Goal: Task Accomplishment & Management: Complete application form

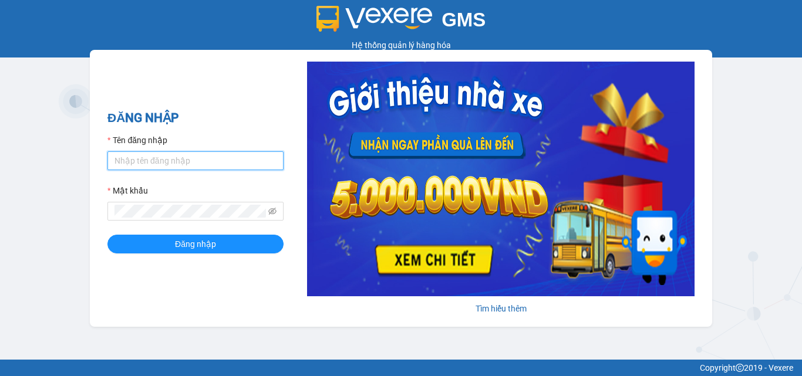
click at [152, 160] on input "Tên đăng nhập" at bounding box center [195, 161] width 176 height 19
type input "vi.nhuquynh"
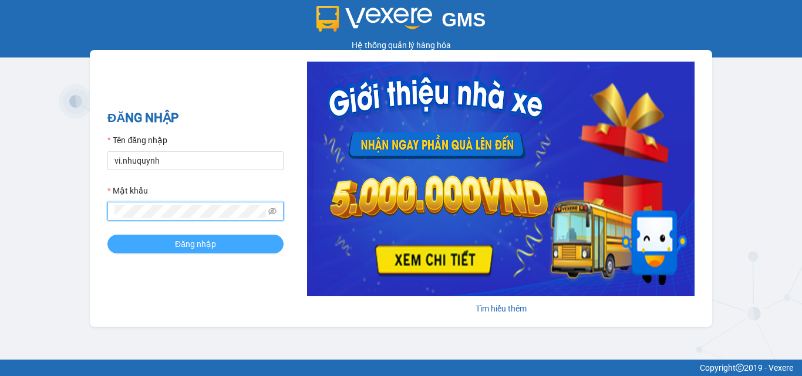
click at [189, 246] on span "Đăng nhập" at bounding box center [195, 244] width 41 height 13
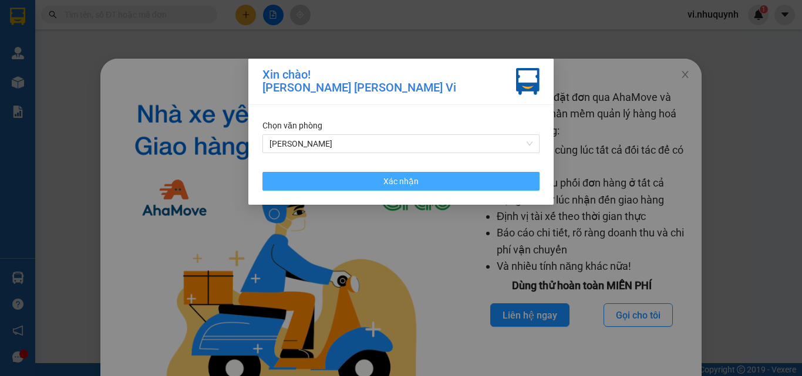
click at [438, 183] on button "Xác nhận" at bounding box center [400, 181] width 277 height 19
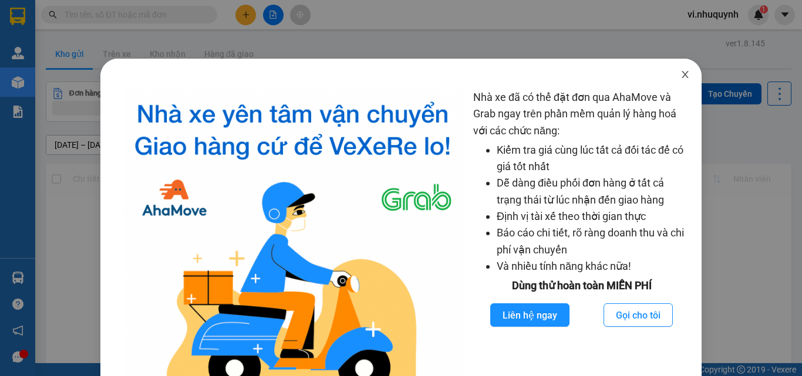
click at [682, 75] on icon "close" at bounding box center [685, 74] width 6 height 7
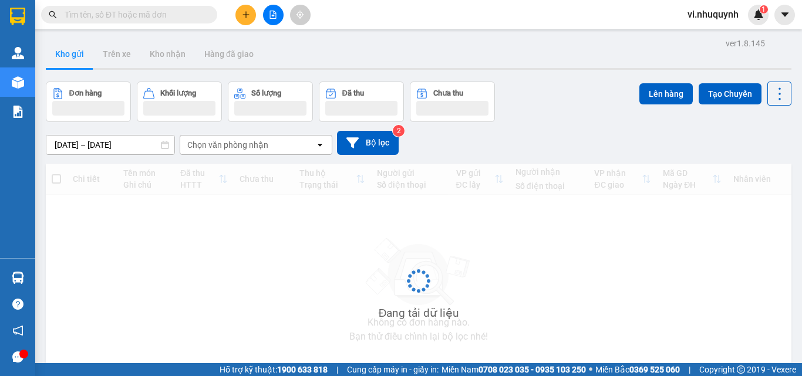
click at [103, 15] on input "text" at bounding box center [134, 14] width 139 height 13
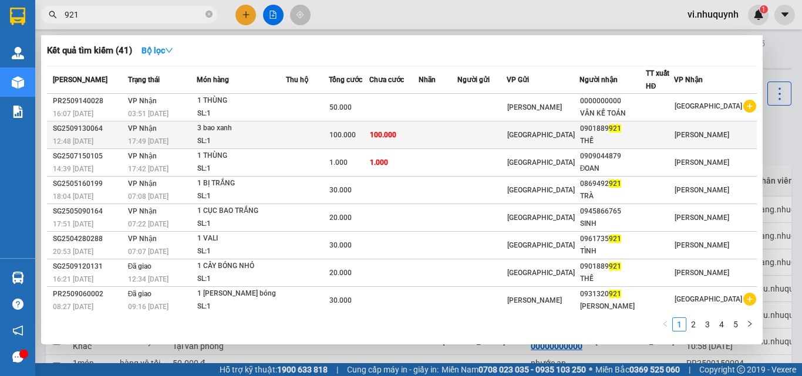
type input "921"
click at [627, 138] on div "THẾ" at bounding box center [612, 141] width 65 height 12
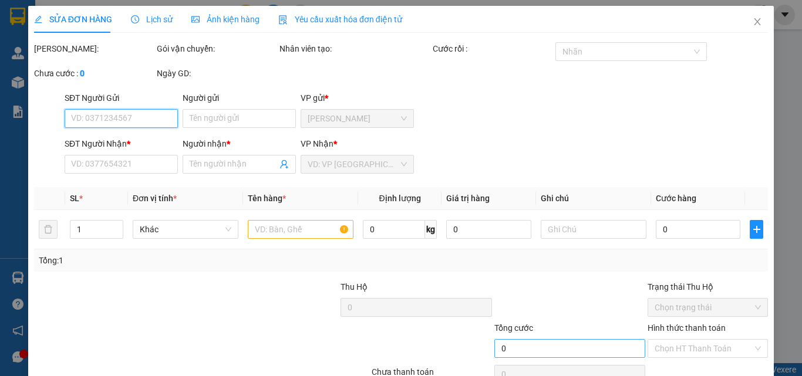
scroll to position [60, 0]
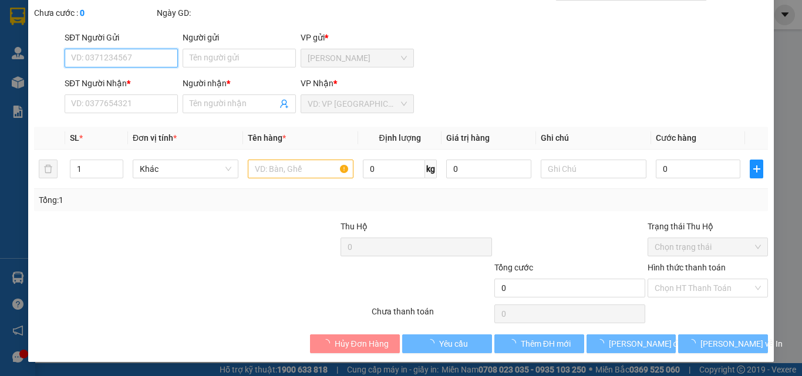
type input "0901889921"
type input "THẾ"
type input "100.000"
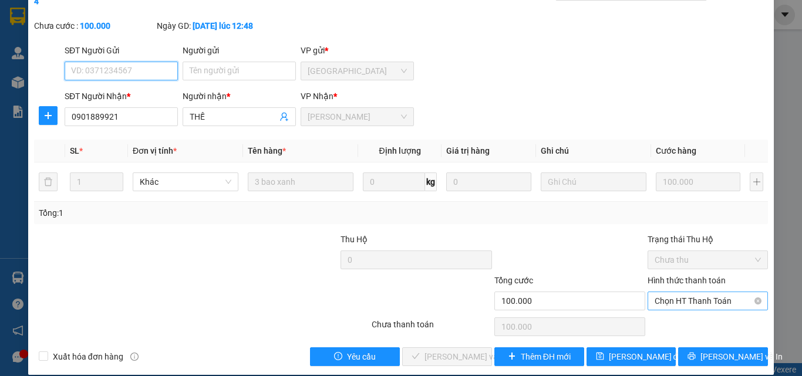
click at [662, 292] on span "Chọn HT Thanh Toán" at bounding box center [708, 301] width 106 height 18
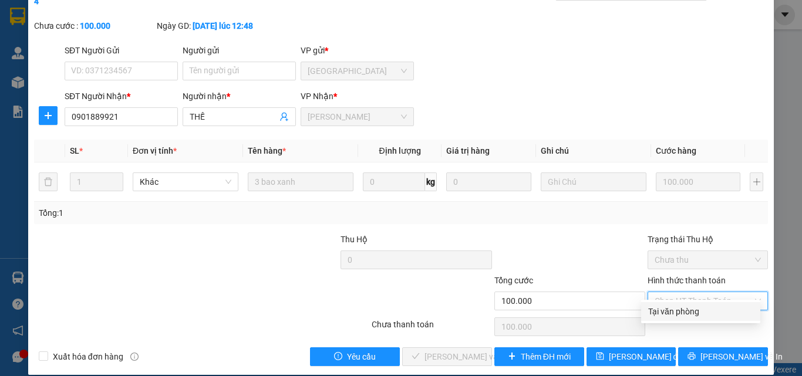
click at [662, 317] on div "Tại văn phòng" at bounding box center [700, 311] width 105 height 13
type input "0"
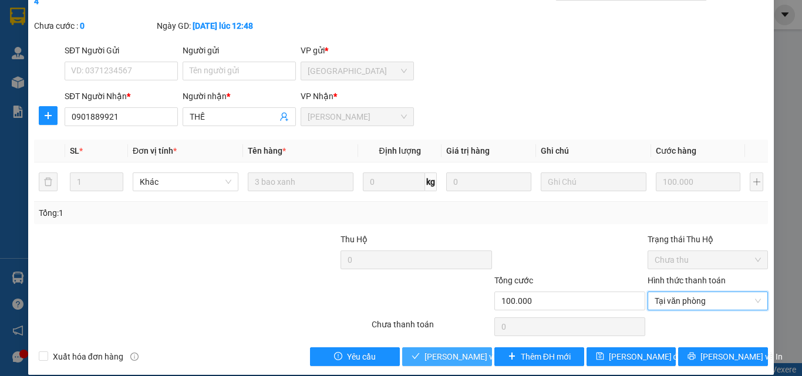
click at [460, 351] on span "Lưu và Giao hàng" at bounding box center [504, 357] width 159 height 13
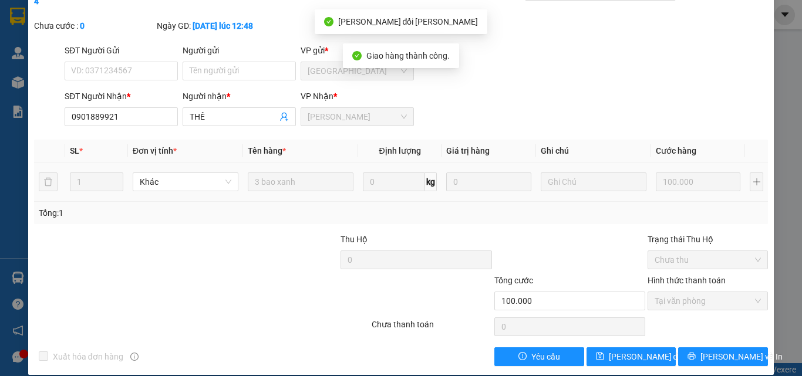
scroll to position [0, 0]
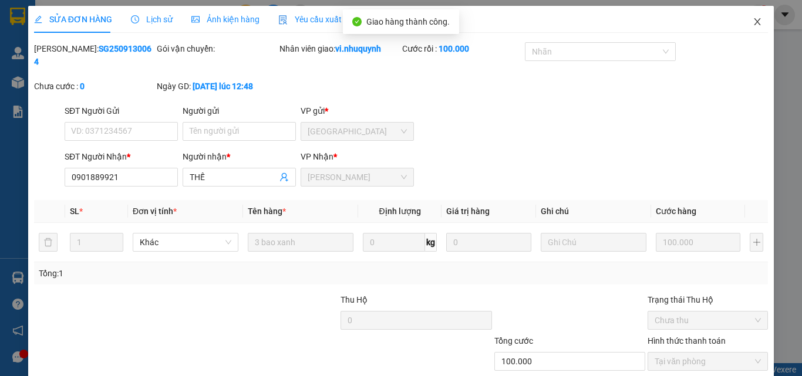
click at [755, 23] on icon "close" at bounding box center [758, 21] width 6 height 7
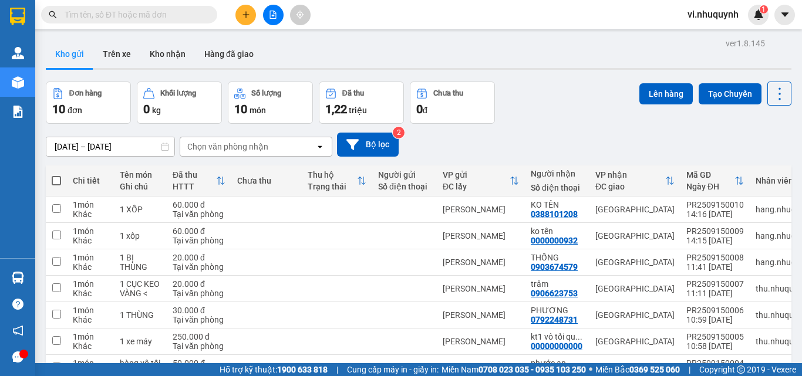
click at [126, 14] on input "text" at bounding box center [134, 14] width 139 height 13
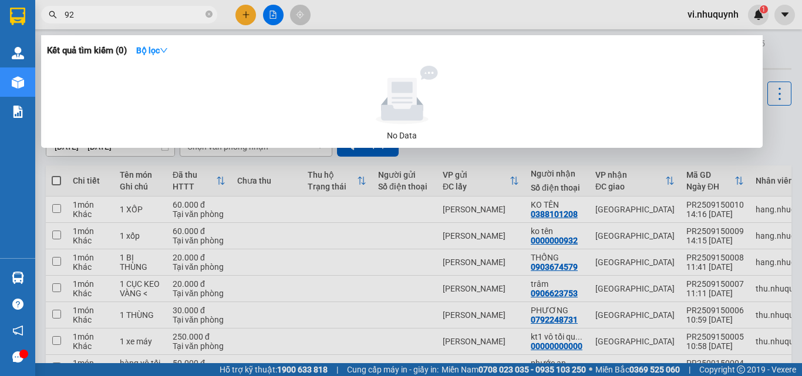
type input "921"
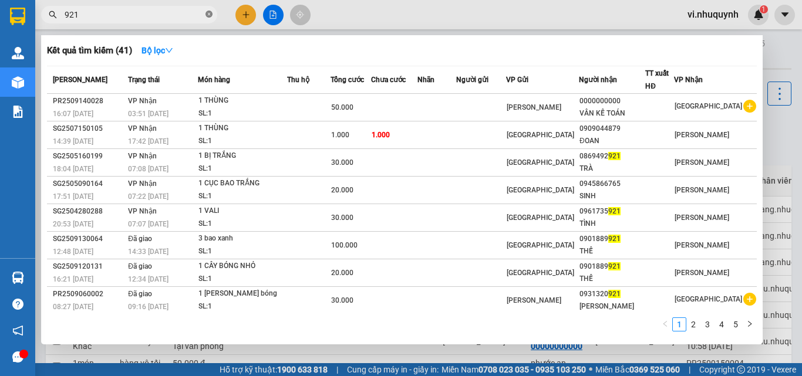
click at [208, 15] on icon "close-circle" at bounding box center [209, 14] width 7 height 7
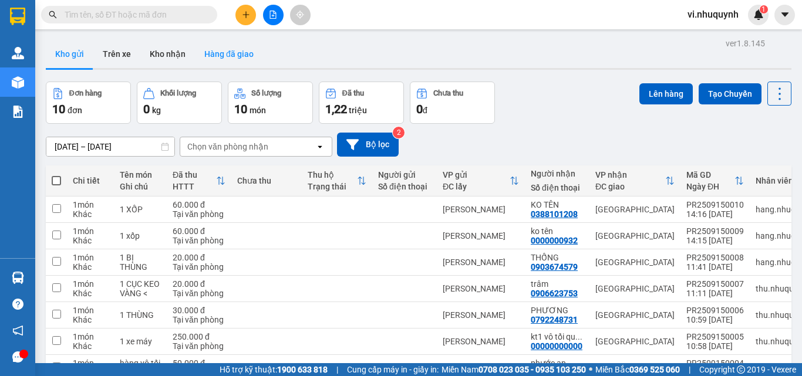
click at [228, 55] on button "Hàng đã giao" at bounding box center [229, 54] width 68 height 28
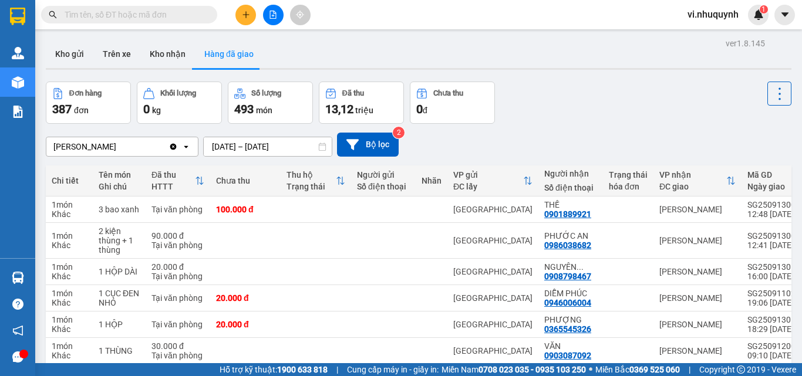
click at [181, 12] on input "text" at bounding box center [134, 14] width 139 height 13
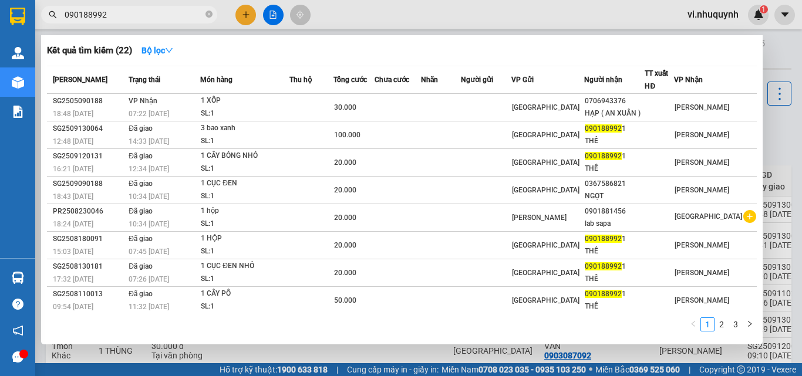
type input "0901889921"
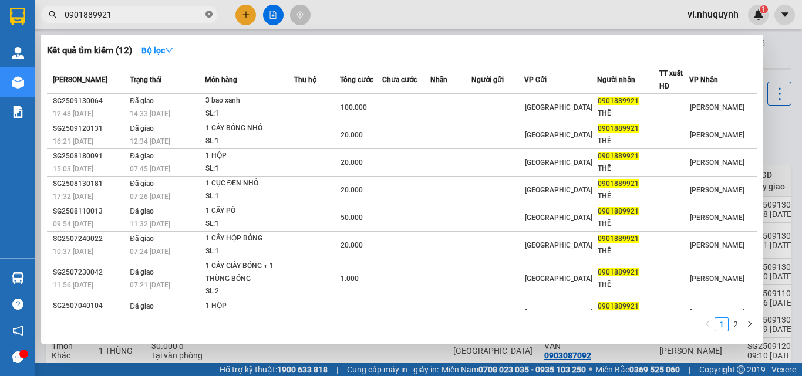
click at [209, 16] on icon "close-circle" at bounding box center [209, 14] width 7 height 7
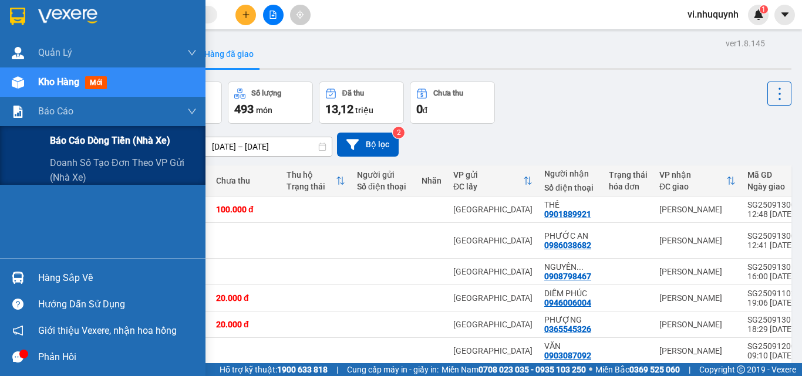
click at [65, 135] on span "Báo cáo dòng tiền (nhà xe)" at bounding box center [110, 140] width 120 height 15
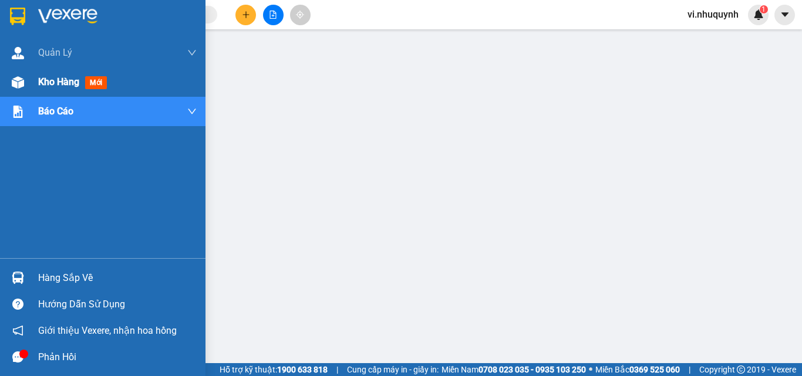
click at [49, 82] on span "Kho hàng" at bounding box center [58, 81] width 41 height 11
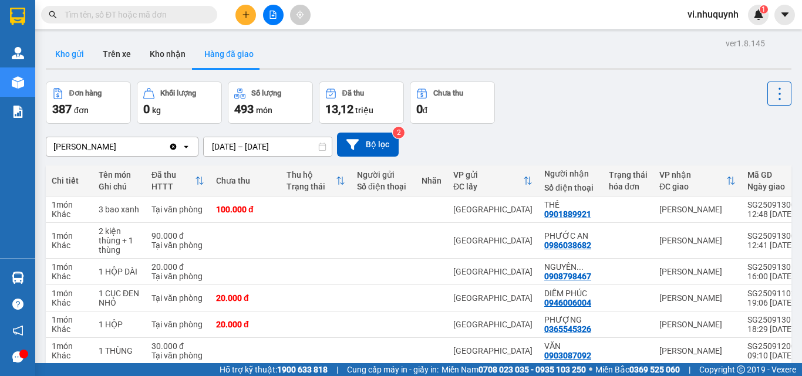
click at [72, 51] on button "Kho gửi" at bounding box center [70, 54] width 48 height 28
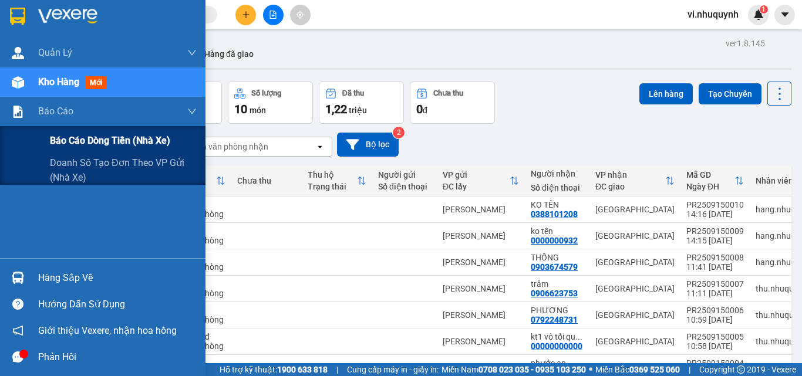
click at [101, 137] on span "Báo cáo dòng tiền (nhà xe)" at bounding box center [110, 140] width 120 height 15
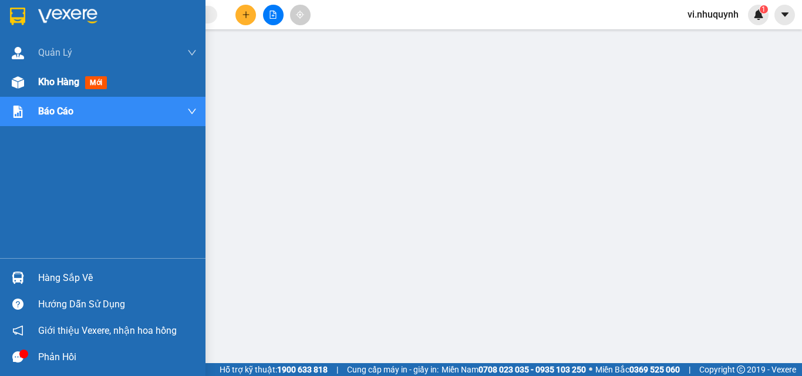
click at [54, 80] on span "Kho hàng" at bounding box center [58, 81] width 41 height 11
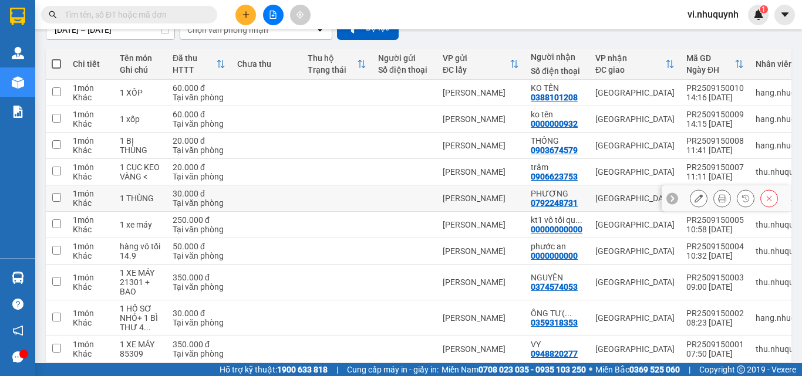
scroll to position [169, 0]
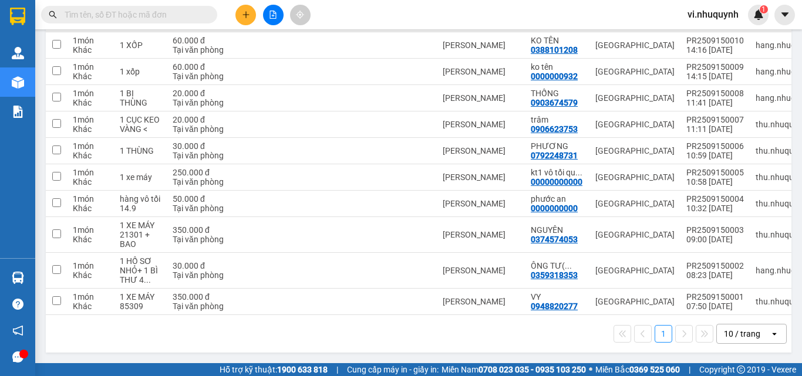
click at [95, 15] on input "text" at bounding box center [134, 14] width 139 height 13
paste input "SG2509140002"
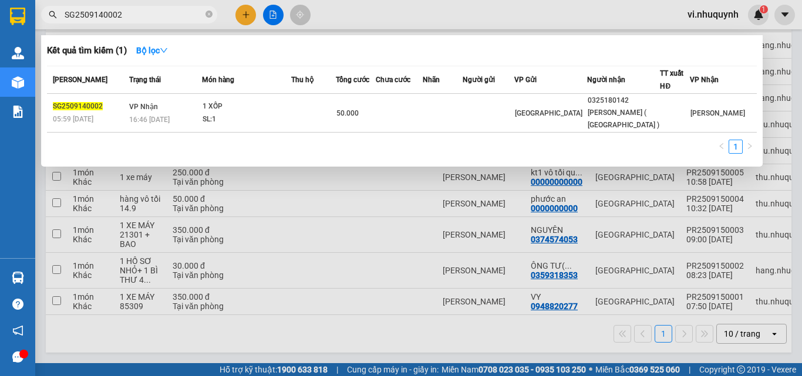
type input "SG2509140002"
click at [241, 19] on div at bounding box center [401, 188] width 802 height 376
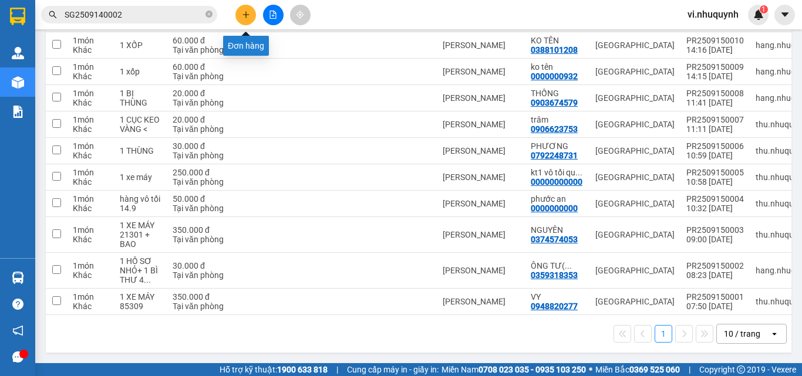
click at [247, 19] on button at bounding box center [245, 15] width 21 height 21
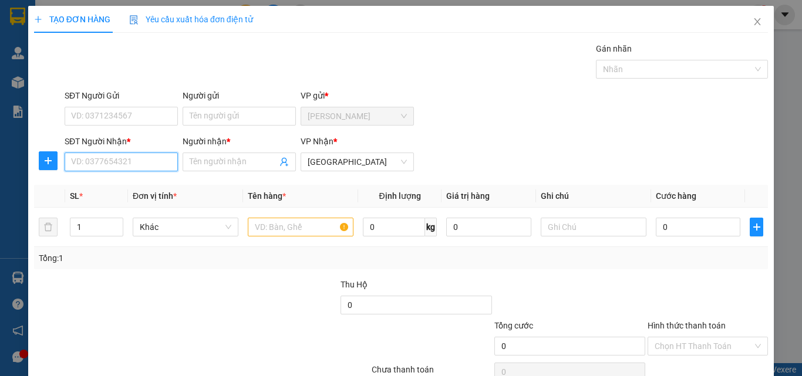
click at [125, 160] on input "SĐT Người Nhận *" at bounding box center [121, 162] width 113 height 19
type input "0972095673"
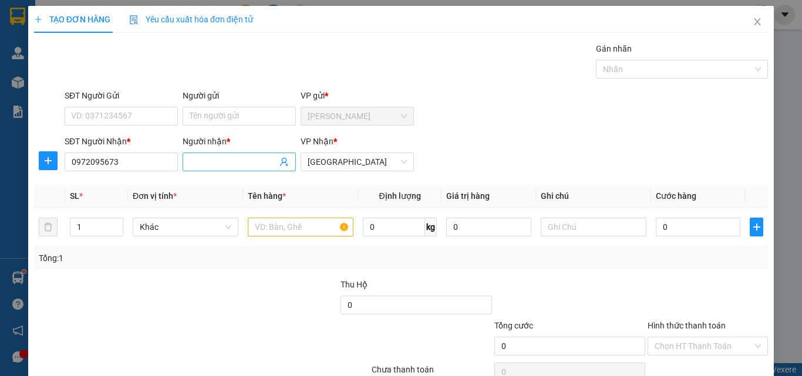
click at [228, 159] on input "Người nhận *" at bounding box center [233, 162] width 87 height 13
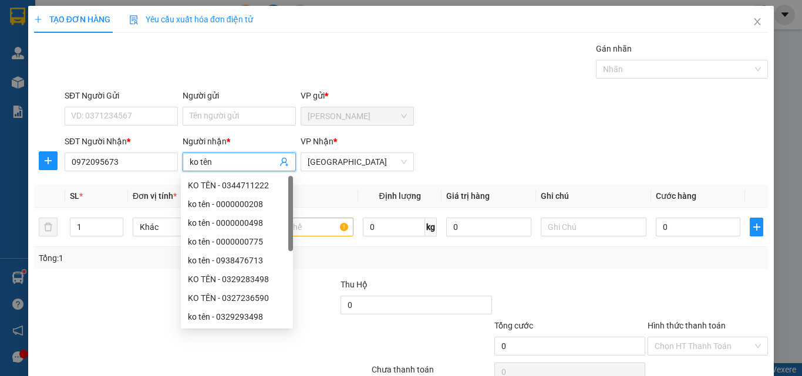
type input "ko tên"
click at [511, 111] on div "SĐT Người Gửi VD: 0371234567 Người gửi Tên người gửi VP gửi * [PERSON_NAME]" at bounding box center [416, 109] width 708 height 41
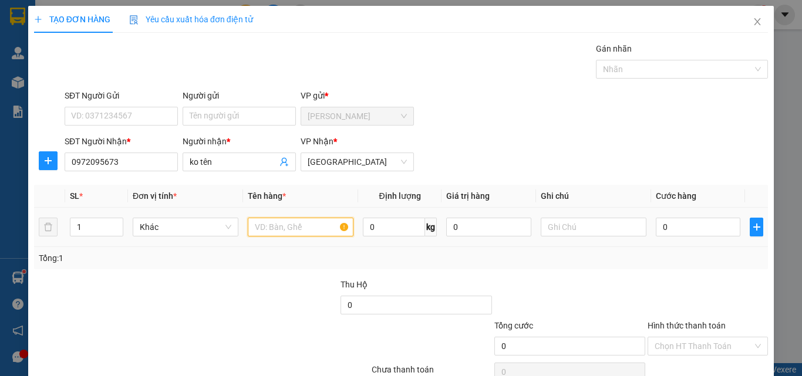
click at [301, 228] on input "text" at bounding box center [301, 227] width 106 height 19
click at [755, 24] on icon "close" at bounding box center [758, 21] width 6 height 7
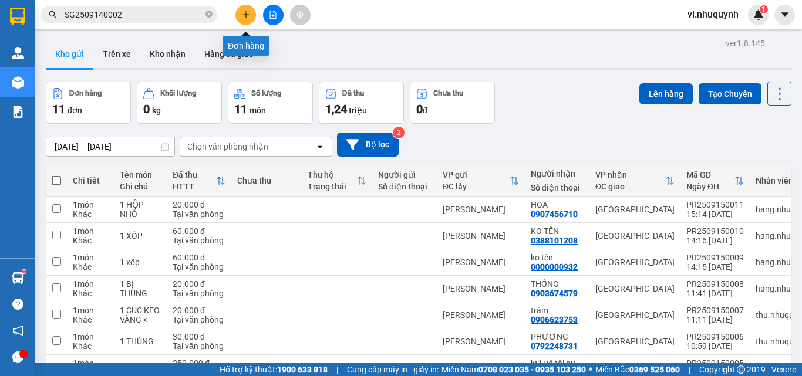
click at [247, 17] on icon "plus" at bounding box center [246, 15] width 8 height 8
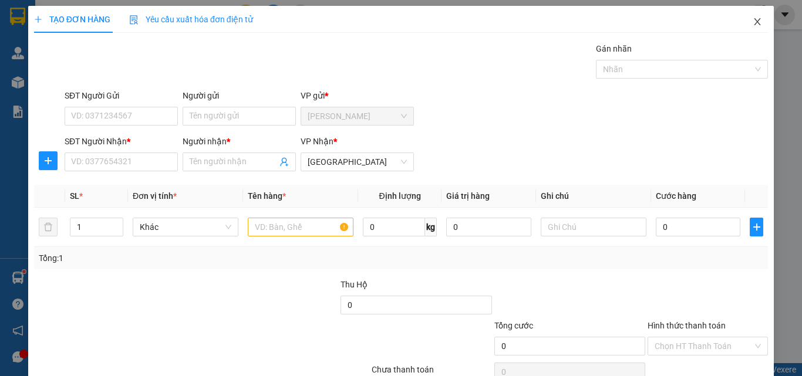
click at [755, 24] on icon "close" at bounding box center [758, 21] width 6 height 7
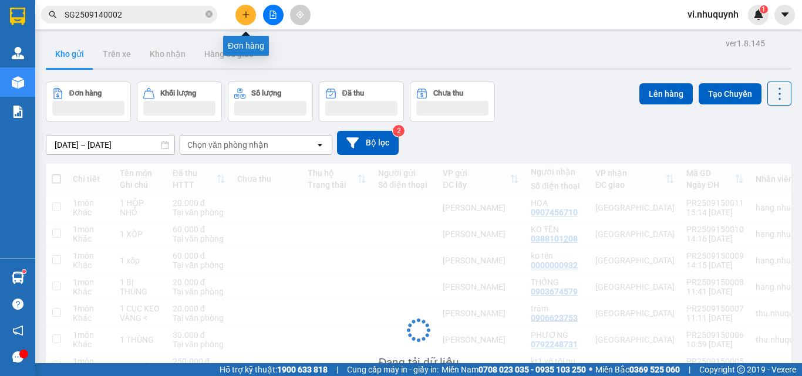
click at [244, 16] on icon "plus" at bounding box center [246, 15] width 8 height 8
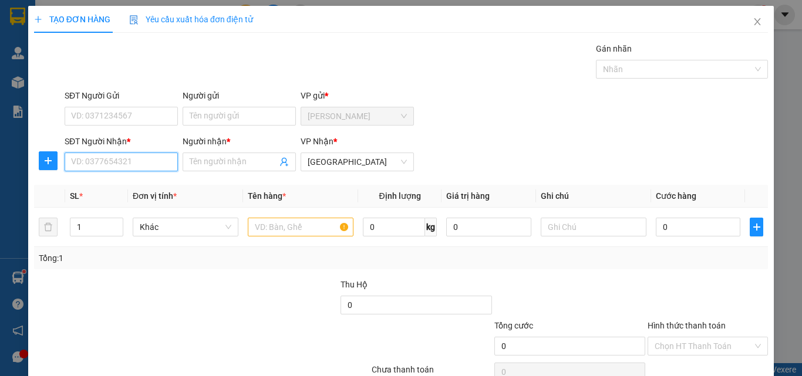
click at [144, 164] on input "SĐT Người Nhận *" at bounding box center [121, 162] width 113 height 19
type input "0912938039"
click at [134, 183] on div "0912938039 - CÚC" at bounding box center [120, 185] width 98 height 13
type input "CÚC"
type input "20.000"
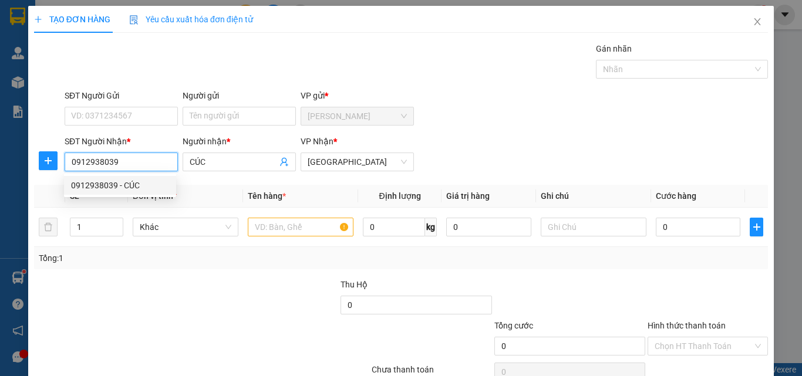
type input "20.000"
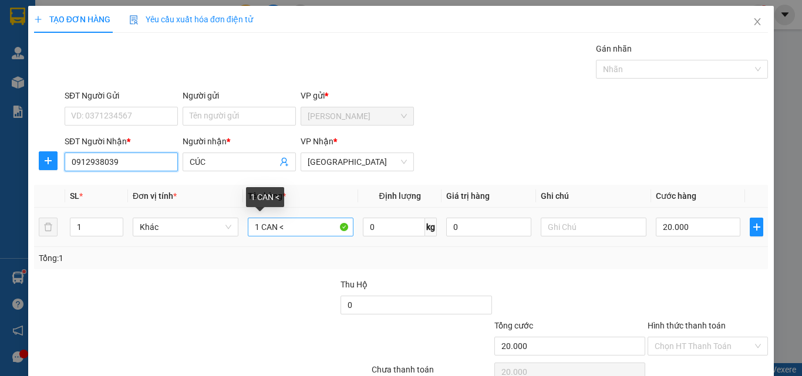
type input "0912938039"
drag, startPoint x: 293, startPoint y: 228, endPoint x: 237, endPoint y: 233, distance: 56.5
click at [237, 233] on tr "1 Khác 1 CAN < 0 kg 0 20.000" at bounding box center [401, 227] width 734 height 39
type input "1 xốp"
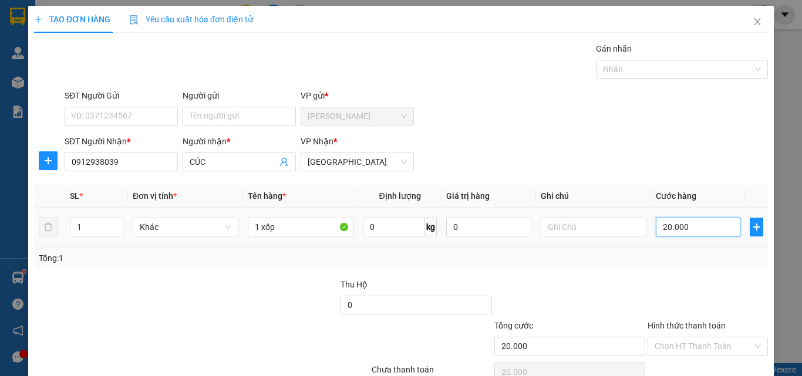
click at [702, 226] on input "20.000" at bounding box center [698, 227] width 85 height 19
type input "4"
type input "40"
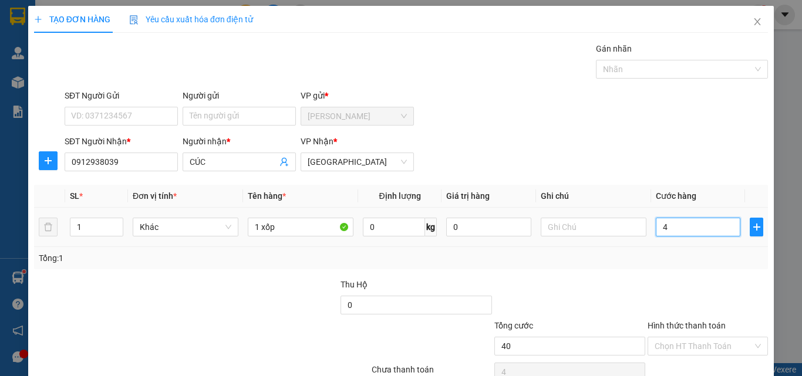
type input "40"
type input "400"
type input "4.000"
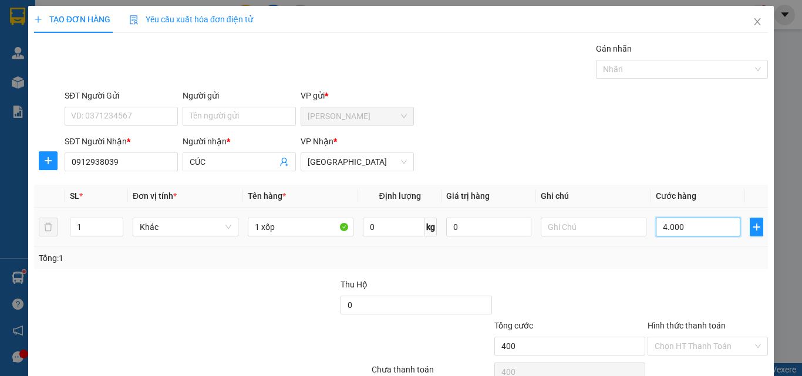
type input "4.000"
type input "40.000"
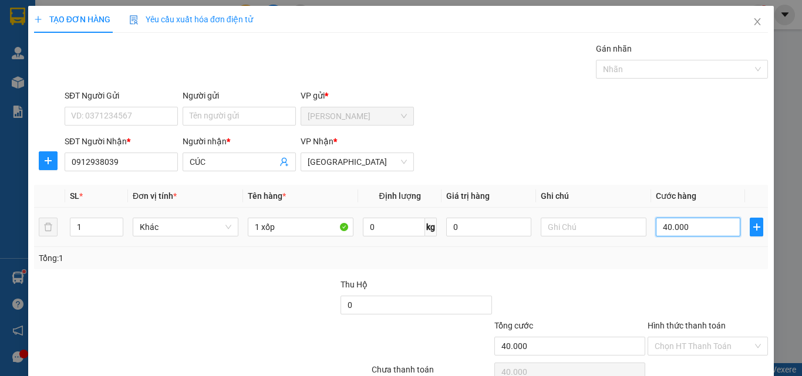
scroll to position [58, 0]
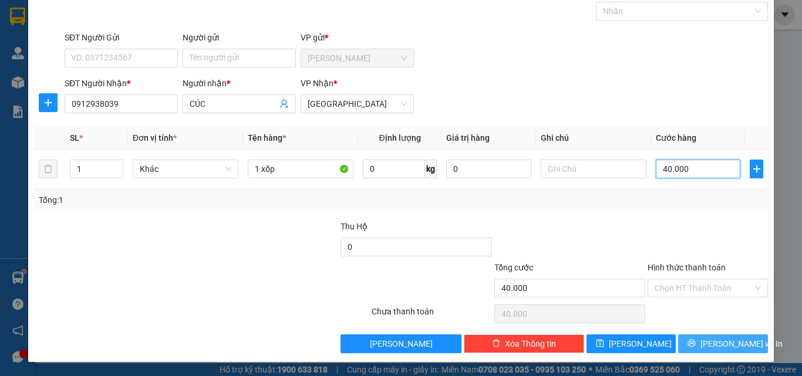
type input "40.000"
click at [712, 349] on span "[PERSON_NAME] và In" at bounding box center [742, 344] width 82 height 13
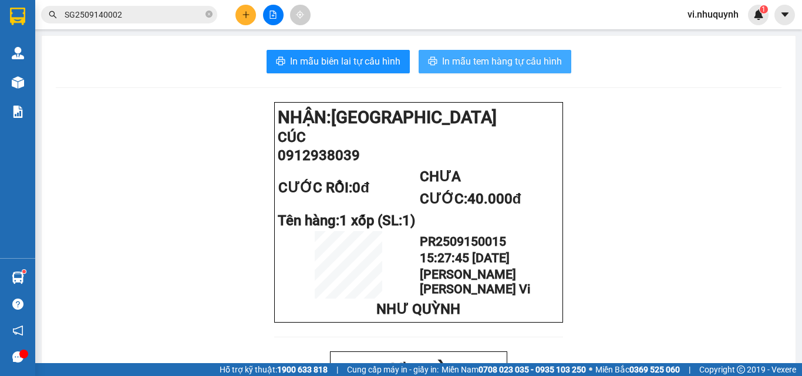
click at [466, 65] on span "In mẫu tem hàng tự cấu hình" at bounding box center [502, 61] width 120 height 15
click at [480, 65] on span "In mẫu tem hàng tự cấu hình" at bounding box center [502, 61] width 120 height 15
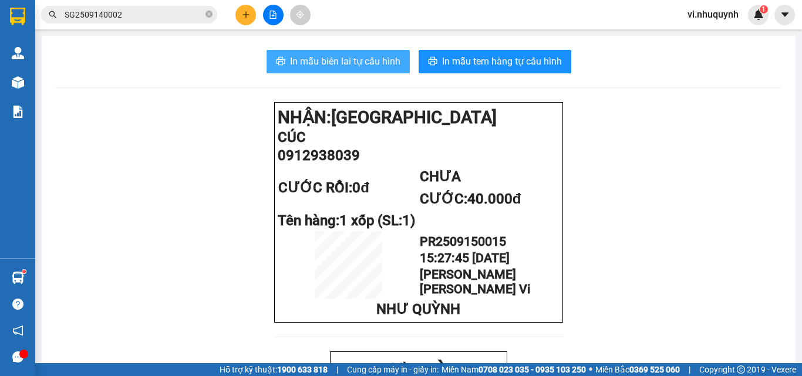
click at [354, 63] on span "In mẫu biên lai tự cấu hình" at bounding box center [345, 61] width 110 height 15
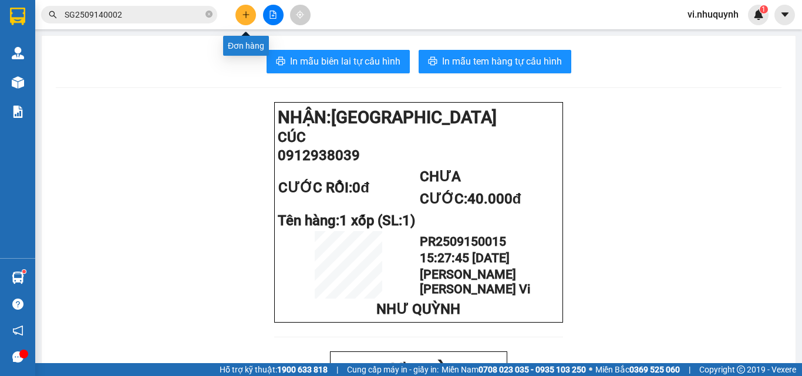
click at [246, 12] on icon "plus" at bounding box center [245, 14] width 1 height 6
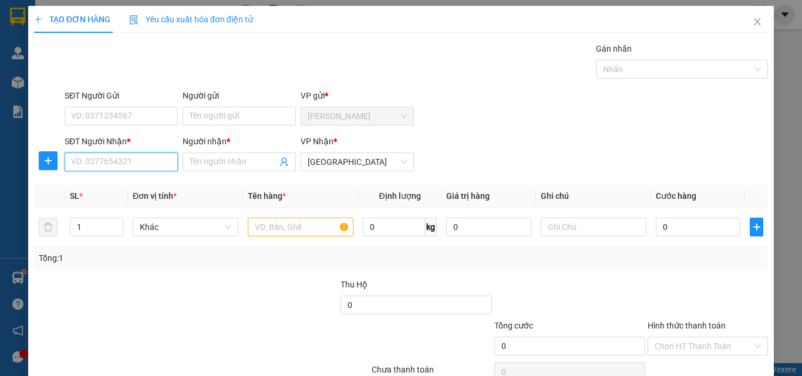
click at [143, 164] on input "SĐT Người Nhận *" at bounding box center [121, 162] width 113 height 19
type input "0898443423"
click at [234, 166] on input "Người nhận *" at bounding box center [233, 162] width 87 height 13
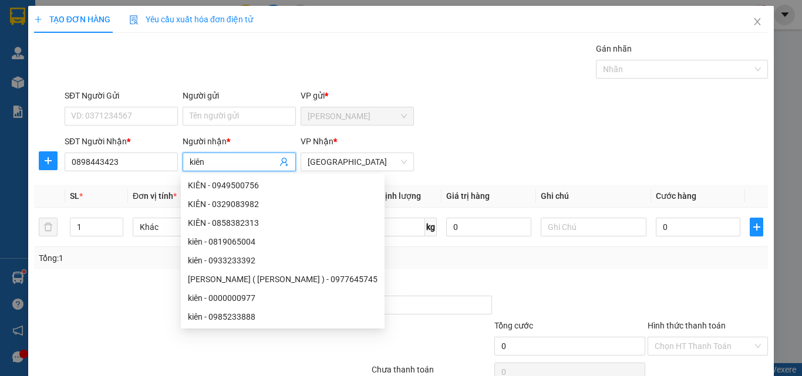
type input "kiên"
click at [466, 95] on div "SĐT Người Gửi VD: 0371234567 Người gửi Tên người gửi VP gửi * [PERSON_NAME]" at bounding box center [416, 109] width 708 height 41
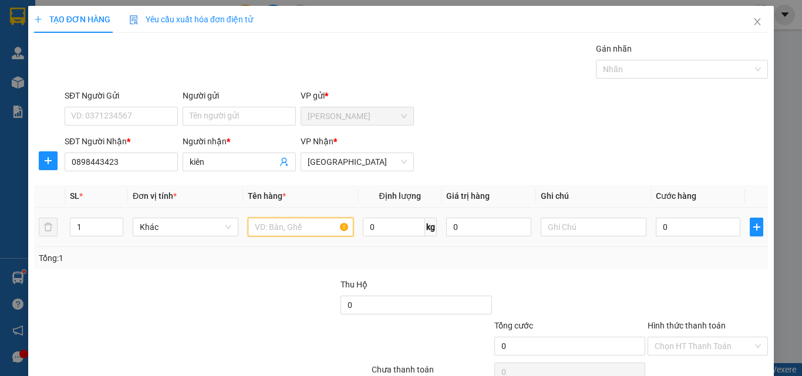
click at [295, 232] on input "text" at bounding box center [301, 227] width 106 height 19
type input "1 kiện cục giấy"
click at [665, 233] on input "0" at bounding box center [698, 227] width 85 height 19
type input "2"
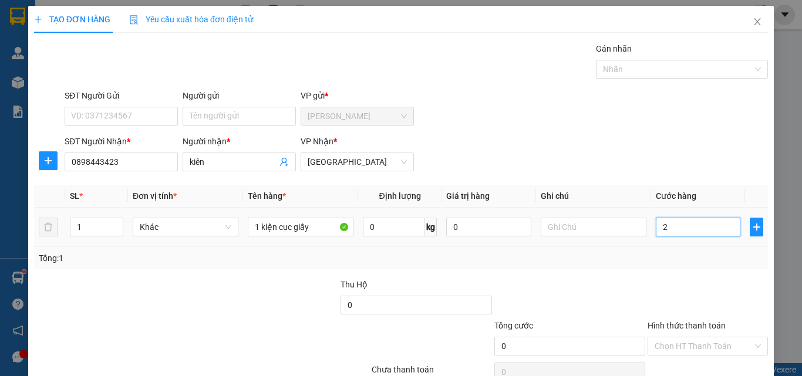
type input "2"
type input "20"
type input "200"
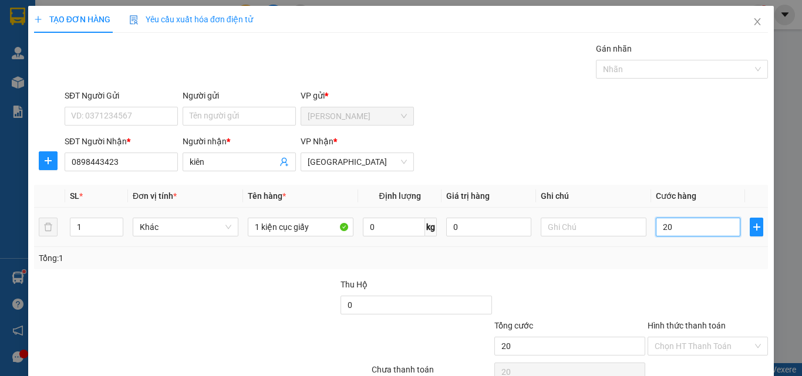
type input "200"
type input "2.000"
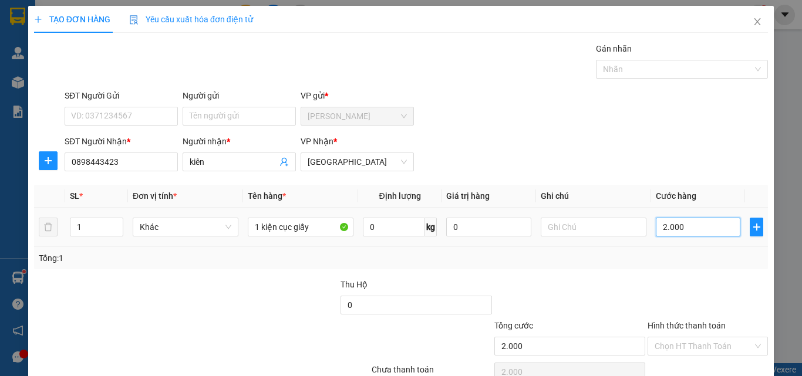
type input "20.000"
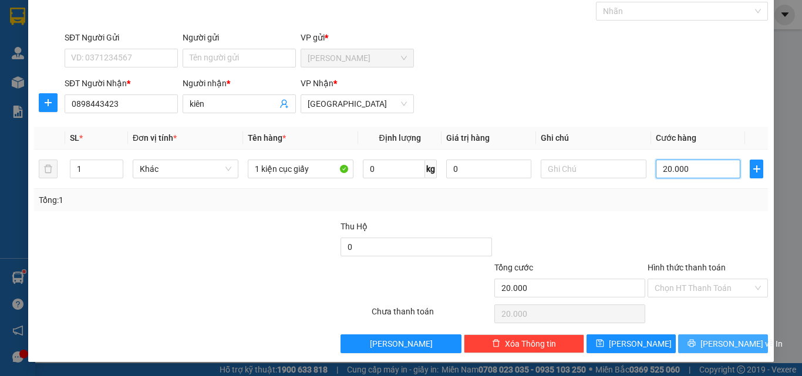
type input "20.000"
click at [710, 347] on span "[PERSON_NAME] và In" at bounding box center [742, 344] width 82 height 13
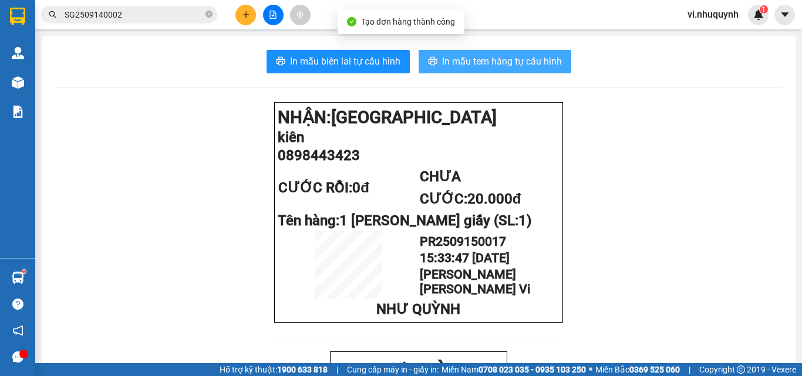
click at [473, 66] on span "In mẫu tem hàng tự cấu hình" at bounding box center [502, 61] width 120 height 15
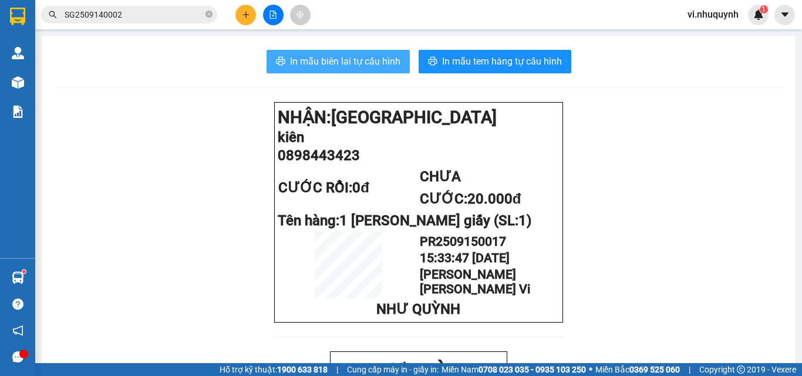
click at [332, 60] on span "In mẫu biên lai tự cấu hình" at bounding box center [345, 61] width 110 height 15
click at [243, 16] on icon "plus" at bounding box center [246, 15] width 8 height 8
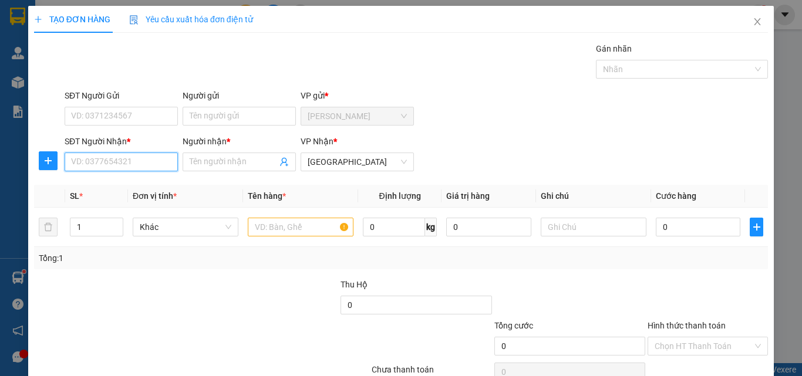
click at [113, 159] on input "SĐT Người Nhận *" at bounding box center [121, 162] width 113 height 19
type input "0908626640"
click at [203, 165] on input "Người nhận *" at bounding box center [233, 162] width 87 height 13
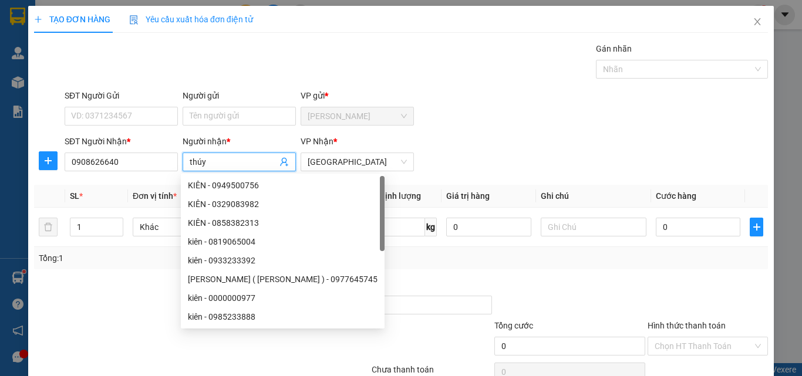
type input "thúy"
click at [460, 100] on div "SĐT Người Gửi VD: 0371234567 Người gửi Tên người gửi VP gửi * [PERSON_NAME]" at bounding box center [416, 109] width 708 height 41
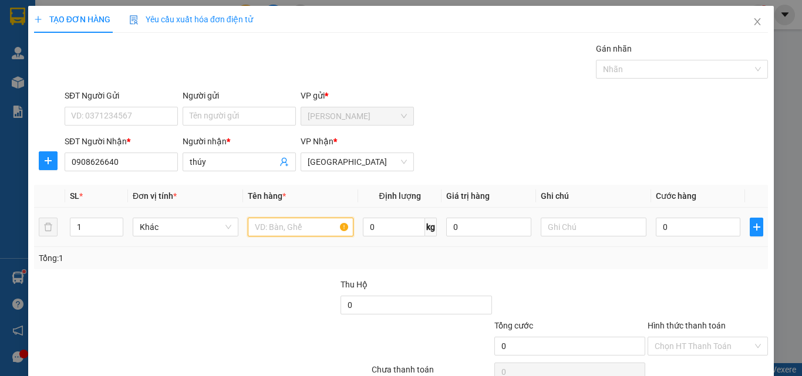
click at [288, 230] on input "text" at bounding box center [301, 227] width 106 height 19
type input "1 cục bóng nhỏ"
click at [665, 232] on input "0" at bounding box center [698, 227] width 85 height 19
type input "2"
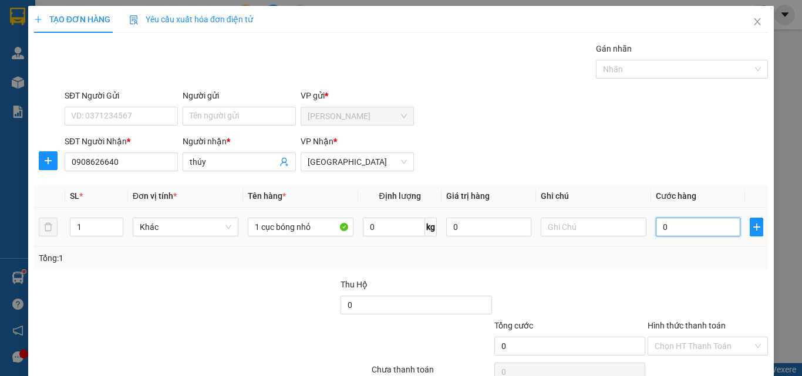
type input "2"
type input "20"
type input "200"
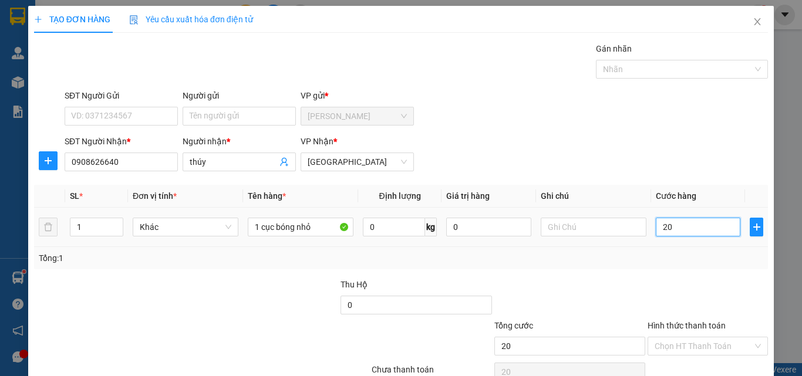
type input "200"
type input "2.000"
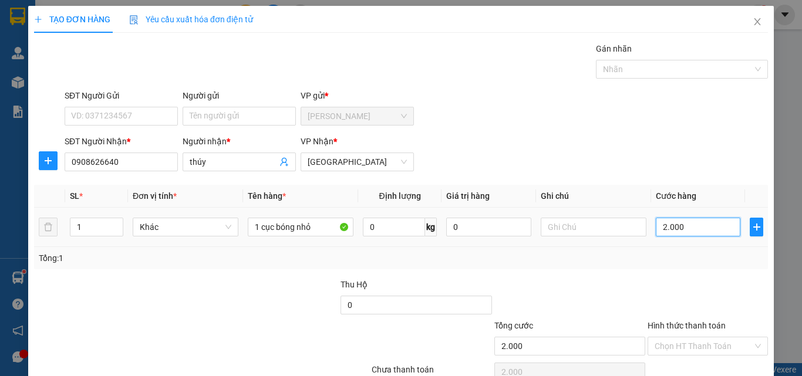
type input "20.000"
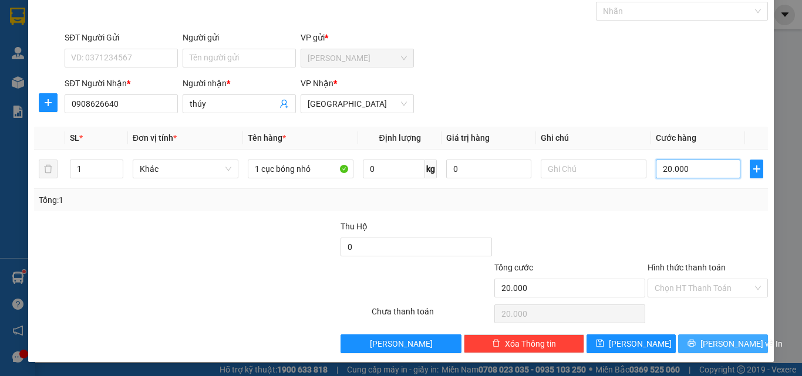
type input "20.000"
click at [715, 345] on span "[PERSON_NAME] và In" at bounding box center [742, 344] width 82 height 13
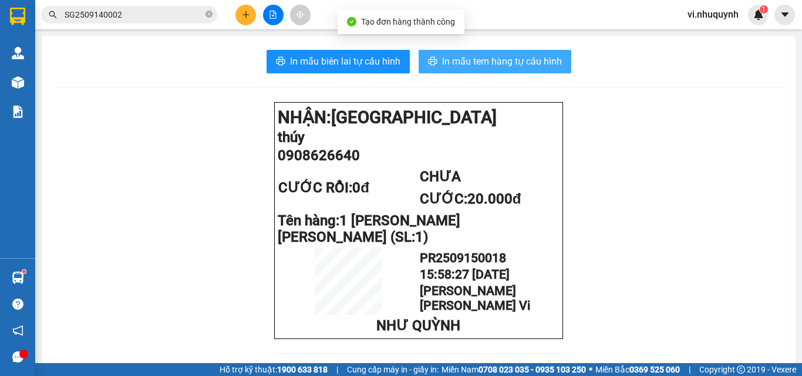
click at [472, 58] on span "In mẫu tem hàng tự cấu hình" at bounding box center [502, 61] width 120 height 15
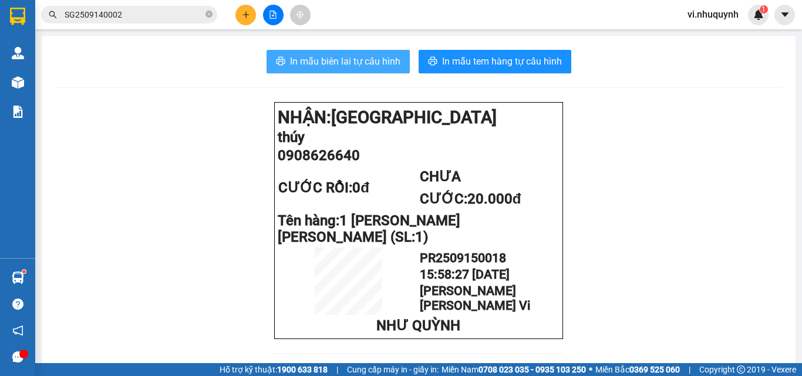
click at [346, 65] on span "In mẫu biên lai tự cấu hình" at bounding box center [345, 61] width 110 height 15
click at [137, 13] on input "SG2509140002" at bounding box center [134, 14] width 139 height 13
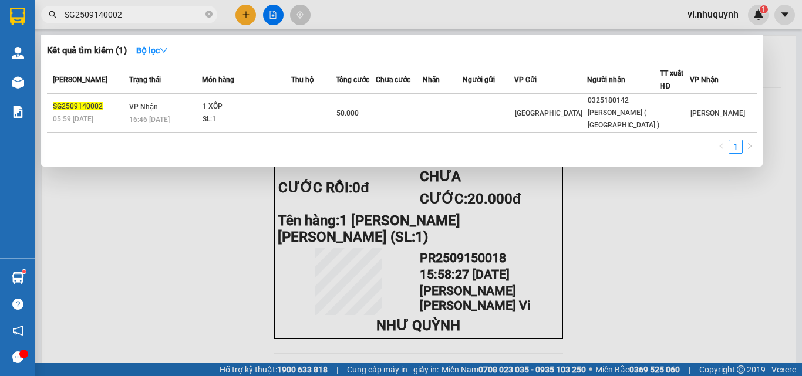
click at [250, 15] on div at bounding box center [401, 188] width 802 height 376
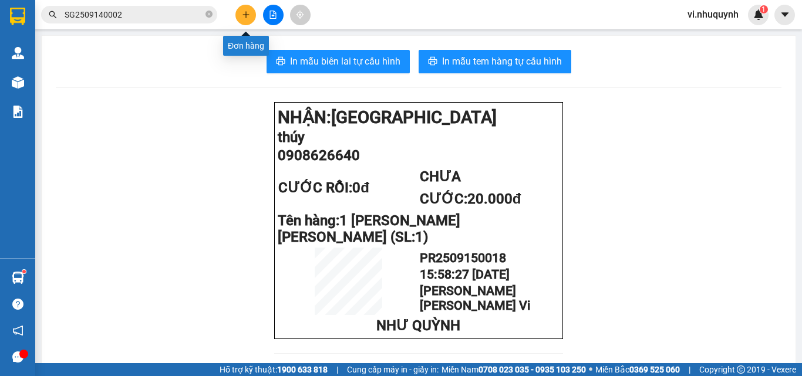
click at [242, 14] on icon "plus" at bounding box center [246, 15] width 8 height 8
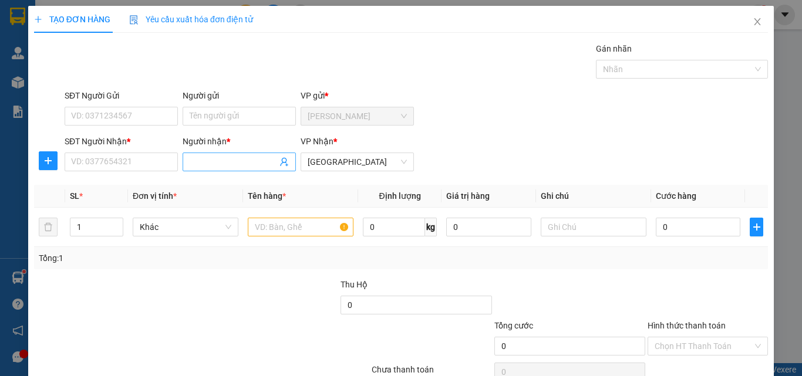
click at [224, 156] on input "Người nhận *" at bounding box center [233, 162] width 87 height 13
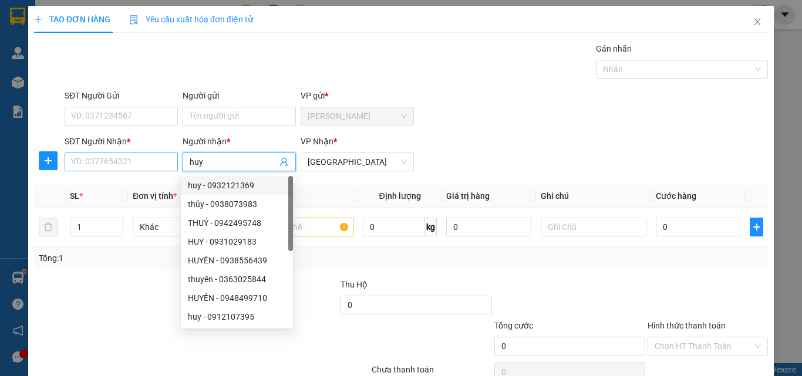
type input "huy"
click at [131, 162] on input "SĐT Người Nhận *" at bounding box center [121, 162] width 113 height 19
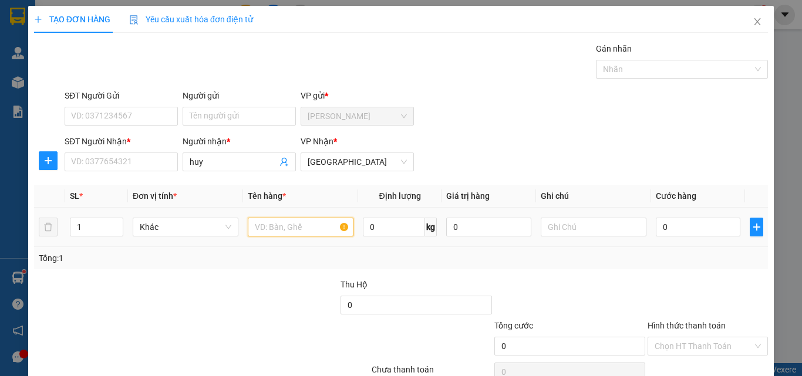
click at [292, 228] on input "text" at bounding box center [301, 227] width 106 height 19
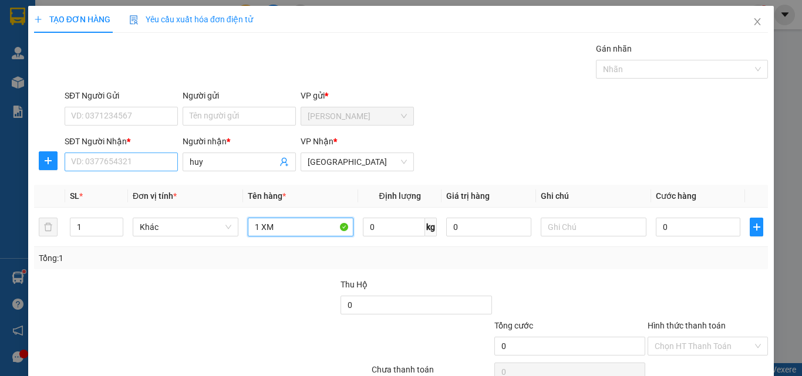
type input "1 XM"
click at [146, 167] on input "SĐT Người Nhận *" at bounding box center [121, 162] width 113 height 19
click at [755, 22] on icon "close" at bounding box center [758, 21] width 6 height 7
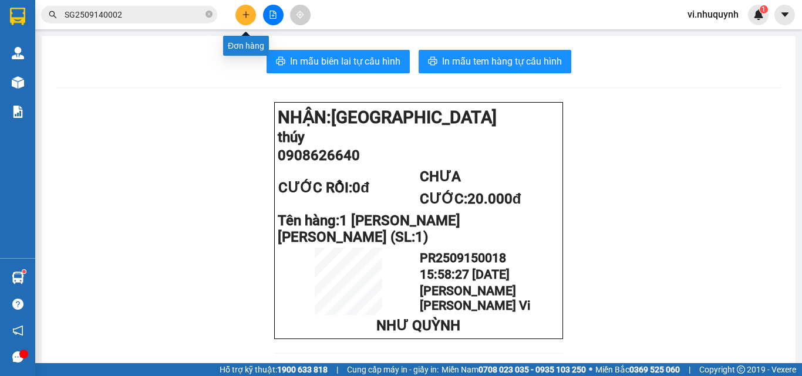
click at [242, 13] on icon "plus" at bounding box center [246, 15] width 8 height 8
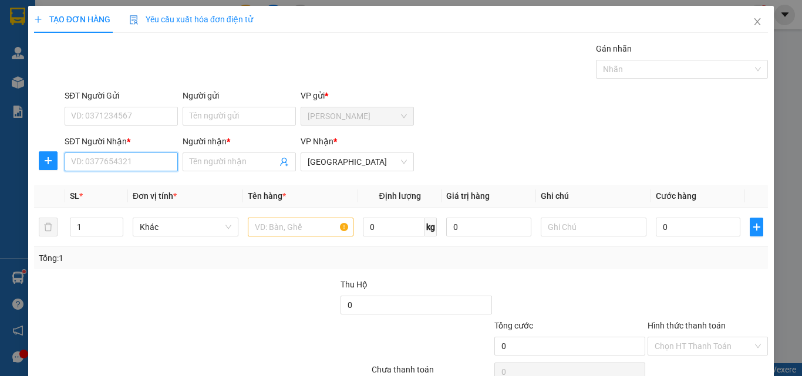
click at [116, 156] on input "SĐT Người Nhận *" at bounding box center [121, 162] width 113 height 19
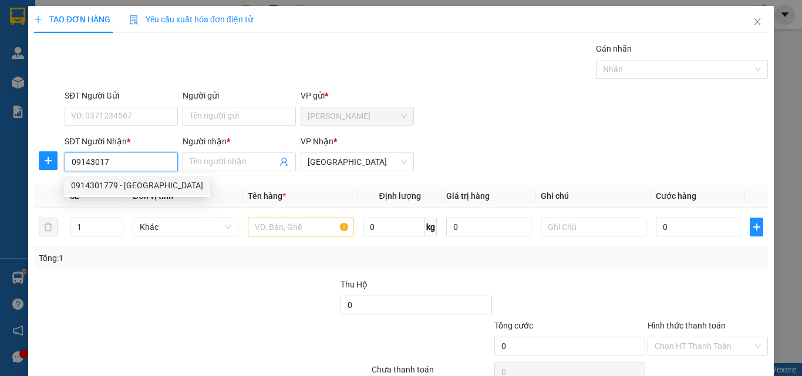
click at [135, 184] on div "0914301779 - hải phi" at bounding box center [137, 185] width 132 height 13
type input "0914301779"
type input "hải phi"
type input "20.000"
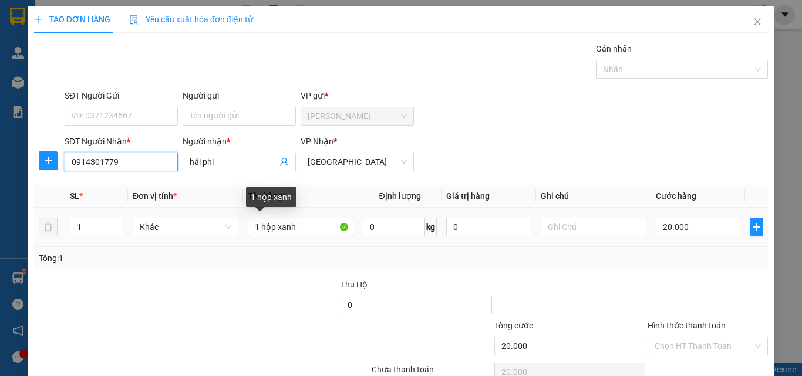
type input "0914301779"
drag, startPoint x: 263, startPoint y: 231, endPoint x: 211, endPoint y: 238, distance: 52.1
click at [213, 238] on tr "1 Khác 1 hộp xanh 0 kg 0 20.000" at bounding box center [401, 227] width 734 height 39
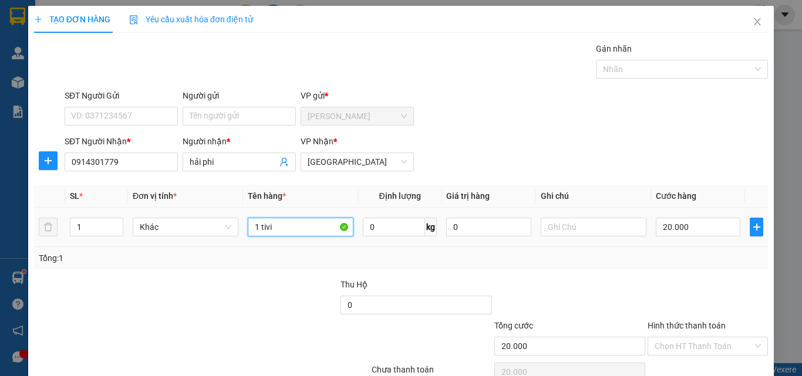
type input "1 tivi"
click at [695, 237] on div "20.000" at bounding box center [698, 227] width 85 height 23
click at [695, 227] on input "20.000" at bounding box center [698, 227] width 85 height 19
type input "4"
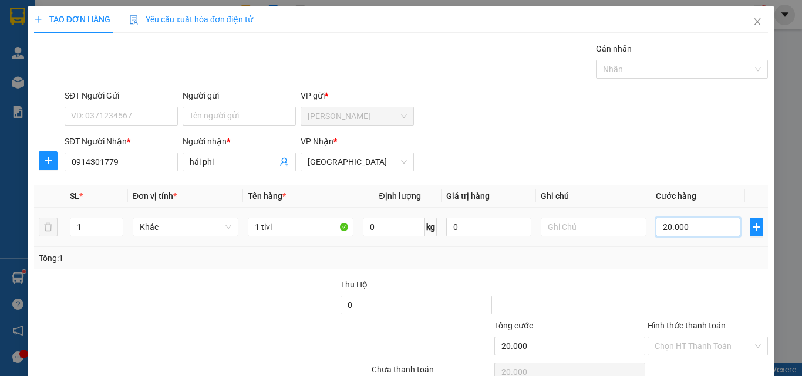
type input "4"
type input "40"
type input "400"
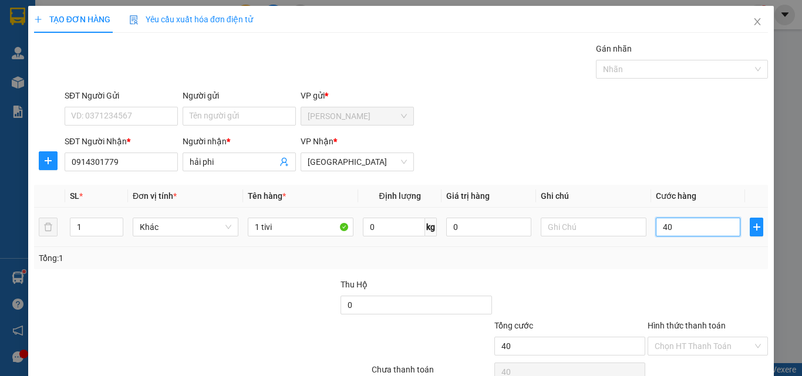
type input "400"
type input "4.000"
type input "40.000"
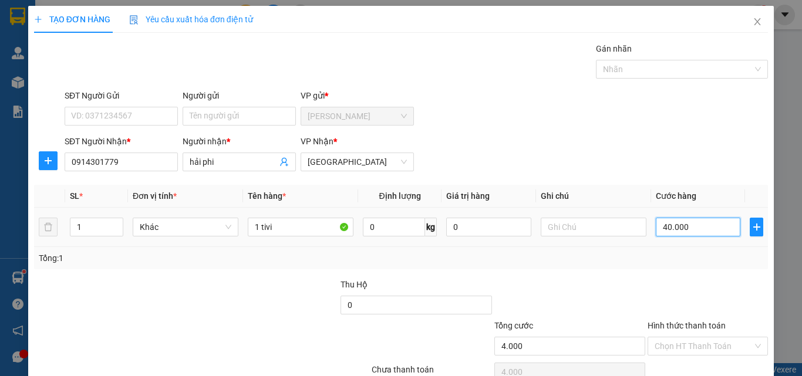
type input "40.000"
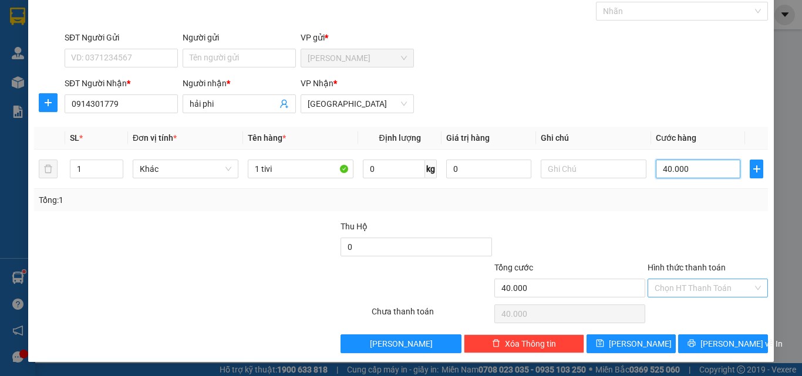
type input "40.000"
click at [675, 285] on input "Hình thức thanh toán" at bounding box center [704, 289] width 98 height 18
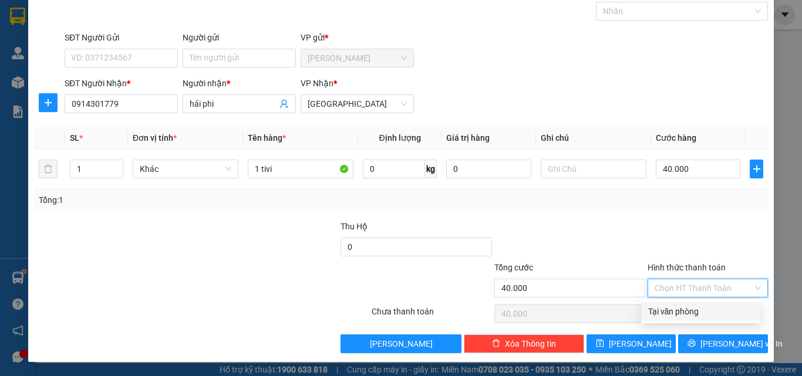
drag, startPoint x: 679, startPoint y: 307, endPoint x: 711, endPoint y: 344, distance: 49.2
click at [679, 307] on div "Tại văn phòng" at bounding box center [700, 311] width 105 height 13
type input "0"
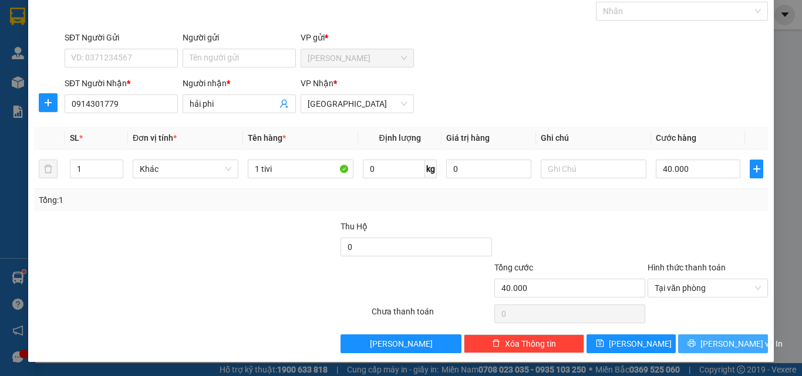
click at [712, 344] on span "[PERSON_NAME] và In" at bounding box center [742, 344] width 82 height 13
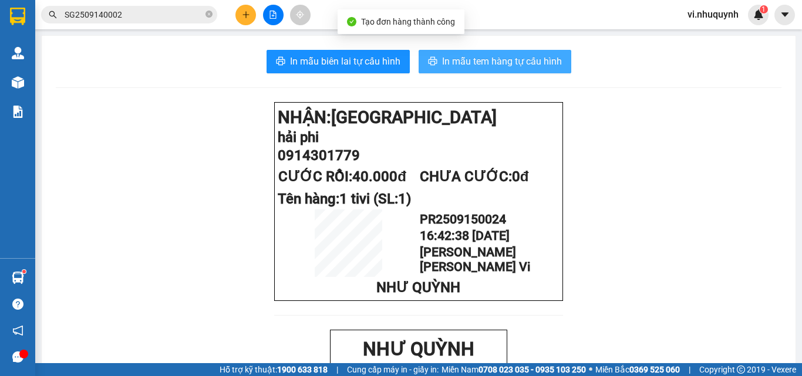
click at [455, 60] on span "In mẫu tem hàng tự cấu hình" at bounding box center [502, 61] width 120 height 15
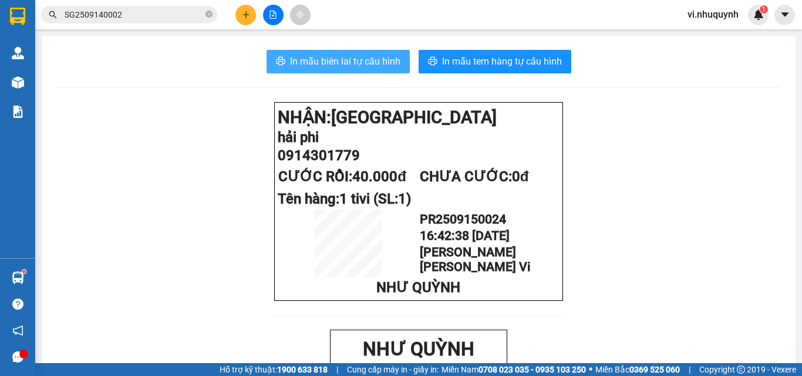
click at [349, 59] on span "In mẫu biên lai tự cấu hình" at bounding box center [345, 61] width 110 height 15
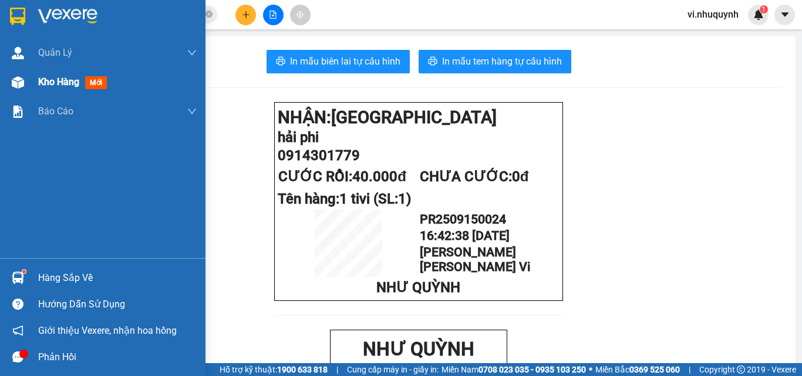
click at [46, 81] on span "Kho hàng" at bounding box center [58, 81] width 41 height 11
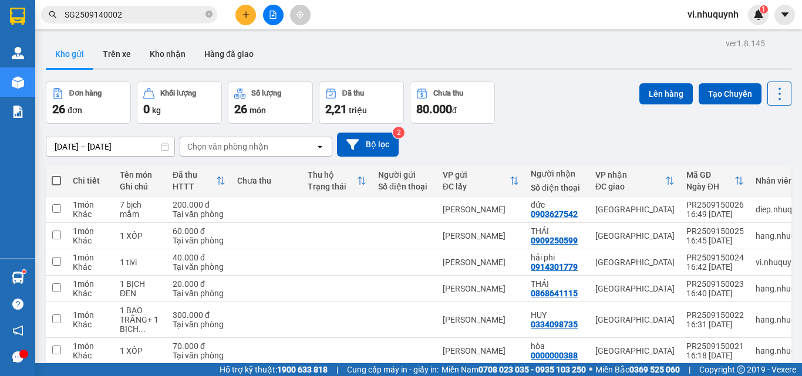
click at [133, 18] on input "SG2509140002" at bounding box center [134, 14] width 139 height 13
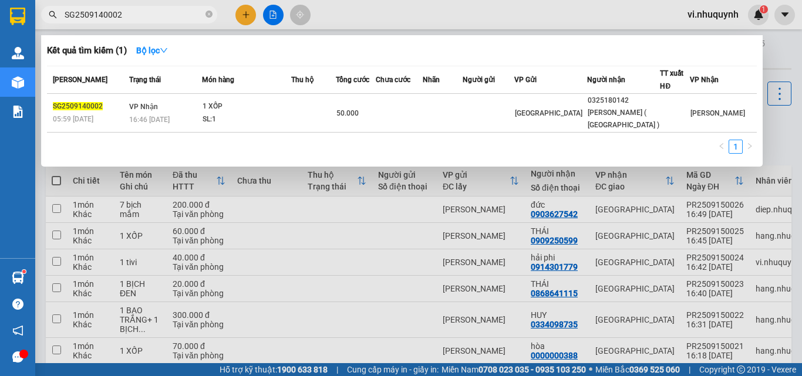
click at [133, 18] on input "SG2509140002" at bounding box center [134, 14] width 139 height 13
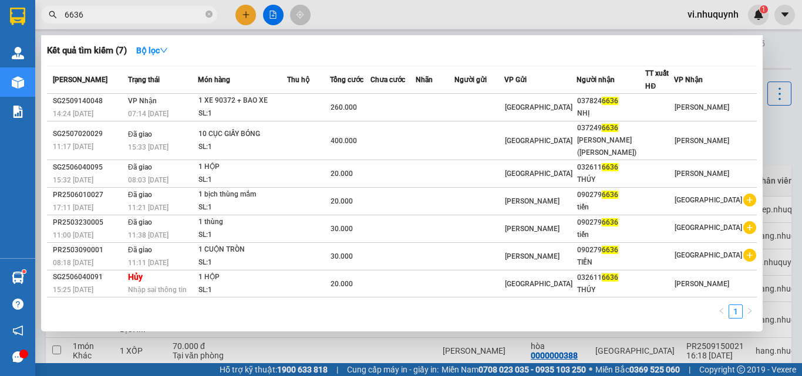
click at [172, 19] on input "6636" at bounding box center [134, 14] width 139 height 13
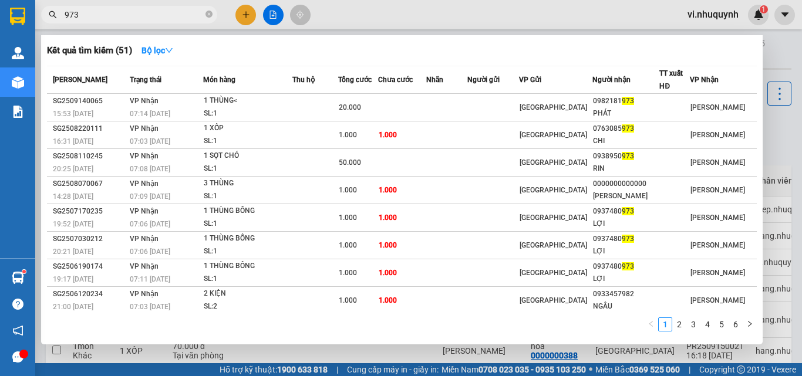
click at [159, 13] on input "973" at bounding box center [134, 14] width 139 height 13
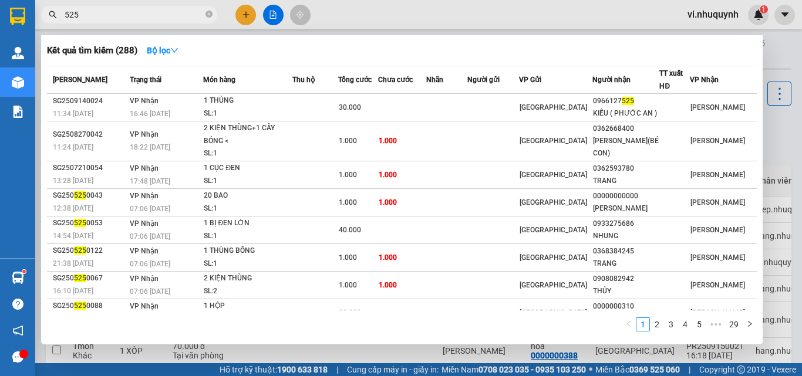
click at [159, 13] on input "525" at bounding box center [134, 14] width 139 height 13
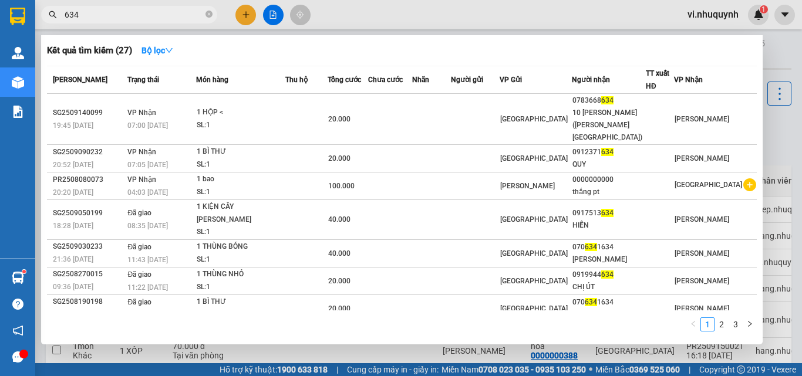
click at [154, 19] on input "634" at bounding box center [134, 14] width 139 height 13
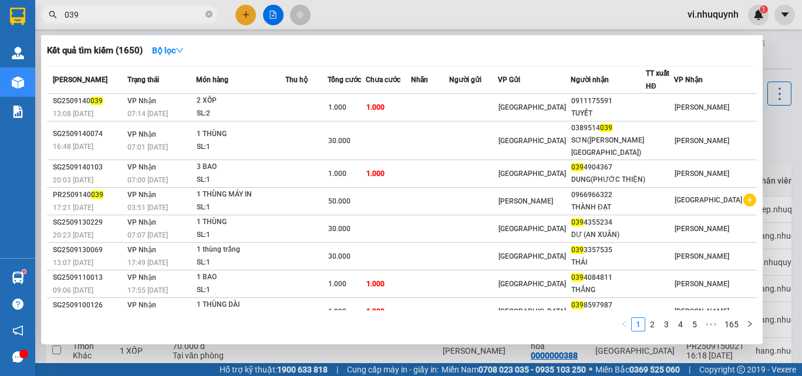
click at [126, 16] on input "039" at bounding box center [134, 14] width 139 height 13
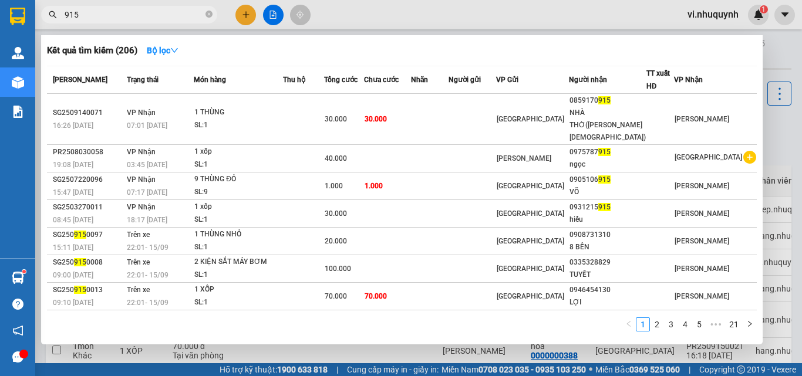
click at [126, 16] on input "915" at bounding box center [134, 14] width 139 height 13
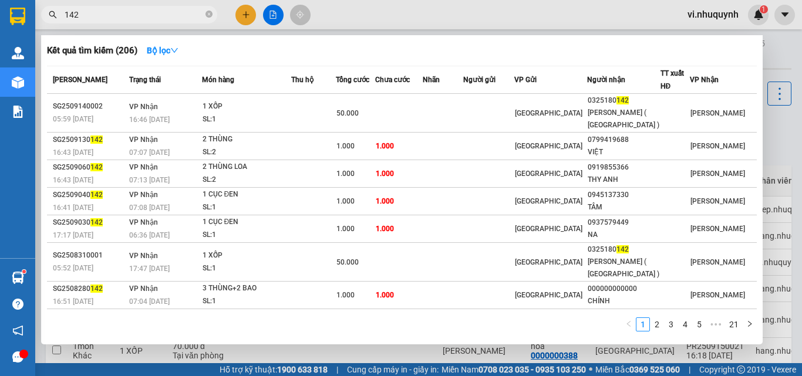
click at [126, 16] on input "142" at bounding box center [134, 14] width 139 height 13
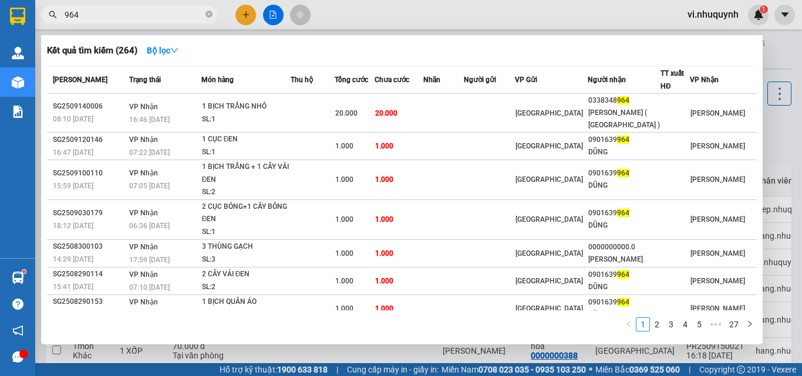
type input "964"
click at [242, 16] on div at bounding box center [401, 188] width 802 height 376
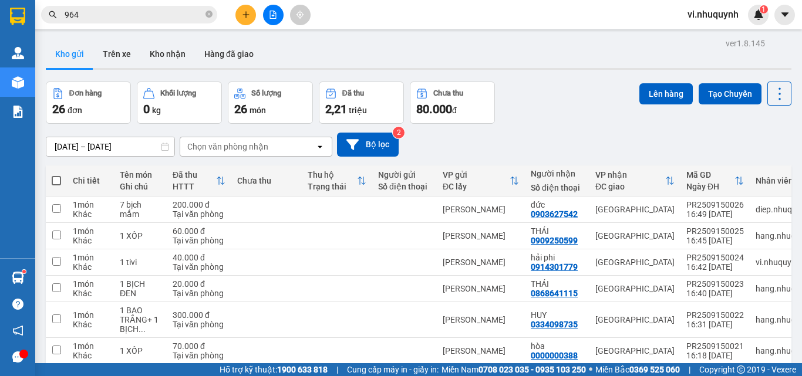
click at [249, 15] on icon "plus" at bounding box center [246, 14] width 6 height 1
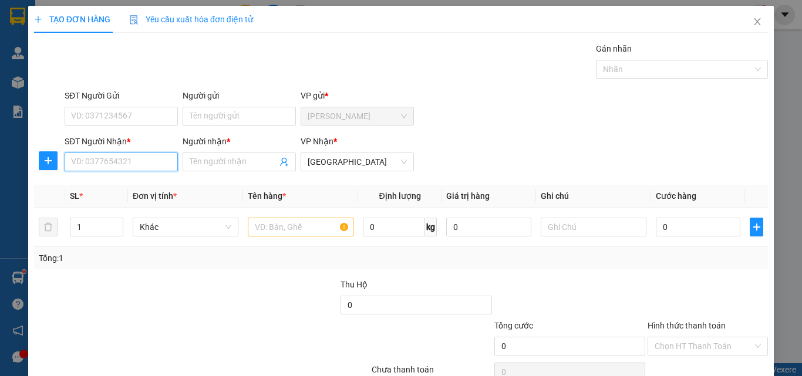
click at [145, 156] on input "SĐT Người Nhận *" at bounding box center [121, 162] width 113 height 19
type input "0839558833"
click at [125, 185] on div "0839558833 - thảo" at bounding box center [120, 185] width 98 height 13
type input "thảo"
type input "40.000"
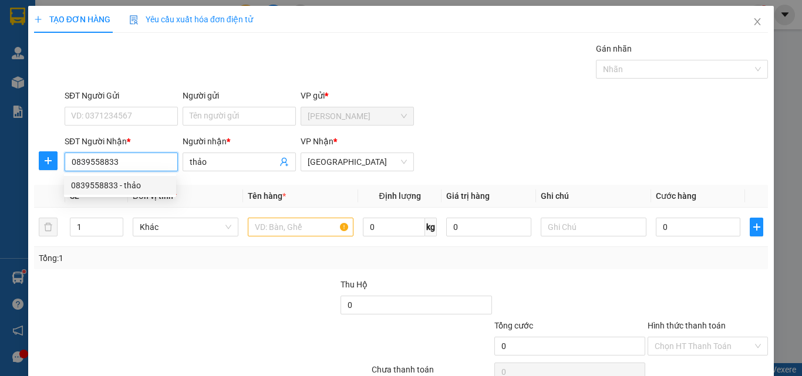
type input "40.000"
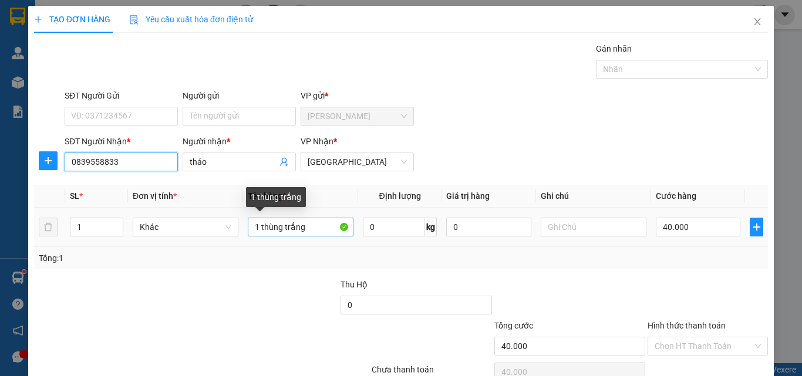
type input "0839558833"
drag, startPoint x: 315, startPoint y: 231, endPoint x: 284, endPoint y: 229, distance: 31.2
click at [284, 229] on input "1 thùng trắng" at bounding box center [301, 227] width 106 height 19
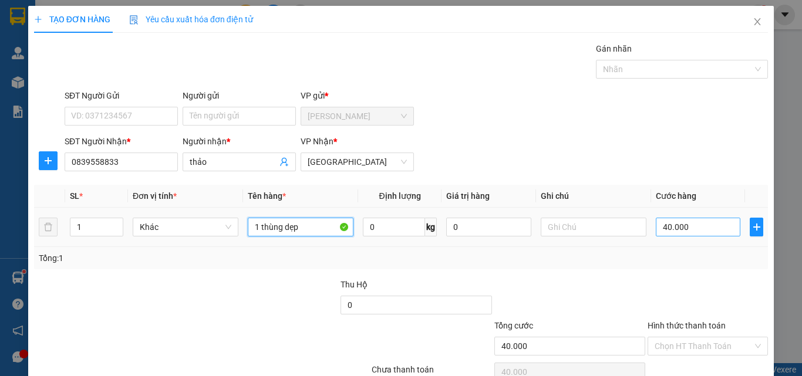
type input "1 thùng dẹp"
click at [698, 230] on input "40.000" at bounding box center [698, 227] width 85 height 19
type input "3"
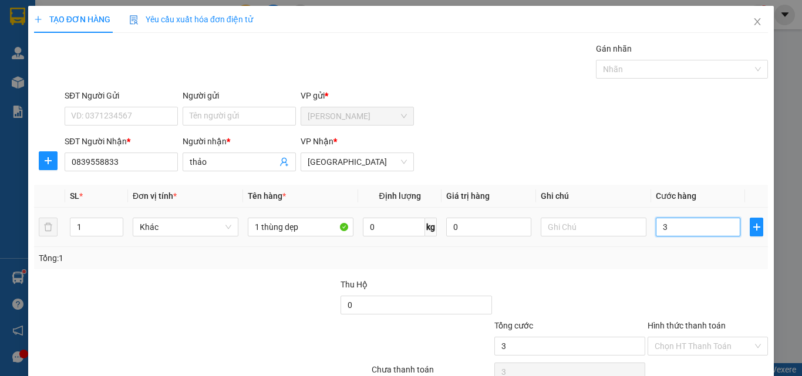
type input "30"
type input "300"
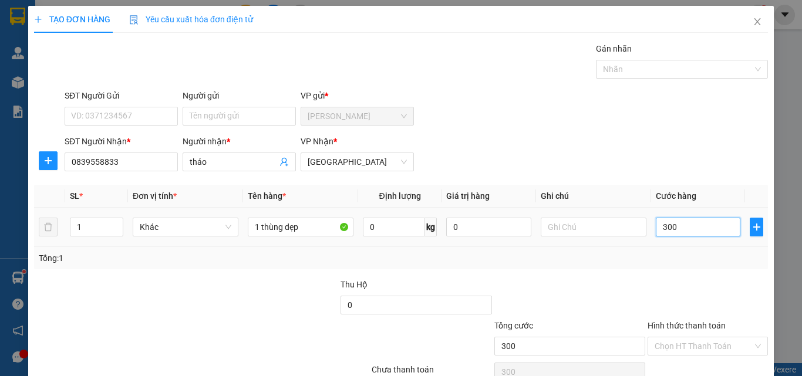
type input "3.000"
type input "30.000"
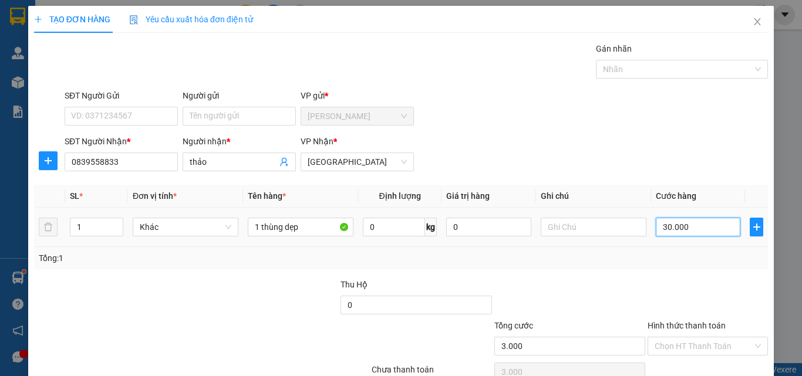
type input "30.000"
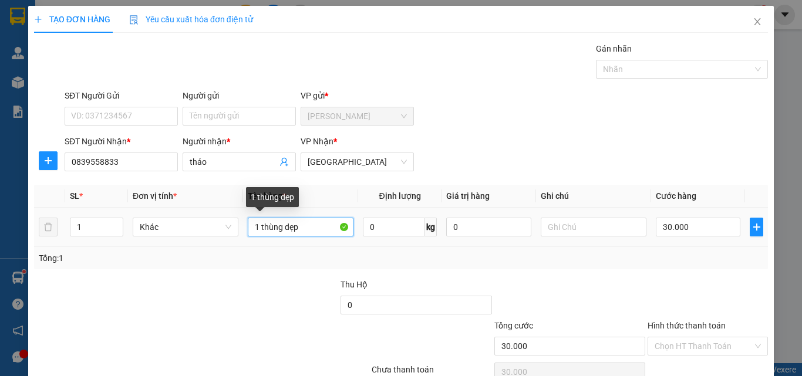
drag, startPoint x: 304, startPoint y: 226, endPoint x: 282, endPoint y: 233, distance: 22.8
click at [282, 233] on input "1 thùng dẹp" at bounding box center [301, 227] width 106 height 19
type input "1 thùng"
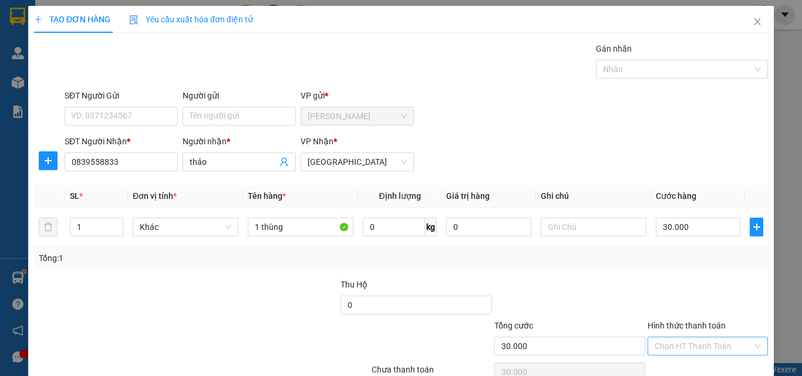
click at [663, 338] on input "Hình thức thanh toán" at bounding box center [704, 347] width 98 height 18
click at [674, 364] on div "Tại văn phòng" at bounding box center [700, 370] width 105 height 13
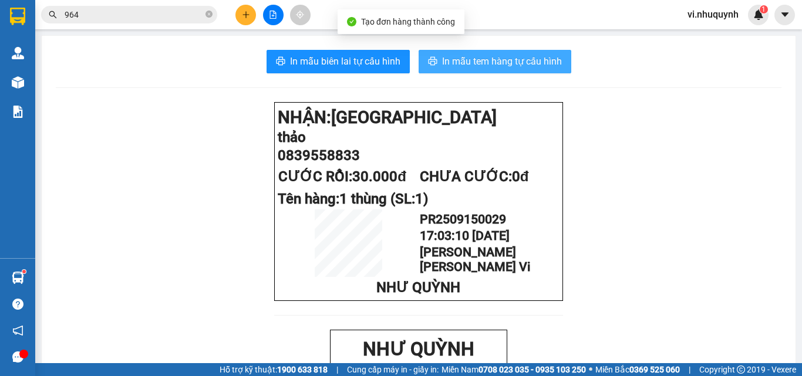
click at [488, 56] on span "In mẫu tem hàng tự cấu hình" at bounding box center [502, 61] width 120 height 15
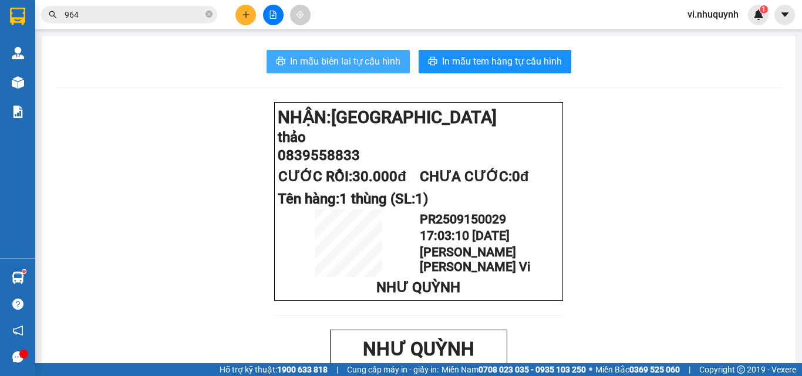
click at [317, 56] on span "In mẫu biên lai tự cấu hình" at bounding box center [345, 61] width 110 height 15
click at [140, 12] on input "964" at bounding box center [134, 14] width 139 height 13
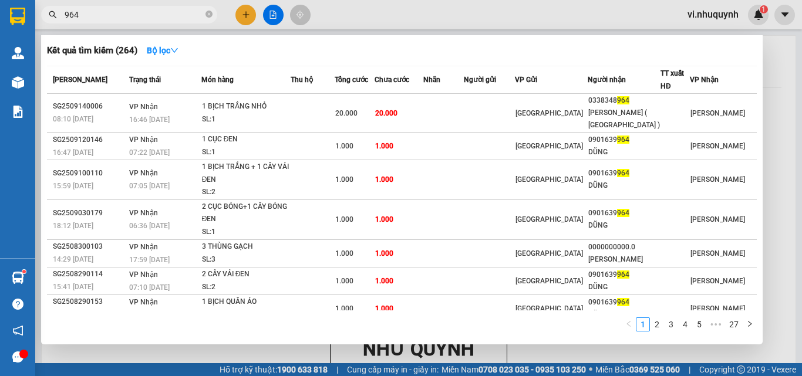
click at [140, 12] on input "964" at bounding box center [134, 14] width 139 height 13
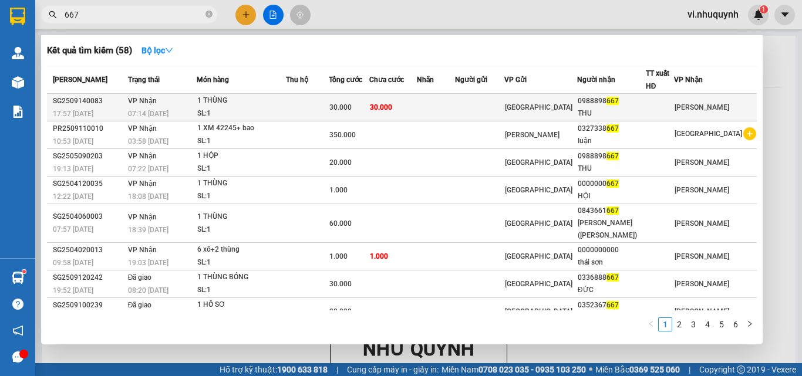
type input "667"
click at [602, 103] on div "0988898 667" at bounding box center [612, 101] width 68 height 12
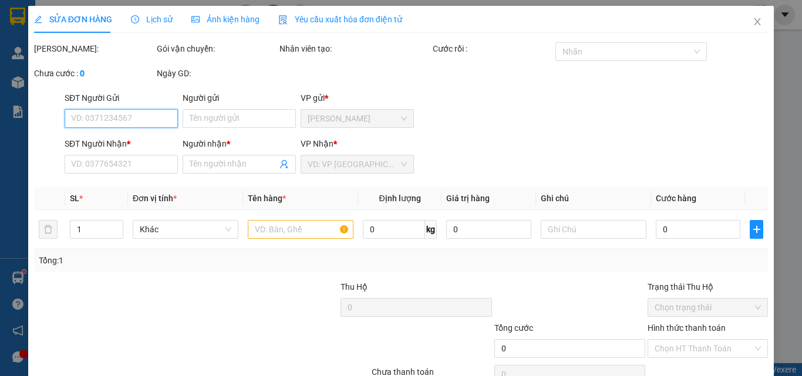
type input "0988898667"
type input "THU"
type input "30.000"
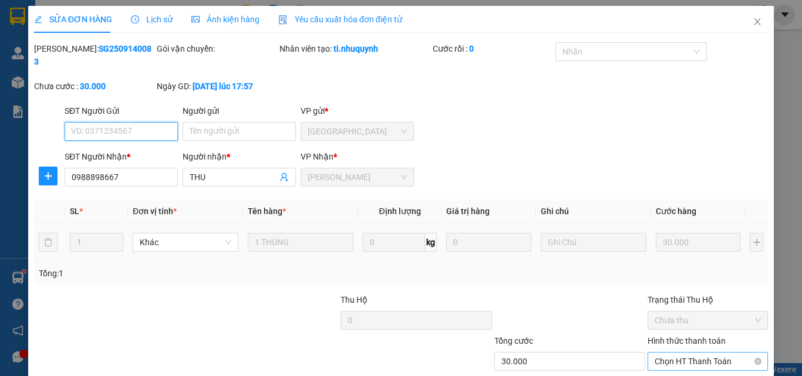
click at [673, 353] on span "Chọn HT Thanh Toán" at bounding box center [708, 362] width 106 height 18
click at [664, 366] on div "Tại văn phòng" at bounding box center [700, 372] width 105 height 13
type input "0"
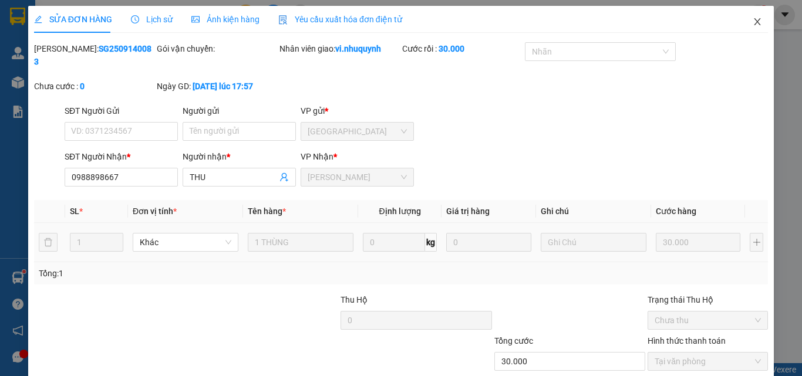
click at [755, 25] on icon "close" at bounding box center [758, 21] width 6 height 7
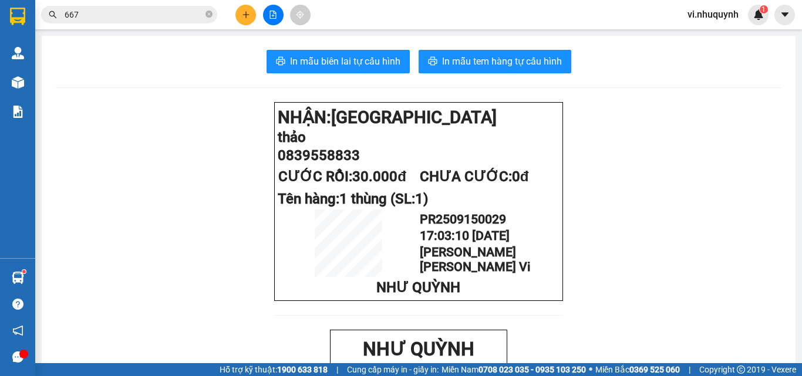
click at [719, 15] on span "vi.nhuquynh" at bounding box center [713, 14] width 70 height 15
click at [718, 39] on span "Đăng xuất" at bounding box center [719, 36] width 49 height 13
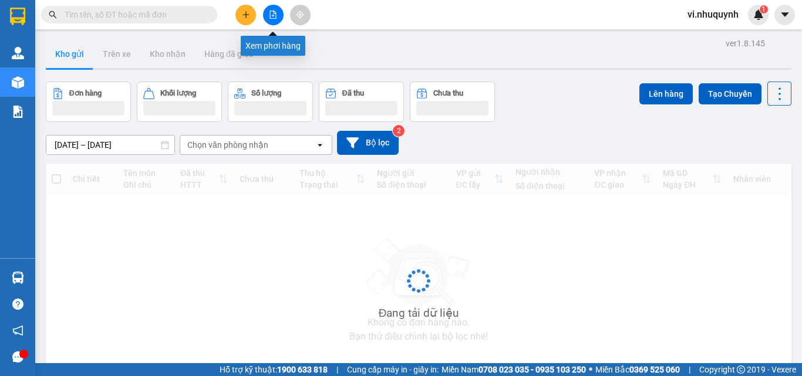
click at [271, 15] on icon "file-add" at bounding box center [273, 15] width 8 height 8
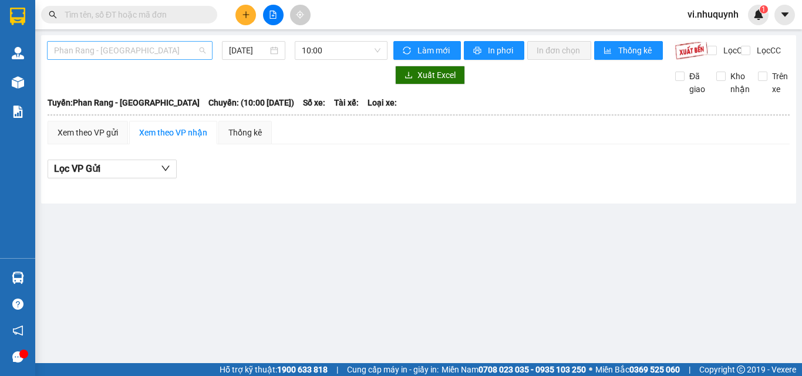
click at [138, 50] on span "Phan Rang - Sài Gòn" at bounding box center [130, 51] width 152 height 18
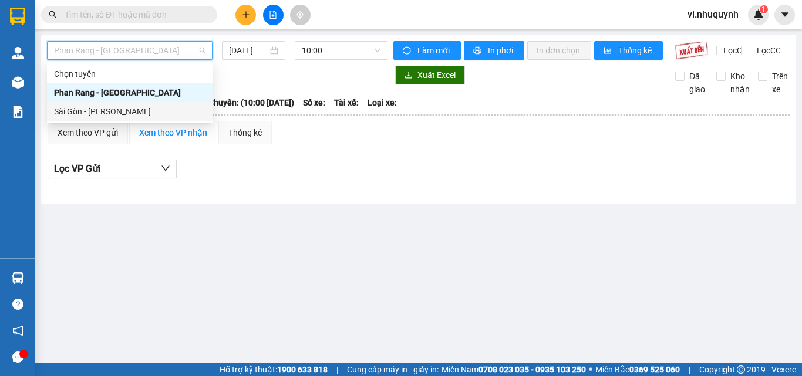
click at [85, 109] on div "Sài Gòn - Phan Rang" at bounding box center [130, 111] width 152 height 13
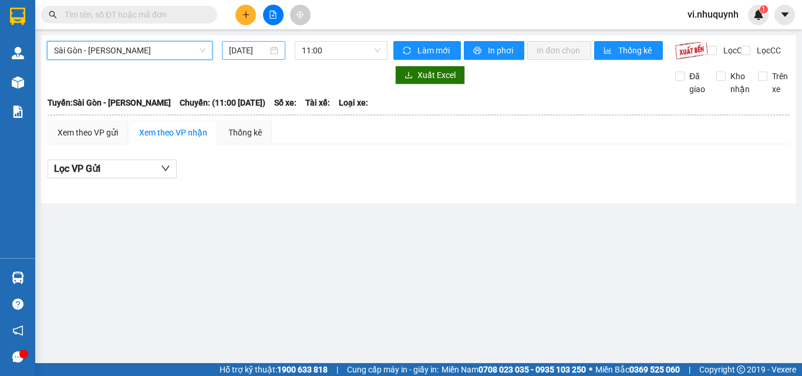
click at [275, 46] on div "15/09/2025" at bounding box center [253, 50] width 49 height 13
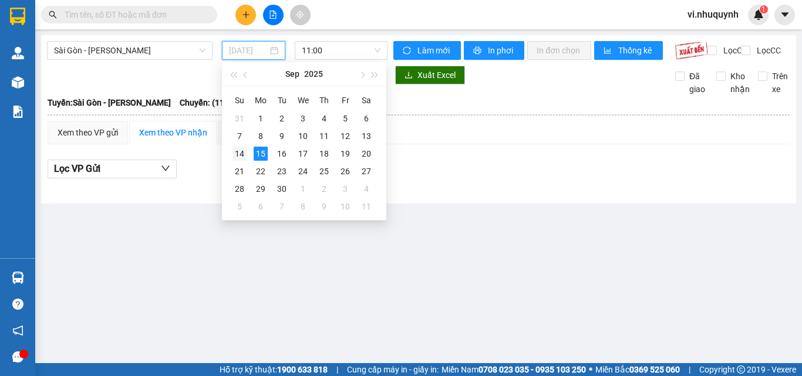
click at [237, 152] on div "14" at bounding box center [240, 154] width 14 height 14
type input "14/09/2025"
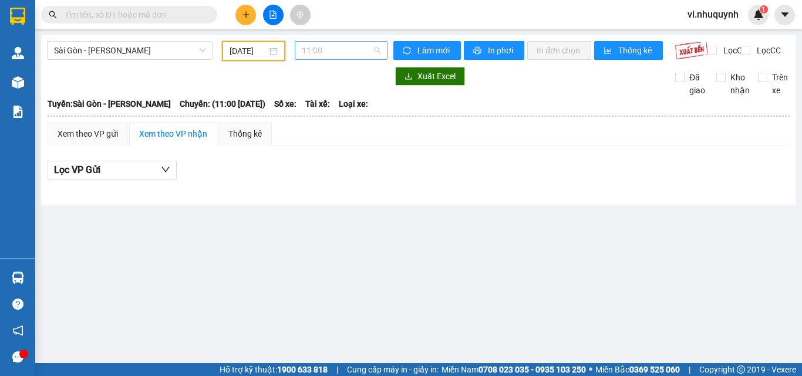
click at [349, 52] on span "11:00" at bounding box center [341, 51] width 79 height 18
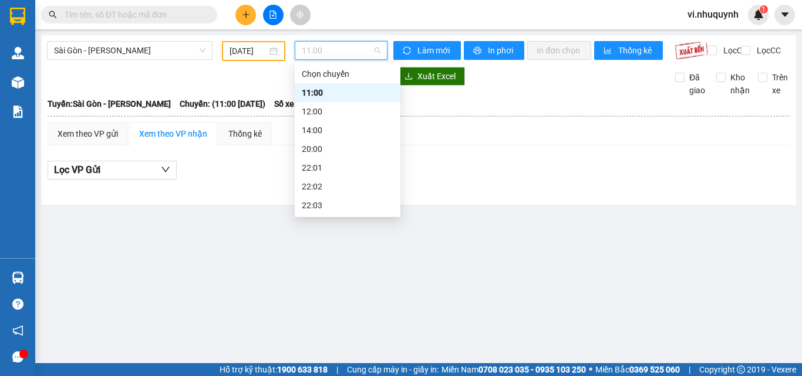
scroll to position [56, 0]
click at [323, 113] on div "22:01" at bounding box center [348, 111] width 92 height 13
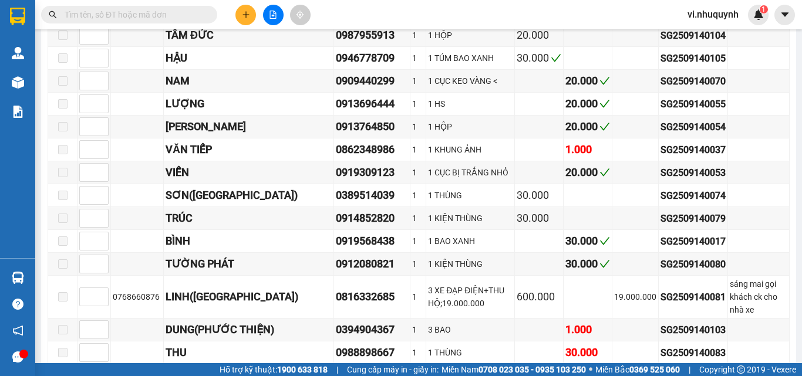
scroll to position [76, 0]
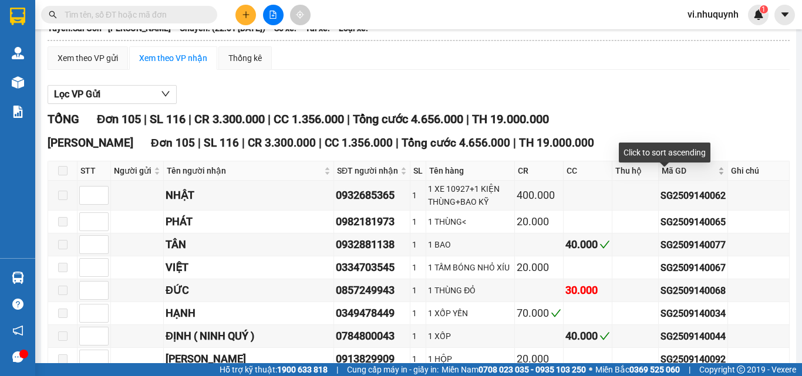
click at [691, 177] on div "Mã GD" at bounding box center [693, 170] width 63 height 13
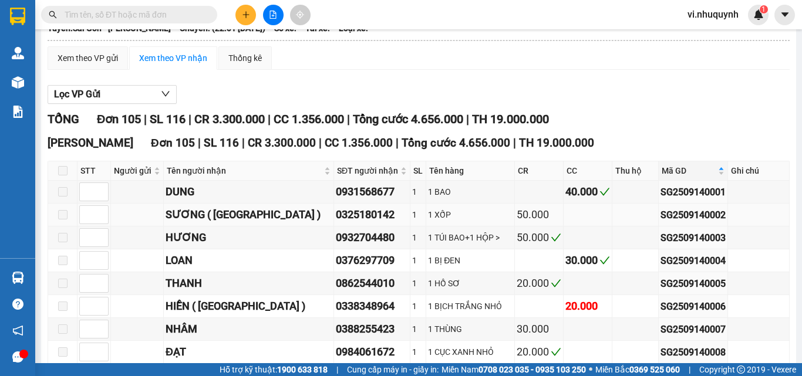
click at [661, 223] on div "SG2509140002" at bounding box center [693, 215] width 65 height 15
copy div "SG2509140002"
click at [688, 223] on div "SG2509140002" at bounding box center [693, 215] width 65 height 15
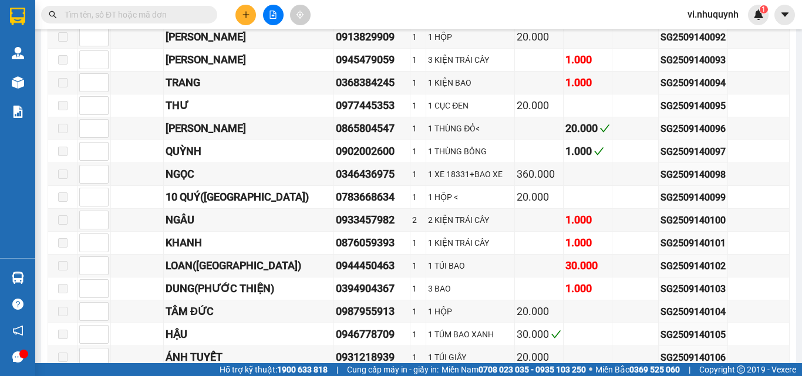
scroll to position [2371, 0]
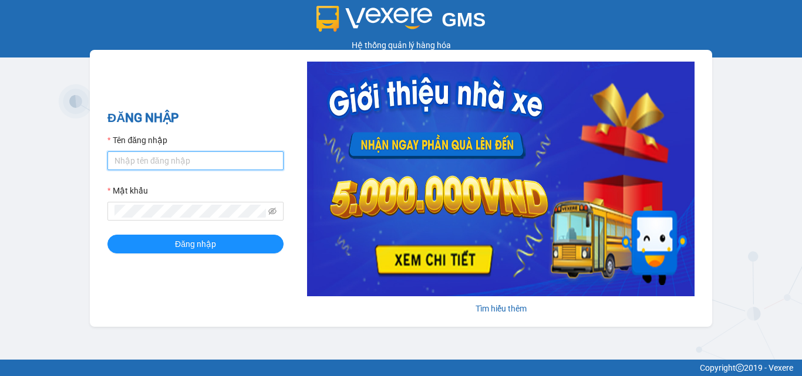
click at [199, 161] on input "Tên đăng nhập" at bounding box center [195, 161] width 176 height 19
type input "thu.nhuquynh"
click at [107, 235] on button "Đăng nhập" at bounding box center [195, 244] width 176 height 19
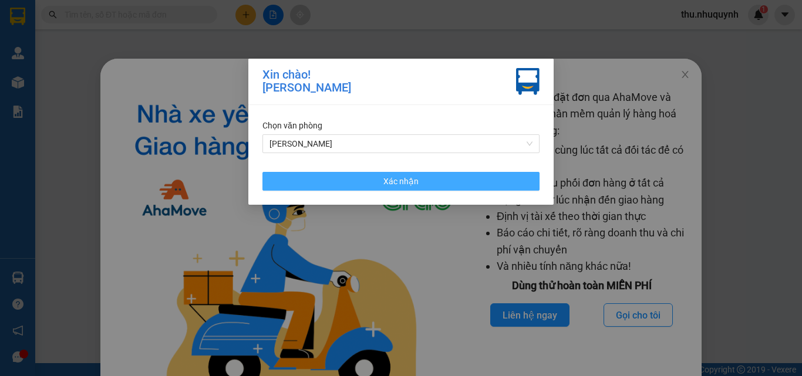
click at [345, 186] on button "Xác nhận" at bounding box center [400, 181] width 277 height 19
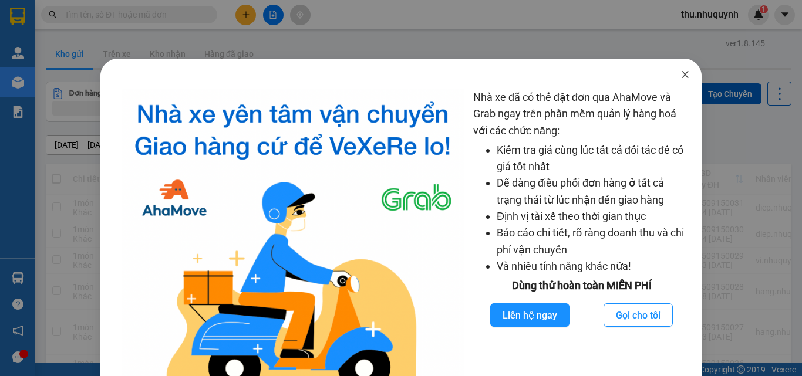
click at [670, 71] on span "Close" at bounding box center [685, 75] width 33 height 33
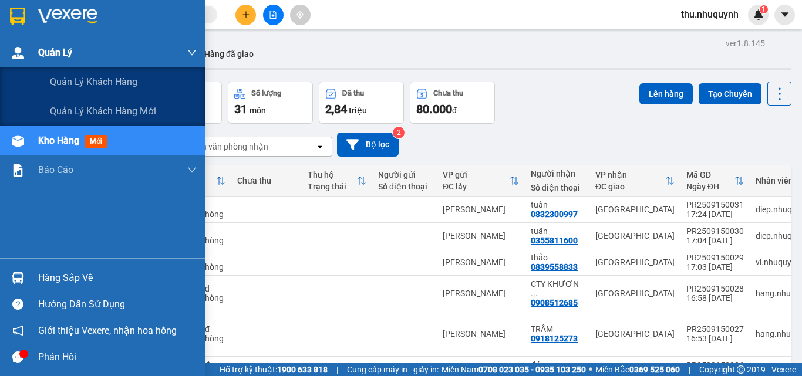
click at [20, 55] on img at bounding box center [18, 53] width 12 height 12
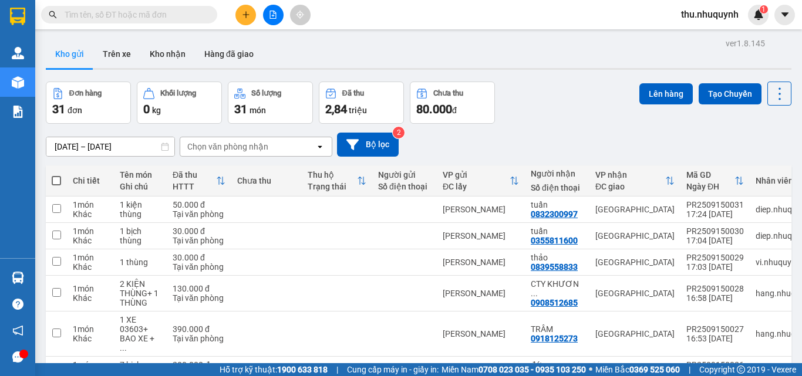
click at [145, 14] on input "text" at bounding box center [134, 14] width 139 height 13
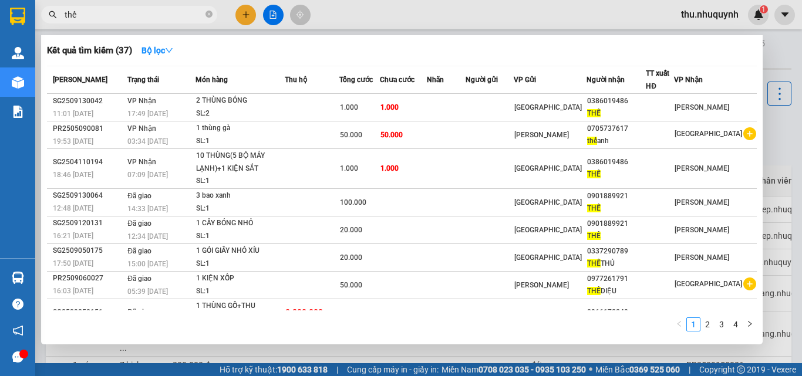
type input "thế"
click at [349, 28] on div at bounding box center [401, 188] width 802 height 376
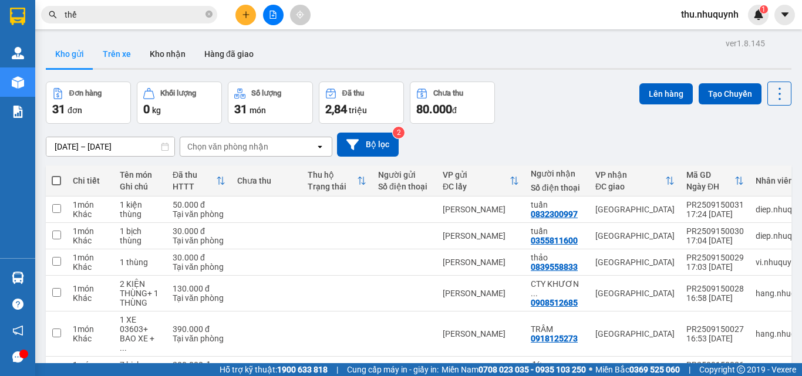
click at [130, 52] on button "Trên xe" at bounding box center [116, 54] width 47 height 28
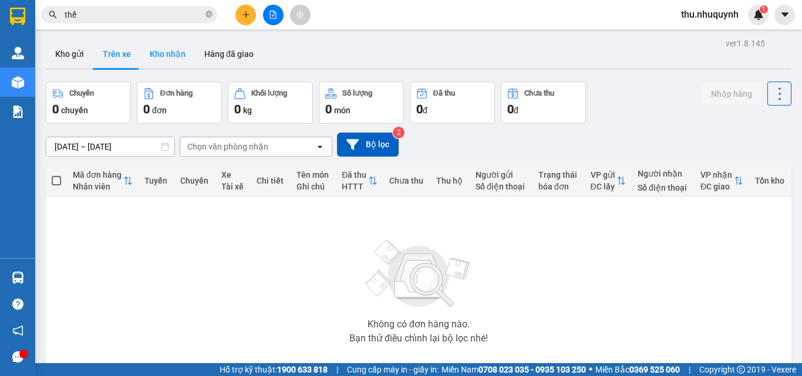
click at [163, 51] on button "Kho nhận" at bounding box center [167, 54] width 55 height 28
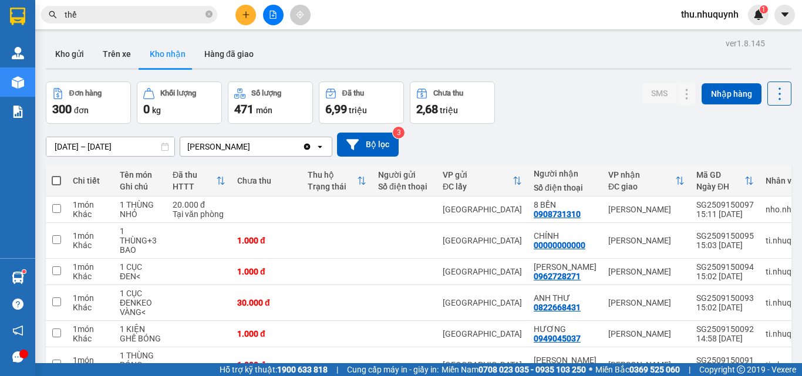
click at [247, 18] on icon "plus" at bounding box center [246, 15] width 8 height 8
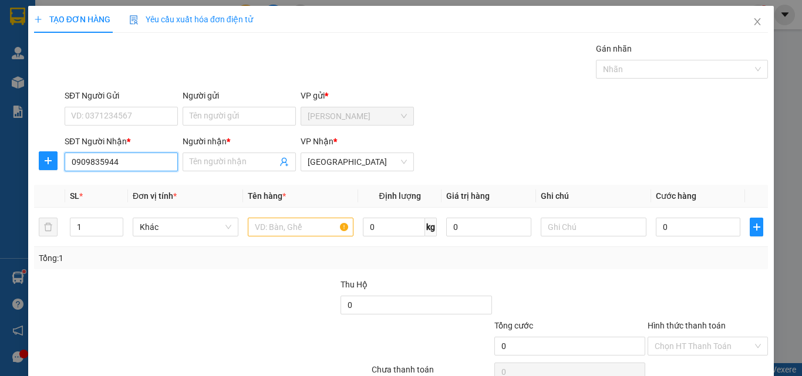
type input "0909835944"
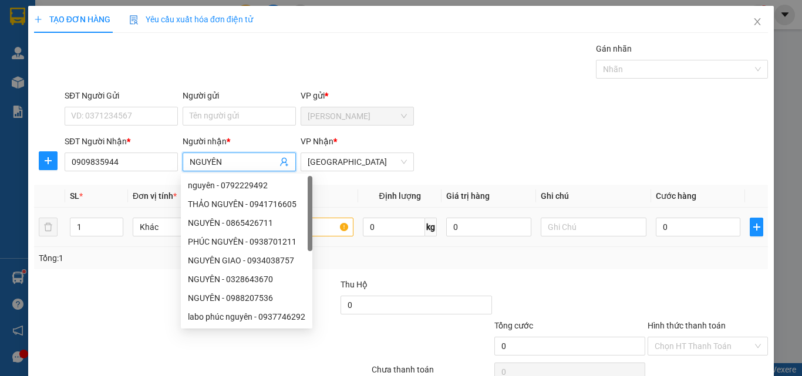
type input "NGUYÊN"
click at [338, 227] on input "text" at bounding box center [301, 227] width 106 height 19
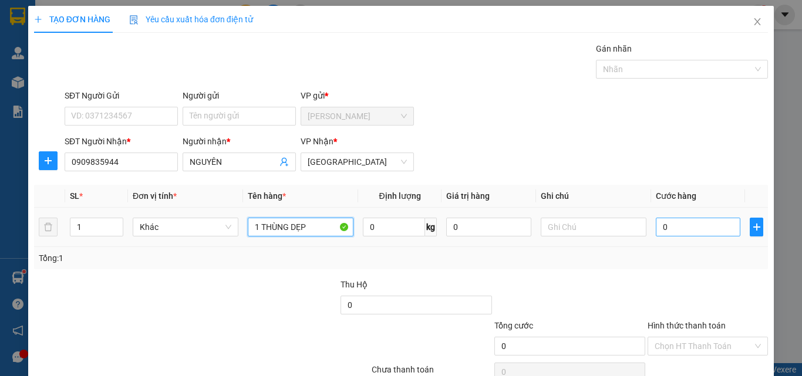
type input "1 THÙNG DẸP"
click at [677, 224] on input "0" at bounding box center [698, 227] width 85 height 19
type input "3"
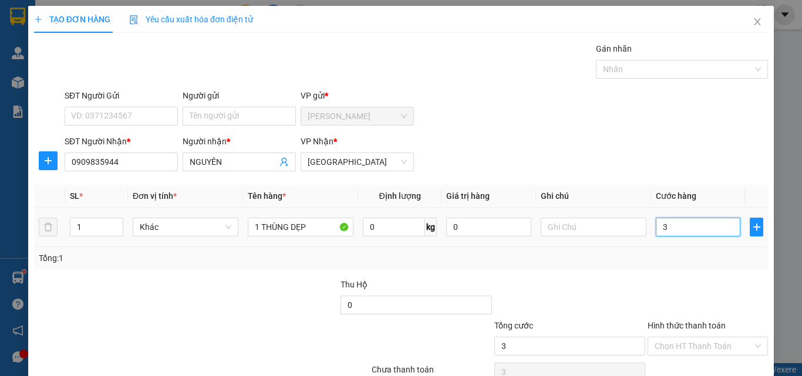
type input "30"
type input "30.000"
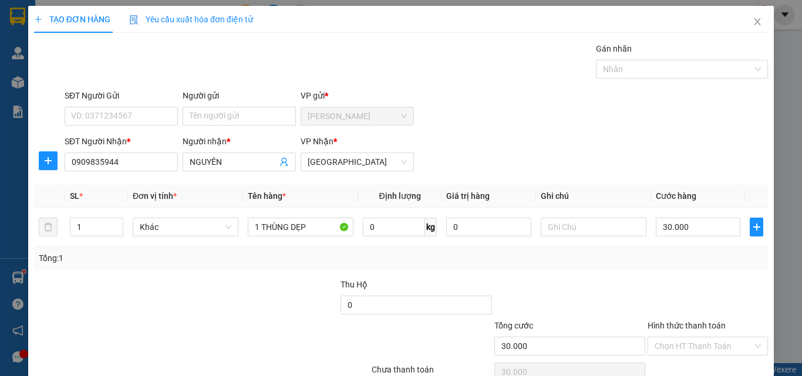
click at [642, 250] on div "Tổng: 1" at bounding box center [401, 258] width 734 height 22
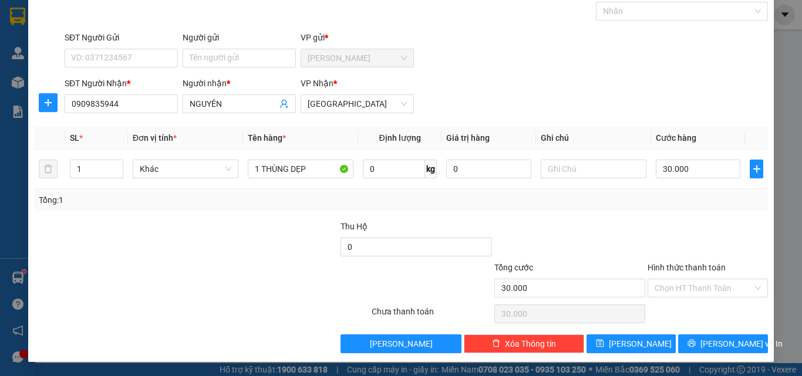
click at [695, 299] on div "Hình thức thanh toán Chọn HT Thanh Toán" at bounding box center [708, 281] width 120 height 41
drag, startPoint x: 696, startPoint y: 287, endPoint x: 689, endPoint y: 297, distance: 12.2
click at [696, 290] on input "Hình thức thanh toán" at bounding box center [704, 289] width 98 height 18
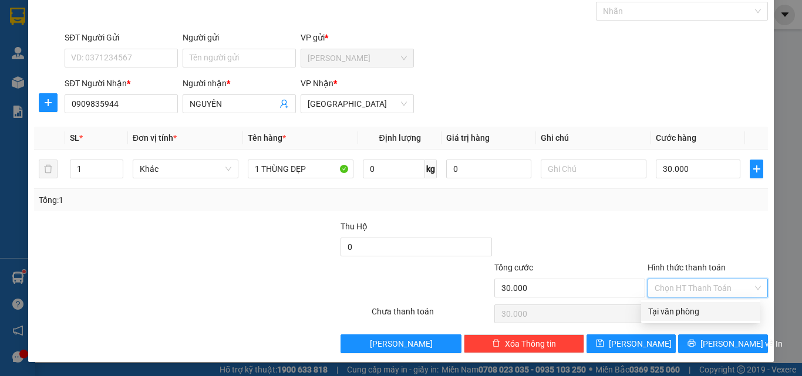
click at [678, 316] on div "Tại văn phòng" at bounding box center [700, 311] width 105 height 13
type input "0"
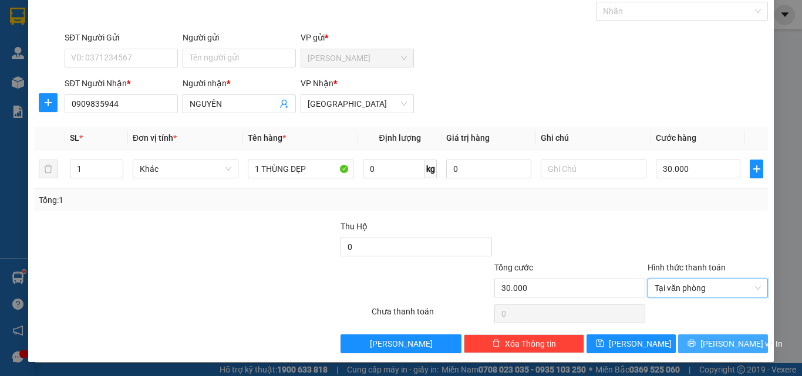
drag, startPoint x: 697, startPoint y: 347, endPoint x: 699, endPoint y: 332, distance: 15.4
click at [696, 342] on icon "printer" at bounding box center [692, 343] width 8 height 8
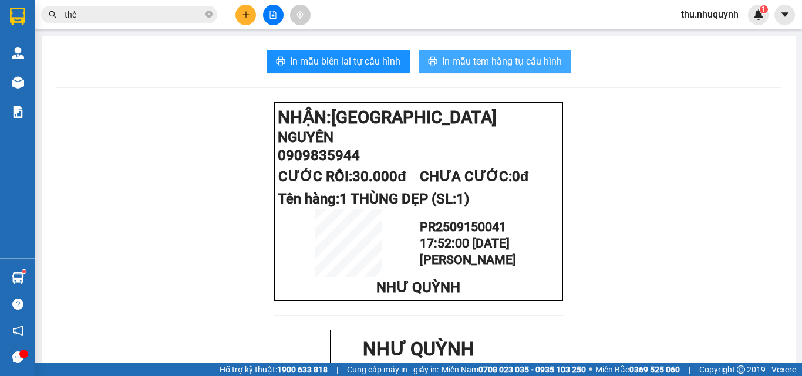
click at [446, 65] on span "In mẫu tem hàng tự cấu hình" at bounding box center [502, 61] width 120 height 15
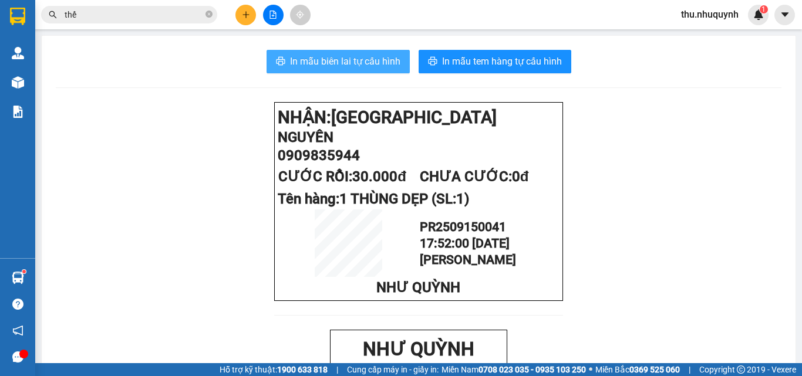
click at [348, 61] on span "In mẫu biên lai tự cấu hình" at bounding box center [345, 61] width 110 height 15
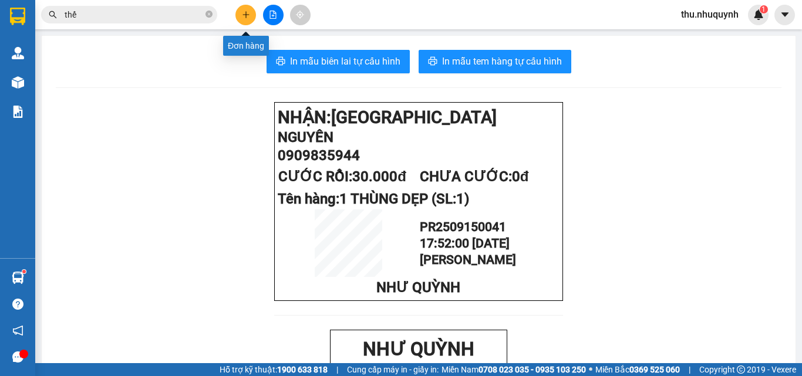
click at [246, 18] on icon "plus" at bounding box center [246, 15] width 8 height 8
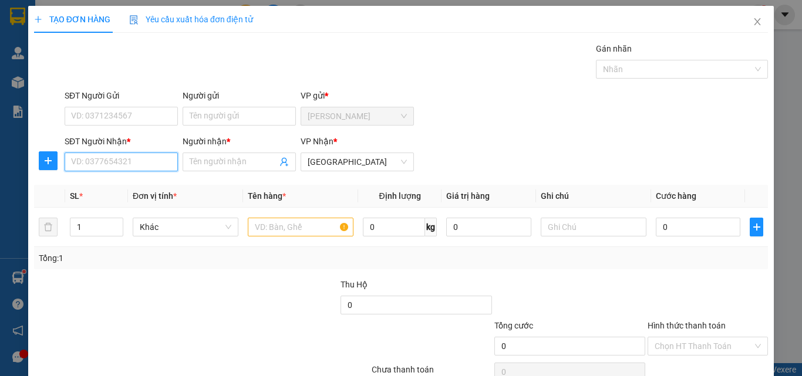
click at [118, 164] on input "SĐT Người Nhận *" at bounding box center [121, 162] width 113 height 19
type input "0909698034"
click at [144, 192] on div "0909698034 - minh" at bounding box center [120, 185] width 112 height 19
type input "minh"
type input "30.000"
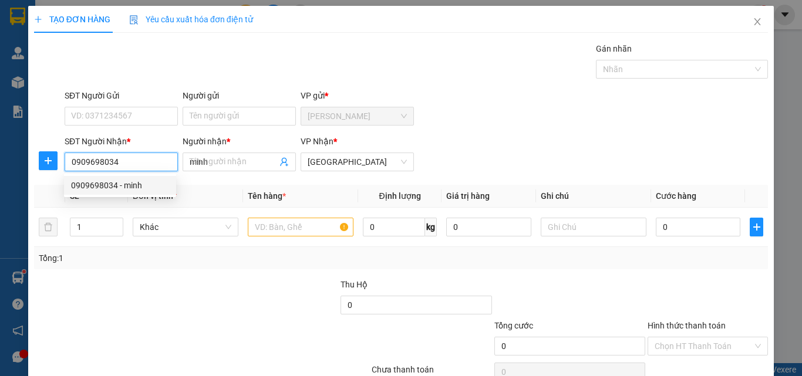
type input "30.000"
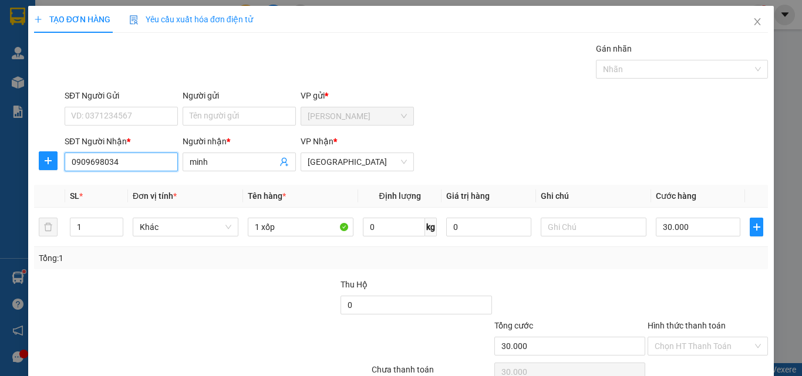
scroll to position [58, 0]
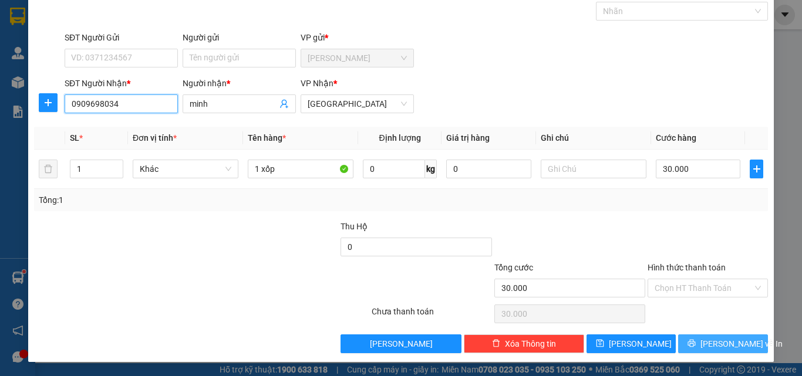
type input "0909698034"
drag, startPoint x: 699, startPoint y: 342, endPoint x: 323, endPoint y: 96, distance: 449.2
click at [696, 342] on icon "printer" at bounding box center [692, 344] width 8 height 8
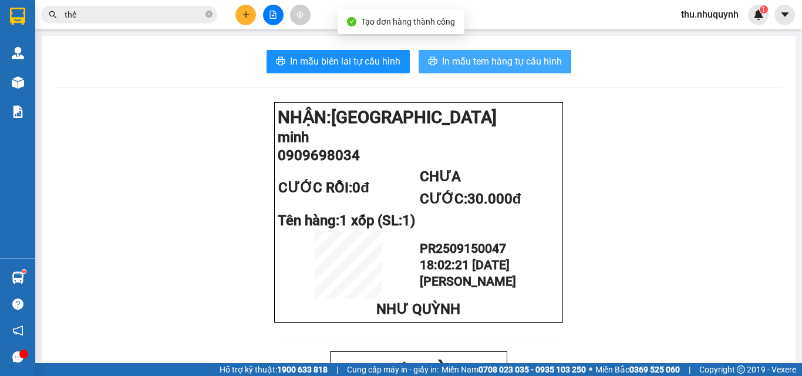
click at [462, 52] on button "In mẫu tem hàng tự cấu hình" at bounding box center [495, 61] width 153 height 23
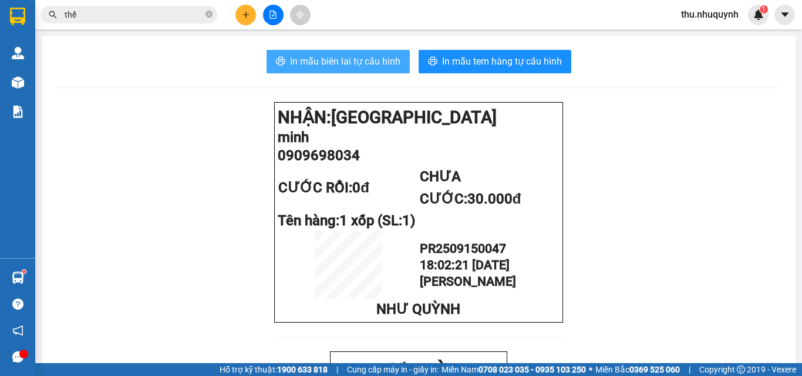
drag, startPoint x: 380, startPoint y: 71, endPoint x: 375, endPoint y: 54, distance: 17.7
click at [380, 71] on button "In mẫu biên lai tự cấu hình" at bounding box center [338, 61] width 143 height 23
click at [375, 54] on span "In mẫu biên lai tự cấu hình" at bounding box center [345, 61] width 110 height 15
click at [236, 7] on div at bounding box center [273, 15] width 88 height 21
click at [242, 11] on icon "plus" at bounding box center [246, 15] width 8 height 8
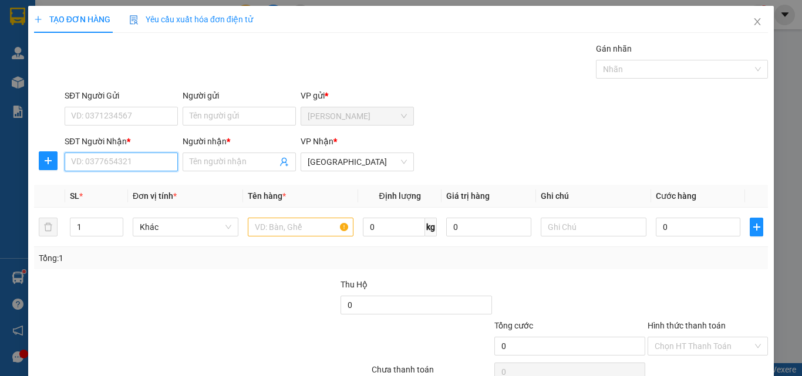
click at [106, 165] on input "SĐT Người Nhận *" at bounding box center [121, 162] width 113 height 19
type input "0966150329"
click at [218, 164] on input "Người nhận *" at bounding box center [233, 162] width 87 height 13
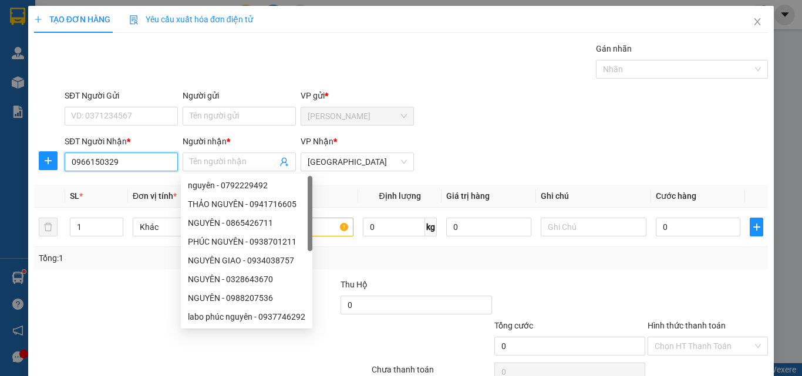
click at [168, 161] on input "0966150329" at bounding box center [121, 162] width 113 height 19
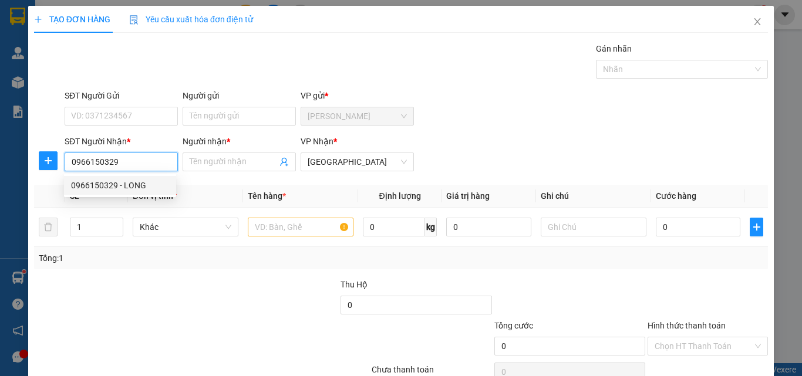
drag, startPoint x: 158, startPoint y: 192, endPoint x: 167, endPoint y: 180, distance: 14.7
click at [159, 192] on div "0966150329 - LONG" at bounding box center [120, 185] width 112 height 19
type input "LONG"
type input "20.000"
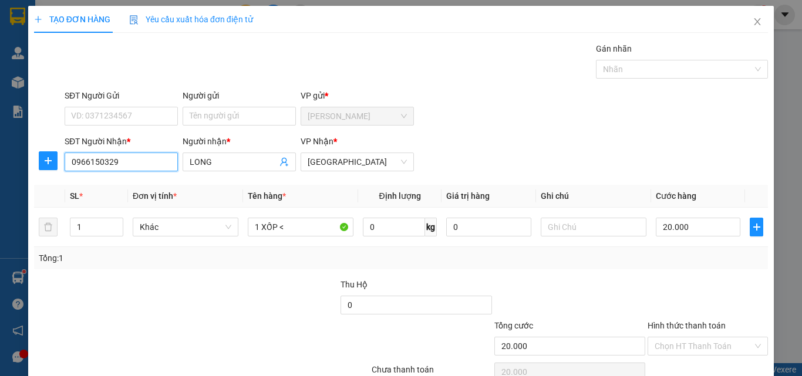
scroll to position [58, 0]
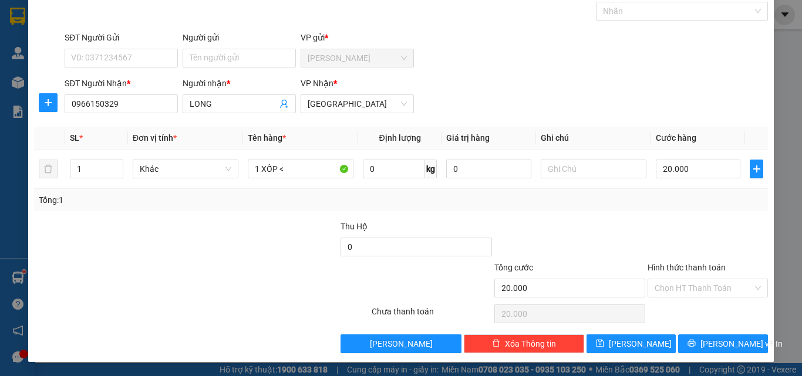
click at [696, 298] on div "Hình thức thanh toán Chọn HT Thanh Toán" at bounding box center [708, 281] width 120 height 41
click at [692, 295] on input "Hình thức thanh toán" at bounding box center [704, 289] width 98 height 18
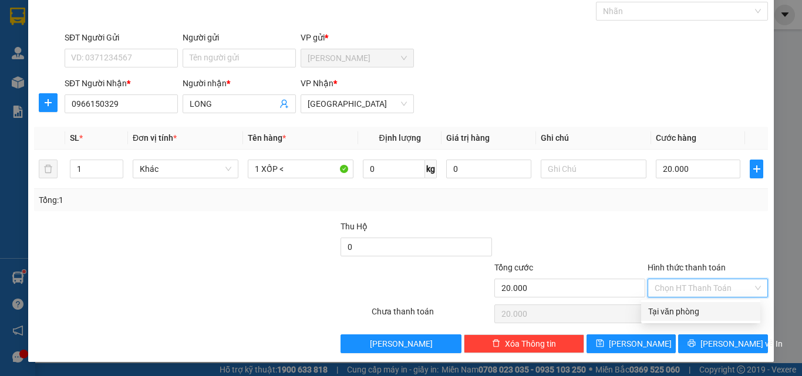
click at [689, 314] on div "Tại văn phòng" at bounding box center [700, 311] width 105 height 13
type input "0"
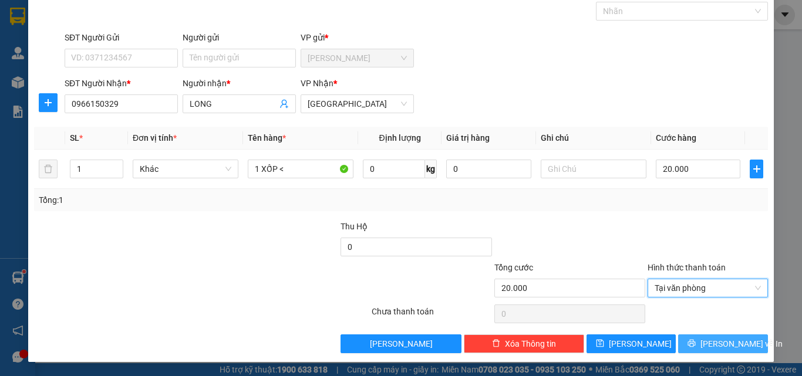
click at [696, 342] on icon "printer" at bounding box center [692, 343] width 8 height 8
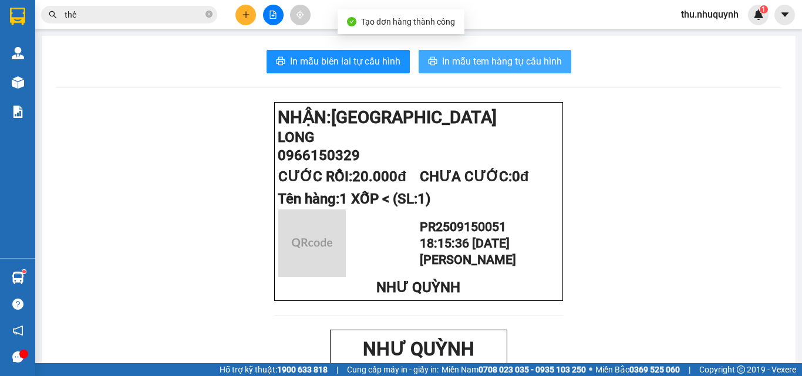
click at [467, 60] on span "In mẫu tem hàng tự cấu hình" at bounding box center [502, 61] width 120 height 15
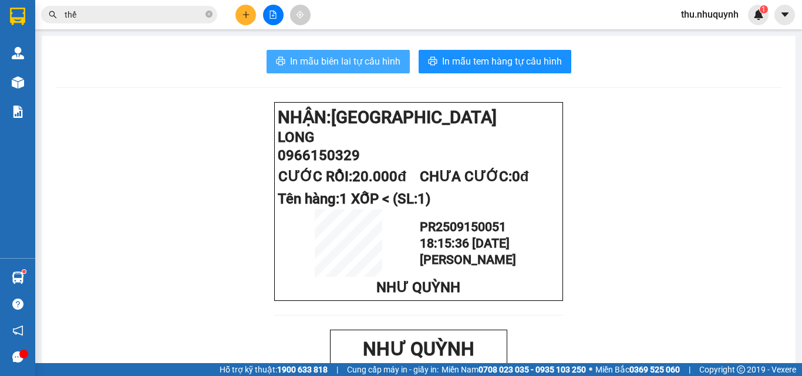
click at [335, 63] on span "In mẫu biên lai tự cấu hình" at bounding box center [345, 61] width 110 height 15
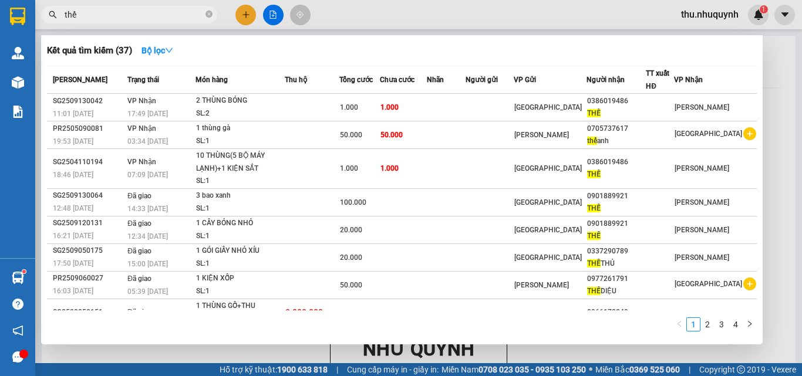
click at [161, 16] on input "thế" at bounding box center [134, 14] width 139 height 13
click at [161, 15] on input "thế" at bounding box center [134, 14] width 139 height 13
type input "8"
type input "725"
click at [155, 53] on strong "Bộ lọc" at bounding box center [158, 50] width 32 height 9
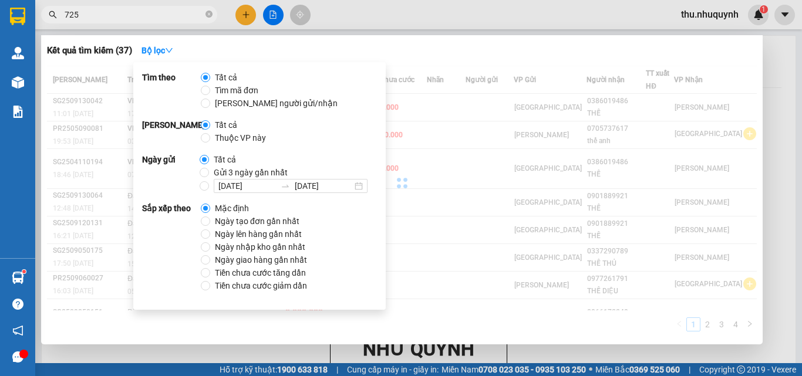
click at [247, 248] on span "Ngày nhập kho gần nhất" at bounding box center [260, 247] width 100 height 13
click at [210, 248] on input "Ngày nhập kho gần nhất" at bounding box center [205, 247] width 9 height 9
radio input "true"
radio input "false"
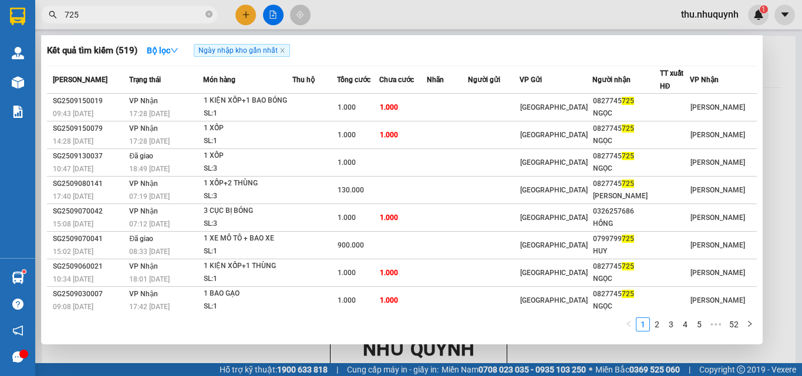
click at [520, 66] on th "Người gửi" at bounding box center [494, 80] width 52 height 28
click at [251, 16] on div at bounding box center [401, 188] width 802 height 376
click at [247, 14] on icon "plus" at bounding box center [246, 15] width 8 height 8
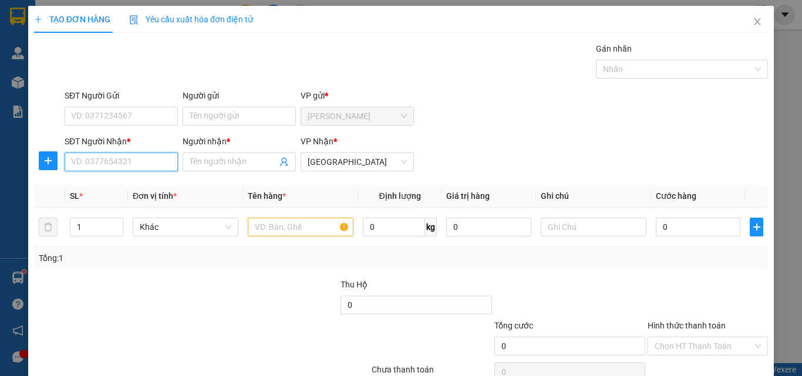
click at [129, 166] on input "SĐT Người Nhận *" at bounding box center [121, 162] width 113 height 19
click at [305, 231] on input "text" at bounding box center [301, 227] width 106 height 19
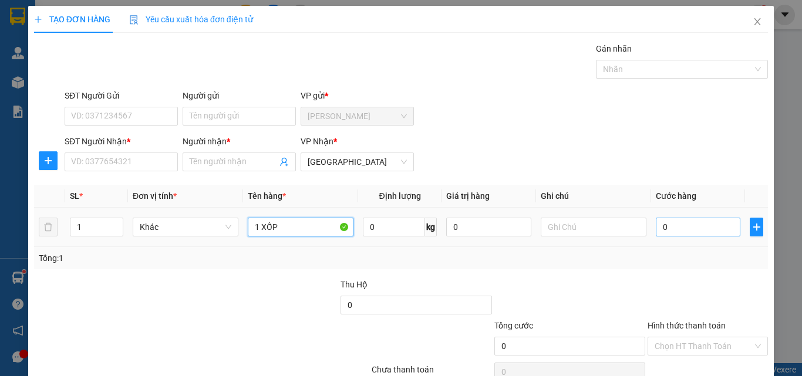
type input "1 XỐP"
click at [691, 230] on input "0" at bounding box center [698, 227] width 85 height 19
type input "5"
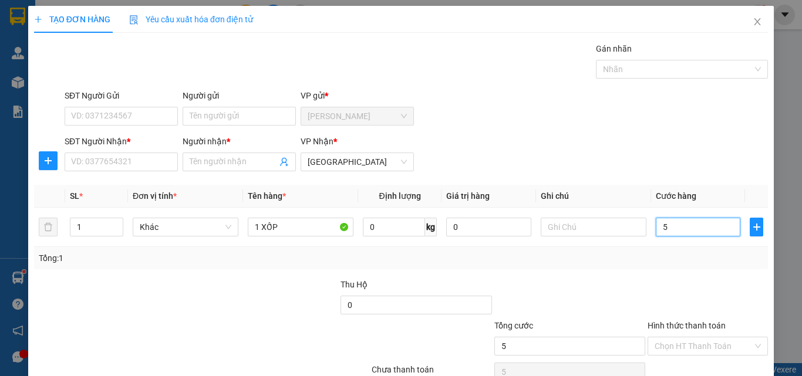
type input "50"
type input "50.000"
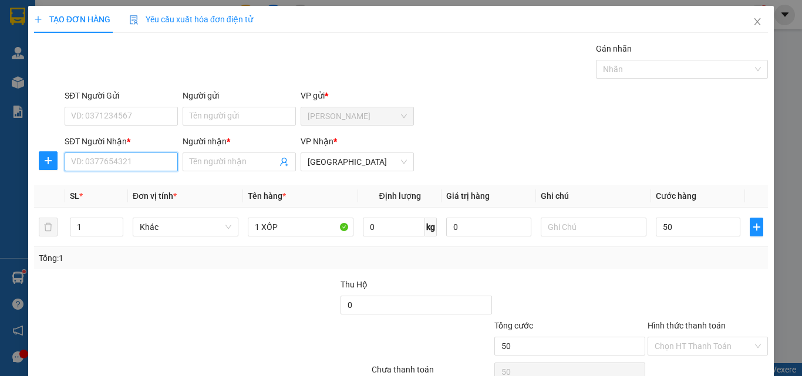
type input "50.000"
click at [161, 155] on input "SĐT Người Nhận *" at bounding box center [121, 162] width 113 height 19
click at [156, 171] on div "SĐT Người Nhận * VD: 0377654321" at bounding box center [121, 155] width 113 height 41
click at [157, 160] on input "SĐT Người Nhận *" at bounding box center [121, 162] width 113 height 19
type input "0926258777"
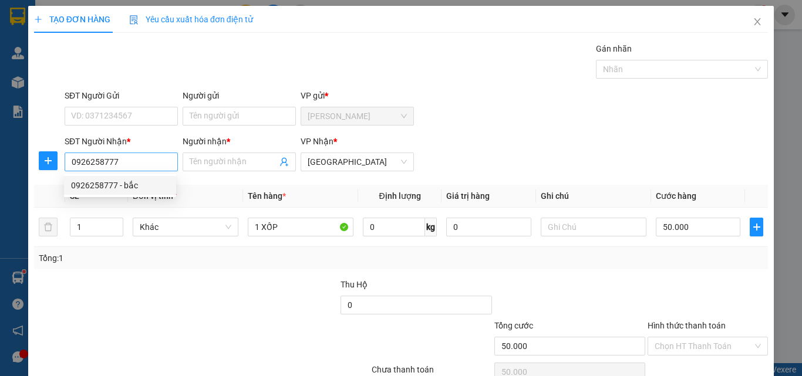
type input "bắc"
type input "80.000"
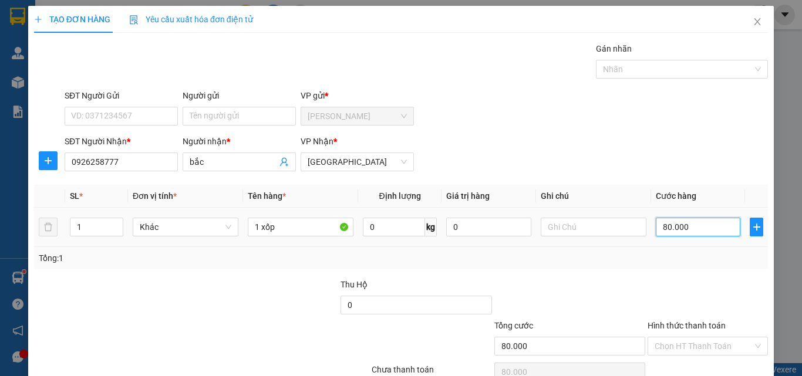
click at [667, 228] on input "80.000" at bounding box center [698, 227] width 85 height 19
type input "5"
type input "50"
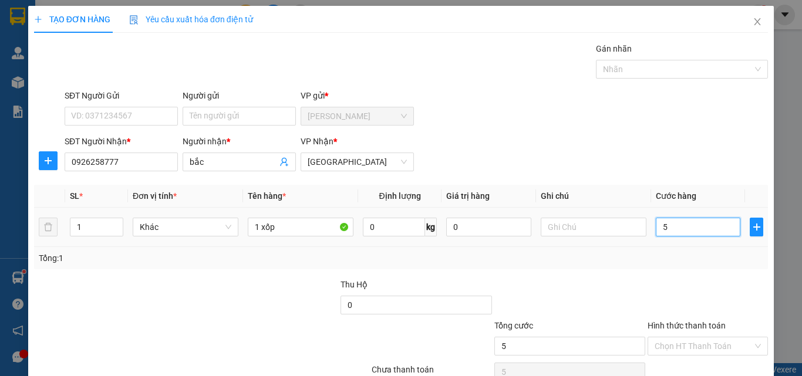
type input "50"
type input "50.000"
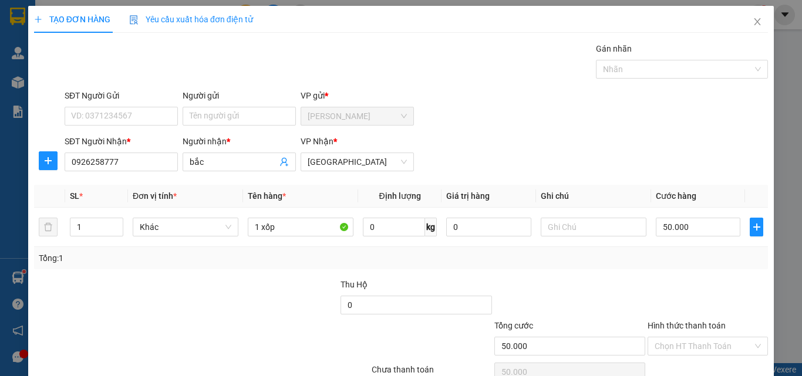
click at [746, 284] on div at bounding box center [708, 298] width 123 height 41
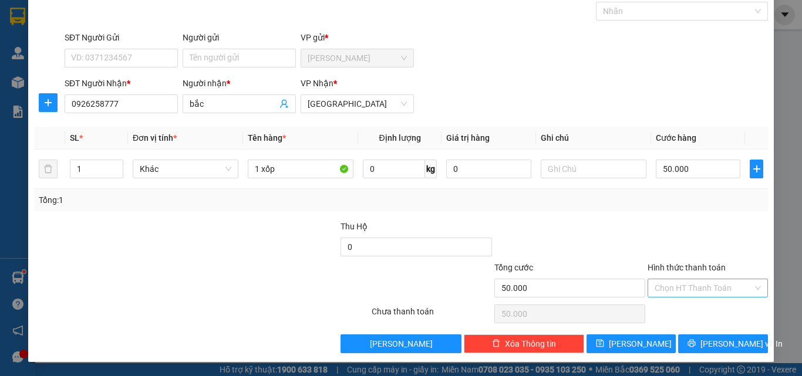
click at [730, 291] on input "Hình thức thanh toán" at bounding box center [704, 289] width 98 height 18
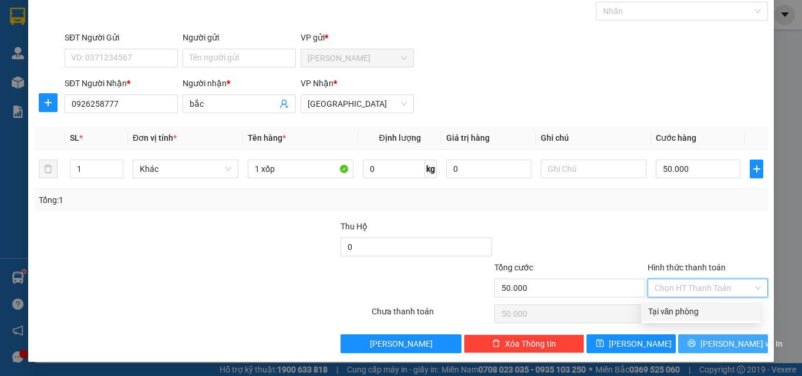
drag, startPoint x: 725, startPoint y: 312, endPoint x: 722, endPoint y: 341, distance: 29.0
click at [725, 317] on div "Tại văn phòng" at bounding box center [700, 311] width 105 height 13
type input "0"
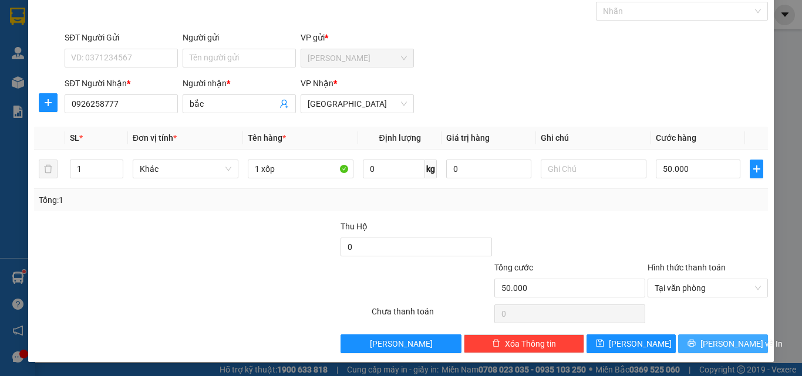
click at [722, 341] on span "[PERSON_NAME] và In" at bounding box center [742, 344] width 82 height 13
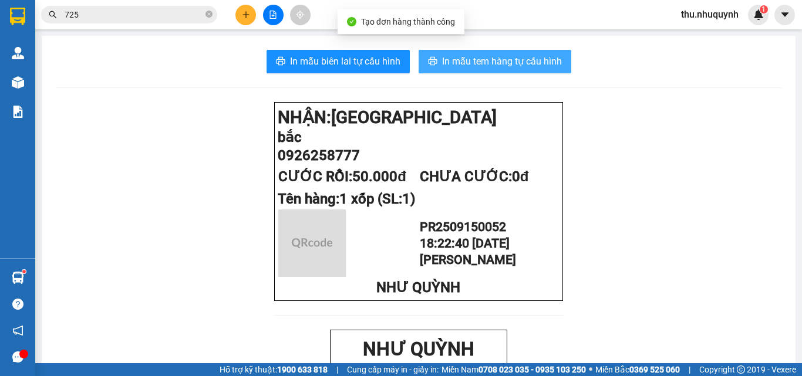
drag, startPoint x: 476, startPoint y: 59, endPoint x: 474, endPoint y: 66, distance: 7.3
click at [476, 59] on span "In mẫu tem hàng tự cấu hình" at bounding box center [502, 61] width 120 height 15
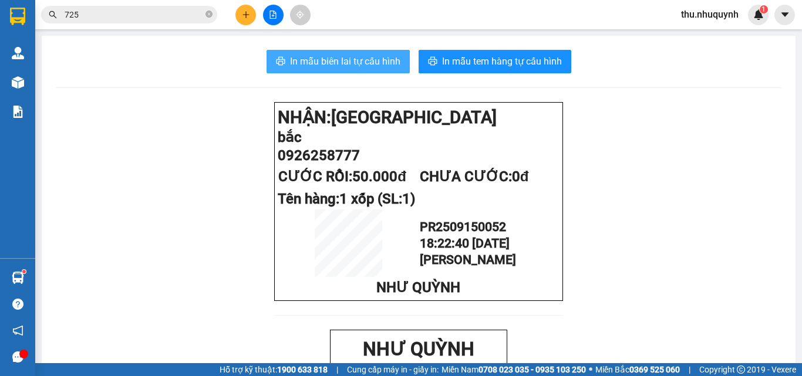
click at [364, 55] on span "In mẫu biên lai tự cấu hình" at bounding box center [345, 61] width 110 height 15
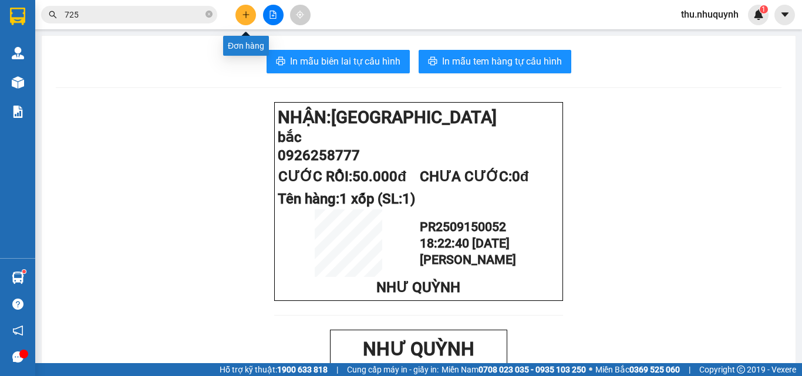
click at [246, 7] on button at bounding box center [245, 15] width 21 height 21
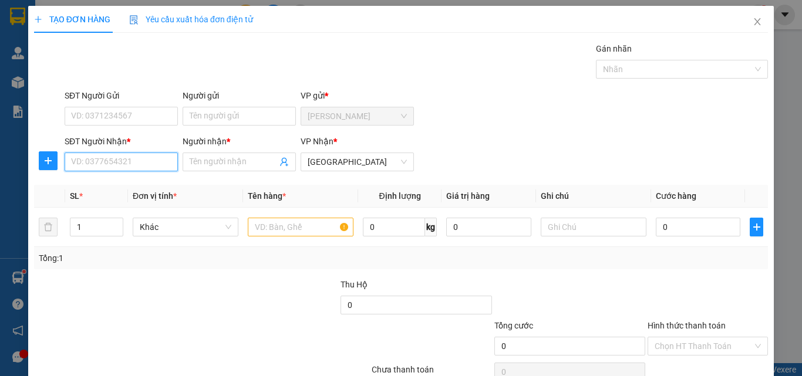
click at [97, 163] on input "SĐT Người Nhận *" at bounding box center [121, 162] width 113 height 19
click at [270, 238] on div at bounding box center [301, 227] width 106 height 23
click at [270, 237] on div at bounding box center [301, 227] width 106 height 23
click at [274, 230] on input "text" at bounding box center [301, 227] width 106 height 19
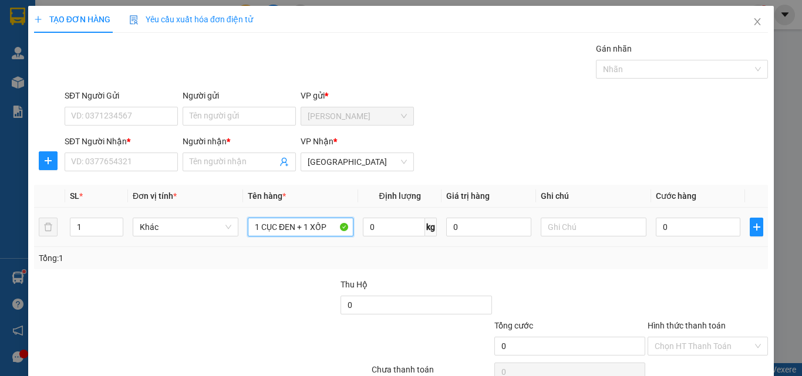
type input "1 CỤC ĐEN + 1 XỐP"
click at [733, 227] on td "0" at bounding box center [698, 227] width 94 height 39
click at [710, 230] on input "0" at bounding box center [698, 227] width 85 height 19
type input "5"
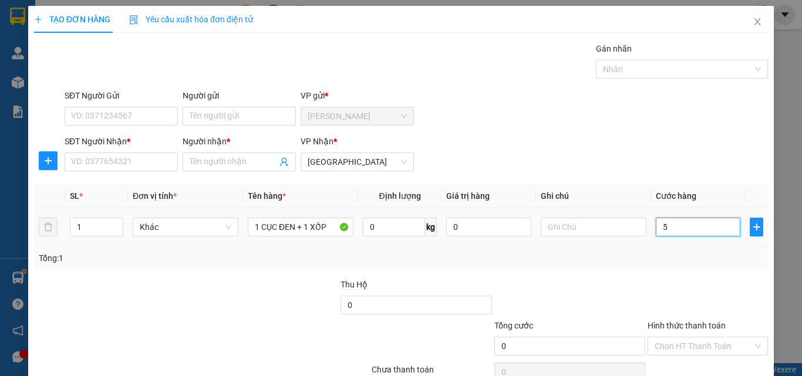
type input "5"
type input "50"
type input "50.000"
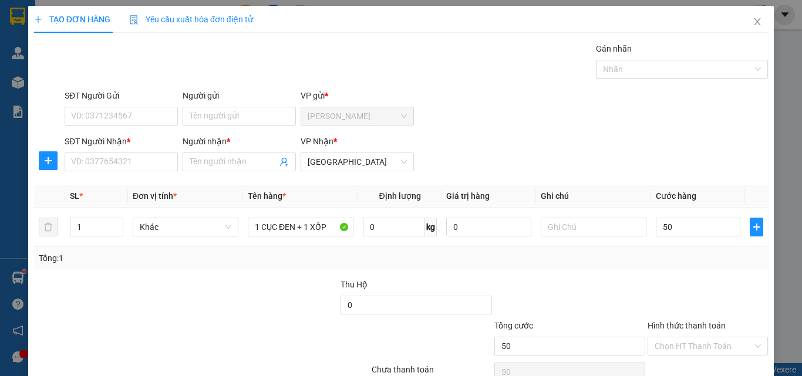
type input "50.000"
click at [684, 289] on div at bounding box center [708, 298] width 123 height 41
click at [144, 161] on input "SĐT Người Nhận *" at bounding box center [121, 162] width 113 height 19
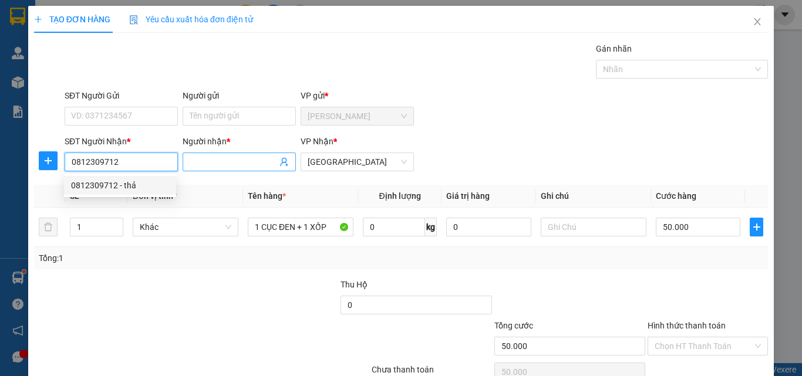
type input "0812309712"
click at [234, 154] on span at bounding box center [239, 162] width 113 height 19
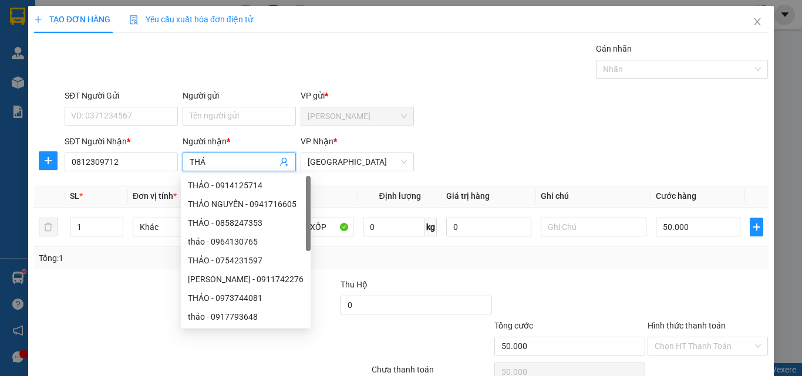
type input "THẢ"
click at [533, 157] on div "SĐT Người Nhận * 0812309712 Người nhận * THẢ VP Nhận * Sài Gòn" at bounding box center [416, 155] width 708 height 41
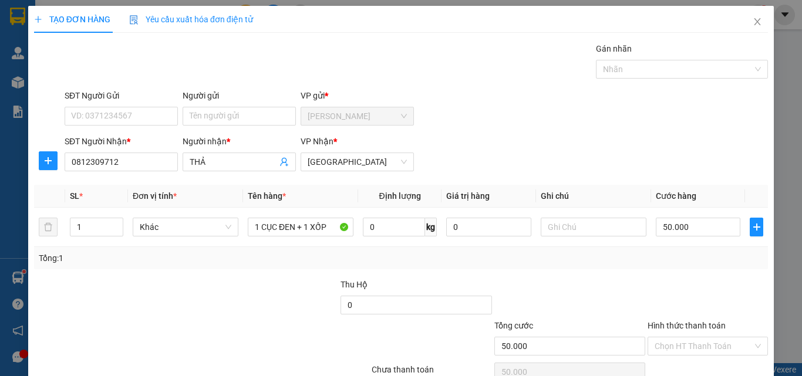
scroll to position [58, 0]
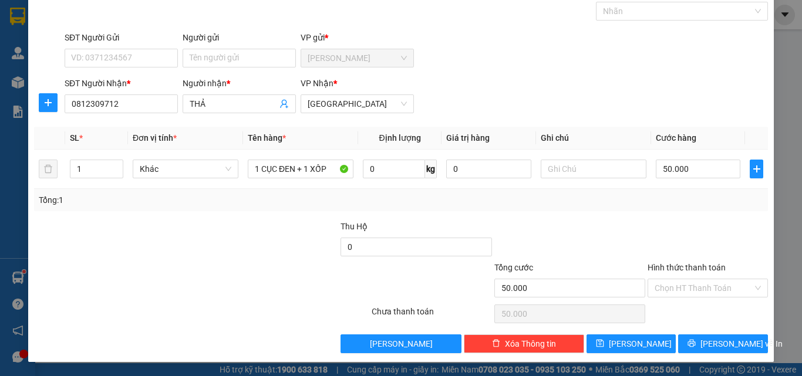
drag, startPoint x: 707, startPoint y: 278, endPoint x: 704, endPoint y: 298, distance: 20.3
click at [707, 280] on div "Chọn HT Thanh Toán" at bounding box center [708, 288] width 120 height 19
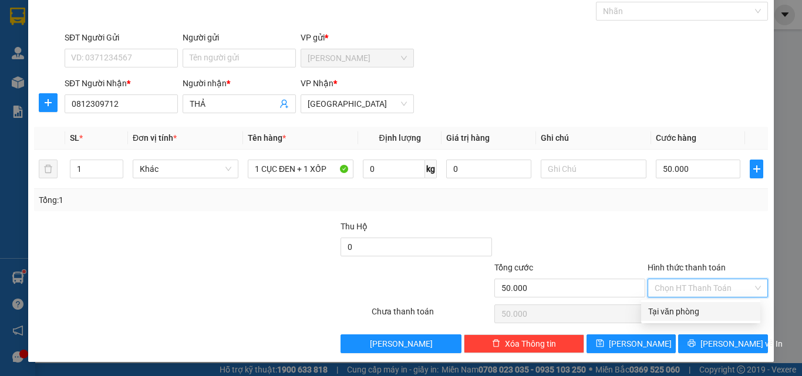
click at [704, 296] on div "Hình thức thanh toán Chọn HT Thanh Toán" at bounding box center [708, 281] width 120 height 41
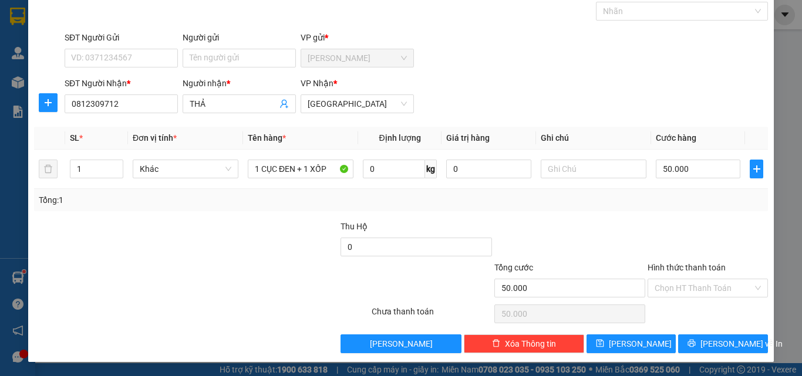
click at [696, 307] on div "Chọn HT Thanh Toán" at bounding box center [708, 313] width 123 height 23
click at [697, 293] on input "Hình thức thanh toán" at bounding box center [704, 289] width 98 height 18
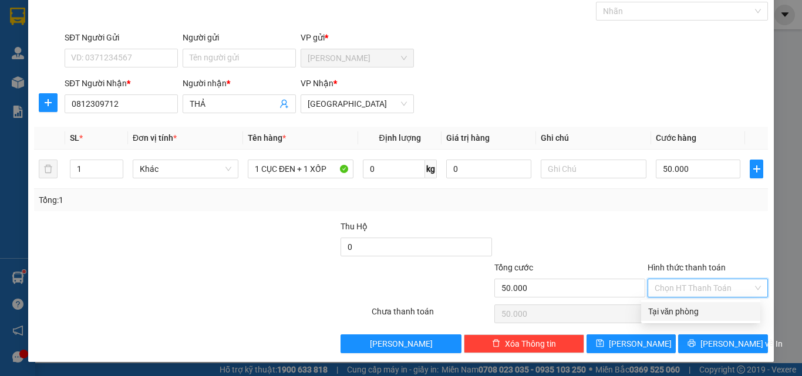
drag, startPoint x: 688, startPoint y: 309, endPoint x: 691, endPoint y: 343, distance: 33.7
click at [687, 310] on div "Tại văn phòng" at bounding box center [700, 311] width 105 height 13
type input "0"
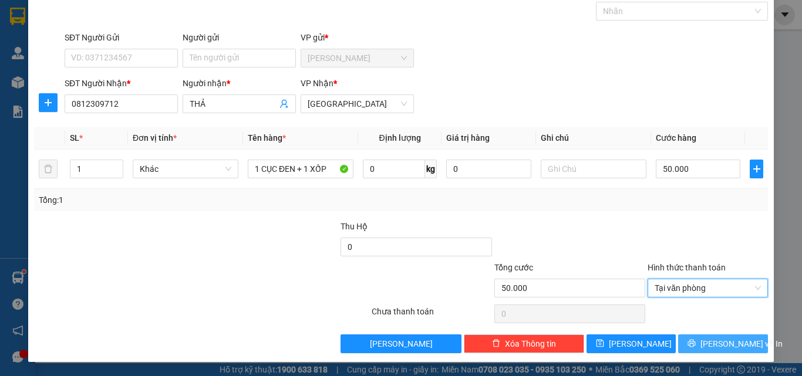
click at [691, 343] on button "[PERSON_NAME] và In" at bounding box center [723, 344] width 90 height 19
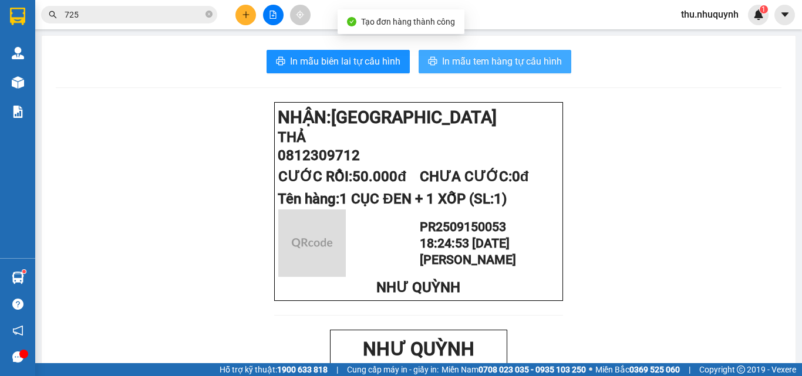
click at [484, 63] on span "In mẫu tem hàng tự cấu hình" at bounding box center [502, 61] width 120 height 15
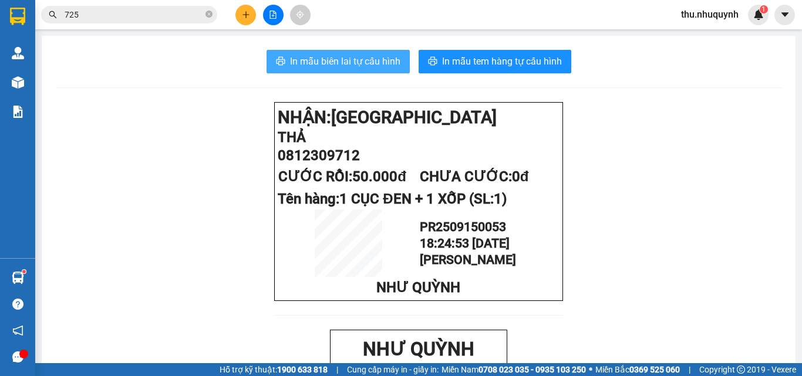
click at [345, 60] on span "In mẫu biên lai tự cấu hình" at bounding box center [345, 61] width 110 height 15
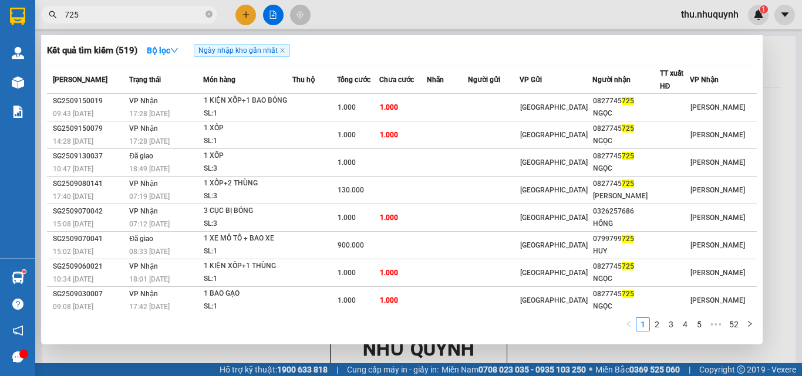
click at [94, 21] on input "725" at bounding box center [134, 14] width 139 height 13
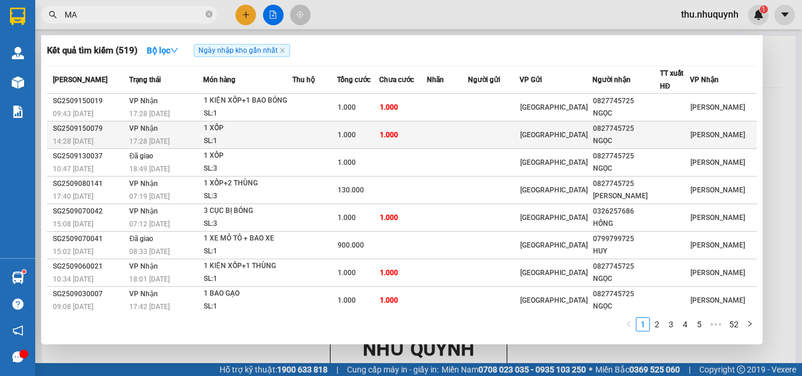
type input "MAI"
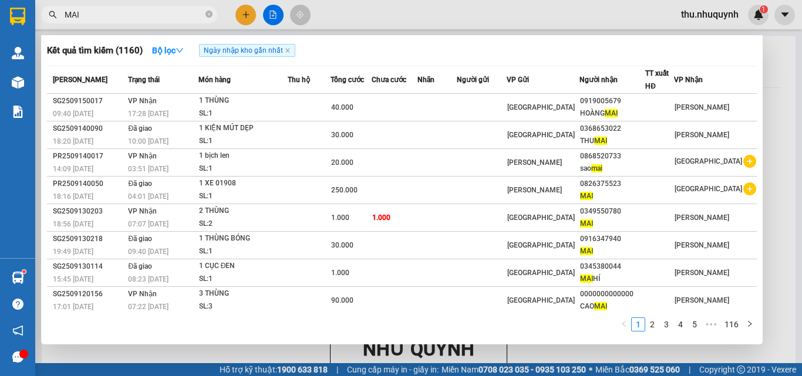
click at [120, 21] on input "MAI" at bounding box center [134, 14] width 139 height 13
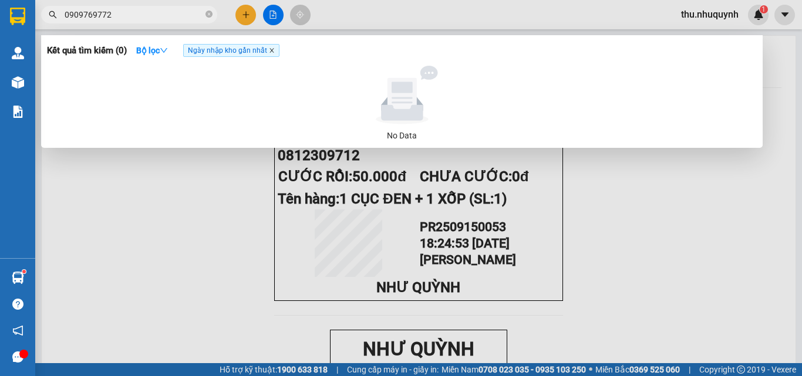
click at [275, 52] on icon "close" at bounding box center [272, 51] width 6 height 6
click at [142, 20] on input "0909769772" at bounding box center [134, 14] width 139 height 13
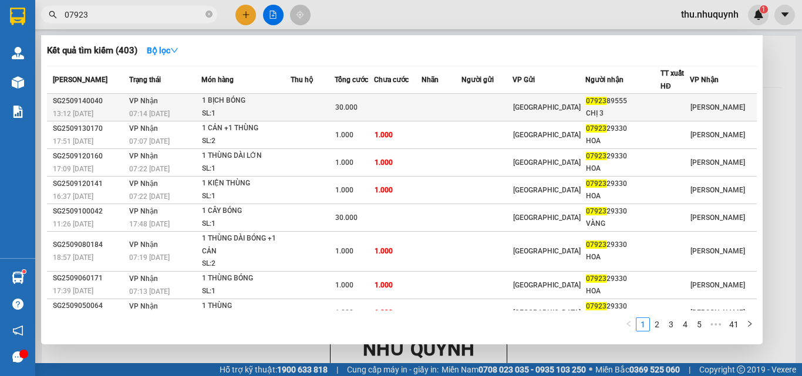
type input "07923"
click at [422, 96] on td at bounding box center [398, 108] width 48 height 28
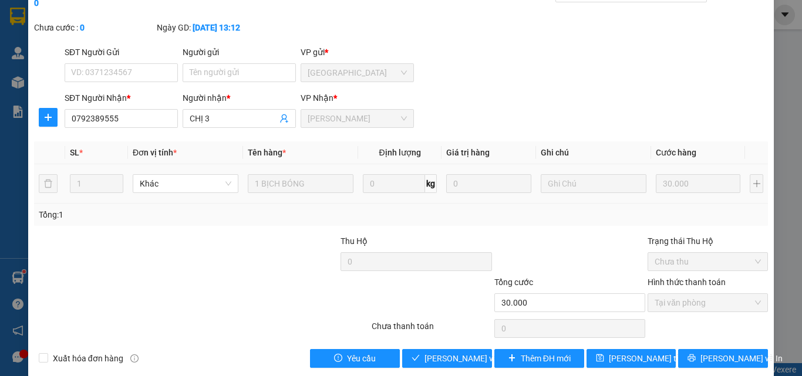
type input "0792389555"
type input "CHỊ 3"
type input "30.000"
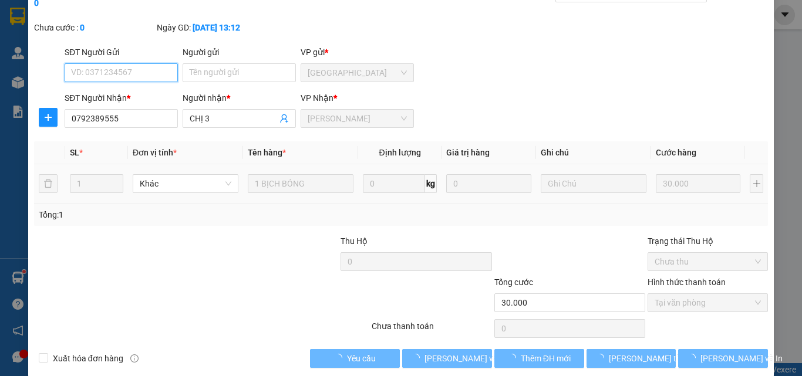
scroll to position [60, 0]
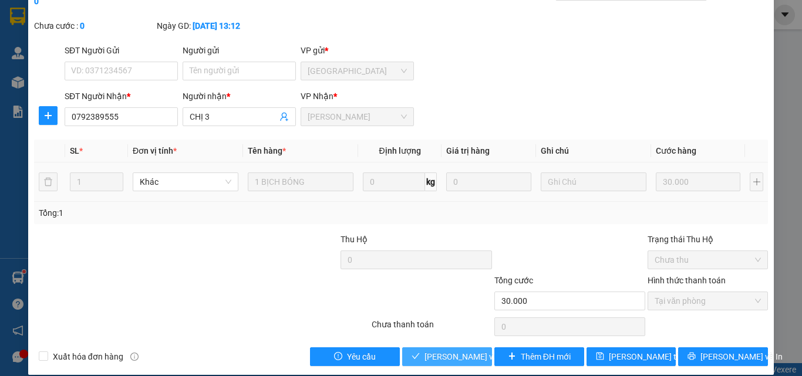
click at [461, 351] on span "[PERSON_NAME] và Giao hàng" at bounding box center [481, 357] width 113 height 13
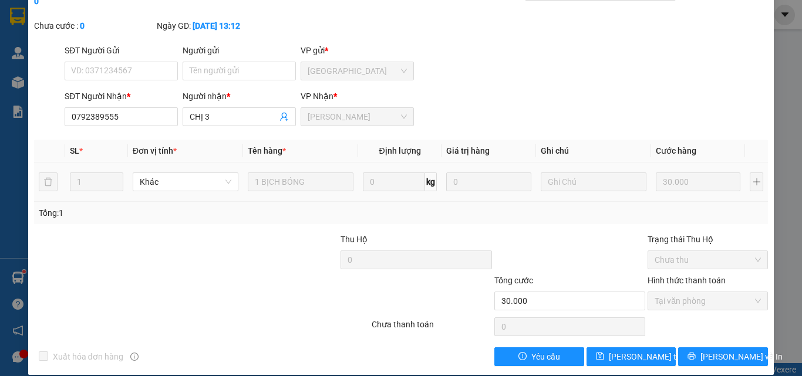
scroll to position [0, 0]
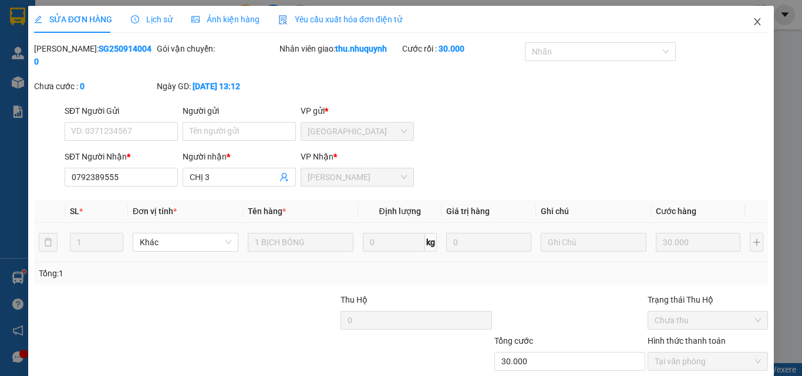
drag, startPoint x: 752, startPoint y: 21, endPoint x: 416, endPoint y: 33, distance: 336.7
click at [755, 21] on icon "close" at bounding box center [758, 21] width 6 height 7
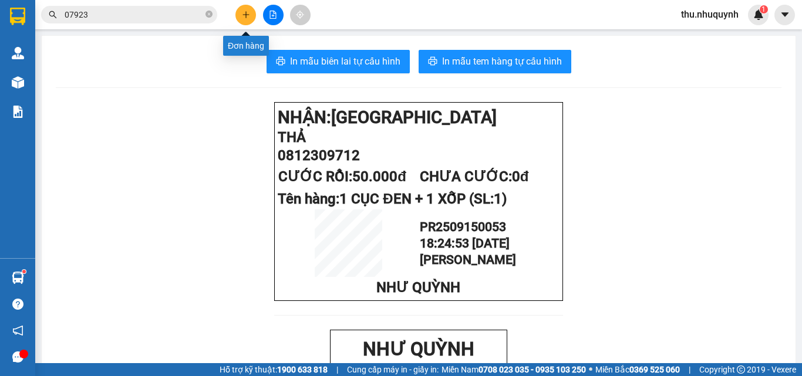
click at [253, 17] on button at bounding box center [245, 15] width 21 height 21
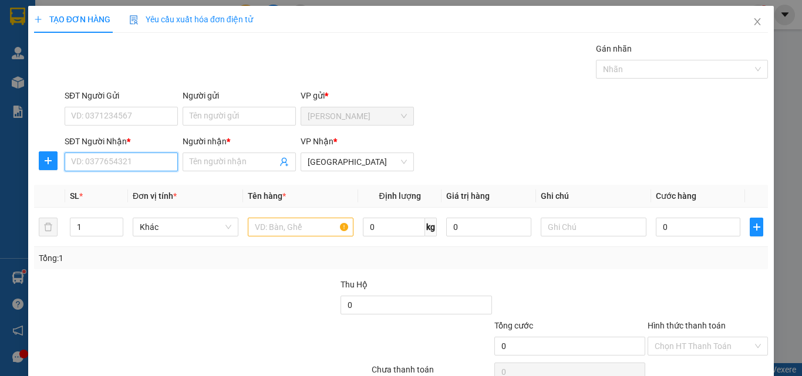
click at [117, 163] on input "SĐT Người Nhận *" at bounding box center [121, 162] width 113 height 19
type input "0000000000"
click at [238, 159] on input "Người nhận *" at bounding box center [233, 162] width 87 height 13
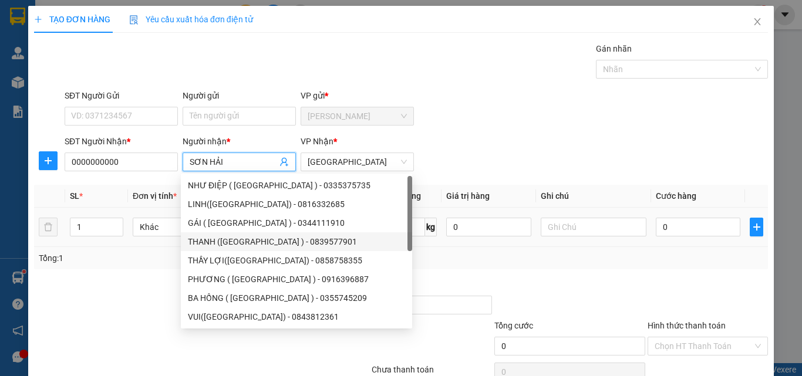
type input "SƠN HẢI"
click at [335, 231] on input "text" at bounding box center [301, 227] width 106 height 19
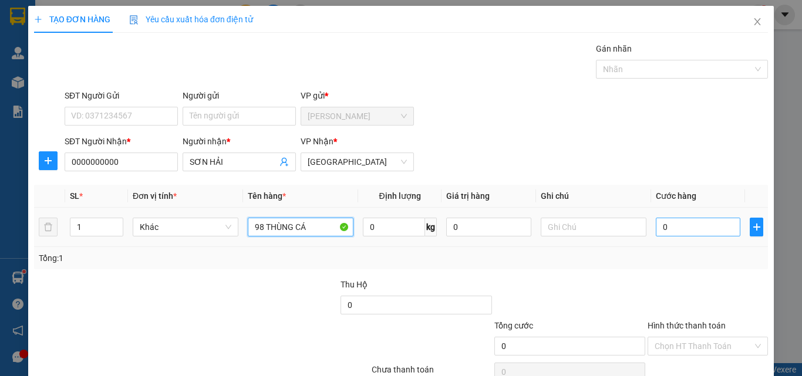
type input "98 THÙNG CÁ"
click at [688, 234] on input "0" at bounding box center [698, 227] width 85 height 19
type input "9"
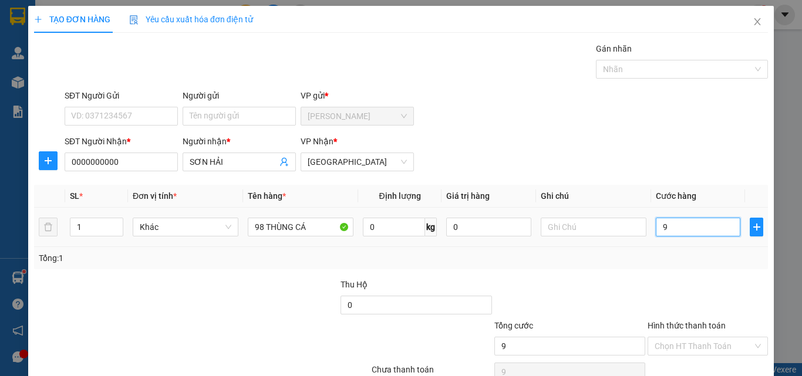
type input "98"
type input "980"
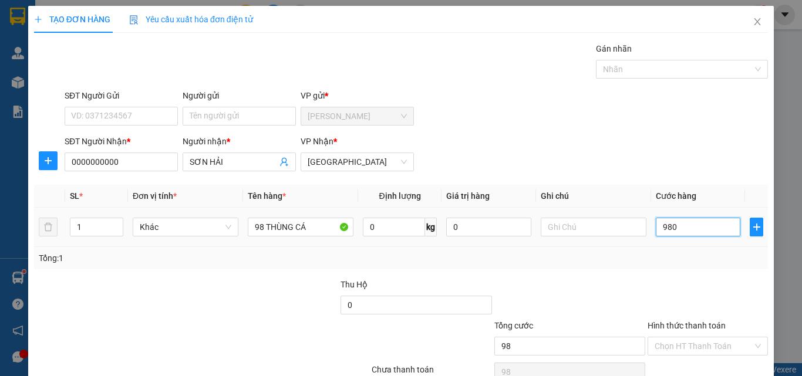
type input "980"
type input "980.000"
drag, startPoint x: 696, startPoint y: 139, endPoint x: 691, endPoint y: 123, distance: 16.7
click at [696, 139] on div "SĐT Người Nhận * 0000000000 Người nhận * SƠN HẢI VP Nhận * Sài Gòn" at bounding box center [416, 155] width 708 height 41
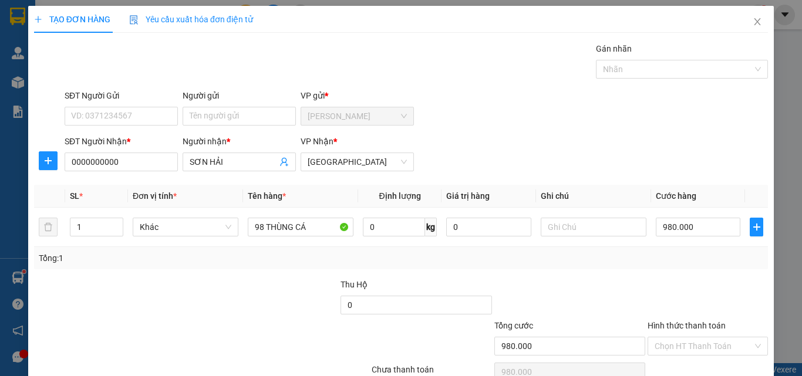
scroll to position [58, 0]
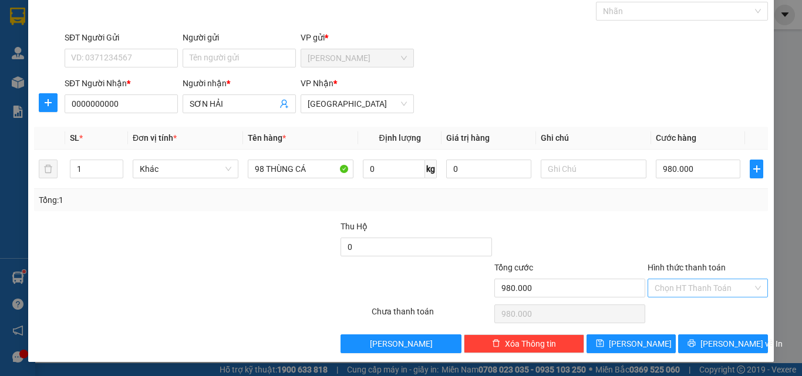
click at [684, 282] on input "Hình thức thanh toán" at bounding box center [704, 289] width 98 height 18
click at [679, 319] on div "Tại văn phòng" at bounding box center [700, 311] width 119 height 19
type input "0"
drag, startPoint x: 625, startPoint y: 344, endPoint x: 575, endPoint y: 322, distance: 55.0
click at [621, 344] on button "[PERSON_NAME]" at bounding box center [632, 344] width 90 height 19
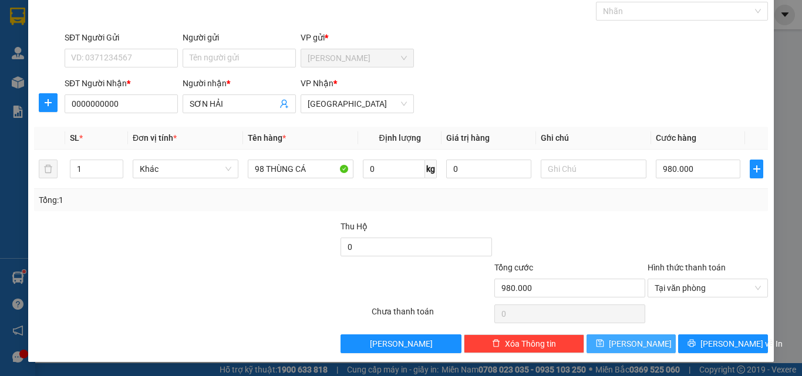
type input "0"
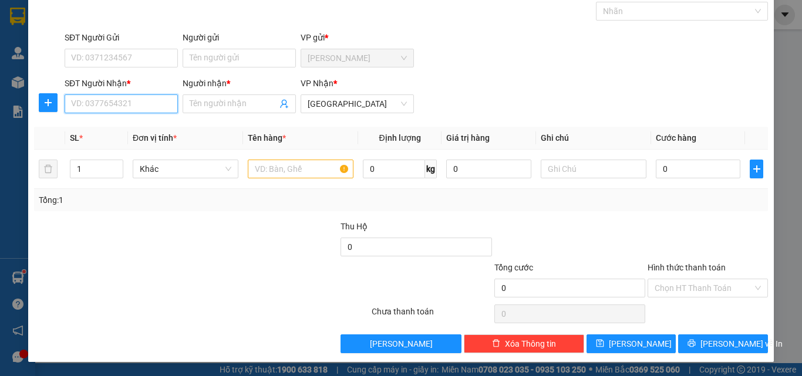
click at [137, 109] on input "SĐT Người Nhận *" at bounding box center [121, 104] width 113 height 19
type input "0888114975"
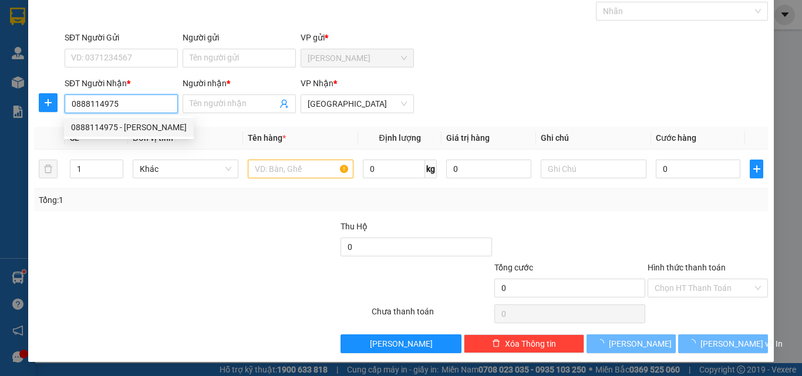
click at [142, 123] on div "0888114975 - dũng" at bounding box center [129, 127] width 116 height 13
type input "dũng"
type input "250.000"
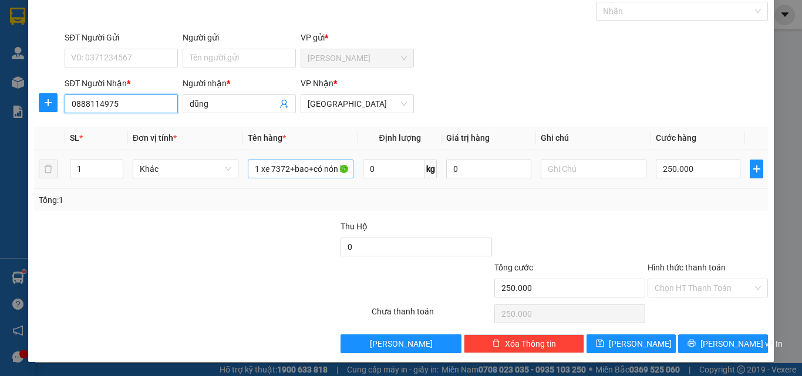
type input "0888114975"
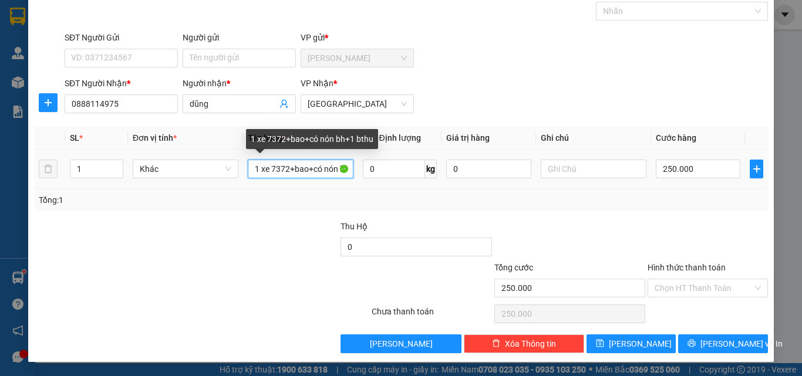
click at [315, 166] on input "1 xe 7372+bao+có nón bh+1 bthu" at bounding box center [301, 169] width 106 height 19
click at [315, 167] on input "1 xe 7372+bao+có nón bh+1 bthu" at bounding box center [301, 169] width 106 height 19
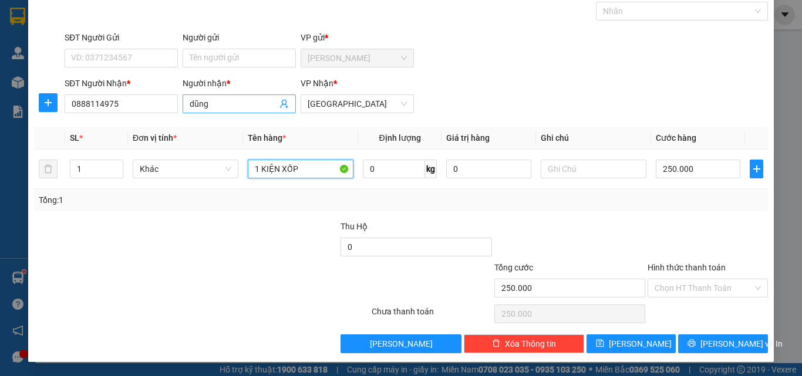
type input "1 KIỆN XỐP"
click at [220, 109] on input "dũng" at bounding box center [233, 103] width 87 height 13
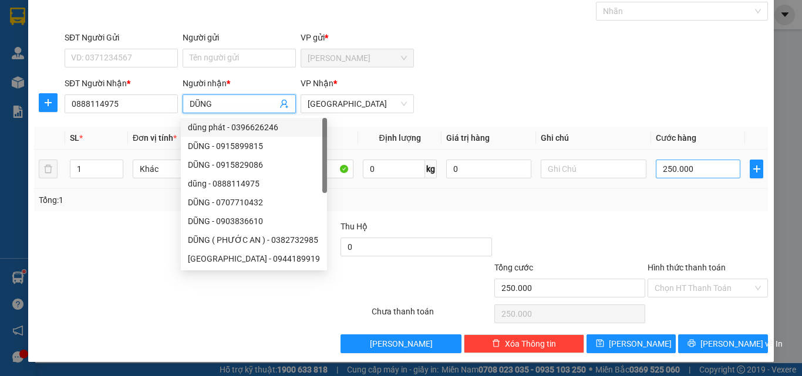
type input "DŨNG"
click at [681, 174] on input "250.000" at bounding box center [698, 169] width 85 height 19
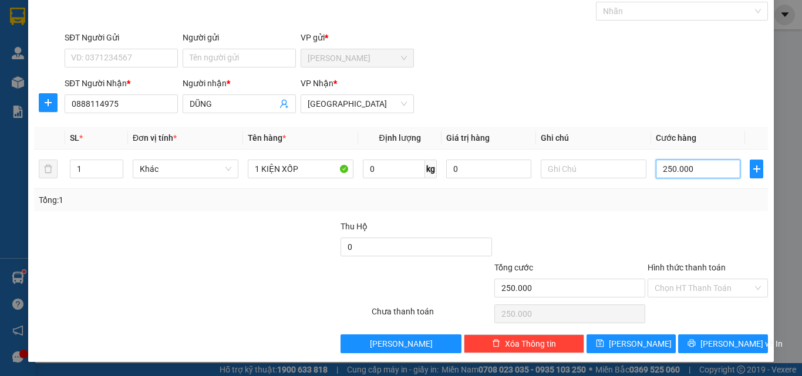
type input "5"
type input "50"
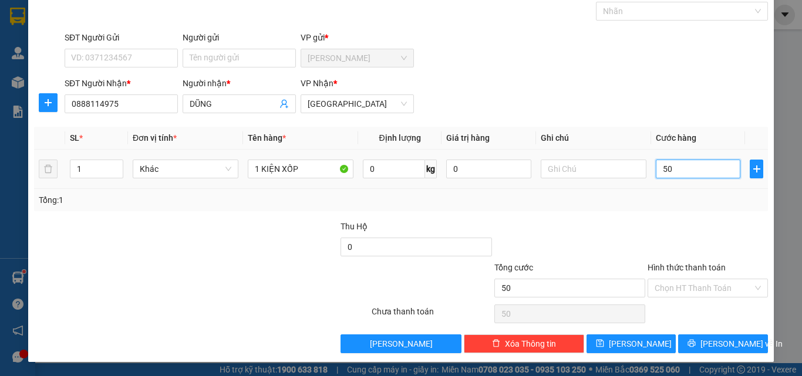
type input "50"
type input "50.000"
click at [627, 220] on div at bounding box center [569, 240] width 153 height 41
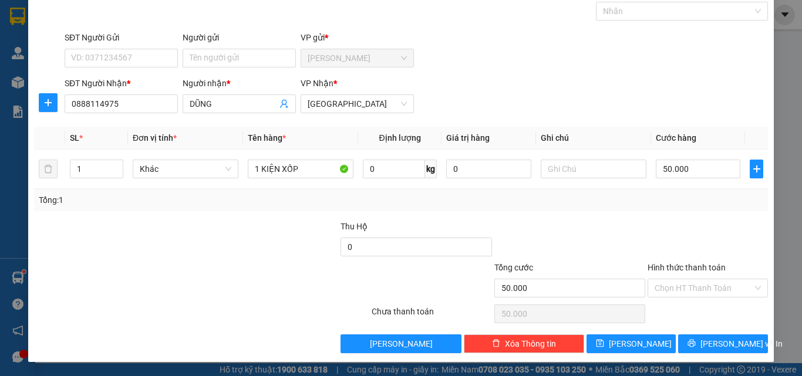
click at [698, 276] on div "Hình thức thanh toán" at bounding box center [708, 270] width 120 height 18
drag, startPoint x: 696, startPoint y: 284, endPoint x: 687, endPoint y: 308, distance: 26.2
click at [696, 289] on input "Hình thức thanh toán" at bounding box center [704, 289] width 98 height 18
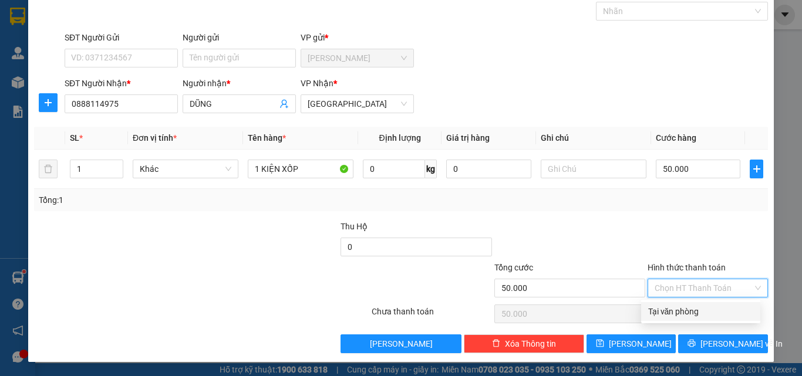
click at [680, 318] on div "Tại văn phòng" at bounding box center [700, 311] width 119 height 19
type input "0"
click at [693, 354] on div "TẠO ĐƠN HÀNG Yêu cầu xuất hóa đơn điện tử Transit Pickup Surcharge Ids Transit …" at bounding box center [401, 155] width 746 height 415
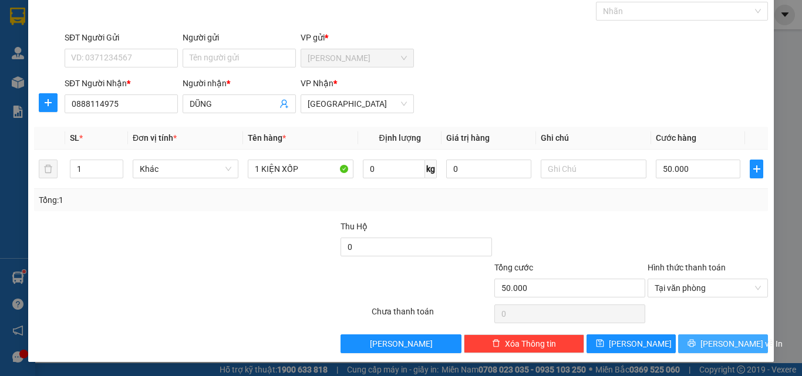
click at [704, 346] on button "[PERSON_NAME] và In" at bounding box center [723, 344] width 90 height 19
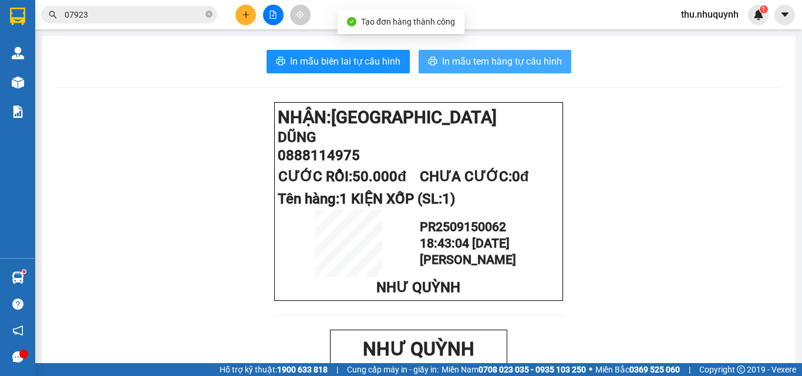
click at [482, 61] on span "In mẫu tem hàng tự cấu hình" at bounding box center [502, 61] width 120 height 15
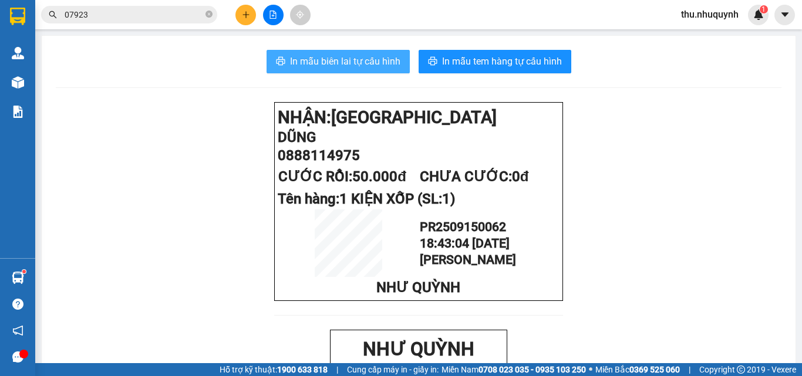
click at [372, 63] on span "In mẫu biên lai tự cấu hình" at bounding box center [345, 61] width 110 height 15
click at [256, 15] on button at bounding box center [245, 15] width 21 height 21
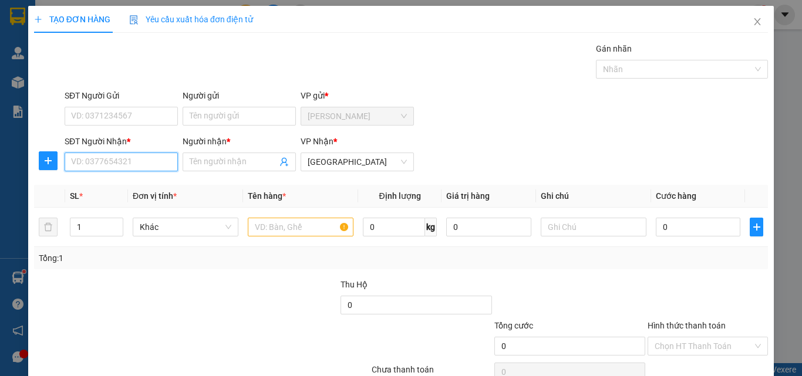
click at [134, 163] on input "SĐT Người Nhận *" at bounding box center [121, 162] width 113 height 19
type input "0901292772"
click at [156, 183] on div "0901292772 - khang" at bounding box center [120, 185] width 98 height 13
type input "khang"
type input "20.000"
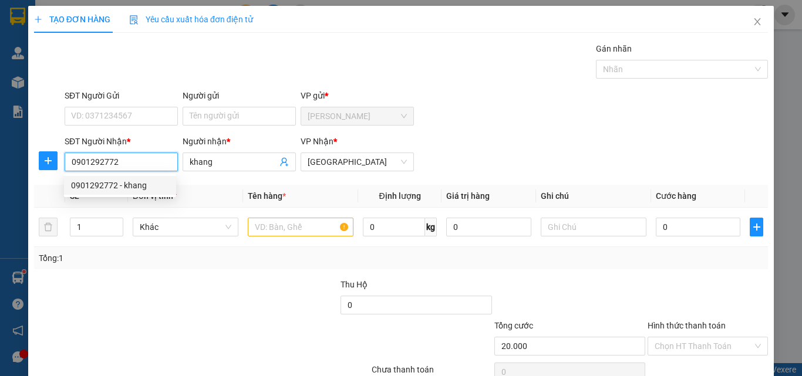
type input "20.000"
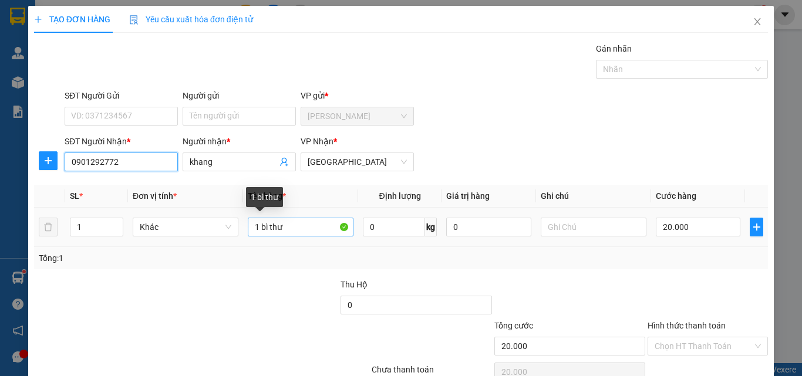
type input "0901292772"
click at [313, 228] on input "1 bì thư" at bounding box center [301, 227] width 106 height 19
type input "1 XỐP"
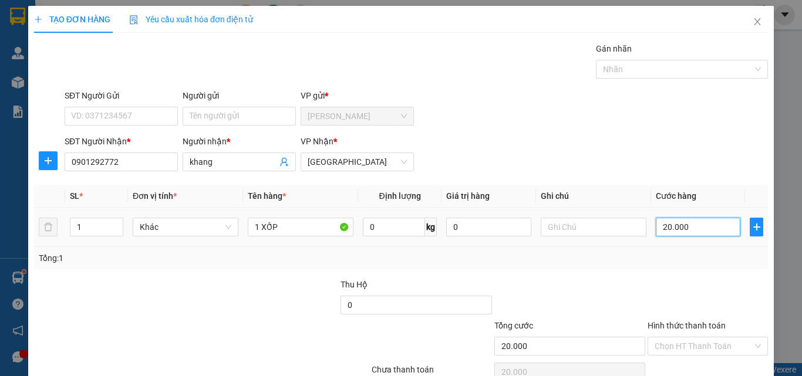
click at [709, 233] on input "20.000" at bounding box center [698, 227] width 85 height 19
type input "4"
type input "40"
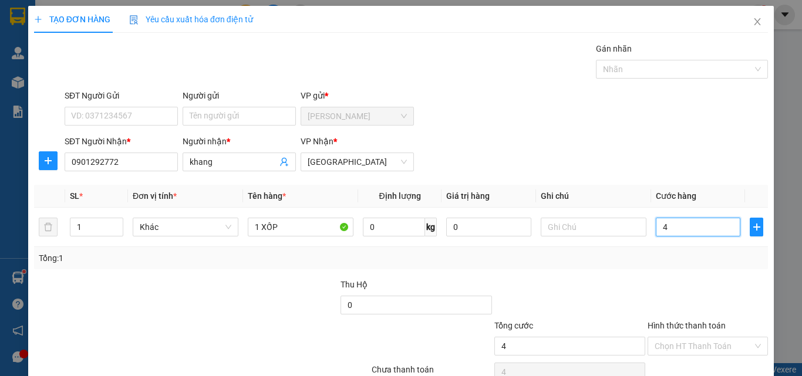
type input "40"
type input "40.000"
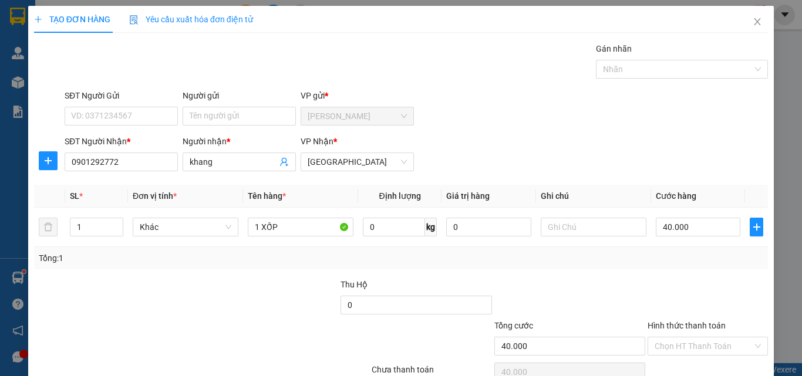
click at [668, 318] on div at bounding box center [708, 298] width 123 height 41
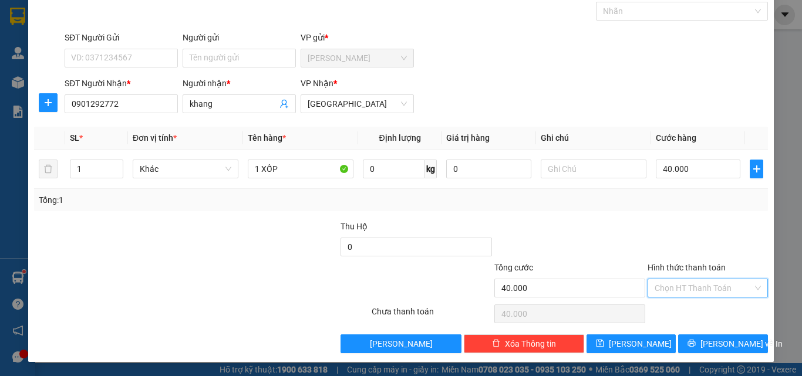
drag, startPoint x: 692, startPoint y: 283, endPoint x: 694, endPoint y: 309, distance: 25.9
click at [693, 296] on input "Hình thức thanh toán" at bounding box center [704, 289] width 98 height 18
click at [694, 318] on div "Tại văn phòng" at bounding box center [700, 311] width 119 height 19
type input "0"
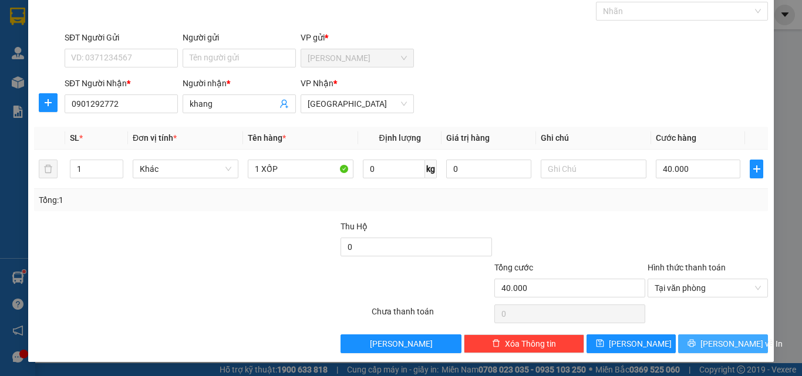
click at [700, 335] on button "[PERSON_NAME] và In" at bounding box center [723, 344] width 90 height 19
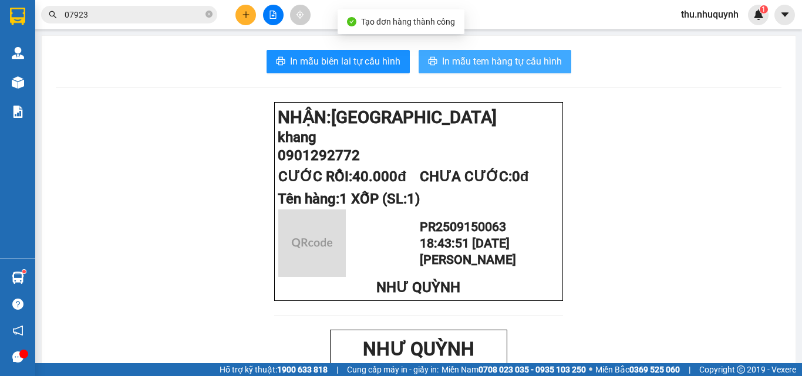
click at [484, 63] on span "In mẫu tem hàng tự cấu hình" at bounding box center [502, 61] width 120 height 15
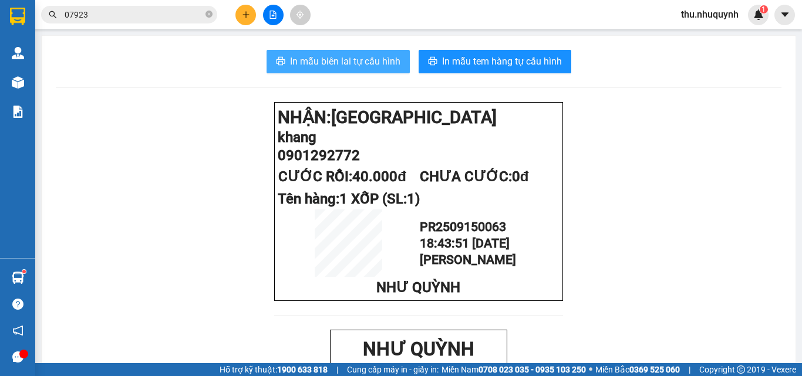
click at [356, 62] on span "In mẫu biên lai tự cấu hình" at bounding box center [345, 61] width 110 height 15
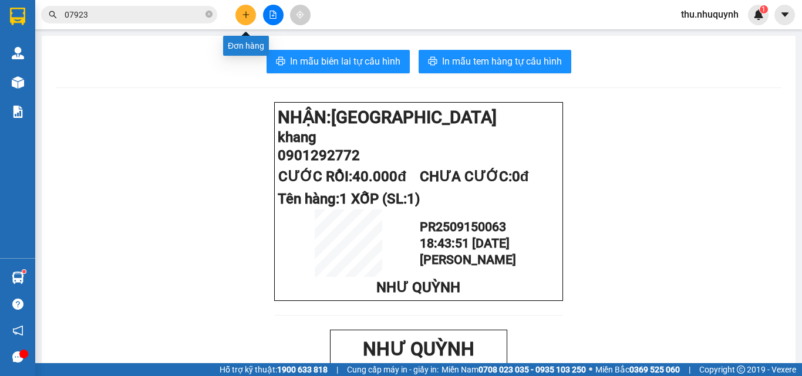
click at [241, 22] on button at bounding box center [245, 15] width 21 height 21
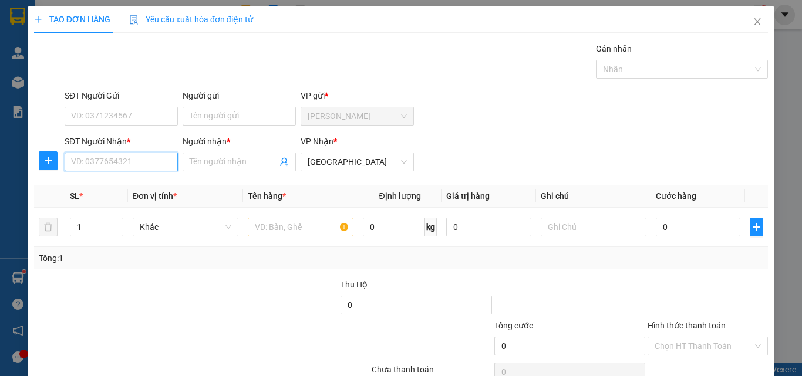
click at [146, 153] on input "SĐT Người Nhận *" at bounding box center [121, 162] width 113 height 19
type input "0886440099"
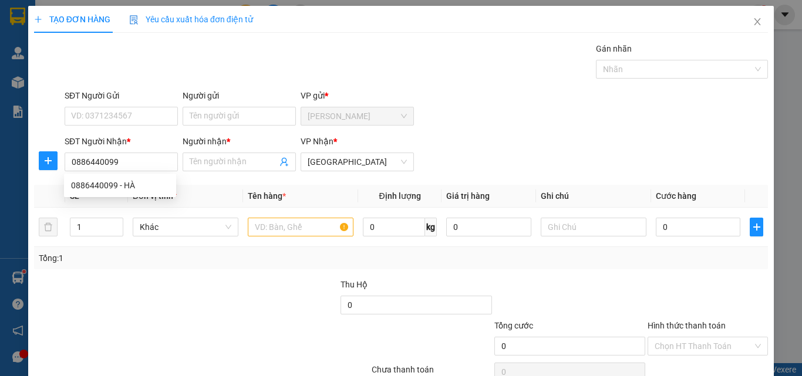
type input "HÀ"
type input "40.000"
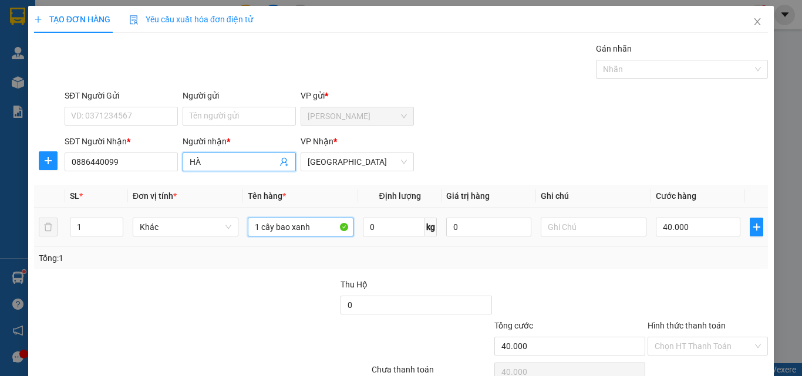
click at [297, 230] on input "1 cây bao xanh" at bounding box center [301, 227] width 106 height 19
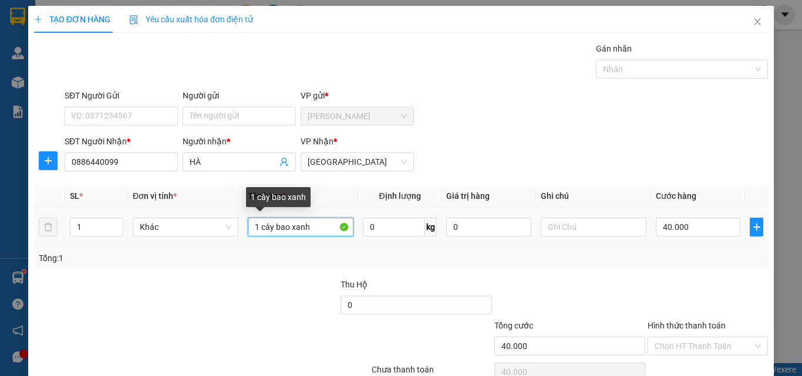
click at [297, 230] on input "1 cây bao xanh" at bounding box center [301, 227] width 106 height 19
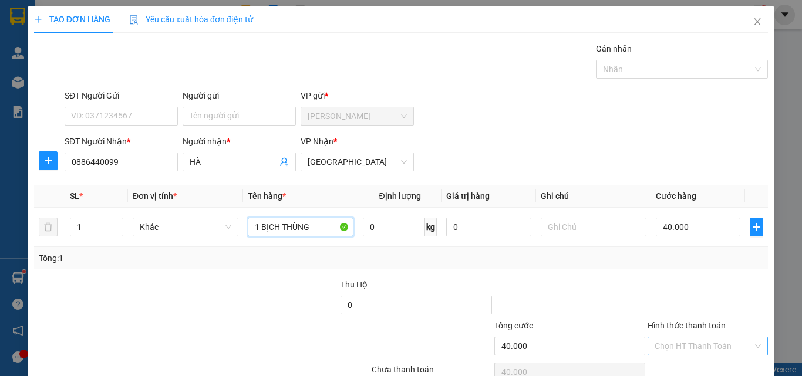
type input "1 BỊCH THÙNG"
click at [675, 344] on input "Hình thức thanh toán" at bounding box center [704, 347] width 98 height 18
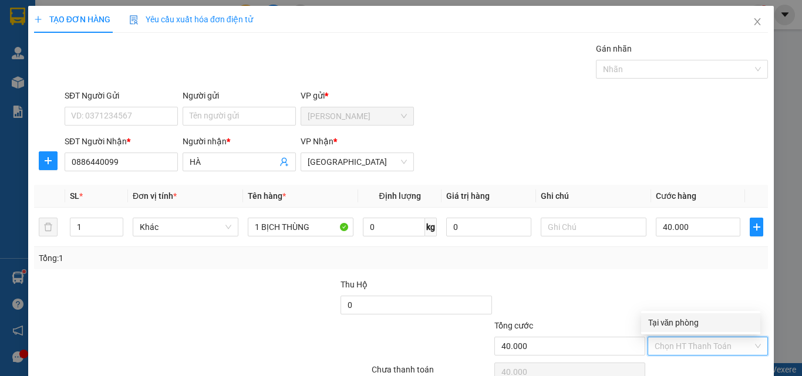
click at [681, 325] on div "Tại văn phòng" at bounding box center [700, 323] width 105 height 13
type input "0"
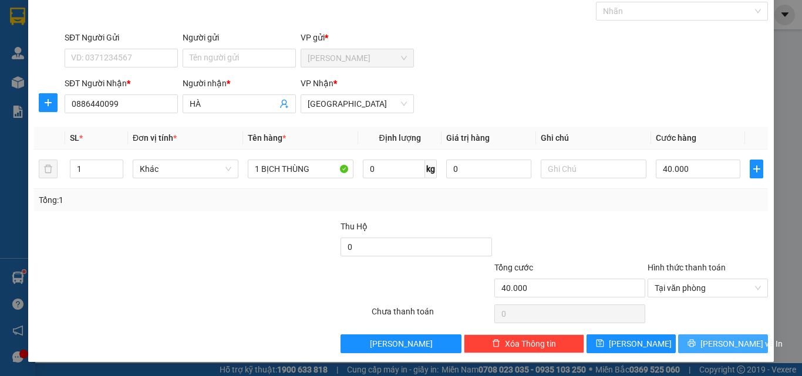
click at [687, 341] on button "[PERSON_NAME] và In" at bounding box center [723, 344] width 90 height 19
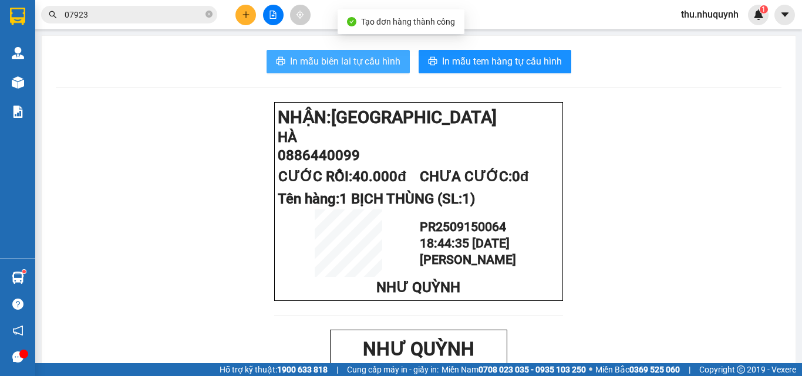
click at [375, 60] on span "In mẫu biên lai tự cấu hình" at bounding box center [345, 61] width 110 height 15
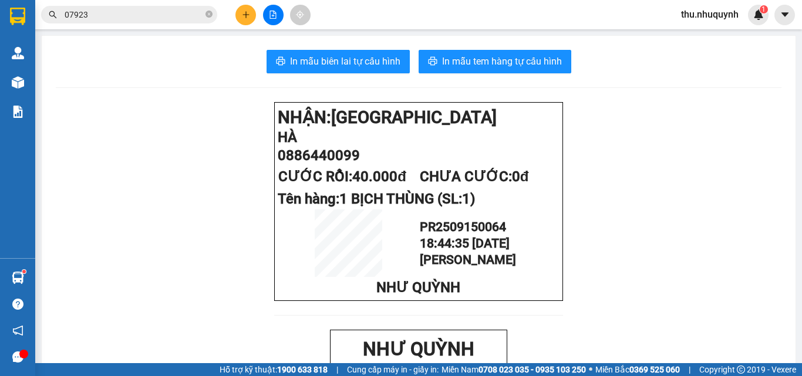
click at [517, 62] on span "In mẫu tem hàng tự cấu hình" at bounding box center [502, 61] width 120 height 15
click at [92, 23] on span "07923" at bounding box center [129, 15] width 176 height 18
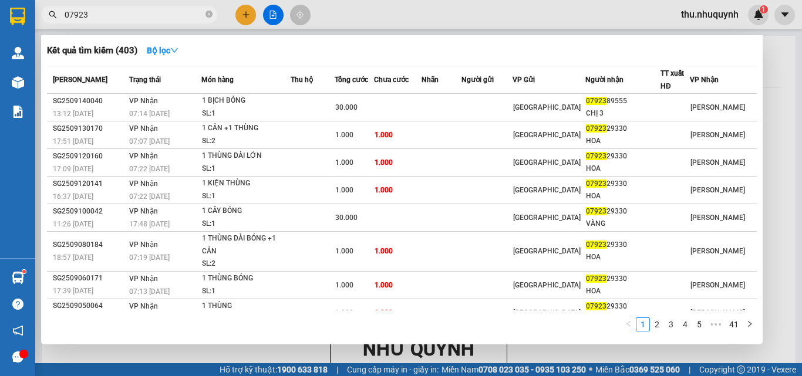
click at [93, 21] on input "07923" at bounding box center [134, 14] width 139 height 13
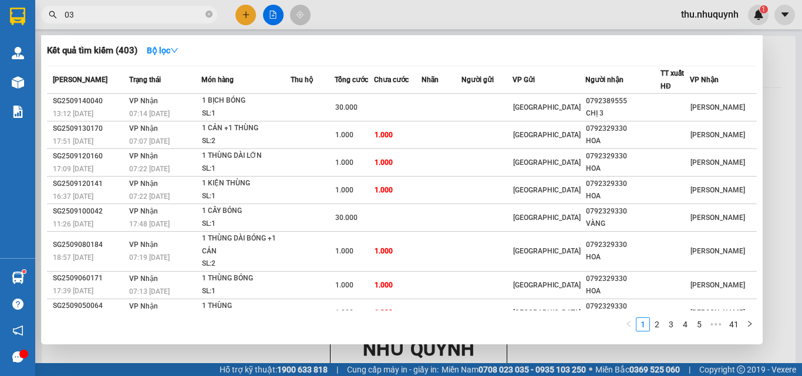
type input "0"
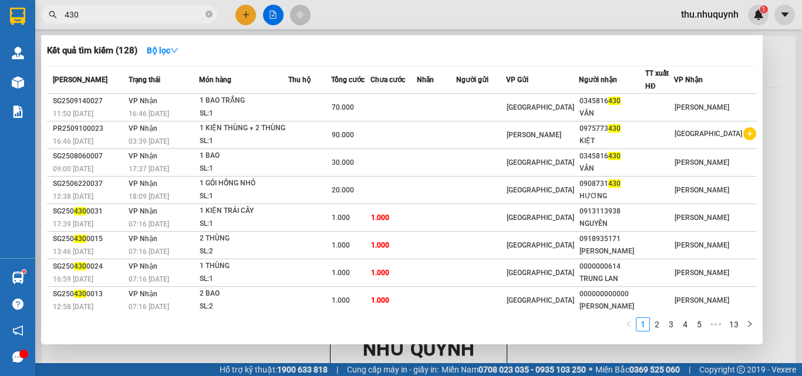
type input "430"
click at [247, 17] on div at bounding box center [401, 188] width 802 height 376
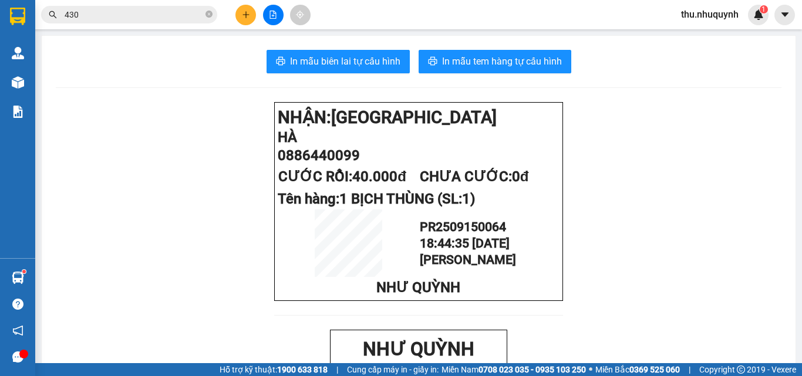
click at [247, 17] on icon "plus" at bounding box center [246, 15] width 8 height 8
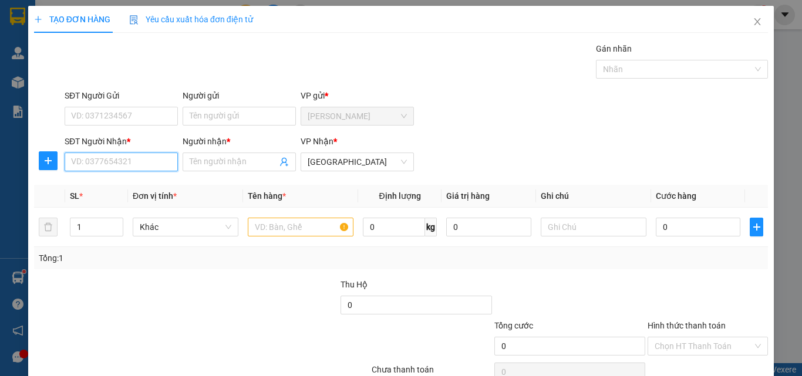
click at [139, 161] on input "SĐT Người Nhận *" at bounding box center [121, 162] width 113 height 19
click at [134, 182] on div "0796057722 - kỳ" at bounding box center [120, 185] width 98 height 13
type input "0796057722"
type input "kỳ"
type input "30.000"
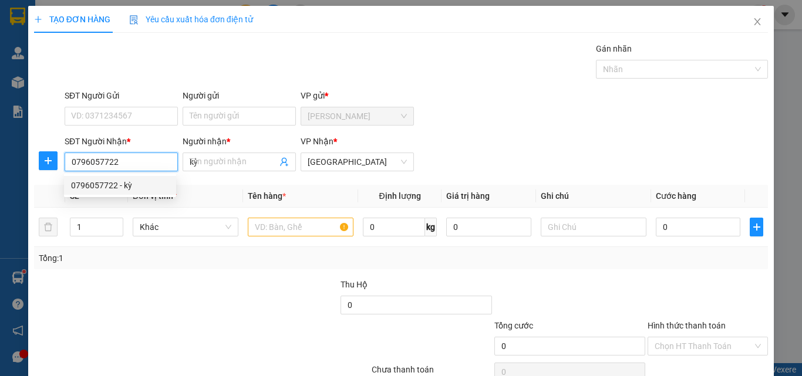
type input "30.000"
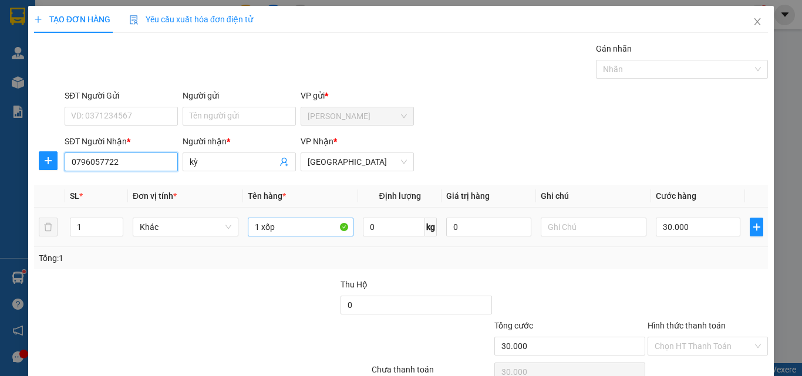
type input "0796057722"
click at [317, 227] on input "1 xốp" at bounding box center [301, 227] width 106 height 19
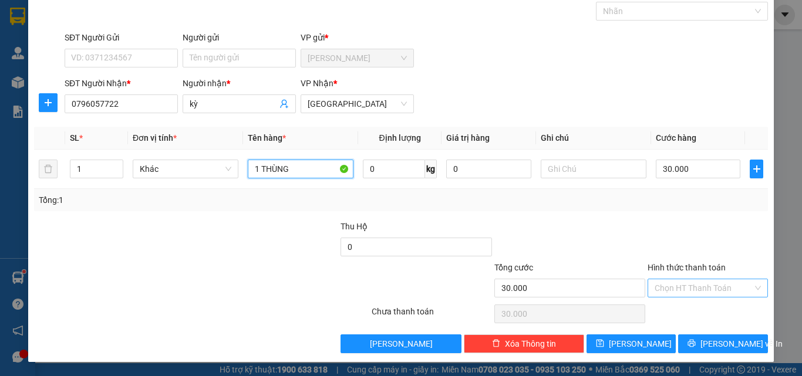
type input "1 THÙNG"
click at [687, 294] on input "Hình thức thanh toán" at bounding box center [704, 289] width 98 height 18
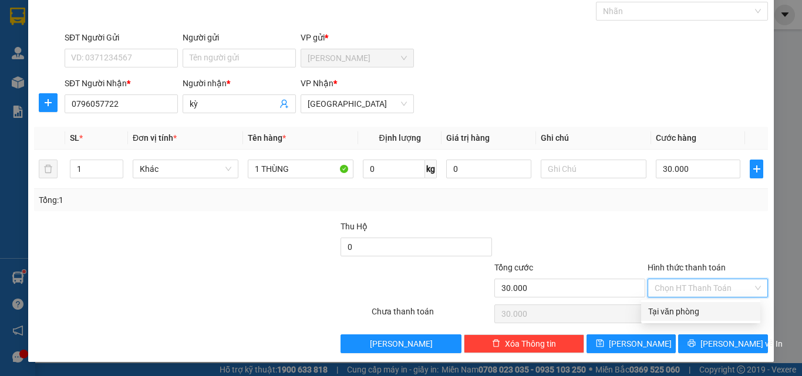
click at [686, 312] on div "Tại văn phòng" at bounding box center [700, 311] width 105 height 13
type input "0"
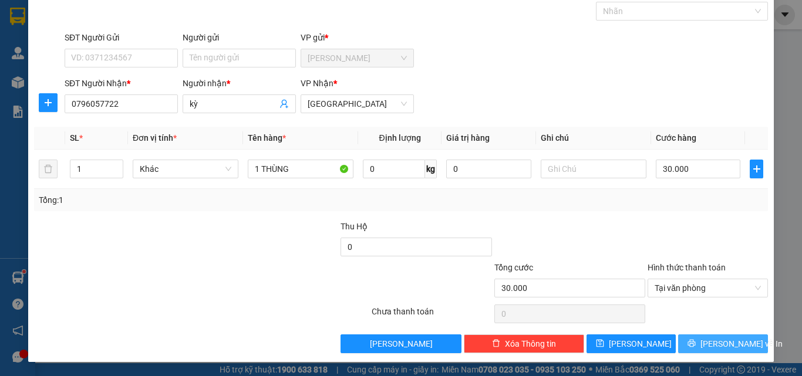
click at [704, 347] on button "[PERSON_NAME] và In" at bounding box center [723, 344] width 90 height 19
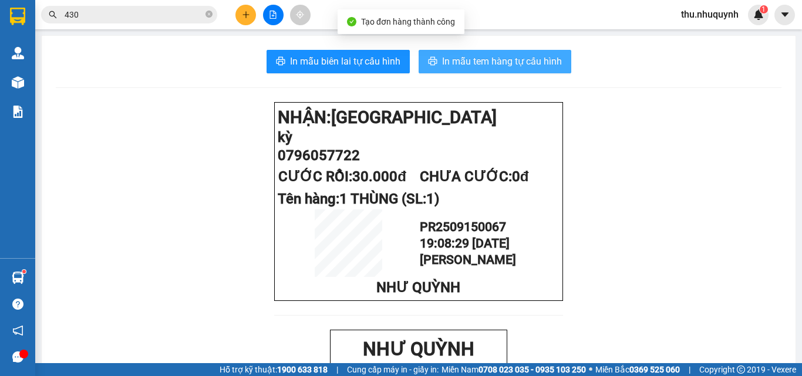
click at [449, 66] on span "In mẫu tem hàng tự cấu hình" at bounding box center [502, 61] width 120 height 15
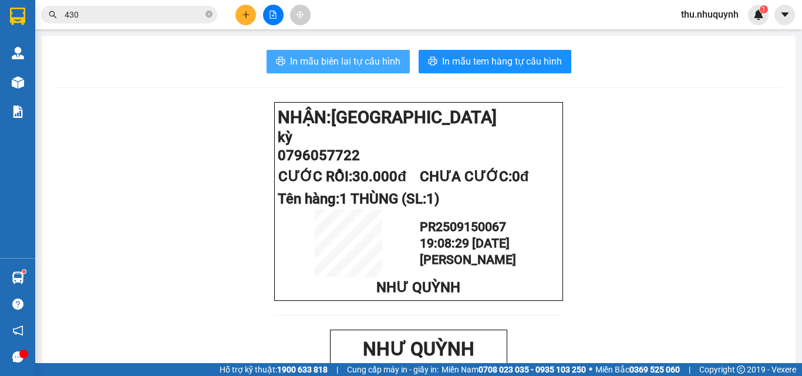
click at [385, 53] on button "In mẫu biên lai tự cấu hình" at bounding box center [338, 61] width 143 height 23
click at [245, 16] on icon "plus" at bounding box center [246, 15] width 8 height 8
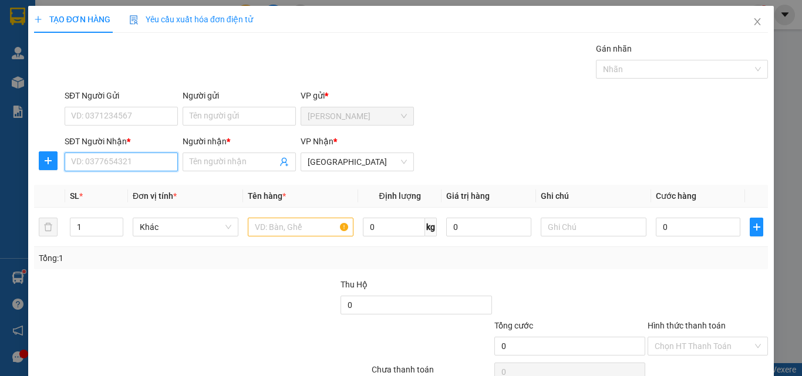
click at [129, 161] on input "SĐT Người Nhận *" at bounding box center [121, 162] width 113 height 19
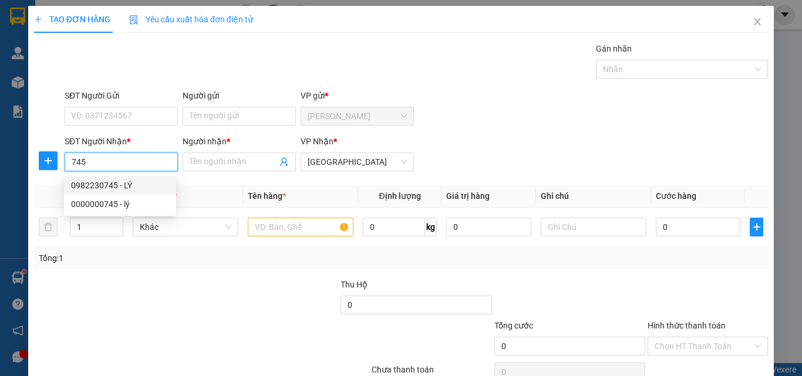
click at [120, 189] on div "0982230745 - LÝ" at bounding box center [120, 185] width 98 height 13
type input "0982230745"
type input "LÝ"
type input "20.000"
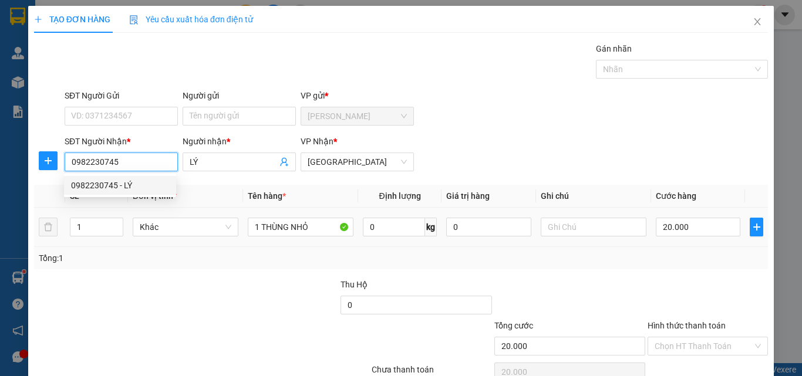
scroll to position [58, 0]
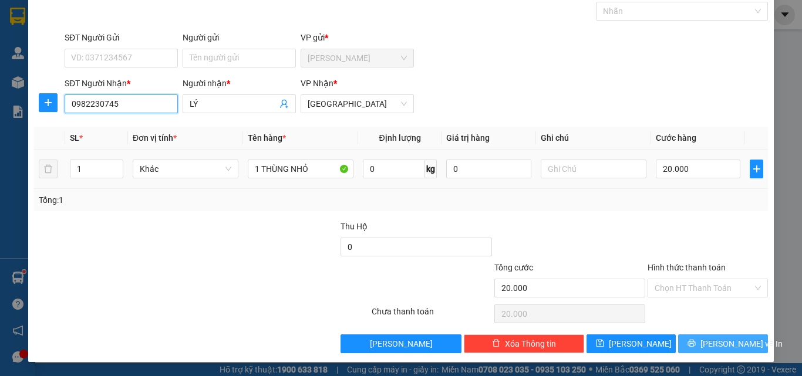
type input "0982230745"
click at [717, 342] on span "[PERSON_NAME] và In" at bounding box center [742, 344] width 82 height 13
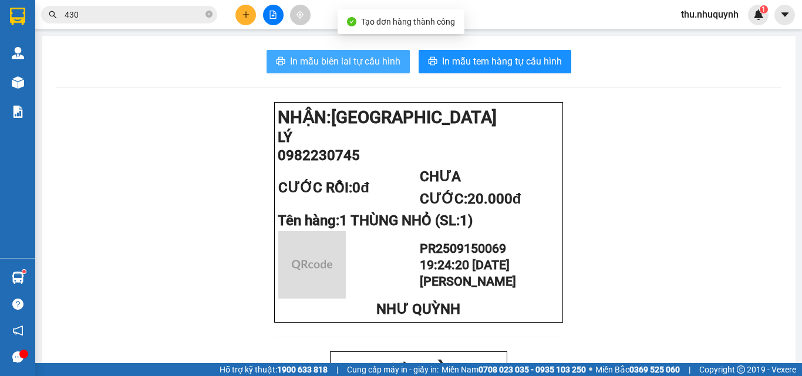
click at [383, 57] on span "In mẫu biên lai tự cấu hình" at bounding box center [345, 61] width 110 height 15
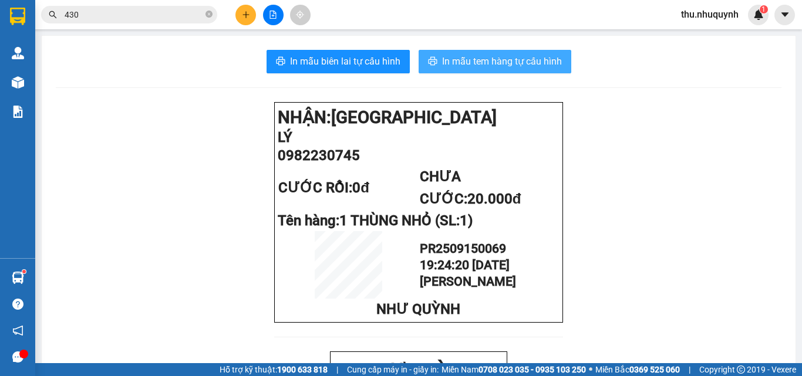
click at [560, 71] on button "In mẫu tem hàng tự cấu hình" at bounding box center [495, 61] width 153 height 23
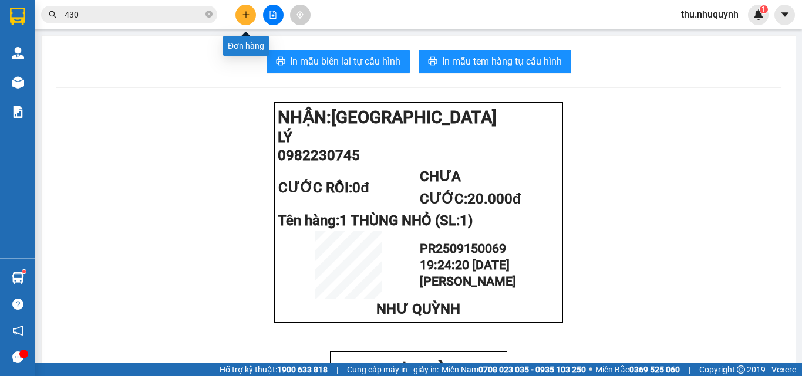
click at [245, 17] on icon "plus" at bounding box center [246, 15] width 8 height 8
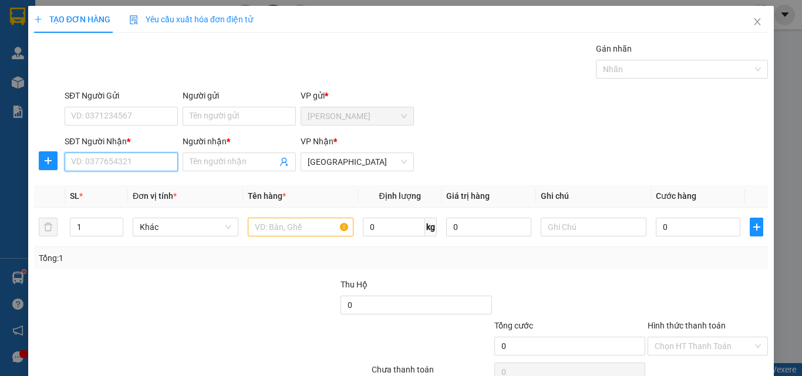
click at [109, 154] on input "SĐT Người Nhận *" at bounding box center [121, 162] width 113 height 19
click at [103, 162] on input "09144111219" at bounding box center [121, 162] width 113 height 19
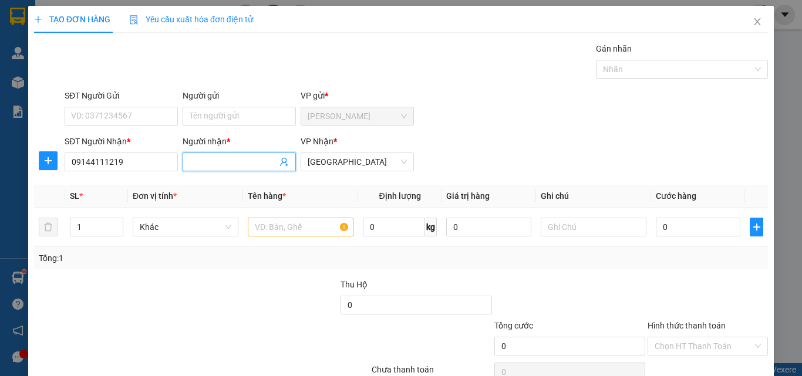
click at [232, 161] on input "Người nhận *" at bounding box center [233, 162] width 87 height 13
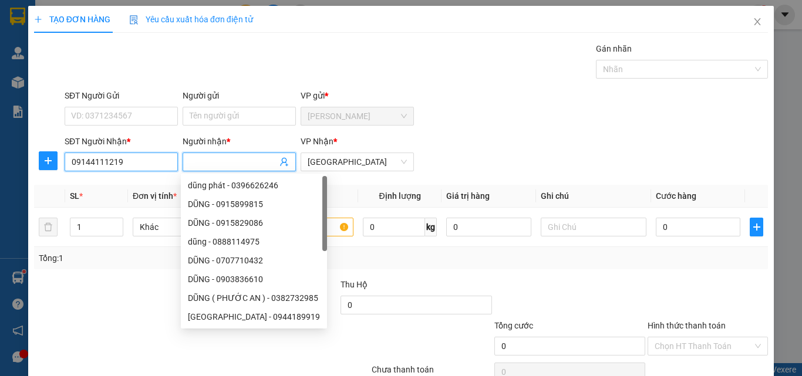
drag, startPoint x: 80, startPoint y: 160, endPoint x: 88, endPoint y: 161, distance: 7.8
click at [80, 159] on input "09144111219" at bounding box center [121, 162] width 113 height 19
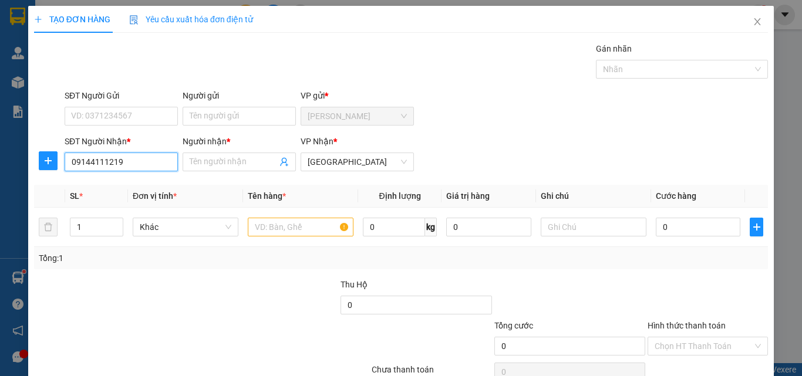
click at [85, 163] on input "09144111219" at bounding box center [121, 162] width 113 height 19
type input "0944111219"
click at [224, 164] on input "Người nhận *" at bounding box center [233, 162] width 87 height 13
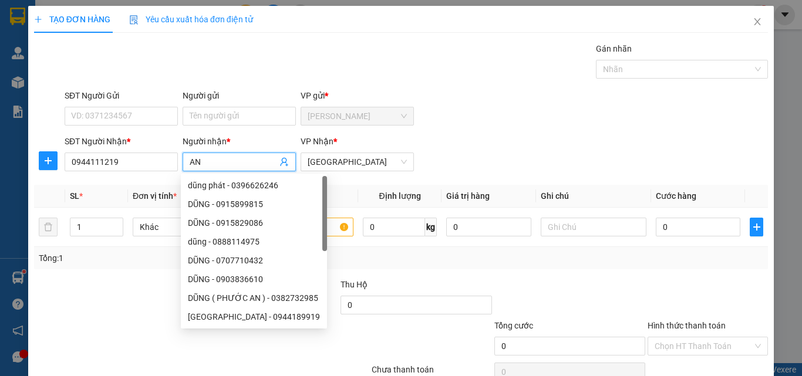
type input "A"
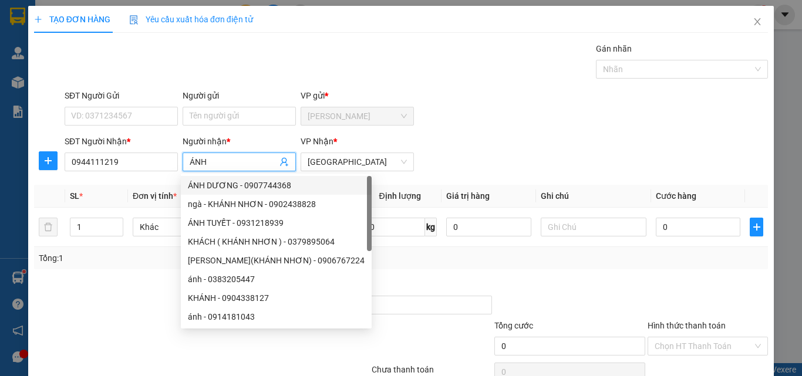
type input "ÁNH"
drag, startPoint x: 554, startPoint y: 169, endPoint x: 302, endPoint y: 206, distance: 254.1
click at [553, 169] on div "SĐT Người Nhận * 0944111219 Người nhận * ÁNH VP Nhận * Sài Gòn" at bounding box center [416, 155] width 708 height 41
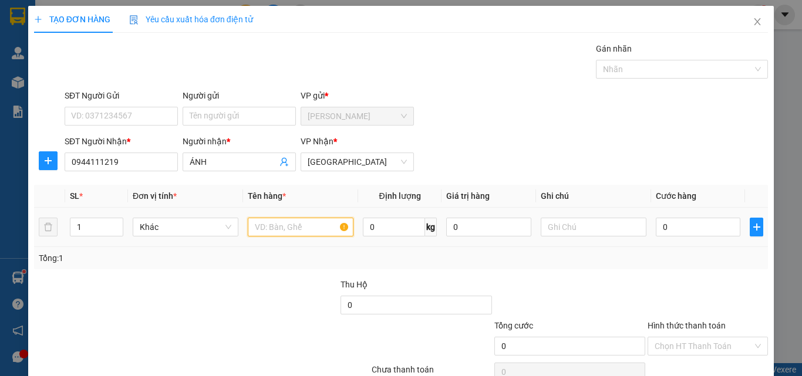
click at [290, 229] on input "text" at bounding box center [301, 227] width 106 height 19
type input "1 XỐP"
click at [661, 227] on input "0" at bounding box center [698, 227] width 85 height 19
type input "3"
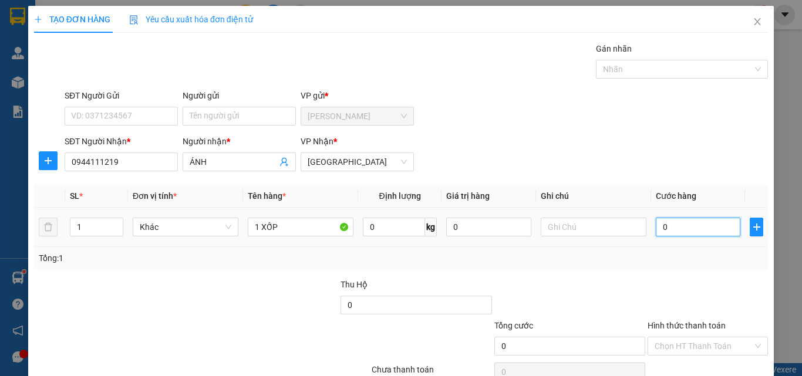
type input "3"
type input "30"
type input "30.000"
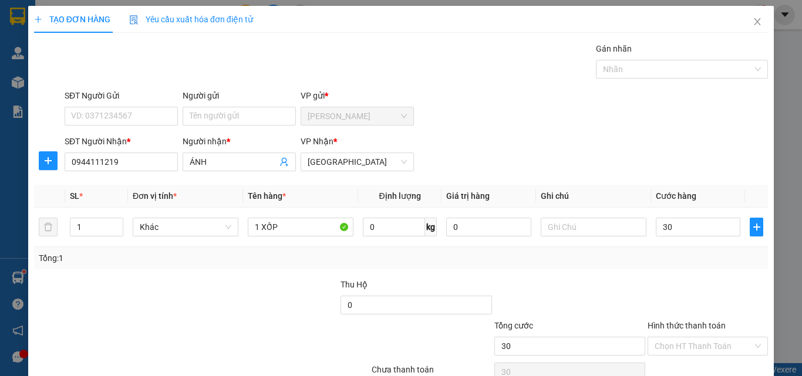
type input "30.000"
click at [689, 290] on div at bounding box center [708, 298] width 123 height 41
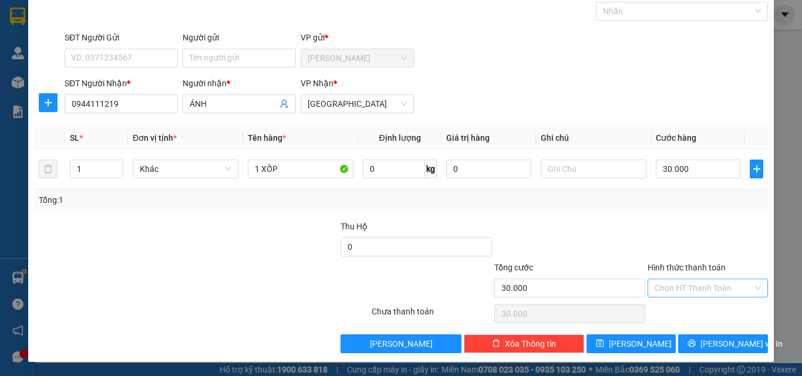
click at [694, 292] on input "Hình thức thanh toán" at bounding box center [704, 289] width 98 height 18
drag, startPoint x: 697, startPoint y: 309, endPoint x: 709, endPoint y: 330, distance: 24.0
click at [698, 311] on div "Tại văn phòng" at bounding box center [700, 311] width 105 height 13
type input "0"
click at [716, 348] on span "[PERSON_NAME] và In" at bounding box center [742, 344] width 82 height 13
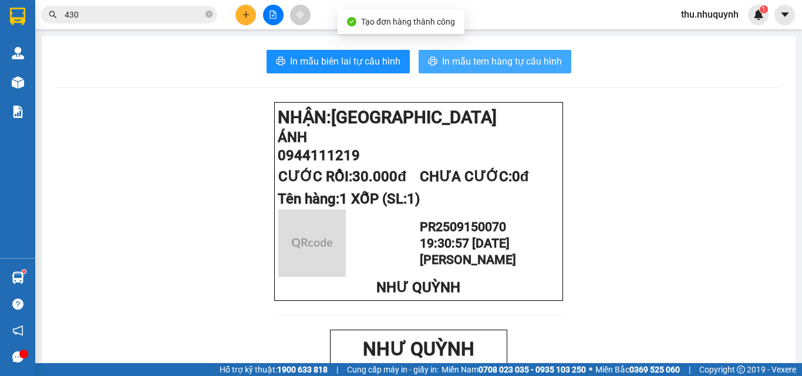
click at [493, 71] on button "In mẫu tem hàng tự cấu hình" at bounding box center [495, 61] width 153 height 23
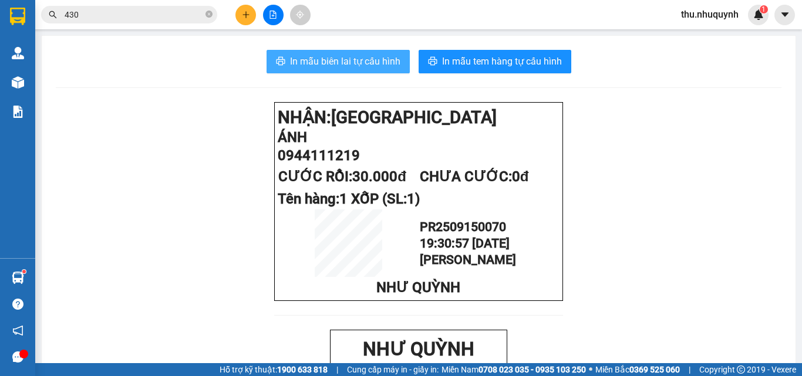
click at [342, 55] on span "In mẫu biên lai tự cấu hình" at bounding box center [345, 61] width 110 height 15
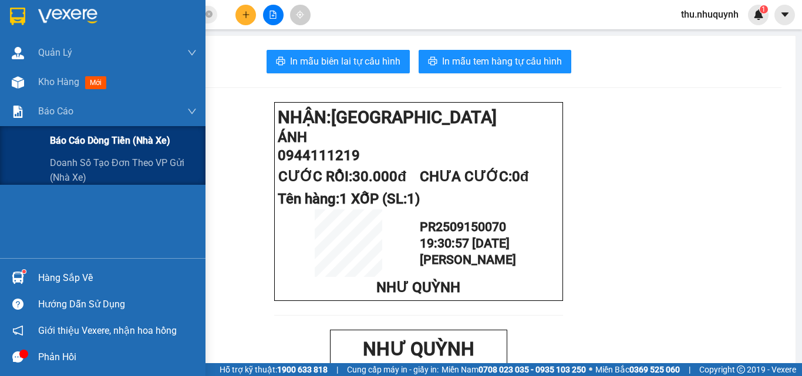
click at [48, 134] on div "Báo cáo dòng tiền (nhà xe)" at bounding box center [103, 140] width 206 height 29
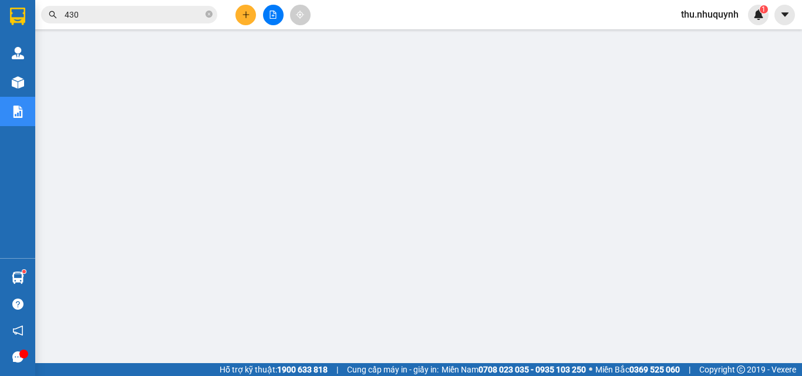
click at [250, 11] on button at bounding box center [245, 15] width 21 height 21
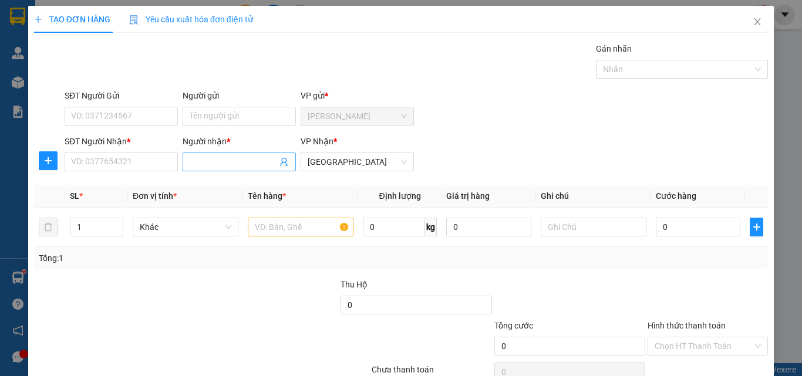
click at [223, 156] on input "Người nhận *" at bounding box center [233, 162] width 87 height 13
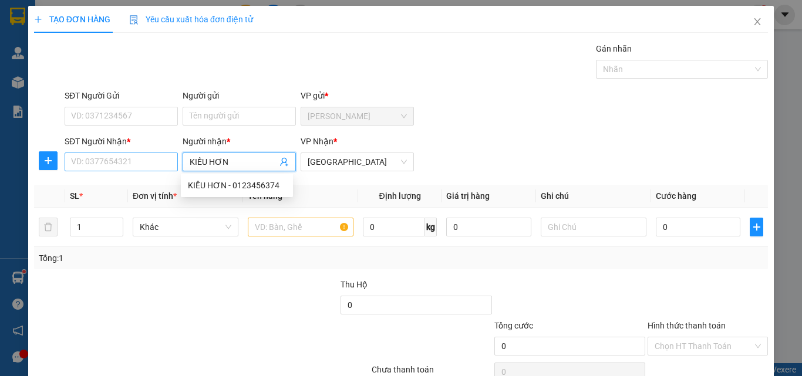
type input "KIỀU HƠN"
click at [122, 159] on input "SĐT Người Nhận *" at bounding box center [121, 162] width 113 height 19
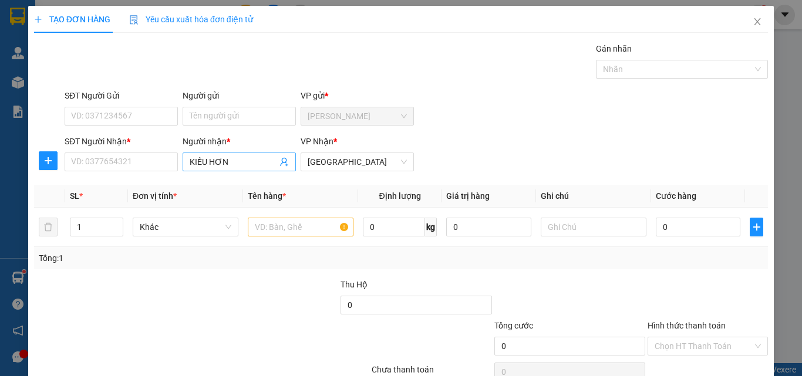
click at [235, 161] on input "KIỀU HƠN" at bounding box center [233, 162] width 87 height 13
click at [280, 186] on div "KIỀU HƠN - 0123456374" at bounding box center [237, 185] width 98 height 13
type input "0123456374"
click at [318, 227] on input "text" at bounding box center [301, 227] width 106 height 19
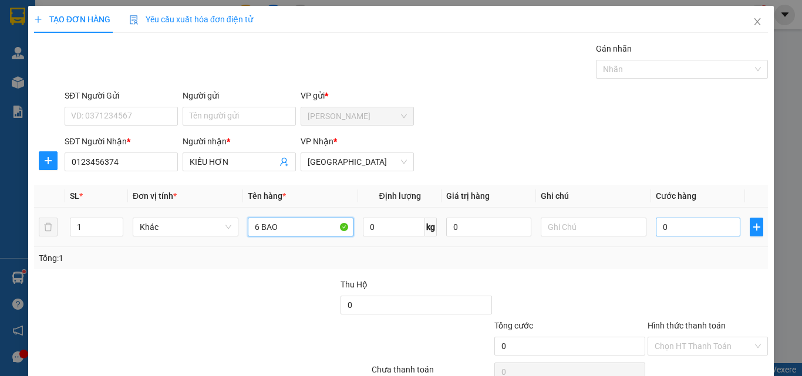
type input "6 BAO"
click at [682, 221] on input "0" at bounding box center [698, 227] width 85 height 19
type input "2"
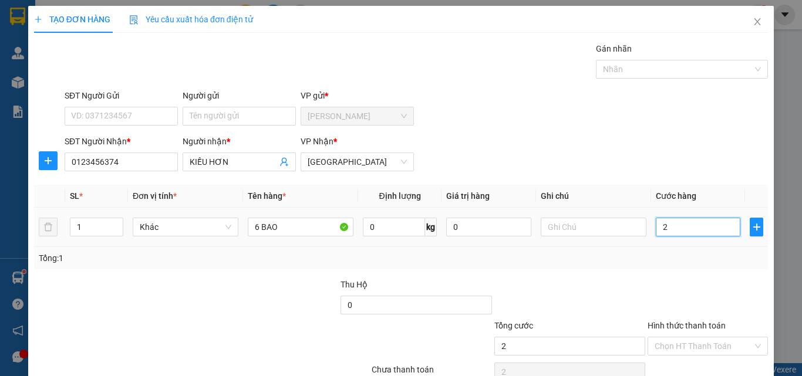
type input "28"
type input "280"
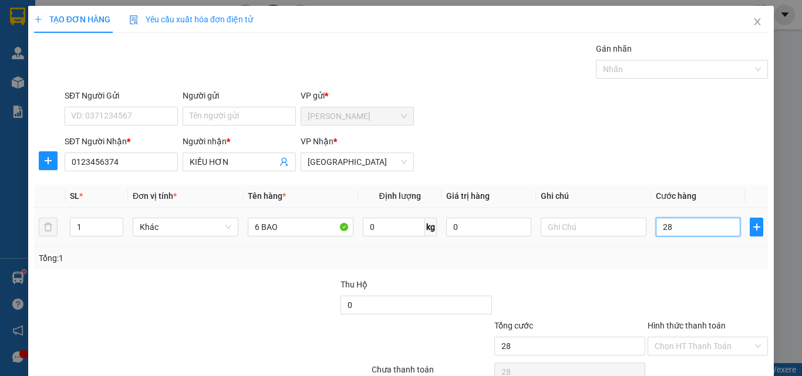
type input "280"
type input "280.000"
click at [691, 265] on div "Tổng: 1" at bounding box center [401, 258] width 734 height 22
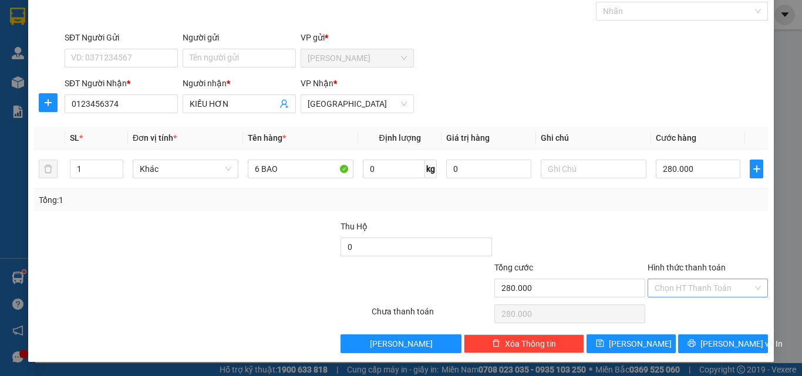
drag, startPoint x: 702, startPoint y: 288, endPoint x: 701, endPoint y: 299, distance: 11.3
click at [702, 289] on input "Hình thức thanh toán" at bounding box center [704, 289] width 98 height 18
click at [698, 311] on div "Tại văn phòng" at bounding box center [700, 311] width 105 height 13
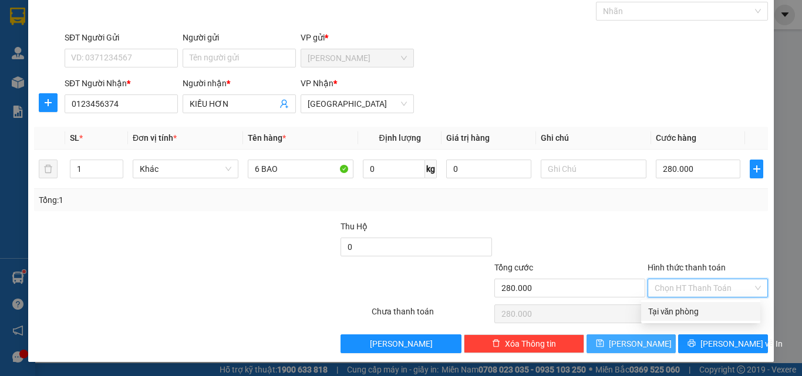
type input "0"
click at [604, 348] on icon "save" at bounding box center [600, 343] width 8 height 8
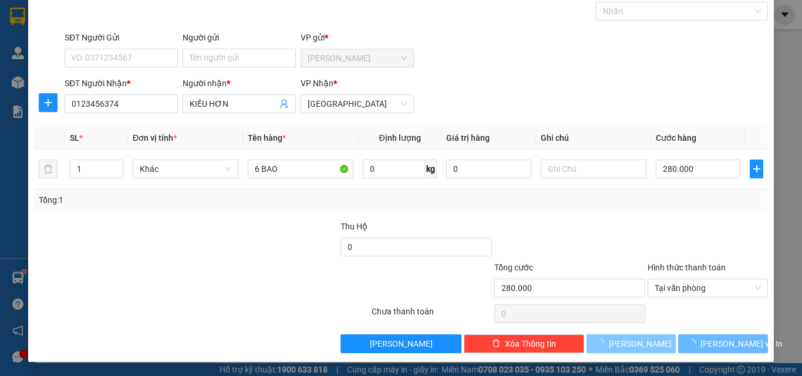
type input "0"
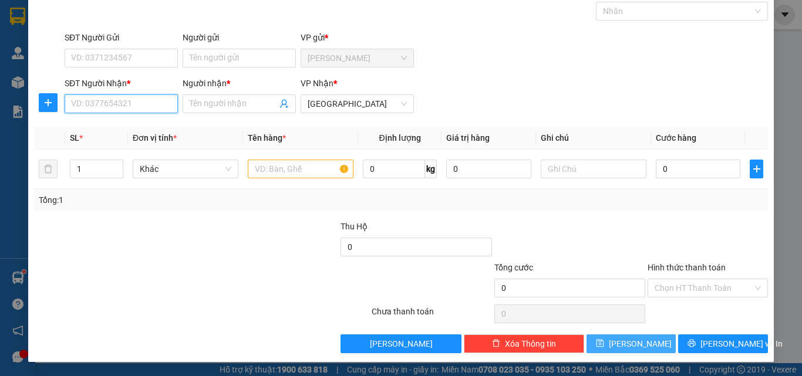
click at [109, 100] on input "SĐT Người Nhận *" at bounding box center [121, 104] width 113 height 19
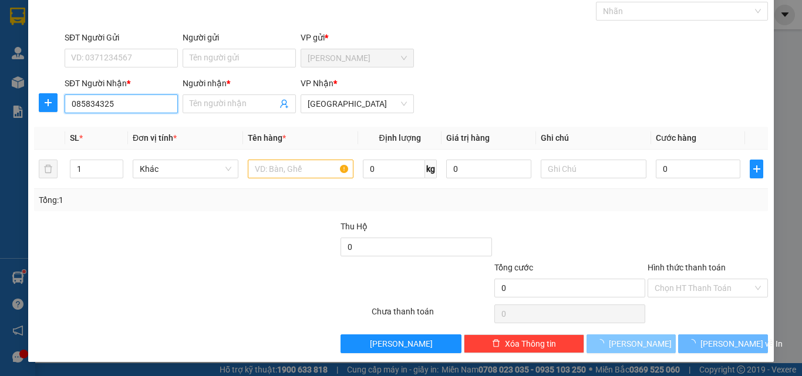
type input "0858343251"
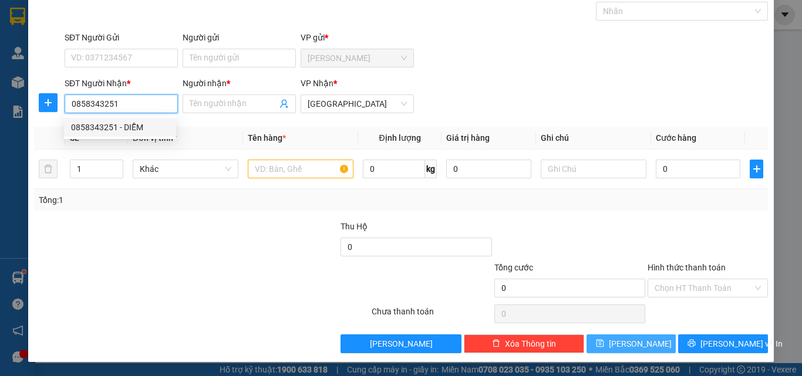
click at [138, 134] on div "0858343251 - DIỄM" at bounding box center [120, 127] width 112 height 19
type input "DIỄM"
type input "30.000"
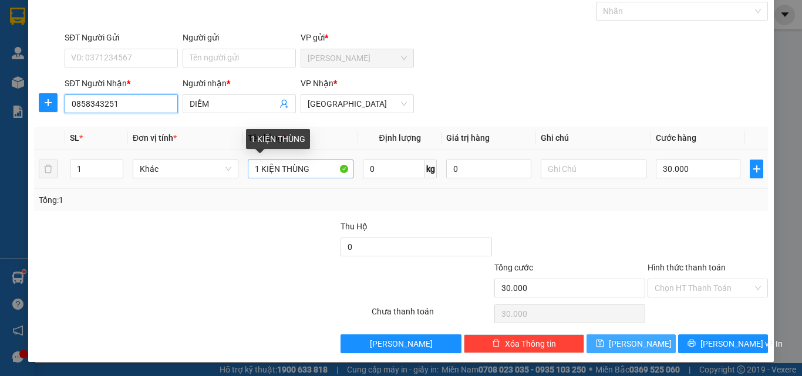
type input "0858343251"
click at [324, 163] on input "1 KIỆN THÙNG" at bounding box center [301, 169] width 106 height 19
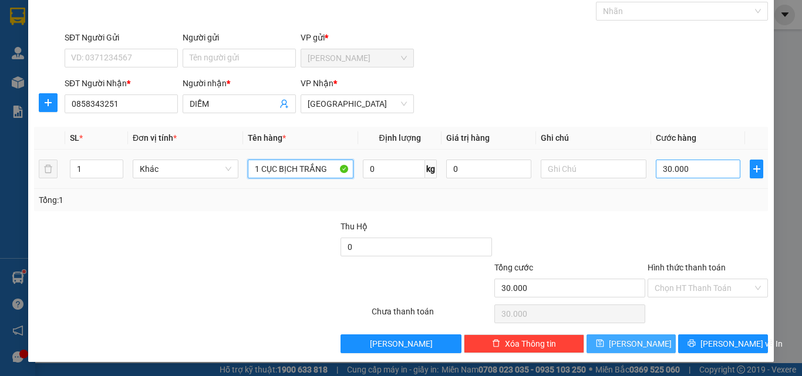
type input "1 CỤC BỊCH TRẮNG"
click at [704, 166] on input "30.000" at bounding box center [698, 169] width 85 height 19
type input "2"
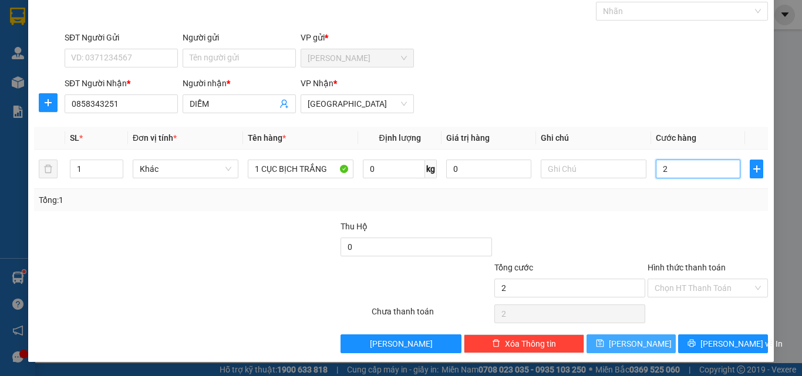
type input "20"
type input "20.000"
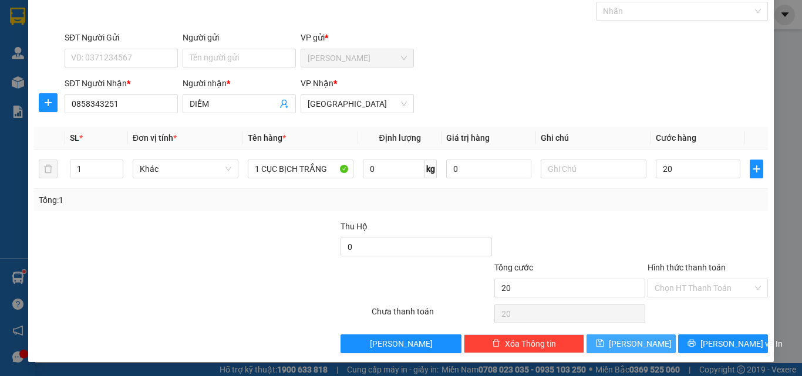
type input "20.000"
click at [666, 256] on div at bounding box center [708, 240] width 123 height 41
click at [669, 292] on input "Hình thức thanh toán" at bounding box center [704, 289] width 98 height 18
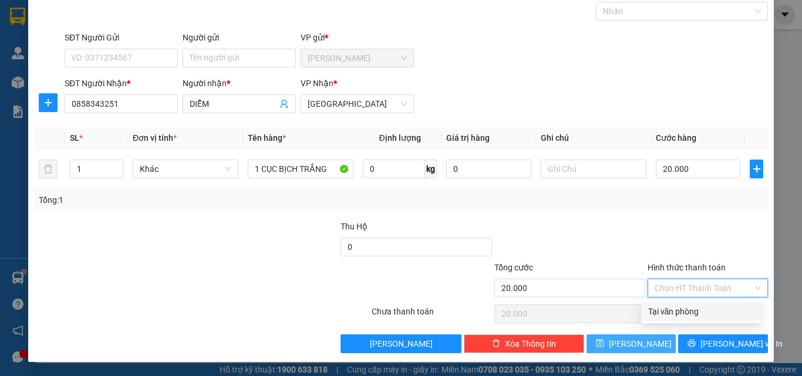
drag, startPoint x: 669, startPoint y: 304, endPoint x: 669, endPoint y: 312, distance: 8.2
click at [669, 309] on div "Tại văn phòng" at bounding box center [700, 311] width 119 height 19
type input "0"
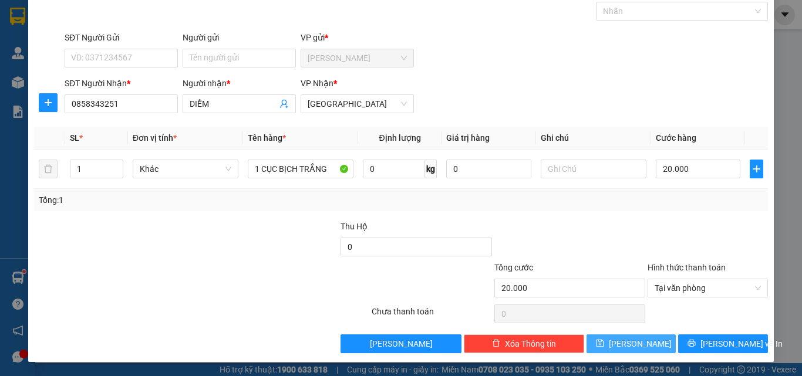
drag, startPoint x: 698, startPoint y: 330, endPoint x: 708, endPoint y: 347, distance: 19.7
click at [699, 331] on div "Transit Pickup Surcharge Ids Transit Deliver Surcharge Ids Transit Deliver Surc…" at bounding box center [401, 168] width 734 height 369
click at [709, 347] on span "[PERSON_NAME] và In" at bounding box center [742, 344] width 82 height 13
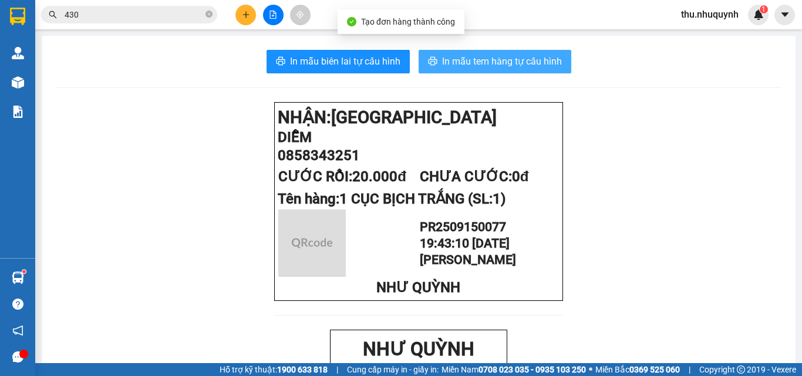
click at [518, 62] on span "In mẫu tem hàng tự cấu hình" at bounding box center [502, 61] width 120 height 15
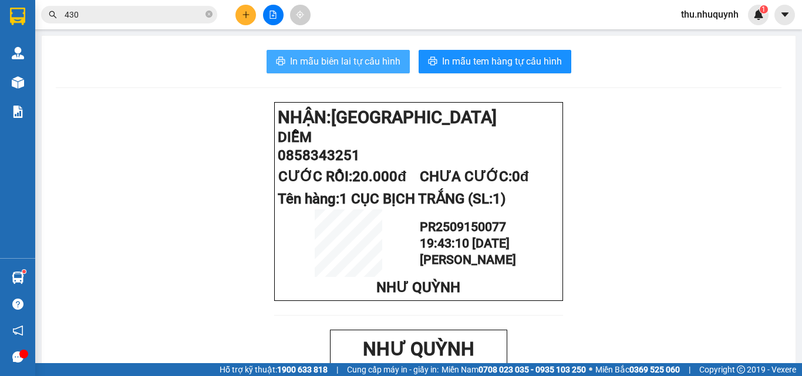
click at [363, 68] on span "In mẫu biên lai tự cấu hình" at bounding box center [345, 61] width 110 height 15
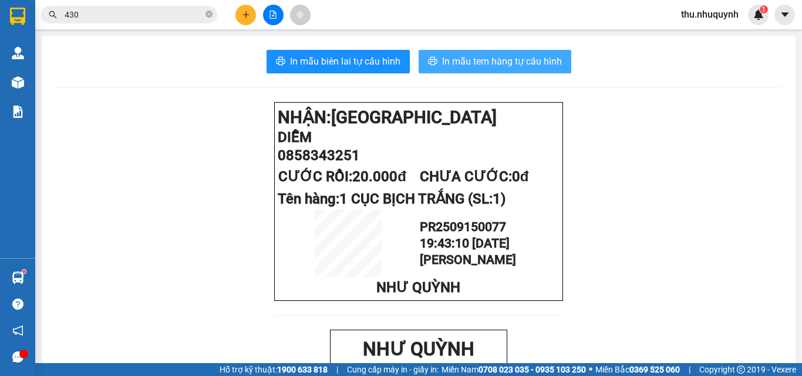
click at [461, 69] on button "In mẫu tem hàng tự cấu hình" at bounding box center [495, 61] width 153 height 23
click at [245, 15] on icon "plus" at bounding box center [246, 15] width 8 height 8
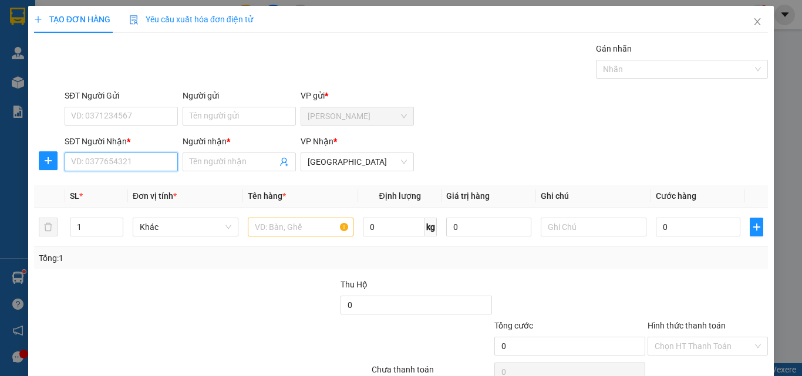
click at [138, 163] on input "SĐT Người Nhận *" at bounding box center [121, 162] width 113 height 19
paste input "0868695304"
type input "0868695304"
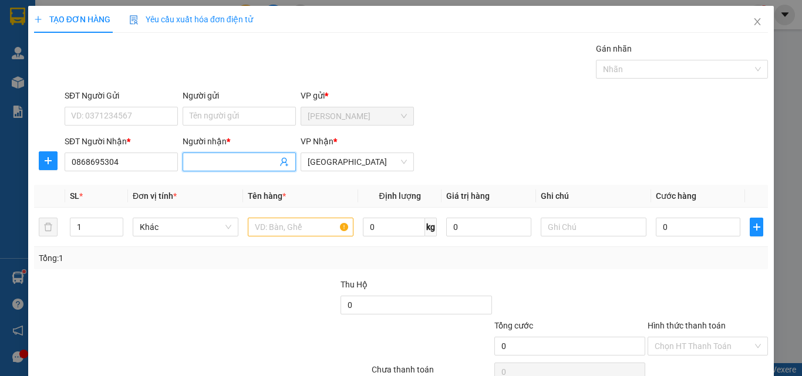
click at [216, 163] on input "Người nhận *" at bounding box center [233, 162] width 87 height 13
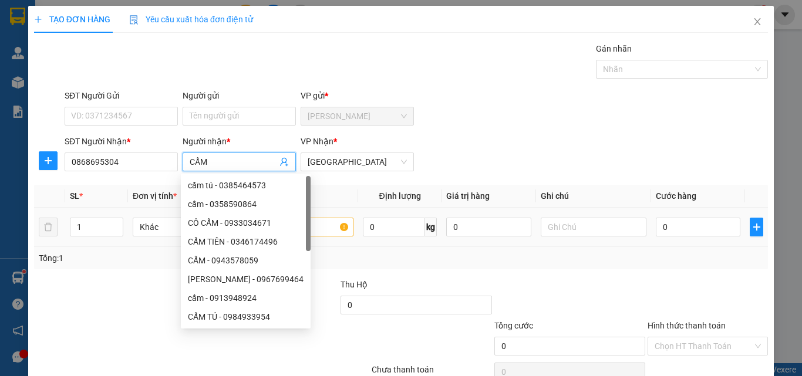
type input "CẨM"
click at [311, 224] on input "text" at bounding box center [301, 227] width 106 height 19
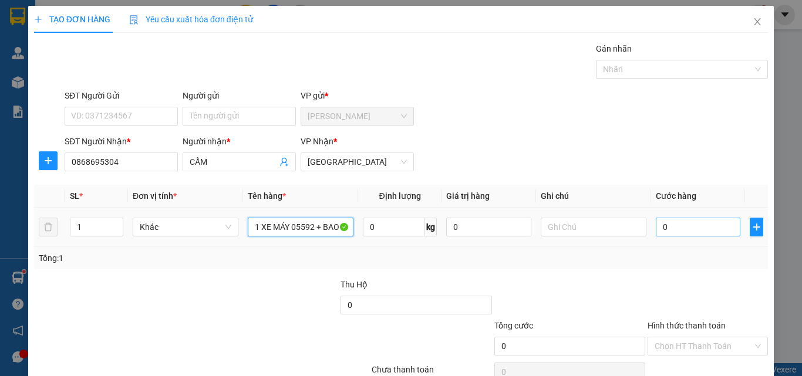
type input "1 XE MÁY 05592 + BAO"
click at [698, 230] on input "0" at bounding box center [698, 227] width 85 height 19
type input "2"
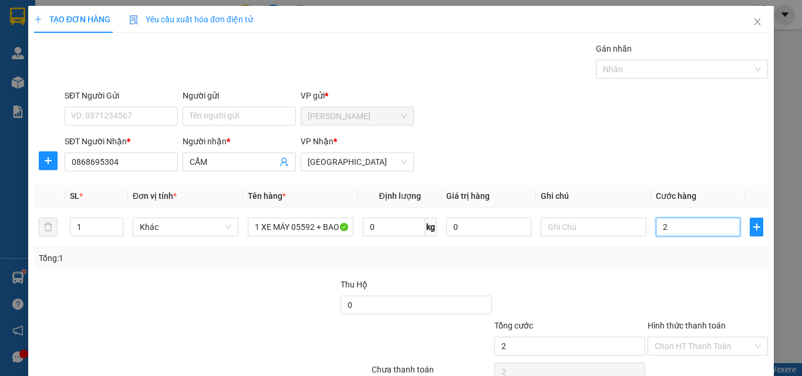
type input "25"
click at [714, 121] on div "SĐT Người Gửi VD: 0371234567 Người gửi Tên người gửi VP gửi * Phan Rang" at bounding box center [416, 109] width 708 height 41
click at [700, 344] on input "Hình thức thanh toán" at bounding box center [704, 347] width 98 height 18
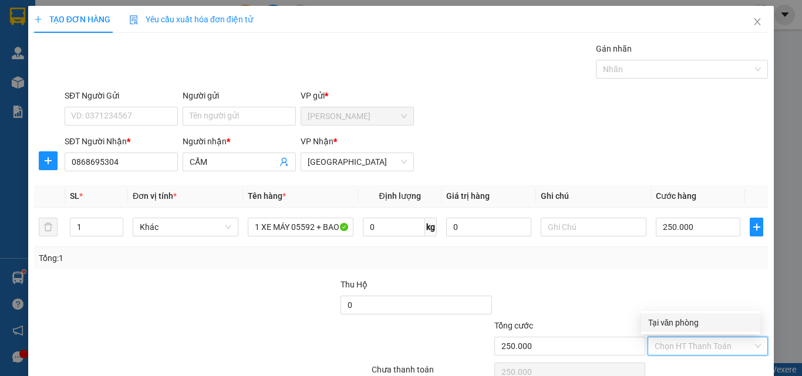
click at [688, 324] on div "Tại văn phòng" at bounding box center [700, 323] width 105 height 13
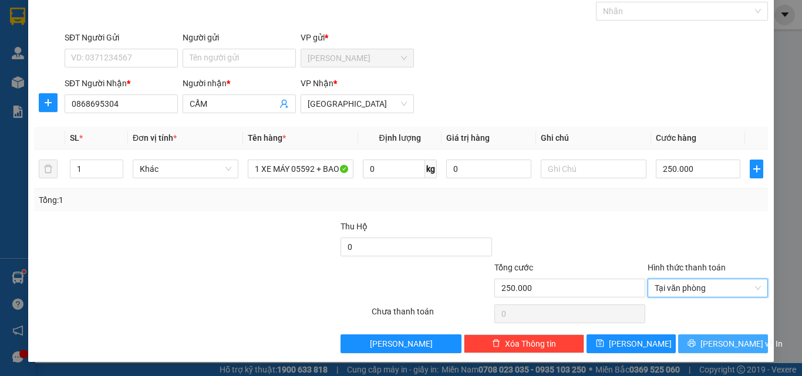
click at [713, 342] on span "[PERSON_NAME] và In" at bounding box center [742, 344] width 82 height 13
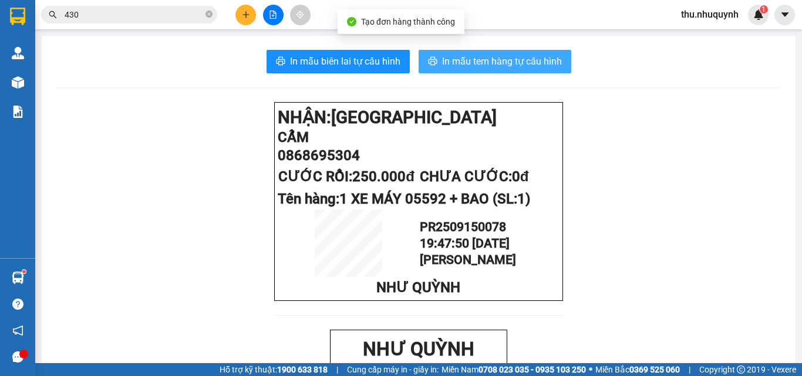
click at [446, 58] on span "In mẫu tem hàng tự cấu hình" at bounding box center [502, 61] width 120 height 15
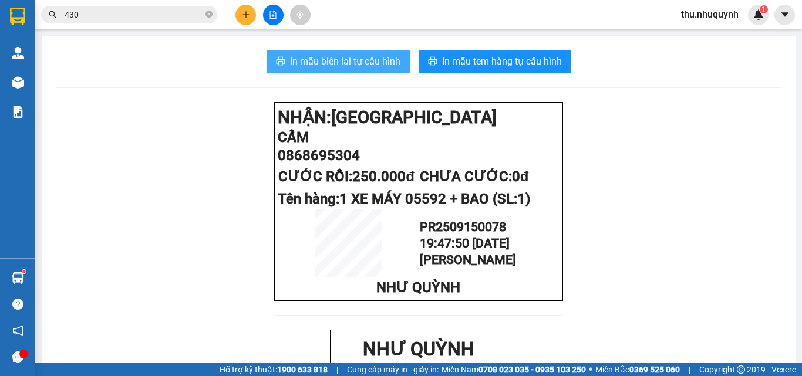
click at [379, 72] on button "In mẫu biên lai tự cấu hình" at bounding box center [338, 61] width 143 height 23
click at [379, 63] on span "In mẫu biên lai tự cấu hình" at bounding box center [345, 61] width 110 height 15
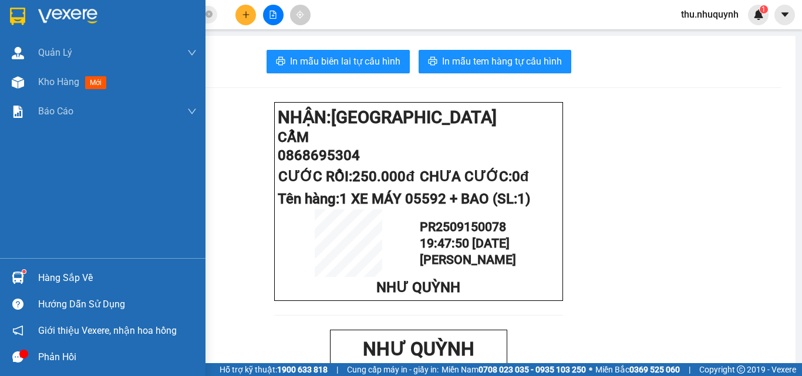
click at [52, 19] on img at bounding box center [67, 17] width 59 height 18
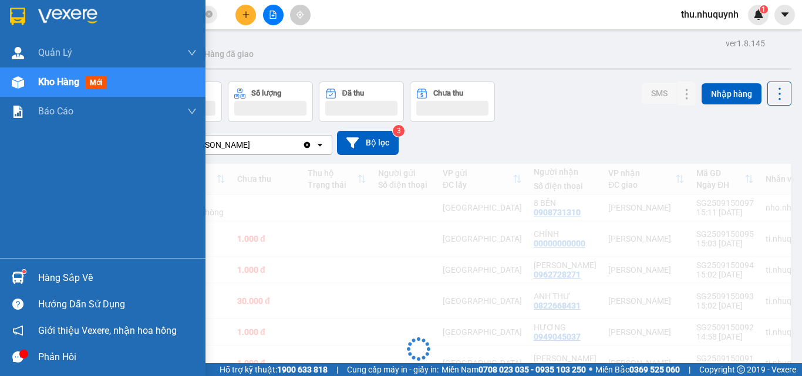
click at [56, 83] on span "Kho hàng" at bounding box center [58, 81] width 41 height 11
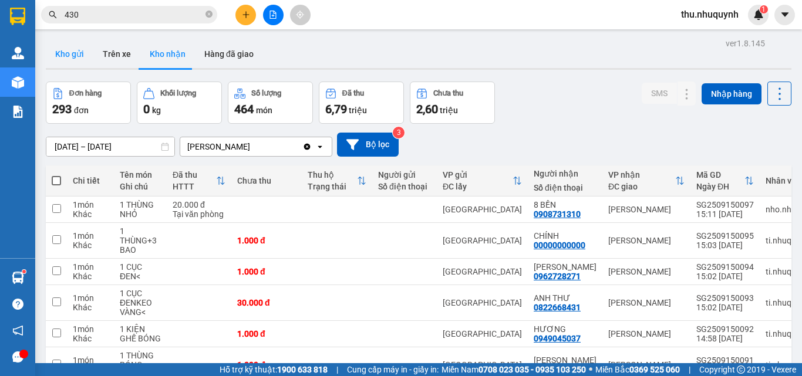
click at [77, 49] on button "Kho gửi" at bounding box center [70, 54] width 48 height 28
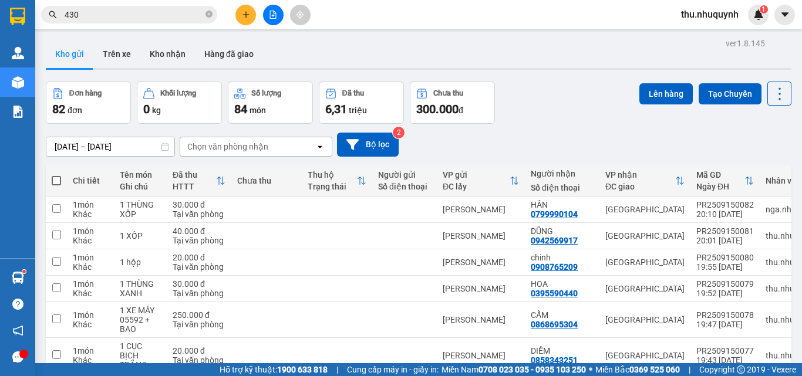
click at [247, 8] on button at bounding box center [245, 15] width 21 height 21
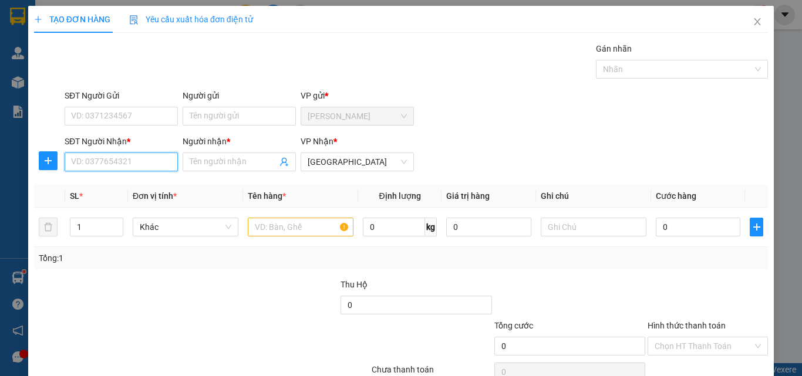
click at [129, 160] on input "SĐT Người Nhận *" at bounding box center [121, 162] width 113 height 19
click at [110, 166] on input "500" at bounding box center [121, 162] width 113 height 19
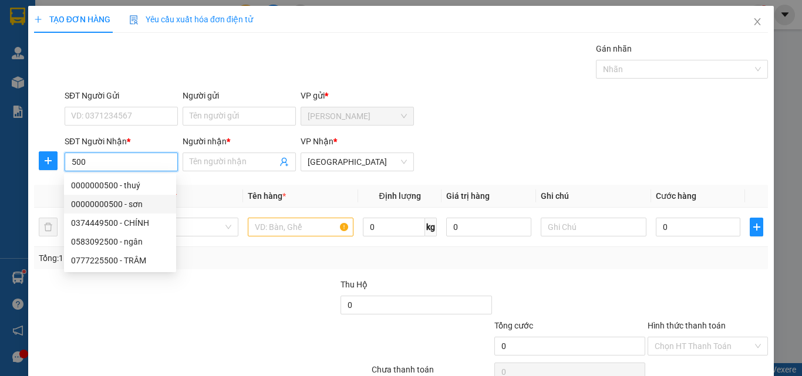
click at [121, 203] on div "00000000500 - sơn" at bounding box center [120, 204] width 98 height 13
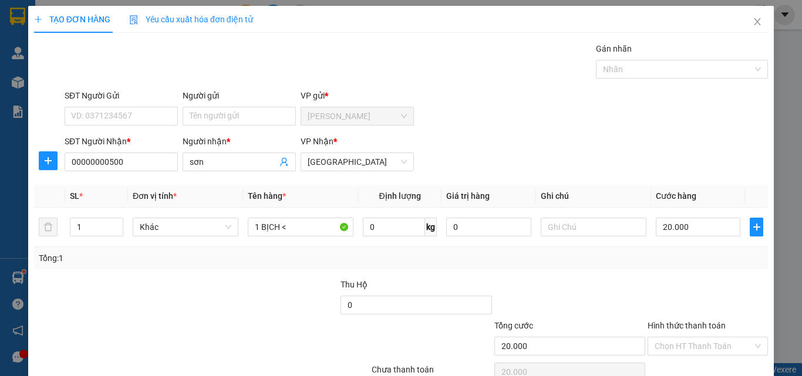
click at [689, 332] on div "Hình thức thanh toán" at bounding box center [708, 328] width 120 height 18
click at [687, 336] on div "Hình thức thanh toán" at bounding box center [708, 328] width 120 height 18
click at [686, 352] on input "Hình thức thanh toán" at bounding box center [704, 347] width 98 height 18
click at [692, 323] on div "Tại văn phòng" at bounding box center [700, 323] width 105 height 13
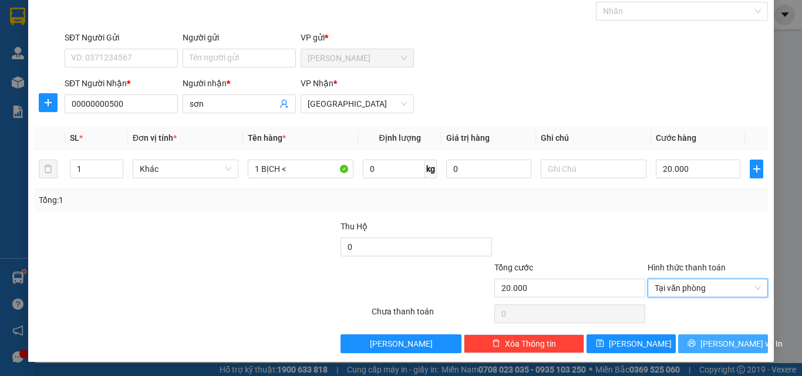
click at [692, 339] on button "[PERSON_NAME] và In" at bounding box center [723, 344] width 90 height 19
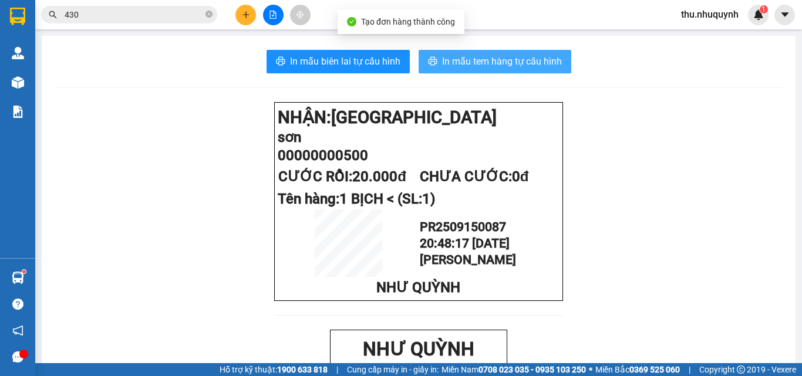
click at [465, 57] on span "In mẫu tem hàng tự cấu hình" at bounding box center [502, 61] width 120 height 15
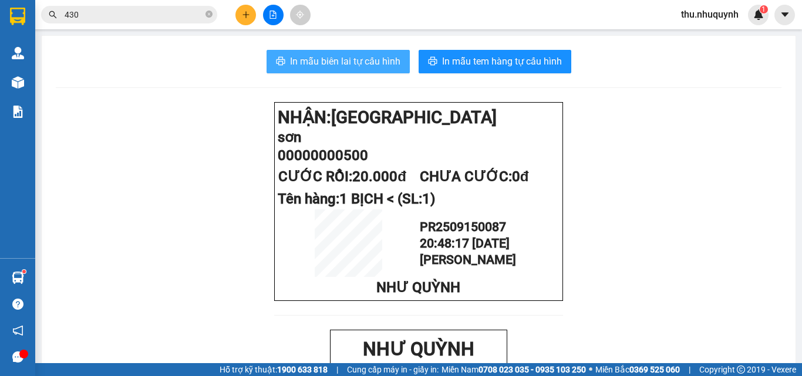
click at [357, 65] on span "In mẫu biên lai tự cấu hình" at bounding box center [345, 61] width 110 height 15
click at [111, 15] on input "430" at bounding box center [134, 14] width 139 height 13
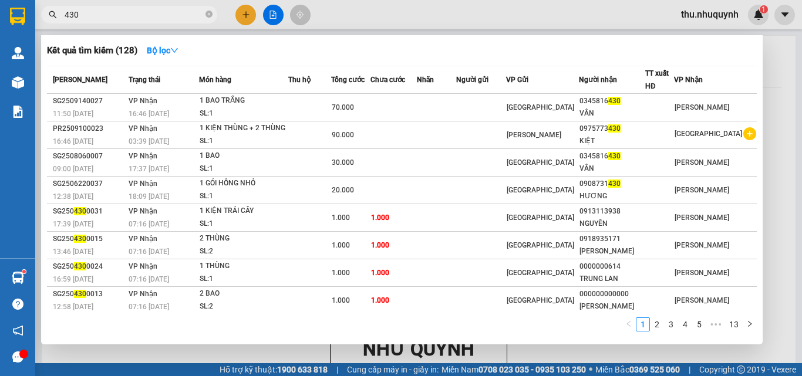
click at [111, 15] on input "430" at bounding box center [134, 14] width 139 height 13
click at [243, 15] on div at bounding box center [401, 188] width 802 height 376
click at [243, 15] on icon "plus" at bounding box center [246, 15] width 8 height 8
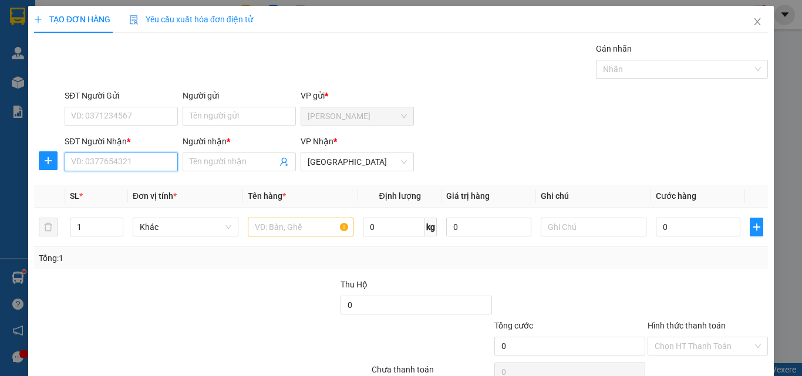
click at [132, 156] on input "SĐT Người Nhận *" at bounding box center [121, 162] width 113 height 19
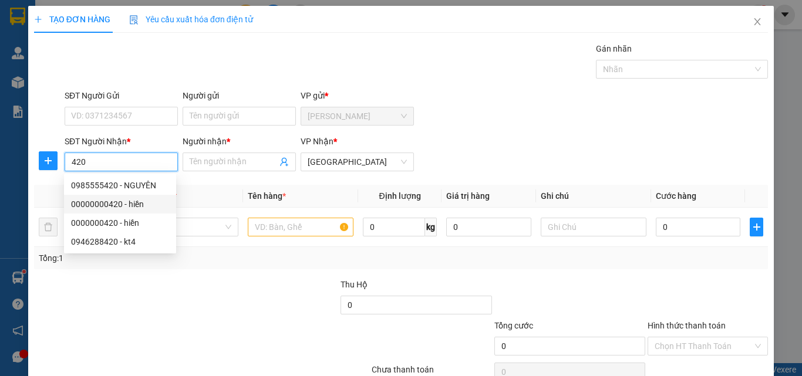
click at [145, 205] on div "00000000420 - hiền" at bounding box center [120, 204] width 98 height 13
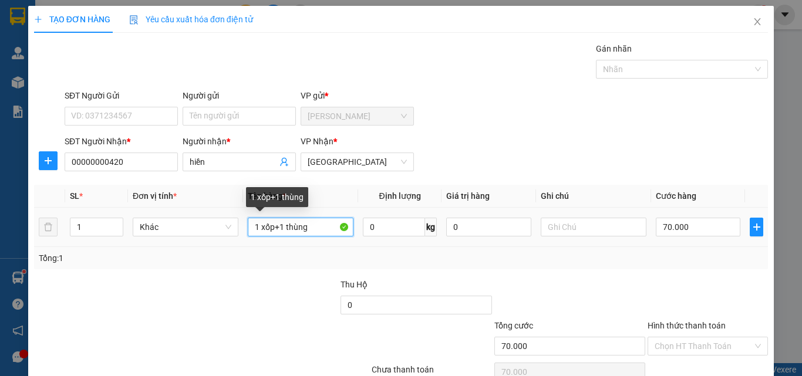
click at [320, 227] on input "1 xốp+1 thùng" at bounding box center [301, 227] width 106 height 19
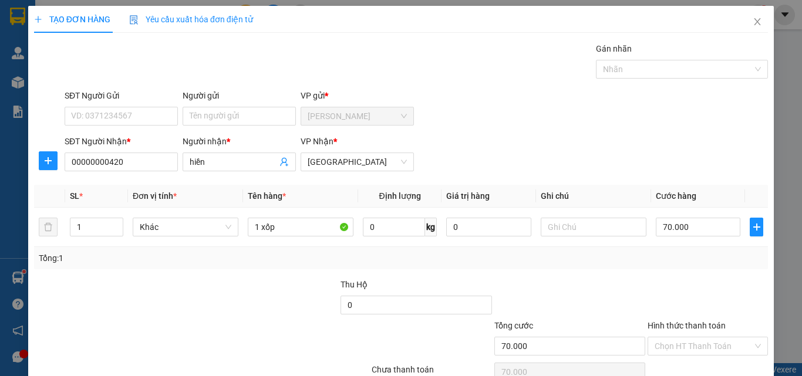
click at [706, 288] on div at bounding box center [708, 298] width 123 height 41
click at [719, 226] on input "70.000" at bounding box center [698, 227] width 85 height 19
click at [688, 253] on div "Tổng: 1" at bounding box center [401, 258] width 725 height 13
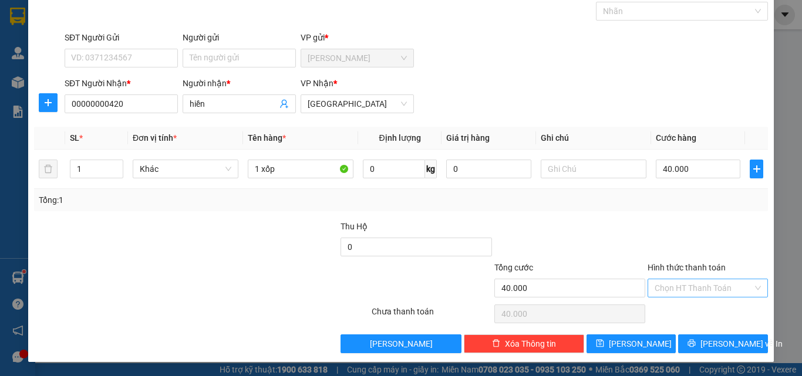
drag, startPoint x: 699, startPoint y: 288, endPoint x: 697, endPoint y: 297, distance: 8.4
click at [699, 290] on input "Hình thức thanh toán" at bounding box center [704, 289] width 98 height 18
click at [692, 314] on div "Tại văn phòng" at bounding box center [700, 311] width 105 height 13
click at [696, 344] on icon "printer" at bounding box center [692, 344] width 8 height 8
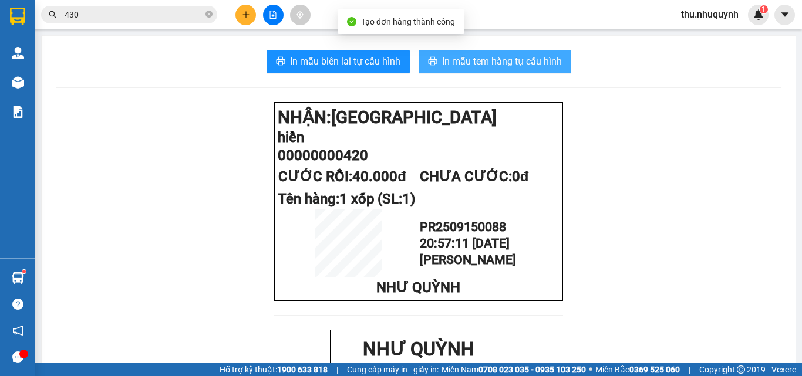
click at [504, 63] on span "In mẫu tem hàng tự cấu hình" at bounding box center [502, 61] width 120 height 15
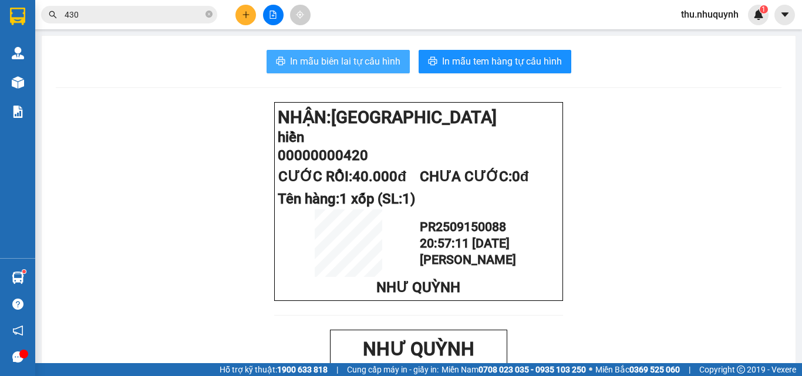
click at [363, 64] on span "In mẫu biên lai tự cấu hình" at bounding box center [345, 61] width 110 height 15
click at [85, 15] on input "430" at bounding box center [134, 14] width 139 height 13
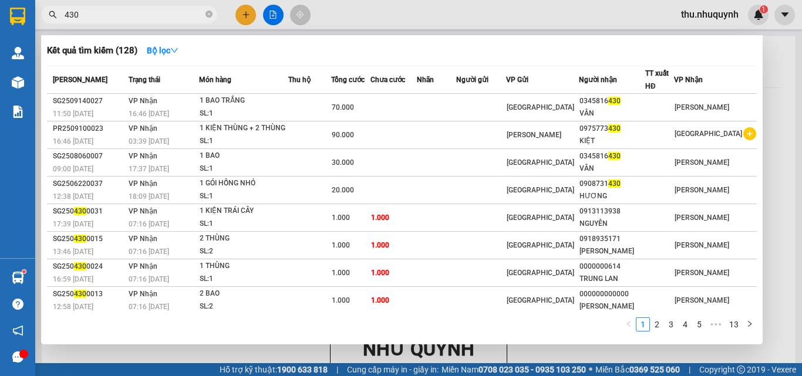
click at [85, 15] on input "430" at bounding box center [134, 14] width 139 height 13
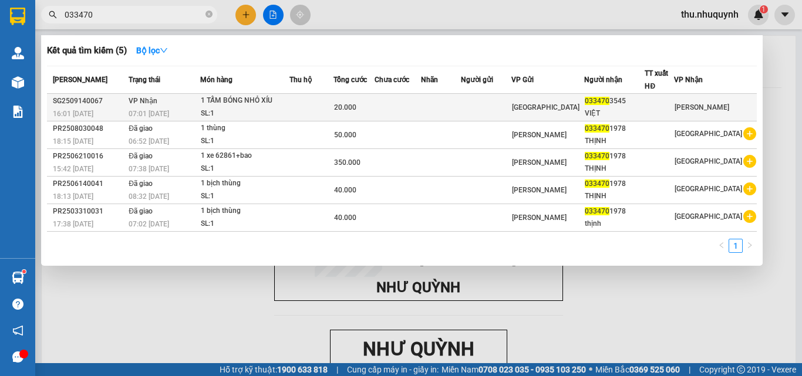
click at [461, 111] on td at bounding box center [441, 108] width 40 height 28
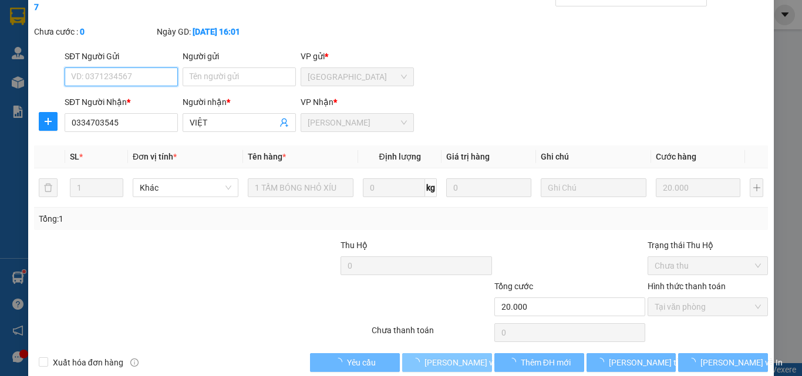
scroll to position [60, 0]
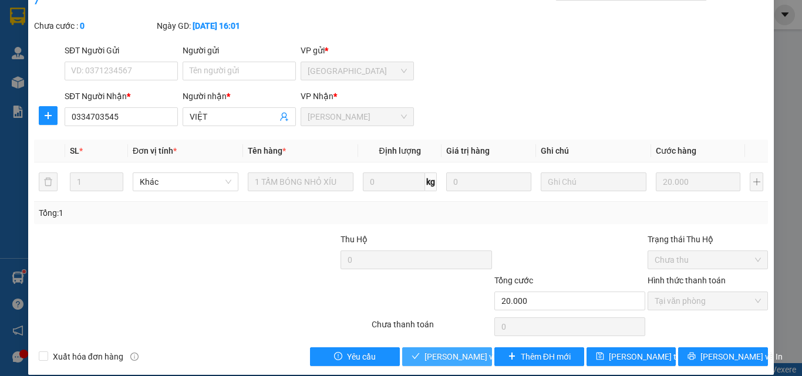
click at [447, 351] on span "[PERSON_NAME] và Giao hàng" at bounding box center [481, 357] width 113 height 13
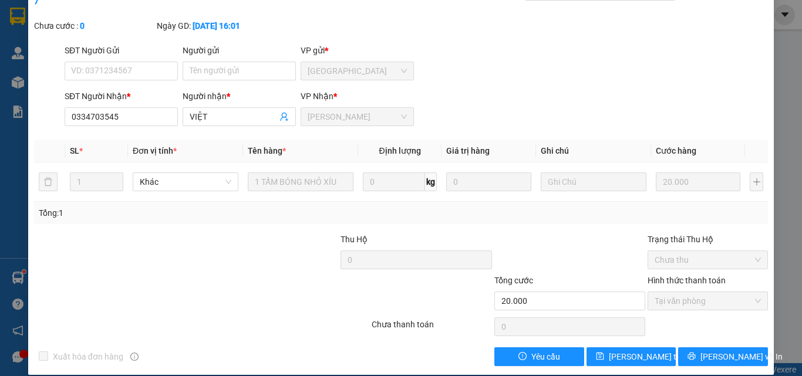
scroll to position [0, 0]
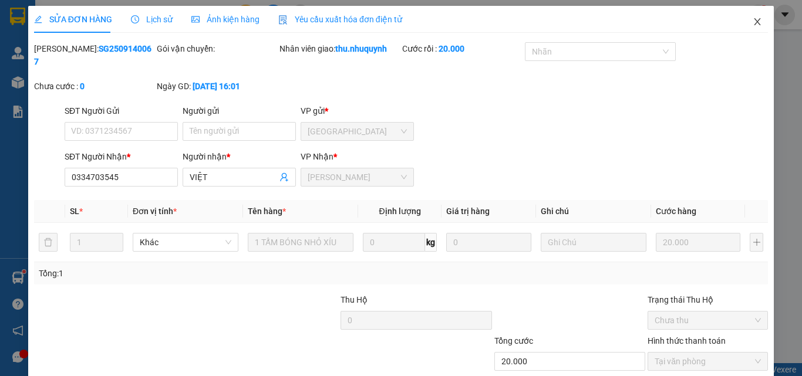
click at [753, 24] on icon "close" at bounding box center [757, 21] width 9 height 9
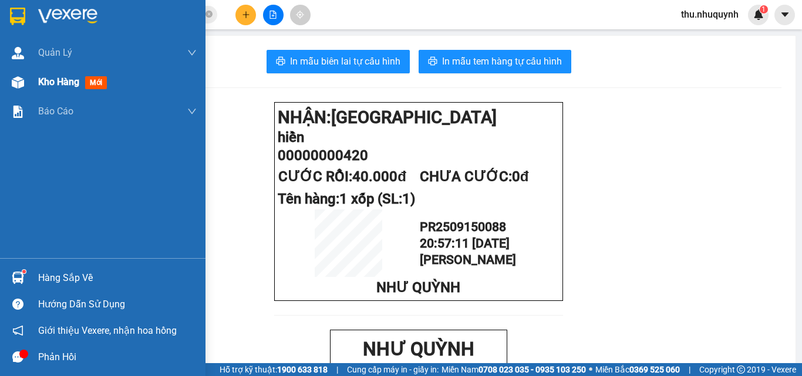
click at [39, 82] on span "Kho hàng" at bounding box center [58, 81] width 41 height 11
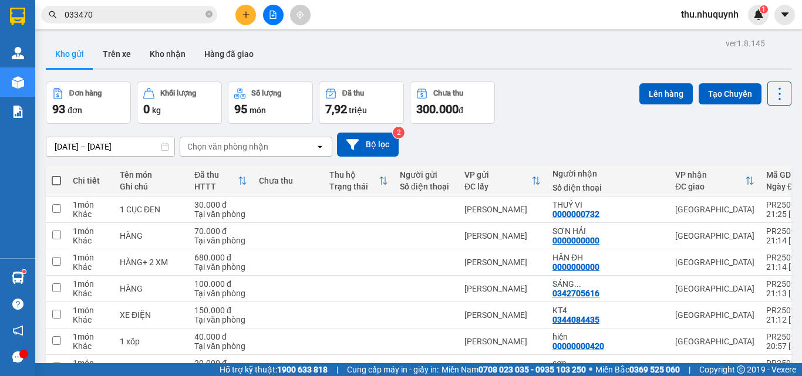
click at [60, 183] on span at bounding box center [56, 180] width 9 height 9
click at [56, 175] on input "checkbox" at bounding box center [56, 175] width 0 height 0
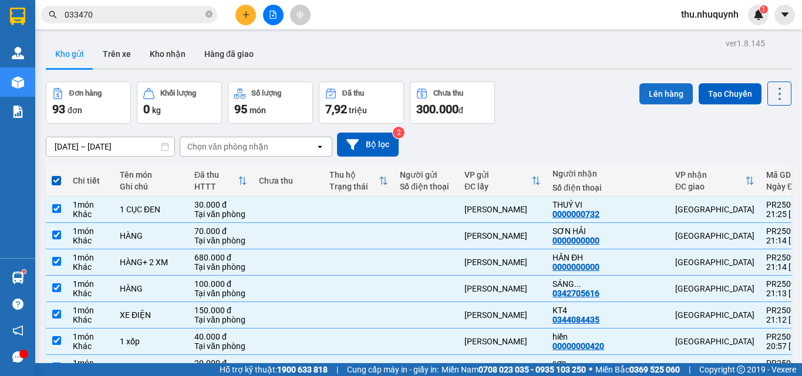
click at [666, 96] on button "Lên hàng" at bounding box center [666, 93] width 53 height 21
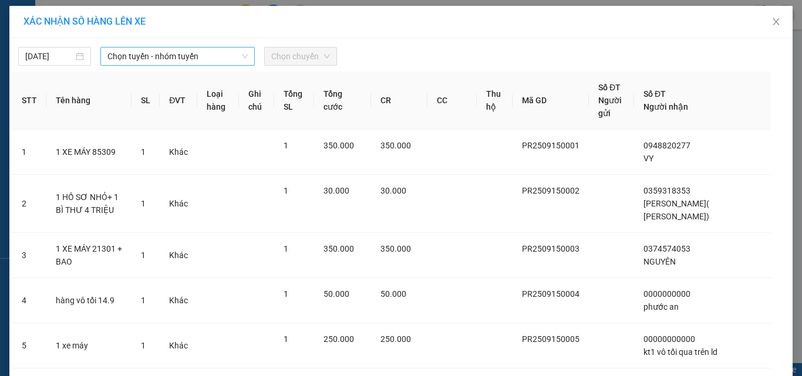
click at [148, 65] on span "Chọn tuyến - nhóm tuyến" at bounding box center [177, 57] width 140 height 18
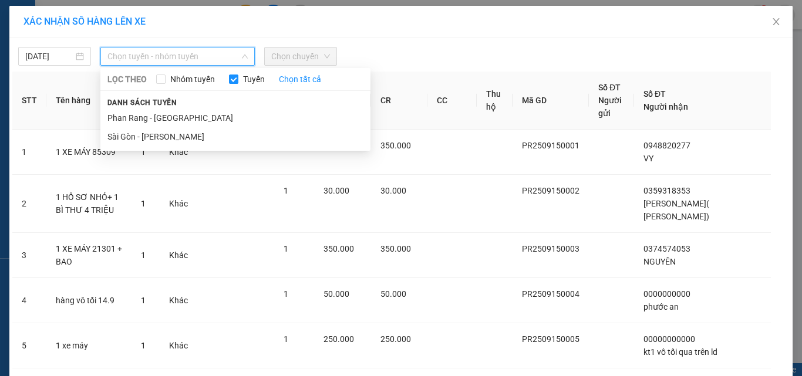
drag, startPoint x: 146, startPoint y: 115, endPoint x: 266, endPoint y: 75, distance: 126.1
click at [147, 115] on li "Phan Rang - Sài Gòn" at bounding box center [235, 118] width 270 height 19
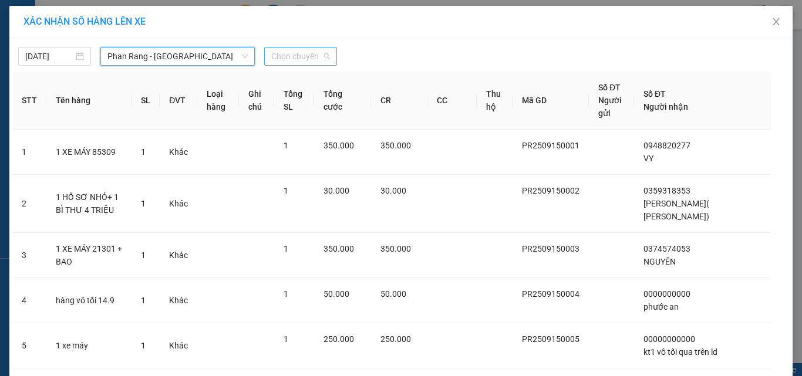
click at [293, 60] on span "Chọn chuyến" at bounding box center [300, 57] width 59 height 18
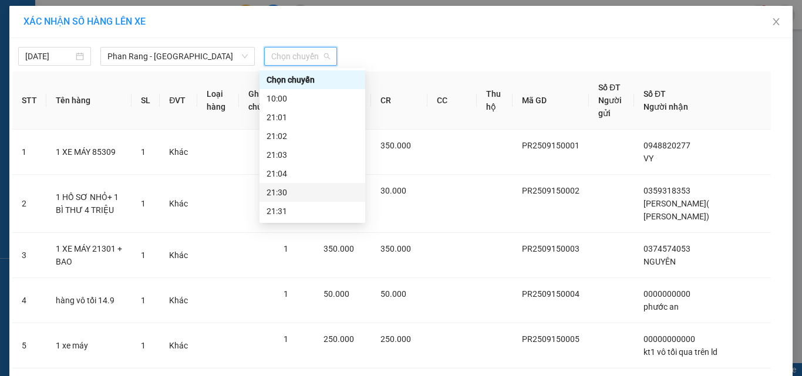
scroll to position [56, 0]
drag, startPoint x: 285, startPoint y: 176, endPoint x: 802, endPoint y: 224, distance: 518.4
click at [285, 176] on div "22:00" at bounding box center [313, 173] width 92 height 13
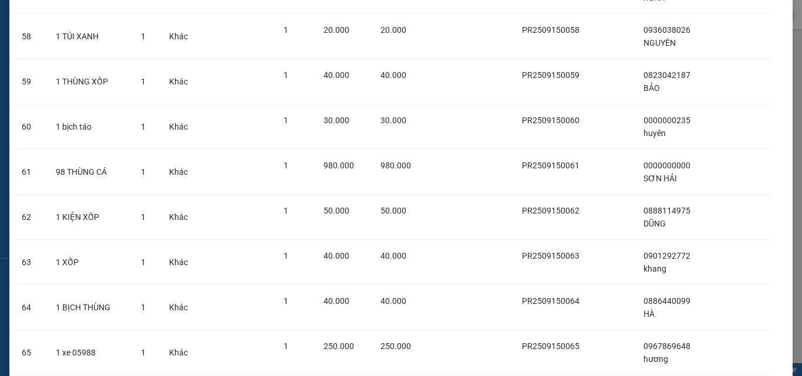
scroll to position [4090, 0]
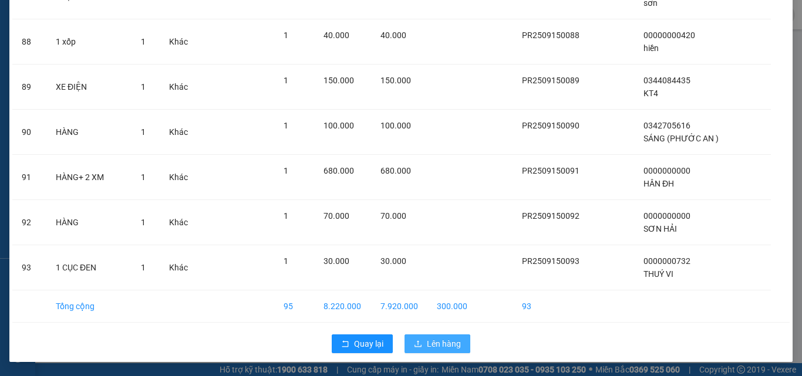
click at [427, 338] on span "Lên hàng" at bounding box center [444, 344] width 34 height 13
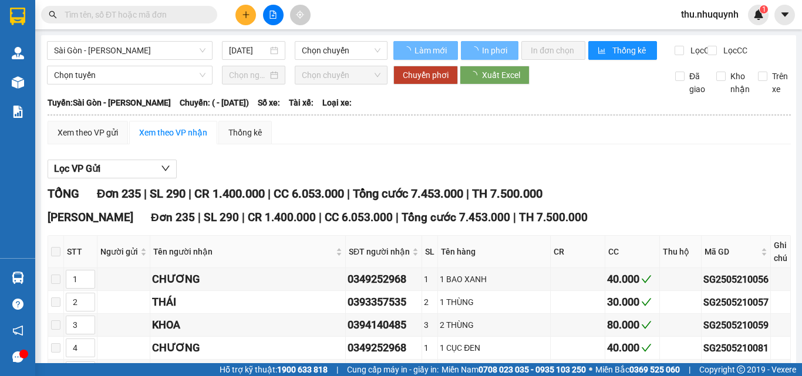
type input "21/05/2025"
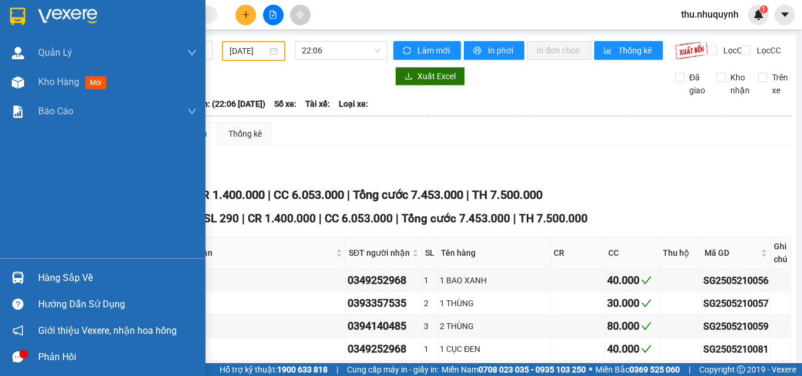
click at [63, 15] on img at bounding box center [67, 17] width 59 height 18
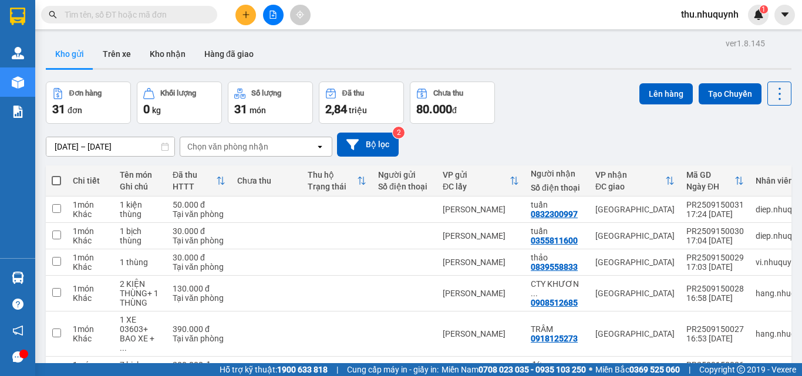
click at [272, 17] on icon "file-add" at bounding box center [273, 15] width 8 height 8
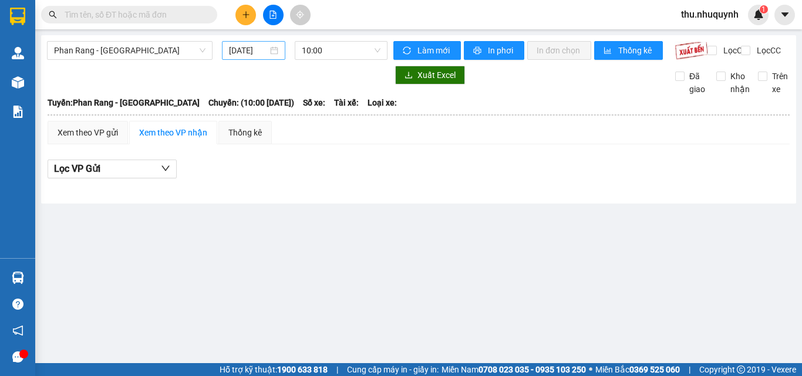
click at [250, 51] on input "[DATE]" at bounding box center [248, 50] width 39 height 13
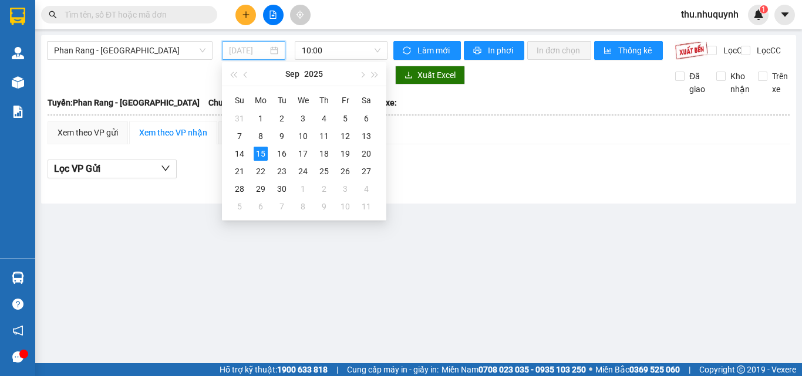
type input "[DATE]"
click at [355, 58] on span "10:00" at bounding box center [341, 51] width 79 height 18
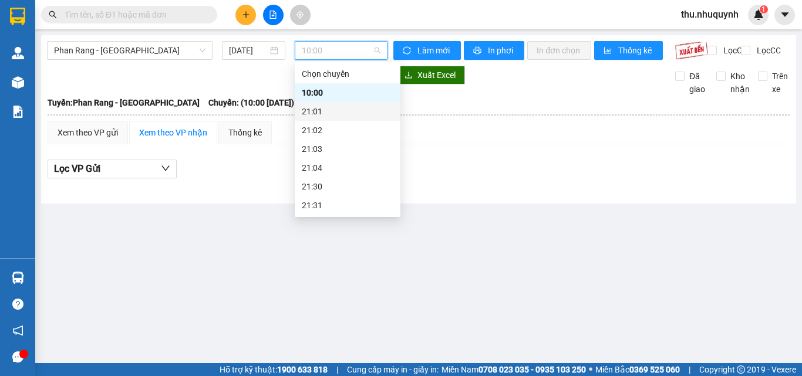
scroll to position [56, 0]
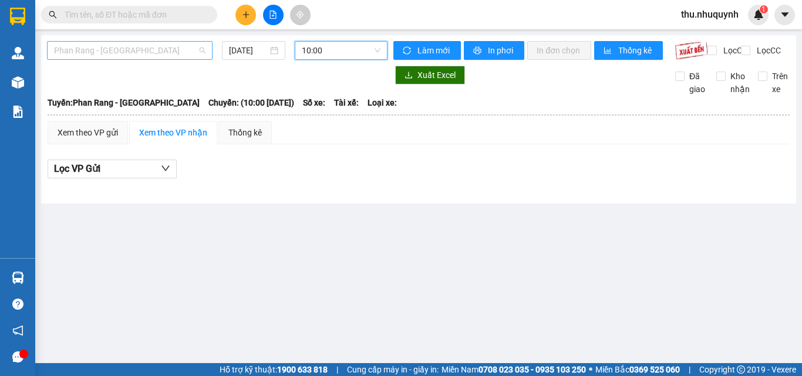
click at [132, 45] on span "Phan Rang - [GEOGRAPHIC_DATA]" at bounding box center [130, 51] width 152 height 18
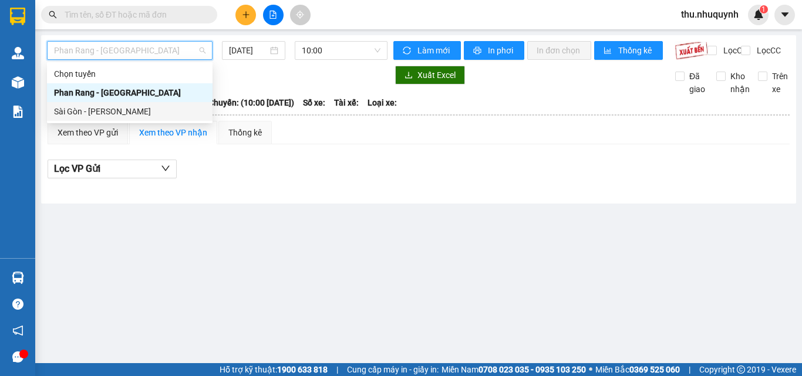
click at [107, 110] on div "Sài Gòn - [PERSON_NAME]" at bounding box center [130, 111] width 152 height 13
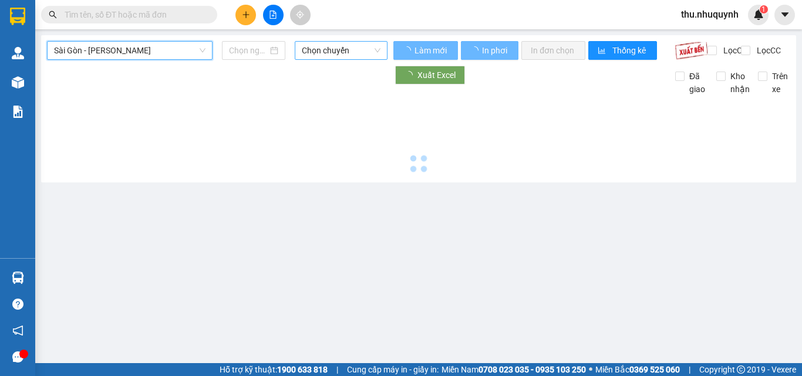
type input "[DATE]"
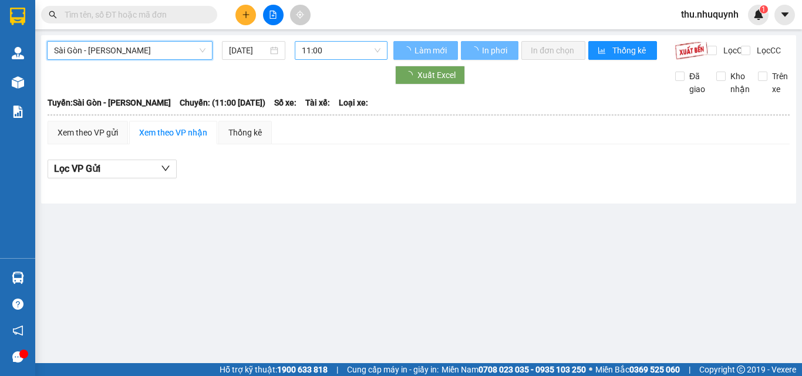
click at [358, 48] on span "11:00" at bounding box center [341, 51] width 79 height 18
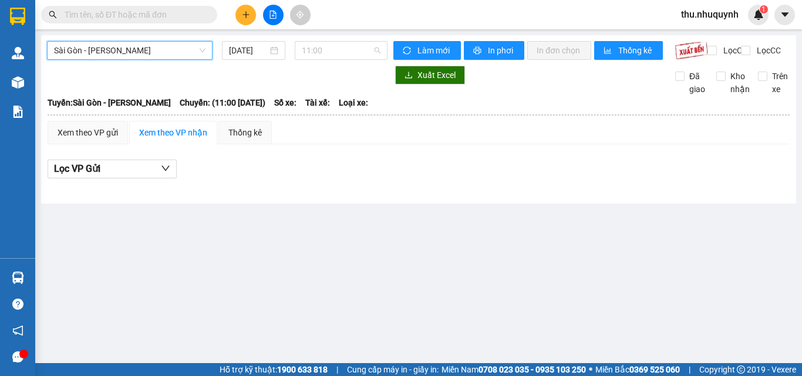
scroll to position [19, 0]
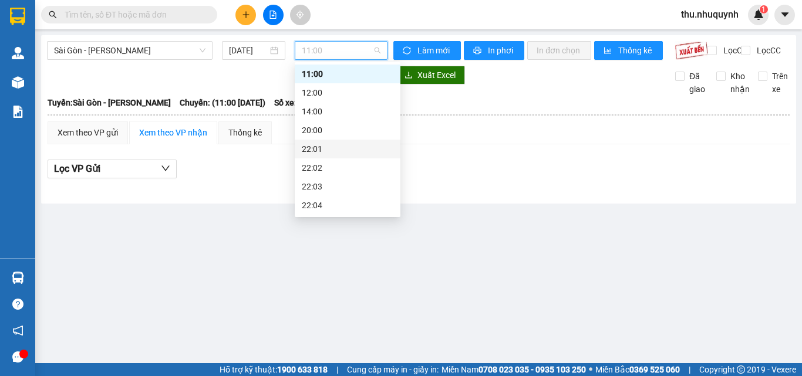
drag, startPoint x: 347, startPoint y: 126, endPoint x: 344, endPoint y: 145, distance: 19.0
click at [344, 145] on div "Chọn chuyến 11:00 12:00 14:00 20:00 22:01 22:02 22:03 22:04 22:05 22:06" at bounding box center [348, 149] width 106 height 207
click at [344, 145] on div "22:01" at bounding box center [348, 149] width 92 height 13
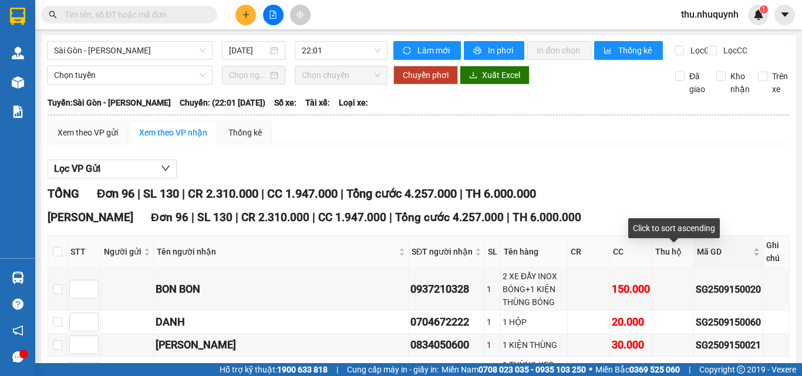
click at [697, 253] on span "Mã GD" at bounding box center [724, 251] width 54 height 13
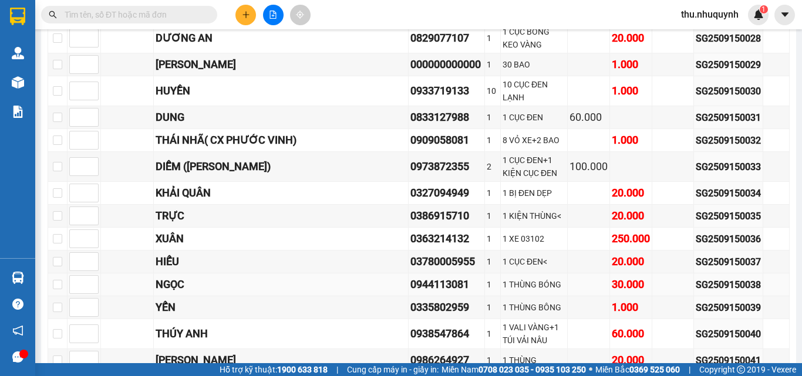
scroll to position [586, 0]
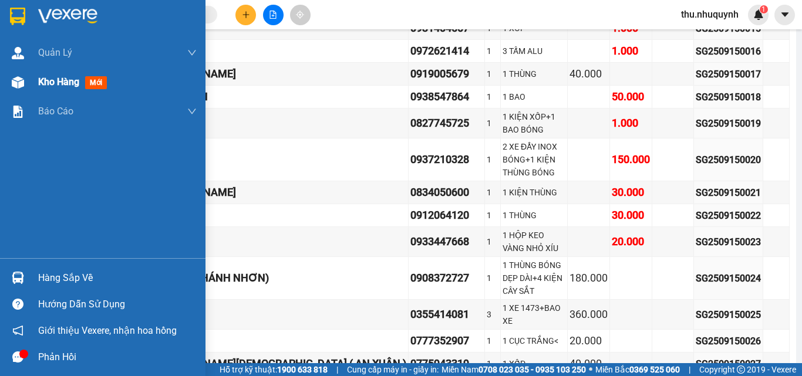
click at [60, 81] on span "Kho hàng" at bounding box center [58, 81] width 41 height 11
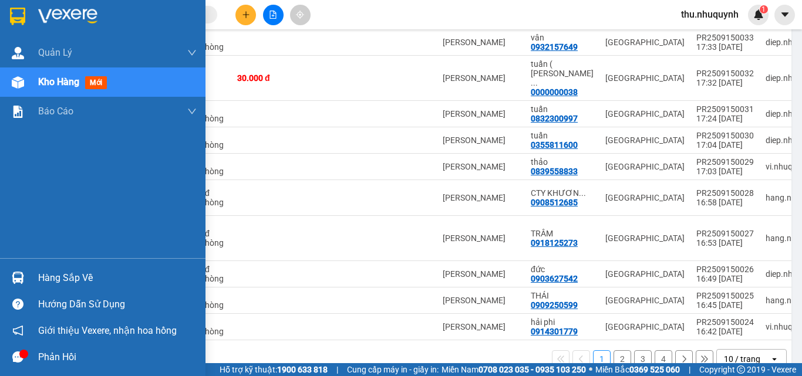
scroll to position [169, 0]
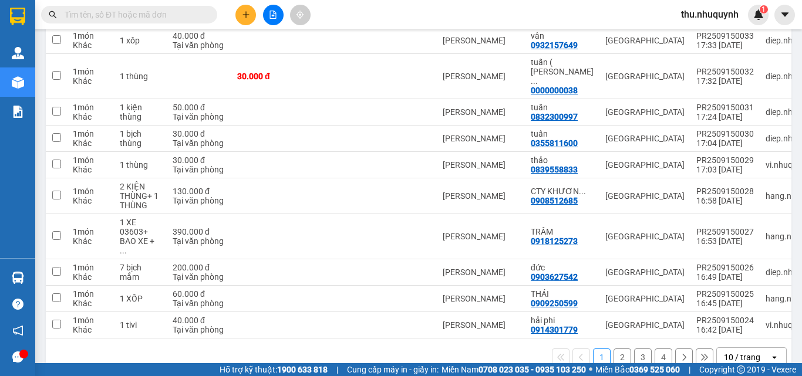
click at [279, 15] on button at bounding box center [273, 15] width 21 height 21
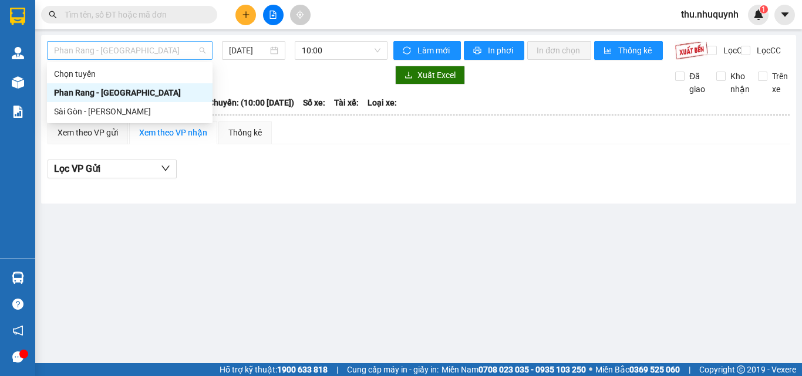
drag, startPoint x: 149, startPoint y: 47, endPoint x: 143, endPoint y: 54, distance: 9.2
click at [149, 48] on span "Phan Rang - [GEOGRAPHIC_DATA]" at bounding box center [130, 51] width 152 height 18
click at [178, 95] on div "Phan Rang - [GEOGRAPHIC_DATA]" at bounding box center [130, 92] width 152 height 13
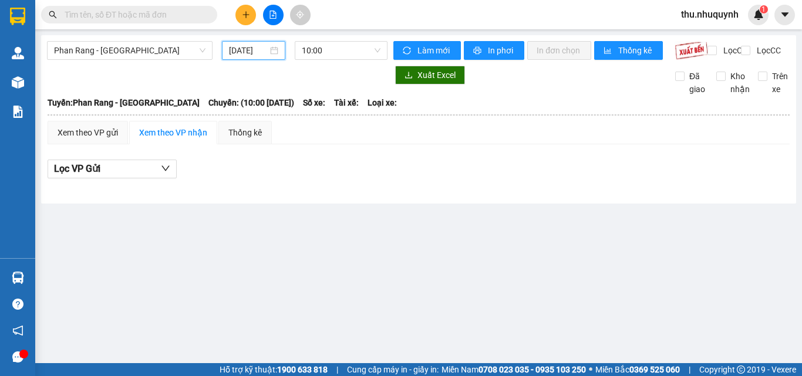
click at [235, 53] on input "[DATE]" at bounding box center [248, 50] width 39 height 13
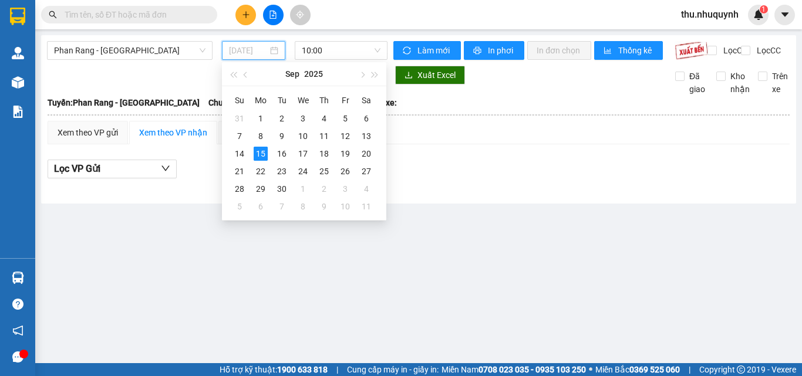
type input "[DATE]"
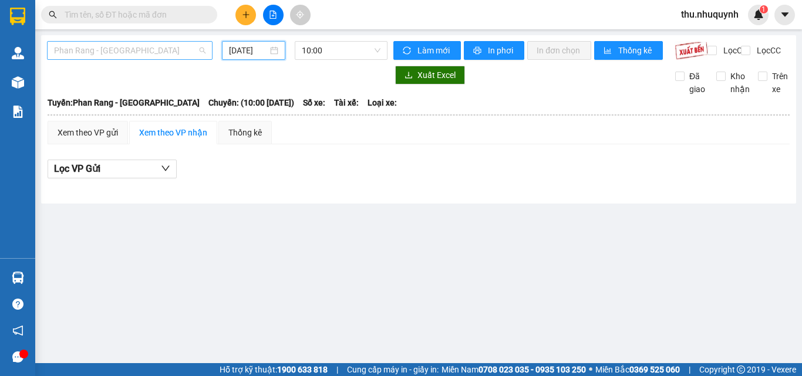
click at [142, 55] on span "Phan Rang - [GEOGRAPHIC_DATA]" at bounding box center [130, 51] width 152 height 18
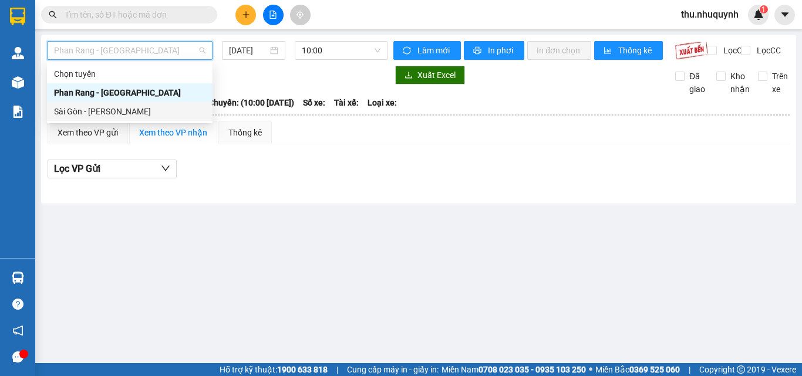
click at [136, 106] on div "Sài Gòn - [PERSON_NAME]" at bounding box center [130, 111] width 152 height 13
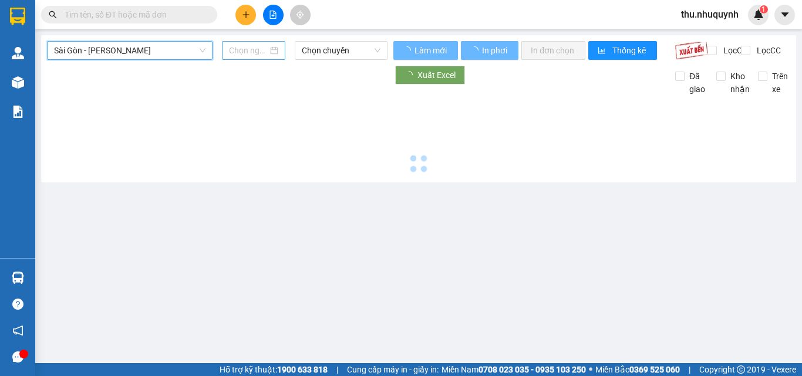
type input "[DATE]"
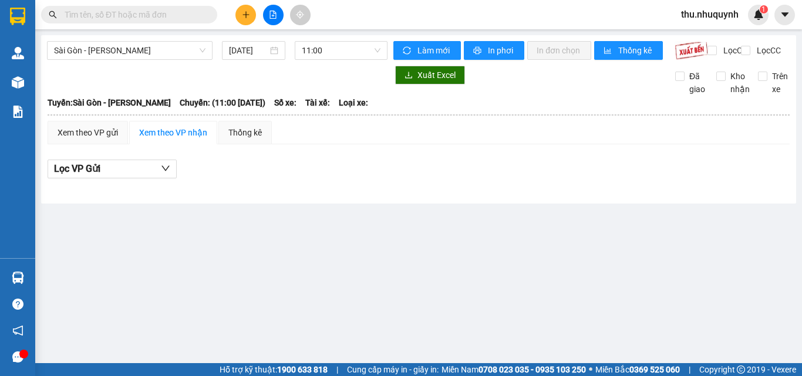
click at [288, 46] on div "[DATE]" at bounding box center [253, 50] width 73 height 19
click at [360, 53] on span "11:00" at bounding box center [341, 51] width 79 height 18
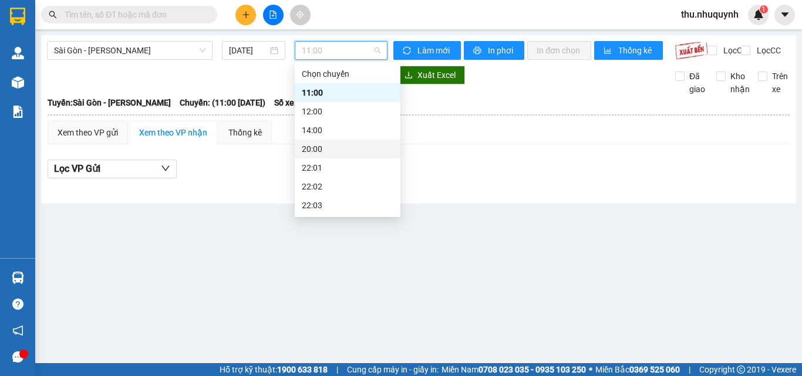
scroll to position [56, 0]
click at [366, 99] on div "20:00" at bounding box center [348, 92] width 92 height 13
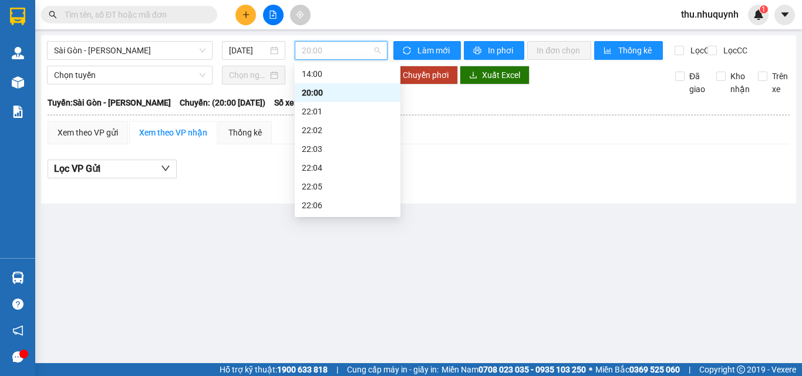
click at [317, 58] on span "20:00" at bounding box center [341, 51] width 79 height 18
click at [345, 111] on div "22:01" at bounding box center [348, 111] width 92 height 13
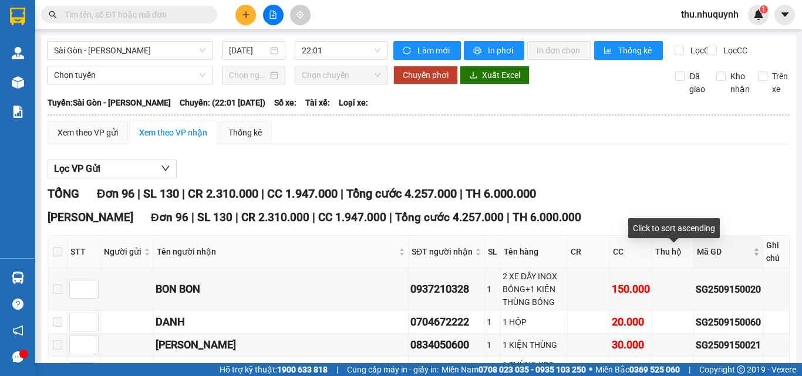
click at [697, 258] on div "Mã GD" at bounding box center [728, 251] width 63 height 13
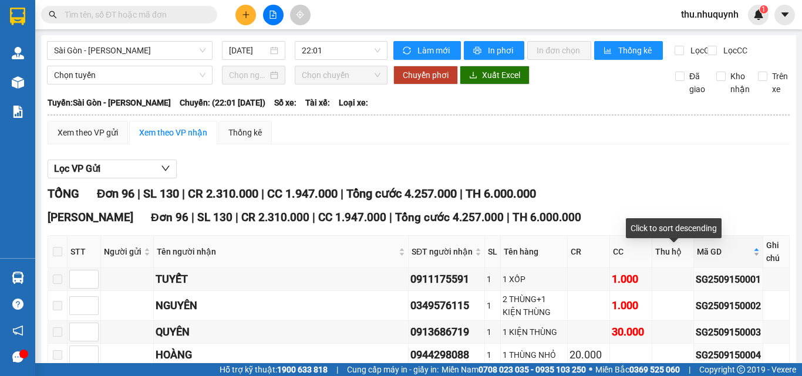
click at [697, 257] on span "Mã GD" at bounding box center [724, 251] width 54 height 13
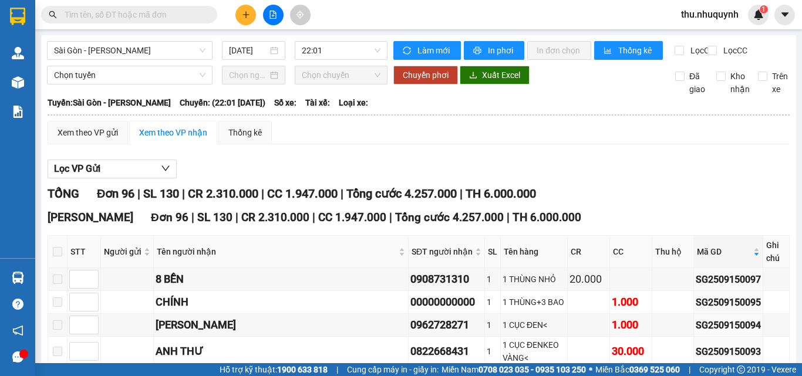
scroll to position [235, 0]
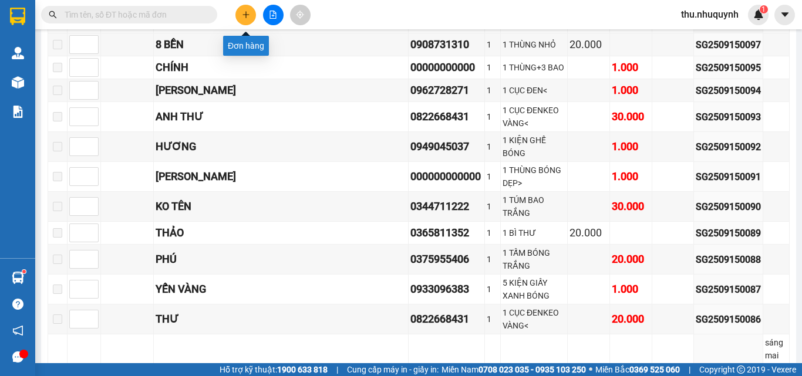
click at [254, 18] on button at bounding box center [245, 15] width 21 height 21
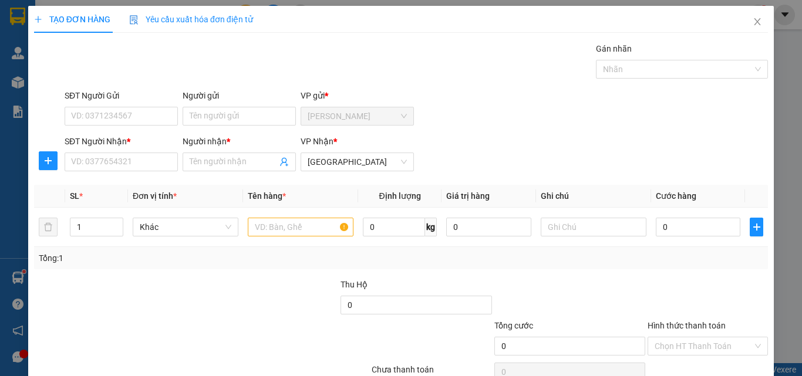
click at [150, 150] on div "SĐT Người Nhận *" at bounding box center [121, 144] width 113 height 18
click at [106, 172] on div "SĐT Người Nhận * VD: 0377654321" at bounding box center [121, 155] width 113 height 41
click at [113, 170] on input "SĐT Người Nhận *" at bounding box center [121, 162] width 113 height 19
type input "0927454567"
click at [264, 162] on input "Người nhận *" at bounding box center [233, 162] width 87 height 13
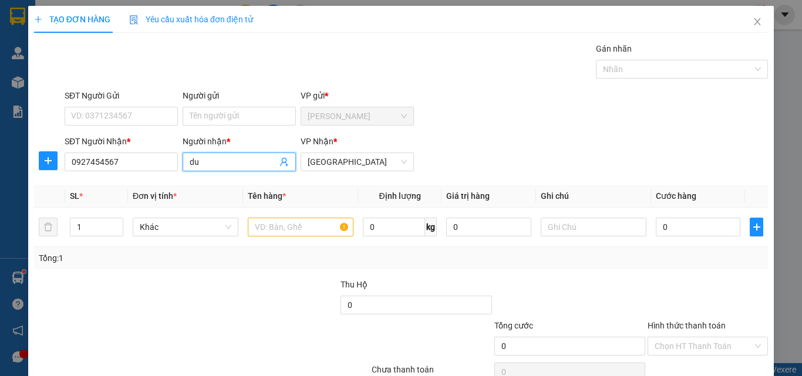
type input "d"
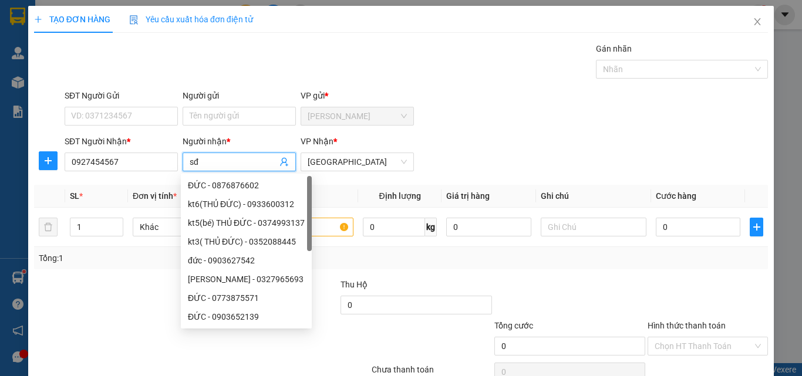
type input "s"
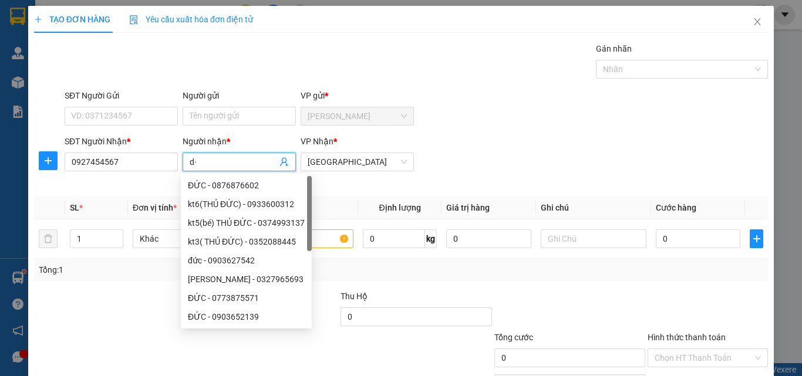
type input "d"
type input "đ"
type input "D"
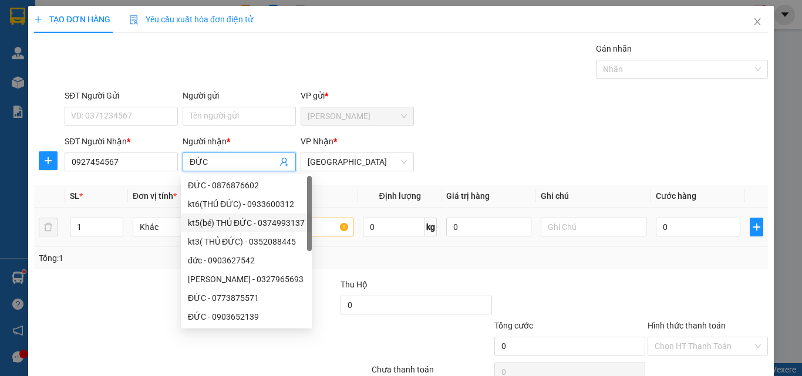
type input "ĐỨC"
click at [330, 221] on input "text" at bounding box center [301, 227] width 106 height 19
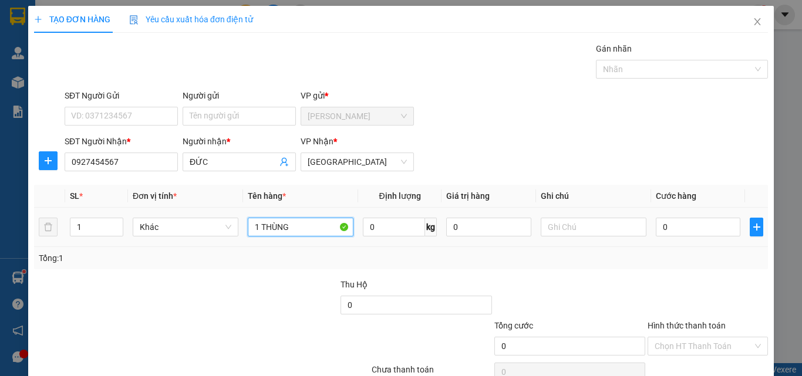
type input "1 THÙNG"
drag, startPoint x: 635, startPoint y: 237, endPoint x: 660, endPoint y: 232, distance: 25.7
click at [644, 234] on tr "1 Khác 1 THÙNG 0 kg 0 0" at bounding box center [401, 227] width 734 height 39
click at [669, 228] on input "0" at bounding box center [698, 227] width 85 height 19
type input "3"
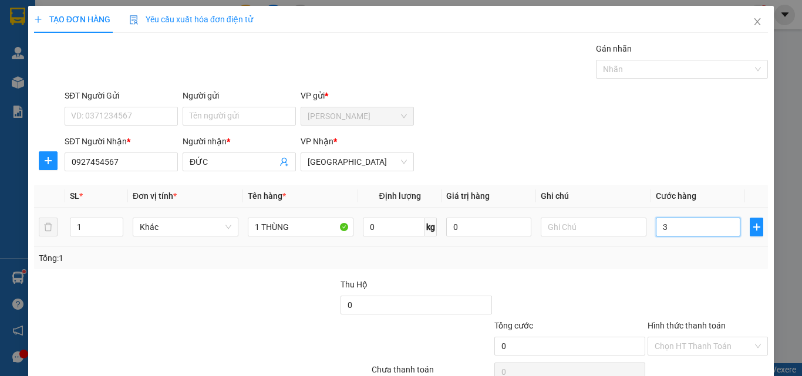
type input "3"
type input "30"
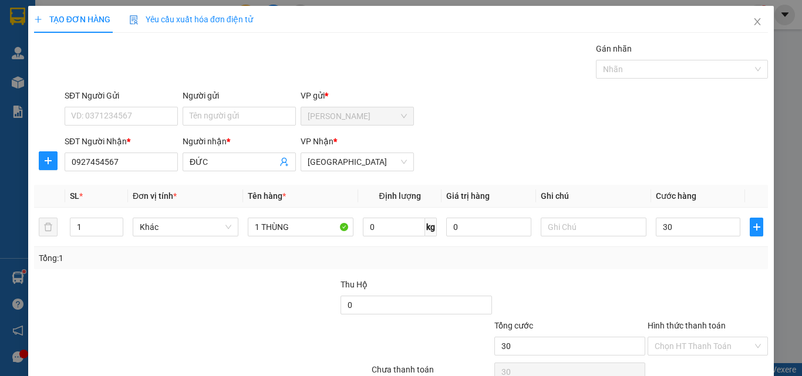
type input "30.000"
click at [621, 134] on form "SĐT Người Gửi VD: 0371234567 Người gửi Tên người gửi VP gửi * Phan Rang SĐT Ngư…" at bounding box center [401, 132] width 734 height 87
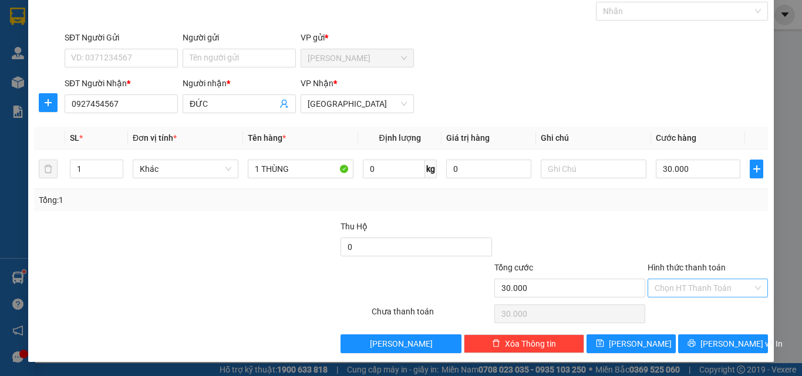
click at [692, 298] on div "Hình thức thanh toán Chọn HT Thanh Toán" at bounding box center [708, 281] width 120 height 41
click at [692, 290] on input "Hình thức thanh toán" at bounding box center [704, 289] width 98 height 18
click at [692, 311] on div "Tại văn phòng" at bounding box center [700, 311] width 105 height 13
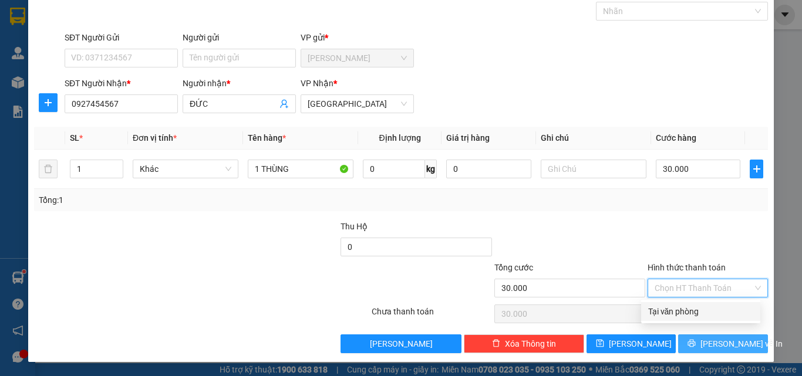
type input "0"
click at [696, 341] on icon "printer" at bounding box center [692, 343] width 8 height 8
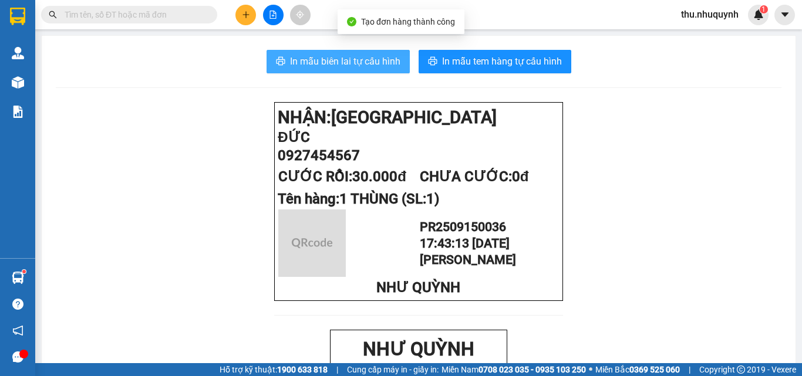
click at [347, 66] on span "In mẫu biên lai tự cấu hình" at bounding box center [345, 61] width 110 height 15
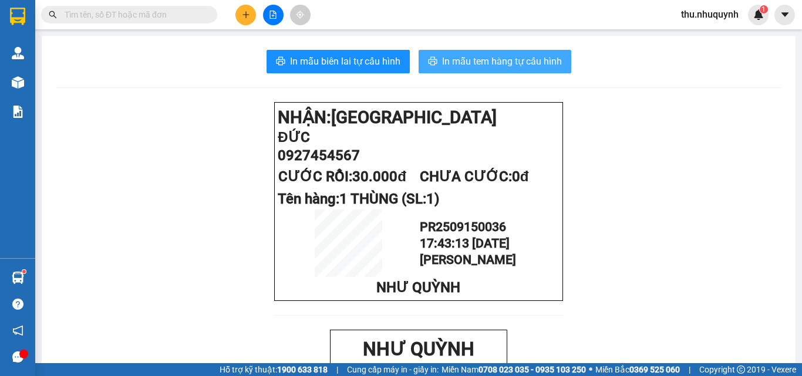
click at [471, 58] on span "In mẫu tem hàng tự cấu hình" at bounding box center [502, 61] width 120 height 15
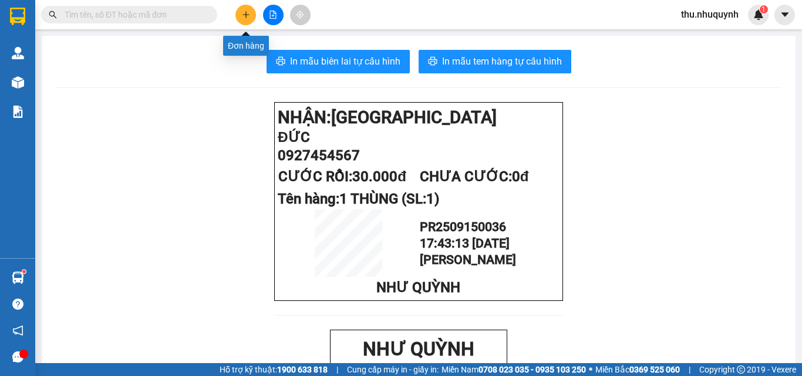
click at [249, 25] on button at bounding box center [245, 15] width 21 height 21
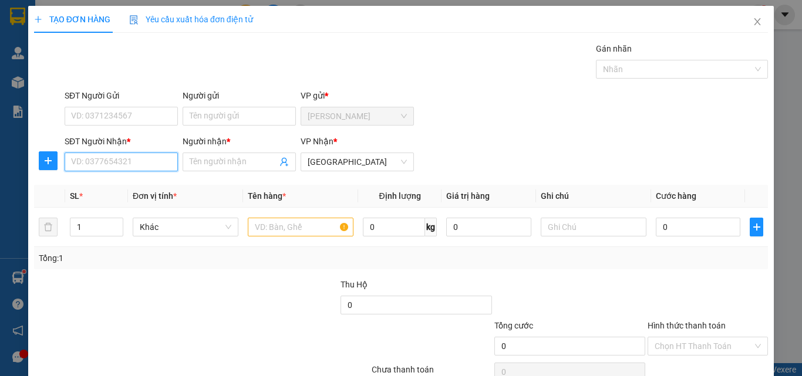
click at [140, 162] on input "SĐT Người Nhận *" at bounding box center [121, 162] width 113 height 19
click at [144, 193] on div "0968292221 - tiến" at bounding box center [120, 185] width 112 height 19
type input "0968292221"
type input "tiến"
type input "30.000"
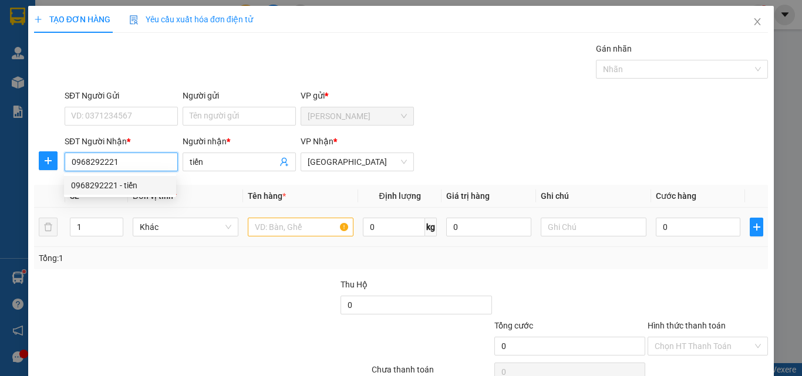
type input "30.000"
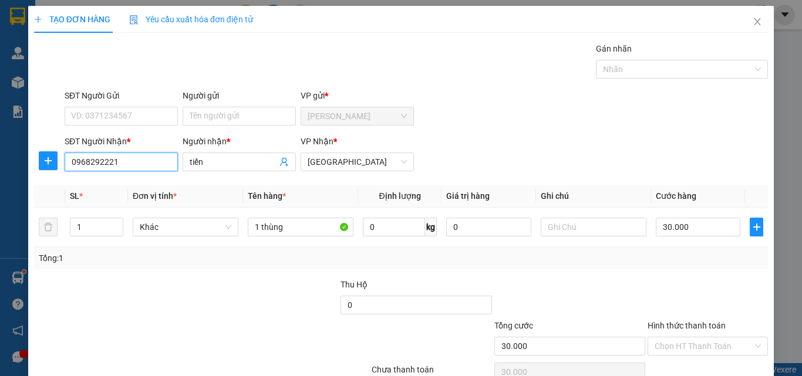
scroll to position [58, 0]
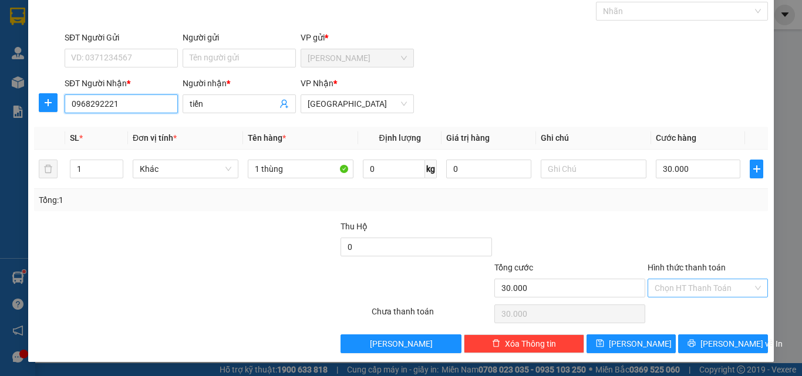
type input "0968292221"
drag, startPoint x: 727, startPoint y: 291, endPoint x: 726, endPoint y: 298, distance: 7.7
click at [727, 295] on input "Hình thức thanh toán" at bounding box center [704, 289] width 98 height 18
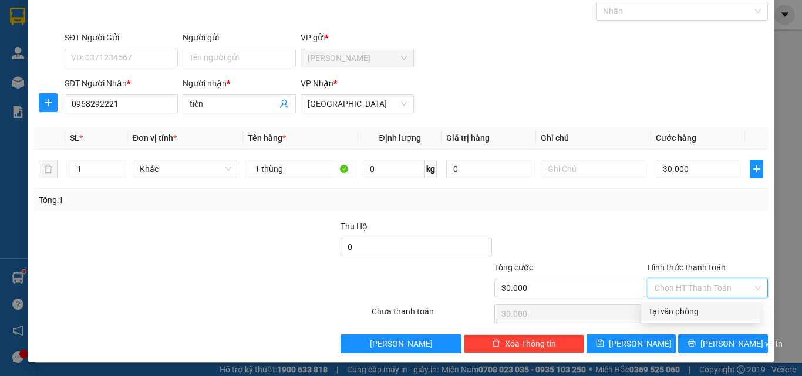
click at [705, 318] on div "Tại văn phòng" at bounding box center [700, 311] width 105 height 13
type input "0"
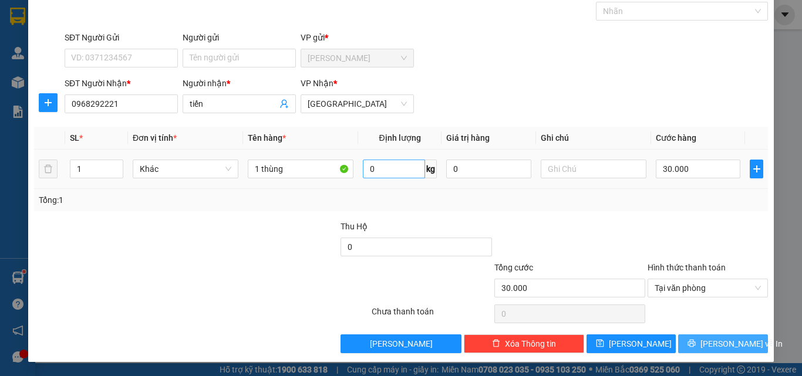
drag, startPoint x: 713, startPoint y: 341, endPoint x: 365, endPoint y: 163, distance: 391.3
click at [711, 342] on span "[PERSON_NAME] và In" at bounding box center [742, 344] width 82 height 13
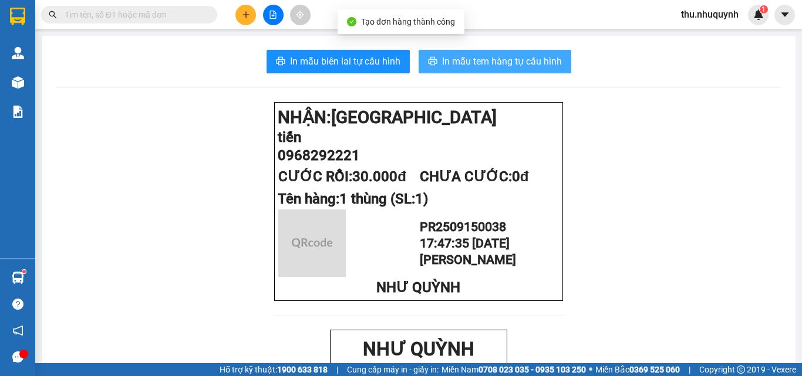
click at [508, 63] on span "In mẫu tem hàng tự cấu hình" at bounding box center [502, 61] width 120 height 15
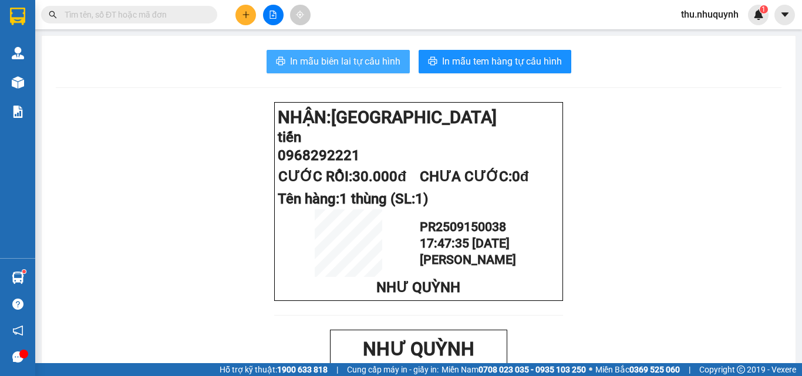
click at [381, 63] on span "In mẫu biên lai tự cấu hình" at bounding box center [345, 61] width 110 height 15
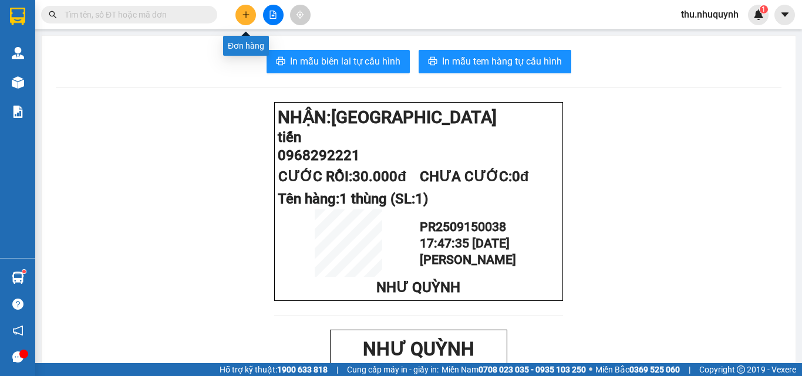
click at [248, 18] on icon "plus" at bounding box center [246, 15] width 8 height 8
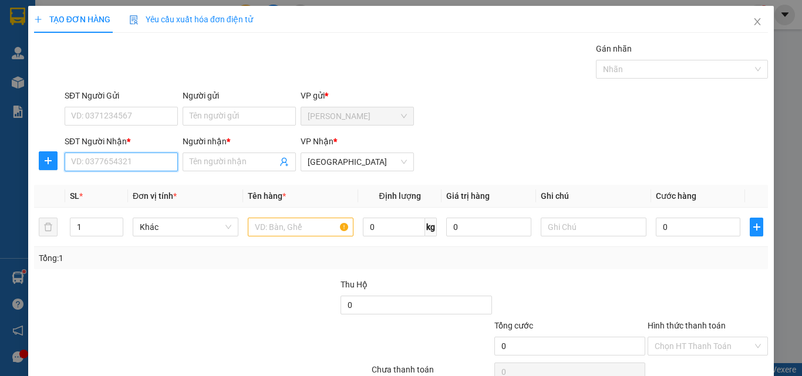
click at [142, 161] on input "SĐT Người Nhận *" at bounding box center [121, 162] width 113 height 19
click at [128, 189] on div "0798146394 - dương" at bounding box center [120, 185] width 98 height 13
type input "0798146394"
type input "dương"
type input "30.000"
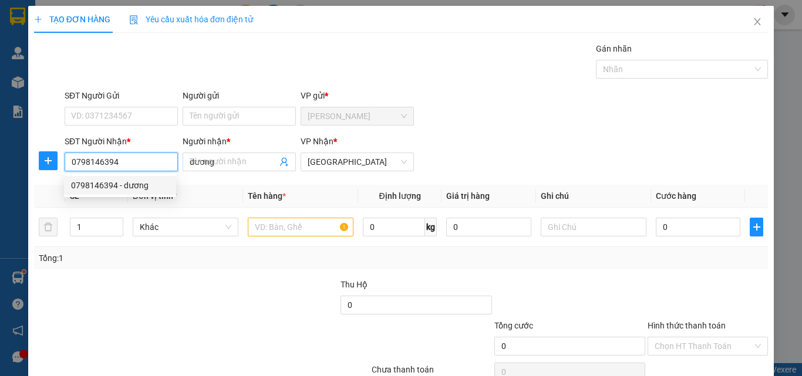
type input "30.000"
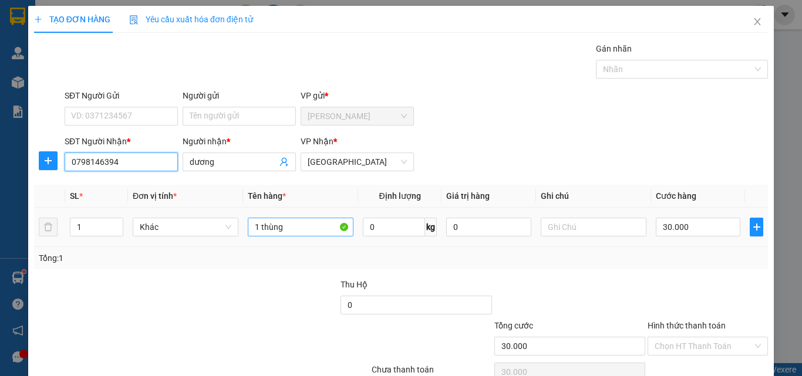
type input "0798146394"
click at [294, 232] on input "1 thùng" at bounding box center [301, 227] width 106 height 19
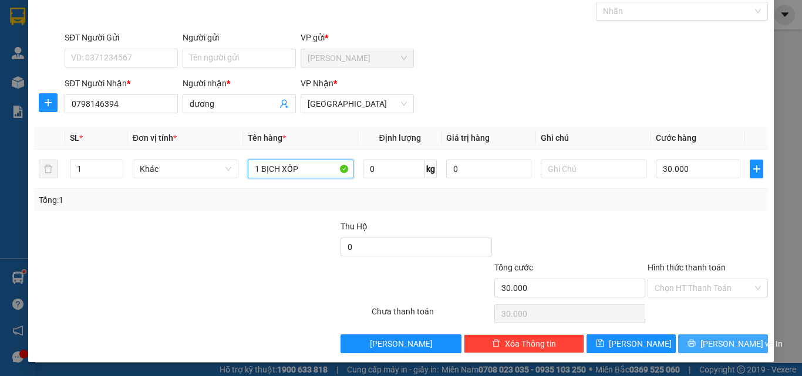
type input "1 BỊCH XỐP"
click at [701, 351] on button "[PERSON_NAME] và In" at bounding box center [723, 344] width 90 height 19
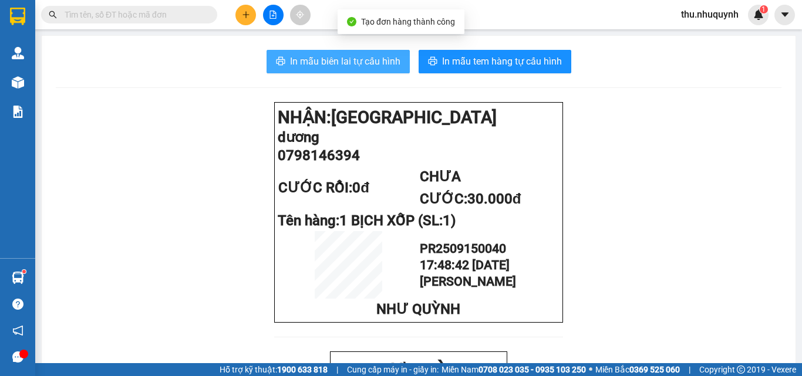
click at [367, 57] on span "In mẫu biên lai tự cấu hình" at bounding box center [345, 61] width 110 height 15
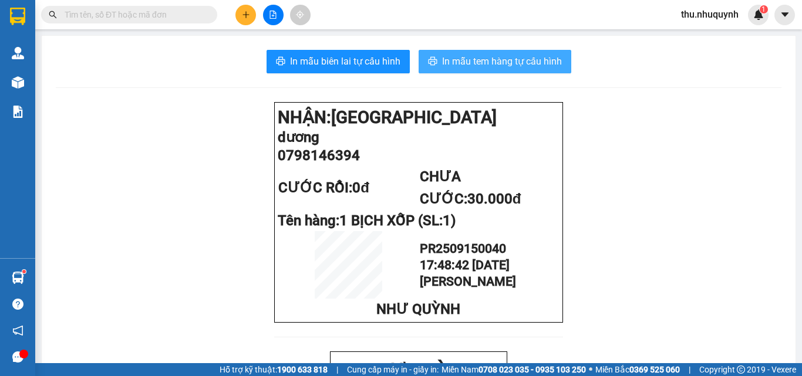
click at [503, 56] on span "In mẫu tem hàng tự cấu hình" at bounding box center [502, 61] width 120 height 15
click at [244, 18] on icon "plus" at bounding box center [246, 15] width 8 height 8
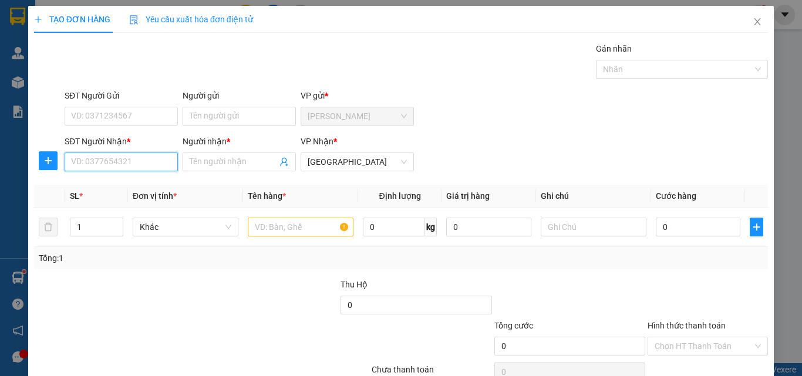
click at [84, 169] on input "SĐT Người Nhận *" at bounding box center [121, 162] width 113 height 19
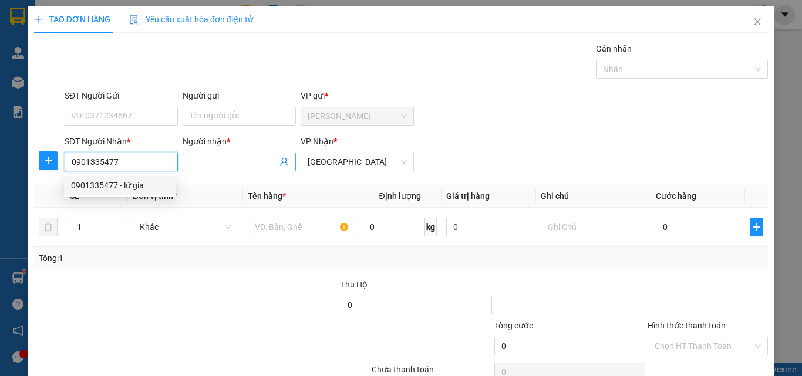
type input "0901335477"
click at [228, 156] on input "Người nhận *" at bounding box center [233, 162] width 87 height 13
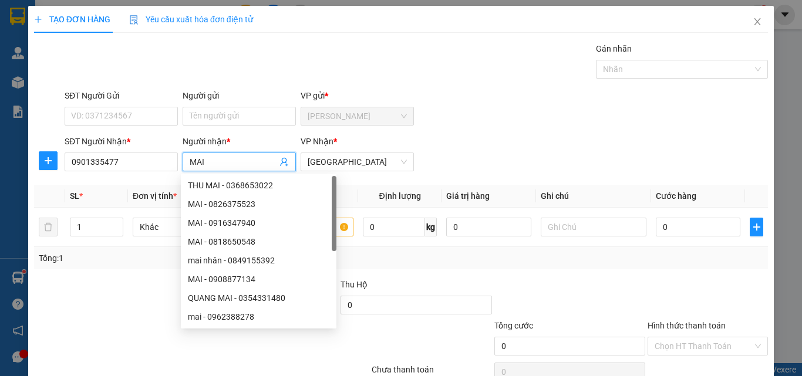
type input "MAI"
click at [553, 129] on div "SĐT Người Gửi VD: 0371234567 Người gửi Tên người gửi VP gửi * Phan Rang" at bounding box center [416, 109] width 708 height 41
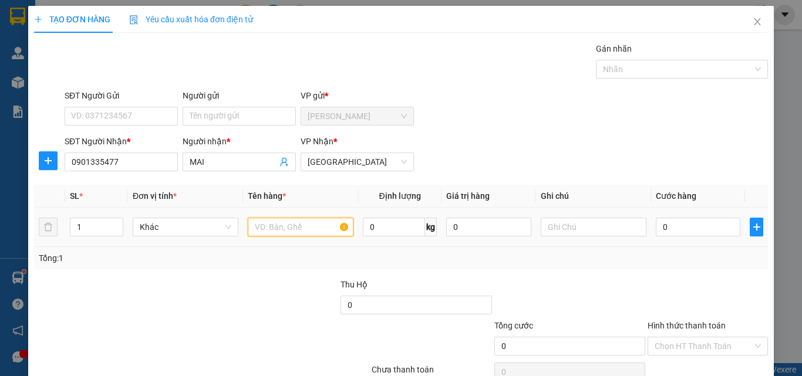
click at [318, 231] on input "text" at bounding box center [301, 227] width 106 height 19
type input "1 HỘP XA"
click at [673, 212] on td "0" at bounding box center [698, 227] width 94 height 39
click at [671, 223] on input "0" at bounding box center [698, 227] width 85 height 19
click at [660, 270] on div "Transit Pickup Surcharge Ids Transit Deliver Surcharge Ids Transit Deliver Surc…" at bounding box center [401, 226] width 734 height 369
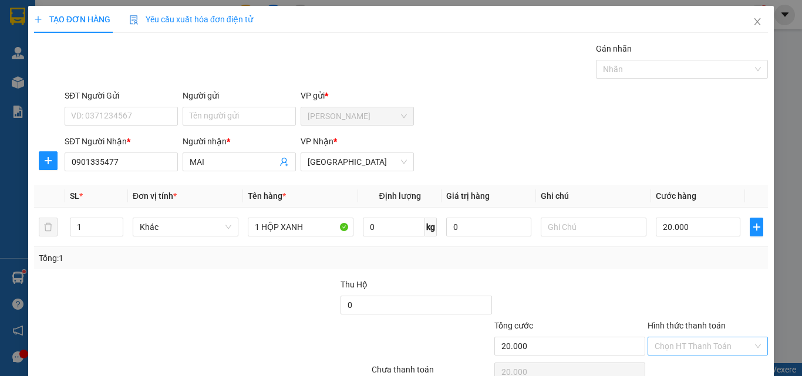
click at [691, 338] on input "Hình thức thanh toán" at bounding box center [704, 347] width 98 height 18
drag, startPoint x: 686, startPoint y: 307, endPoint x: 679, endPoint y: 327, distance: 21.9
click at [686, 356] on div "Tại văn phòng" at bounding box center [700, 370] width 105 height 13
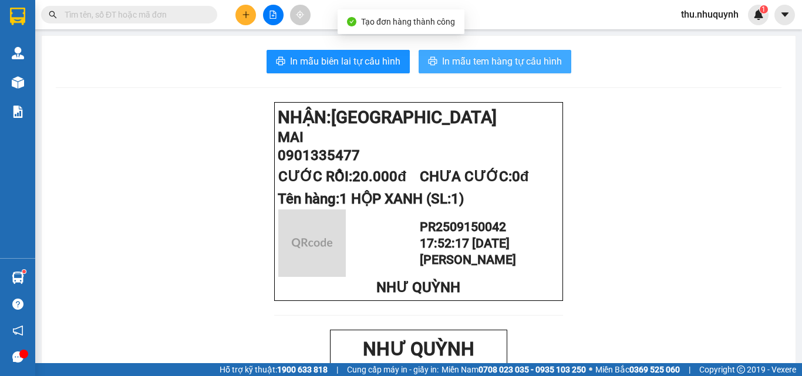
click at [479, 63] on span "In mẫu tem hàng tự cấu hình" at bounding box center [502, 61] width 120 height 15
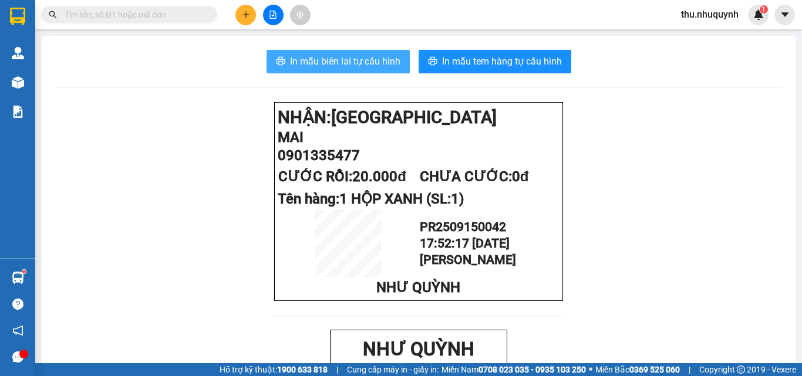
click at [329, 61] on span "In mẫu biên lai tự cấu hình" at bounding box center [345, 61] width 110 height 15
click at [240, 11] on button at bounding box center [245, 15] width 21 height 21
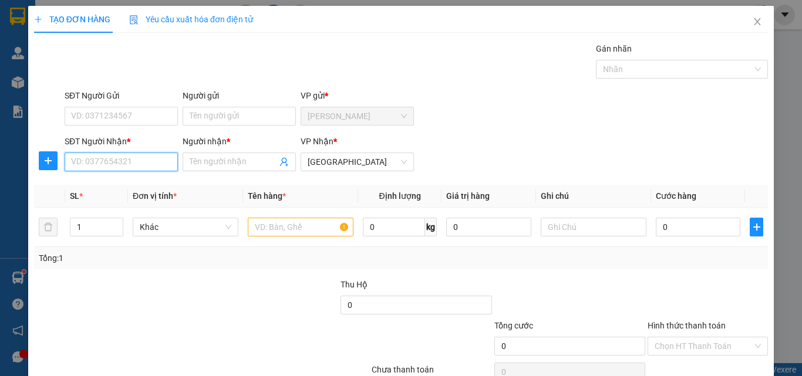
click at [150, 161] on input "SĐT Người Nhận *" at bounding box center [121, 162] width 113 height 19
type input "0918824092"
drag, startPoint x: 209, startPoint y: 174, endPoint x: 231, endPoint y: 152, distance: 30.7
click at [222, 161] on div "Người nhận * Tên người nhận" at bounding box center [239, 155] width 113 height 41
click at [231, 152] on div "Người nhận *" at bounding box center [239, 144] width 113 height 18
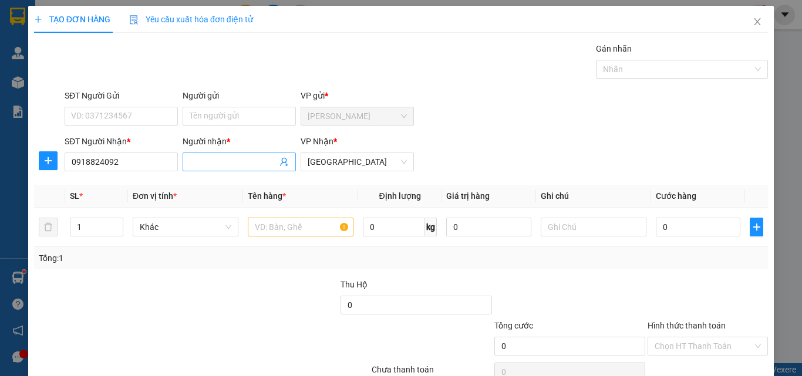
click at [243, 168] on input "Người nhận *" at bounding box center [233, 162] width 87 height 13
click at [243, 164] on input "Người nhận *" at bounding box center [233, 162] width 87 height 13
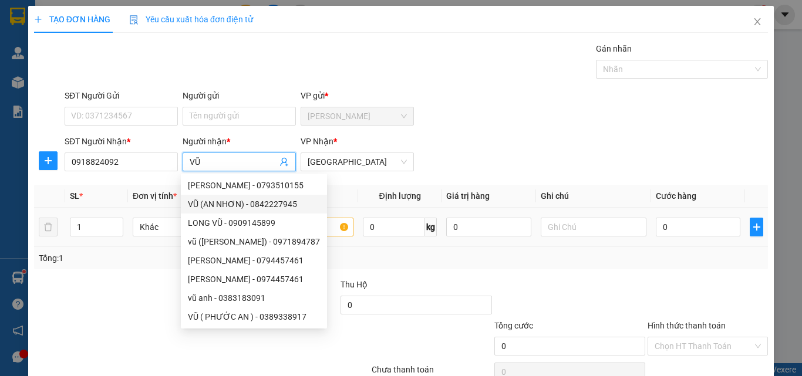
type input "VŨ"
click at [334, 230] on input "text" at bounding box center [301, 227] width 106 height 19
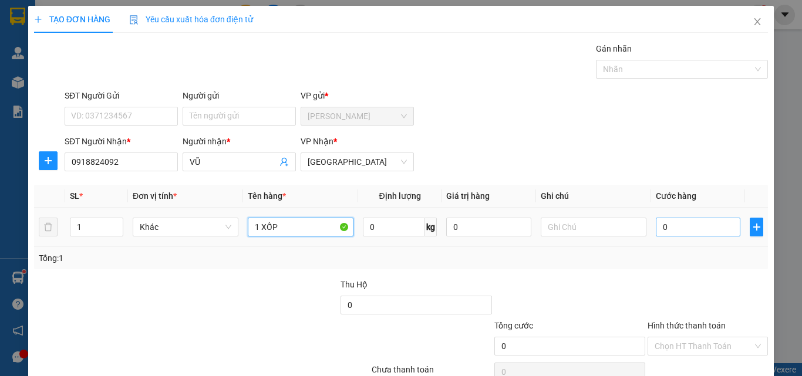
type input "1 XỐP"
click at [694, 221] on input "0" at bounding box center [698, 227] width 85 height 19
type input "4"
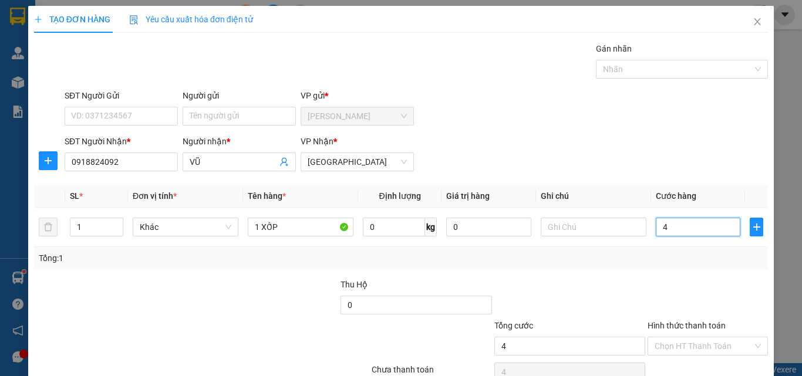
type input "40"
type input "40.000"
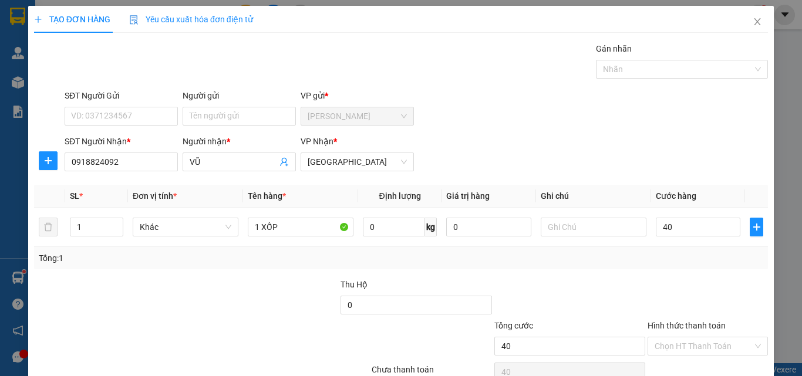
type input "40.000"
click at [674, 317] on div at bounding box center [708, 298] width 123 height 41
drag, startPoint x: 698, startPoint y: 285, endPoint x: 694, endPoint y: 298, distance: 13.6
click at [697, 338] on input "Hình thức thanh toán" at bounding box center [704, 347] width 98 height 18
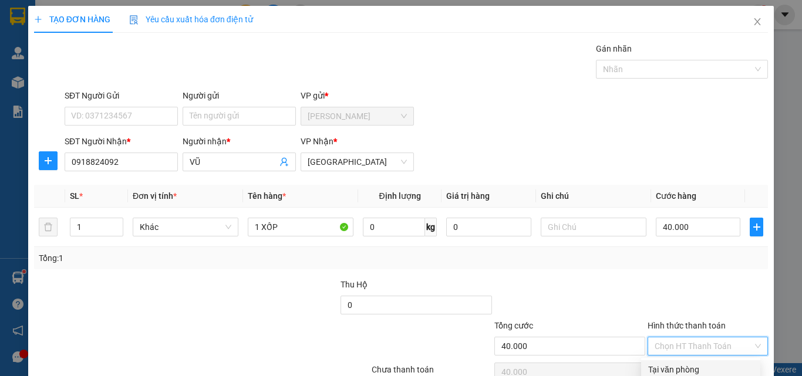
drag, startPoint x: 689, startPoint y: 311, endPoint x: 679, endPoint y: 339, distance: 29.4
click at [689, 356] on div "Tại văn phòng" at bounding box center [700, 370] width 105 height 13
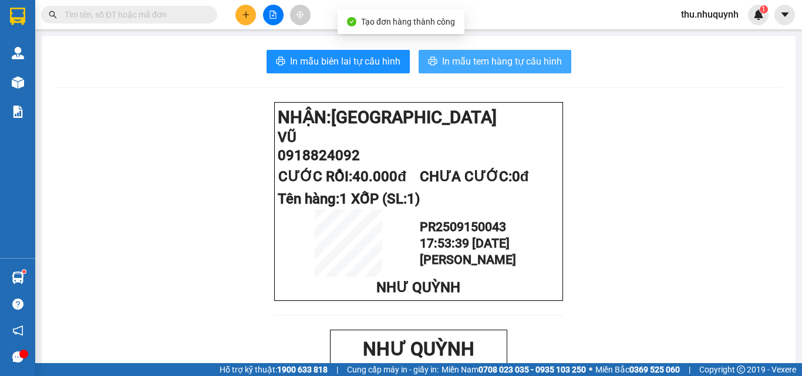
click at [499, 63] on span "In mẫu tem hàng tự cấu hình" at bounding box center [502, 61] width 120 height 15
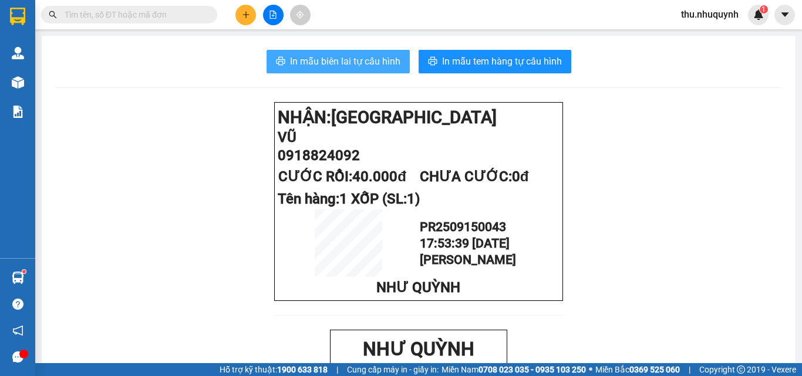
click at [374, 65] on span "In mẫu biên lai tự cấu hình" at bounding box center [345, 61] width 110 height 15
click at [362, 68] on span "In mẫu biên lai tự cấu hình" at bounding box center [345, 61] width 110 height 15
drag, startPoint x: 362, startPoint y: 66, endPoint x: 366, endPoint y: 59, distance: 8.0
click at [363, 63] on span "In mẫu biên lai tự cấu hình" at bounding box center [345, 61] width 110 height 15
click at [252, 18] on button at bounding box center [245, 15] width 21 height 21
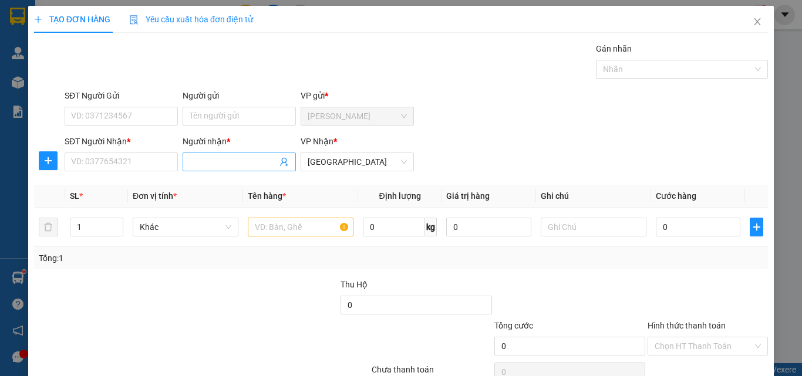
click at [198, 158] on input "Người nhận *" at bounding box center [233, 162] width 87 height 13
type input "QUYÊN MEO"
drag, startPoint x: 400, startPoint y: 278, endPoint x: 314, endPoint y: 255, distance: 88.7
click at [400, 277] on div "Transit Pickup Surcharge Ids Transit Deliver Surcharge Ids Transit Deliver Surc…" at bounding box center [401, 226] width 734 height 369
click at [123, 163] on input "SĐT Người Nhận *" at bounding box center [121, 162] width 113 height 19
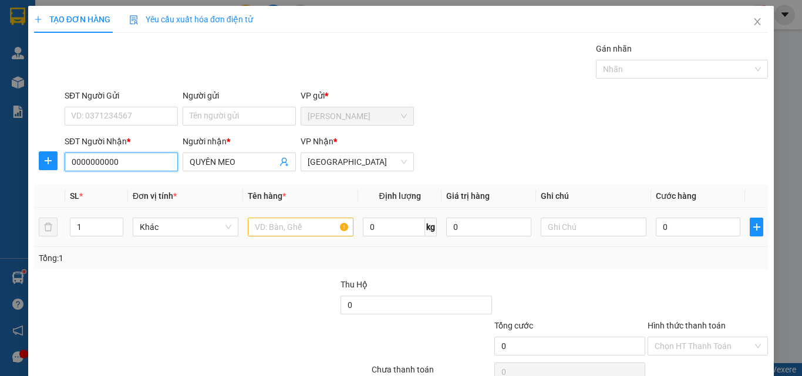
type input "0000000000"
click at [260, 229] on input "text" at bounding box center [301, 227] width 106 height 19
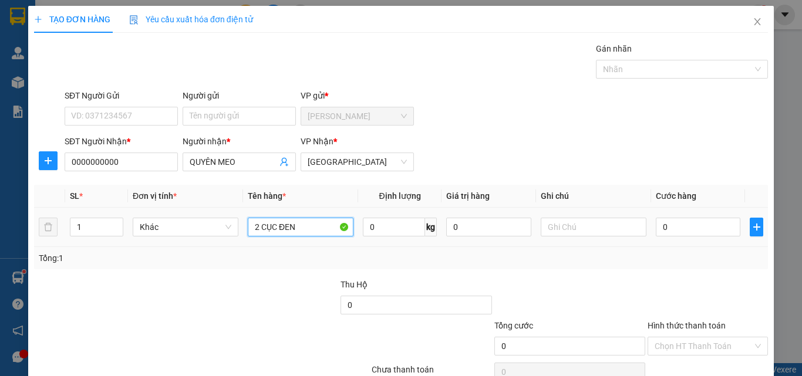
type input "2 CỤC ĐEN"
click at [675, 216] on div "0" at bounding box center [698, 227] width 85 height 23
click at [675, 221] on input "0" at bounding box center [698, 227] width 85 height 19
type input "5"
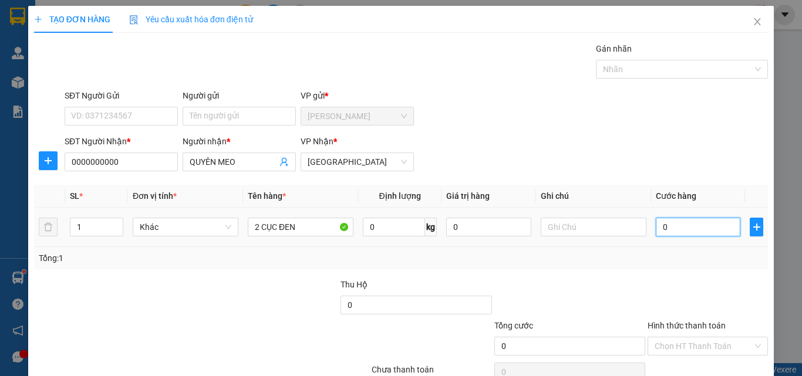
type input "5"
type input "50"
type input "50.000"
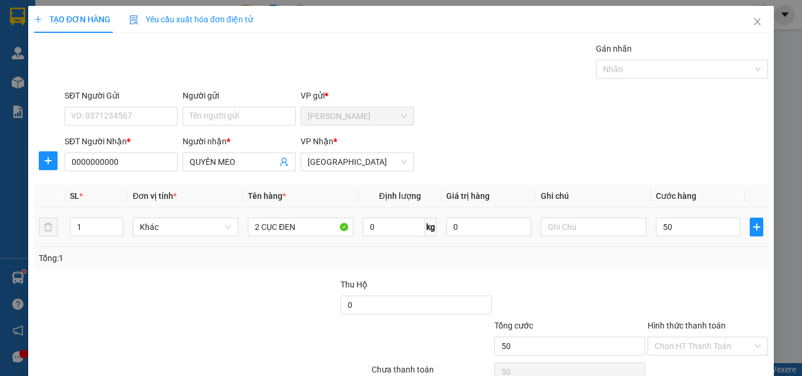
type input "50.000"
drag, startPoint x: 651, startPoint y: 260, endPoint x: 649, endPoint y: 267, distance: 6.7
click at [651, 263] on div "Tổng: 1" at bounding box center [401, 258] width 725 height 13
drag, startPoint x: 690, startPoint y: 284, endPoint x: 679, endPoint y: 308, distance: 26.8
click at [690, 338] on input "Hình thức thanh toán" at bounding box center [704, 347] width 98 height 18
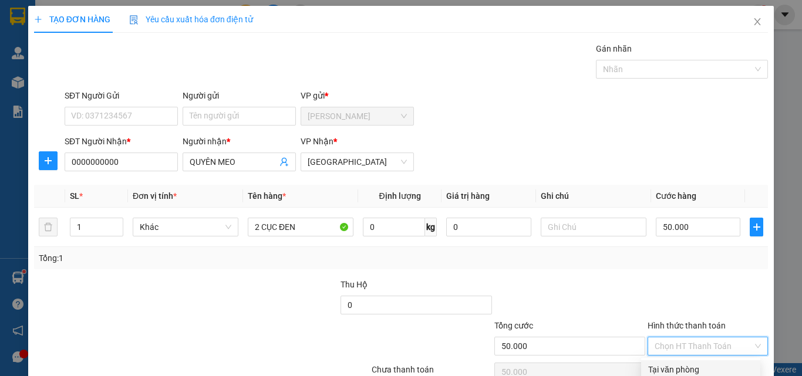
click at [679, 356] on div "Tại văn phòng" at bounding box center [700, 370] width 105 height 13
type input "0"
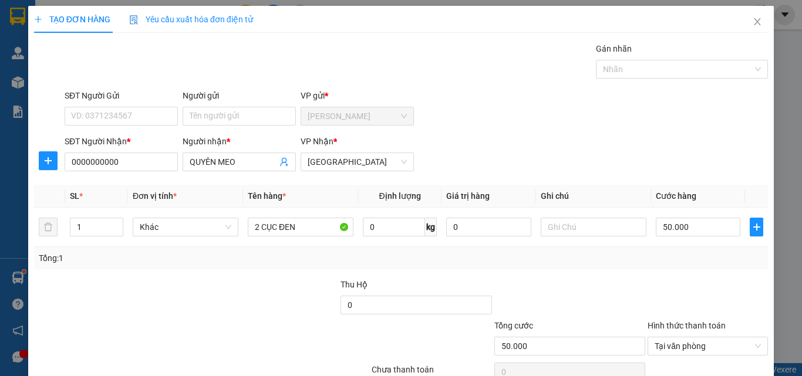
type input "0"
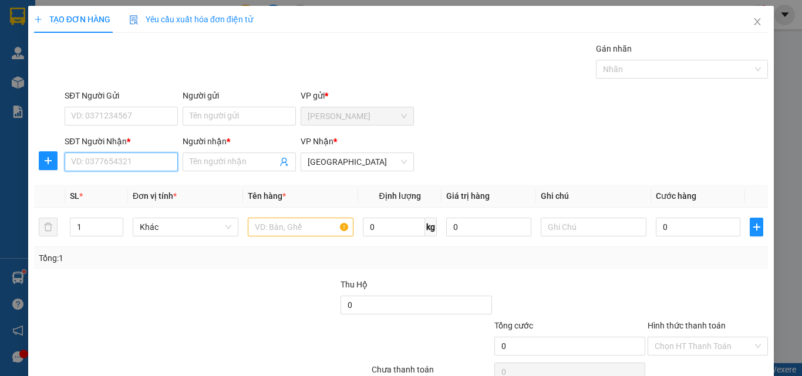
click at [113, 153] on input "SĐT Người Nhận *" at bounding box center [121, 162] width 113 height 19
click at [311, 220] on input "text" at bounding box center [301, 227] width 106 height 19
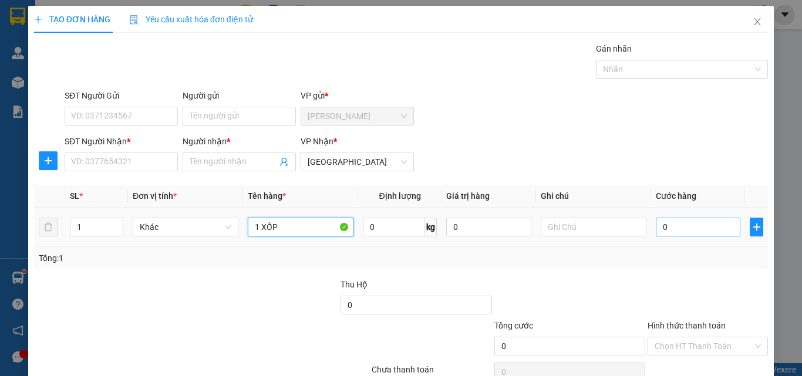
type input "1 XỐP"
click at [686, 232] on input "0" at bounding box center [698, 227] width 85 height 19
type input "4"
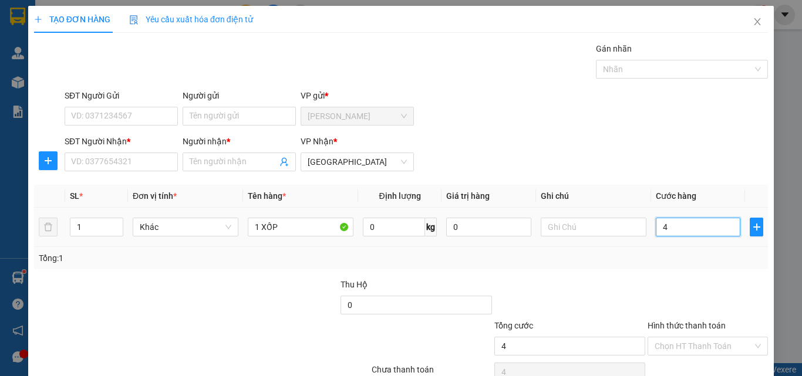
type input "40"
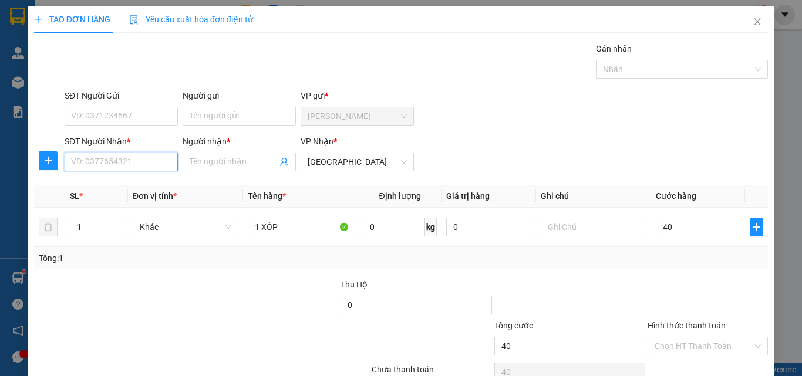
type input "40.000"
drag, startPoint x: 116, startPoint y: 161, endPoint x: 116, endPoint y: 143, distance: 18.2
click at [115, 157] on input "SĐT Người Nhận *" at bounding box center [121, 162] width 113 height 19
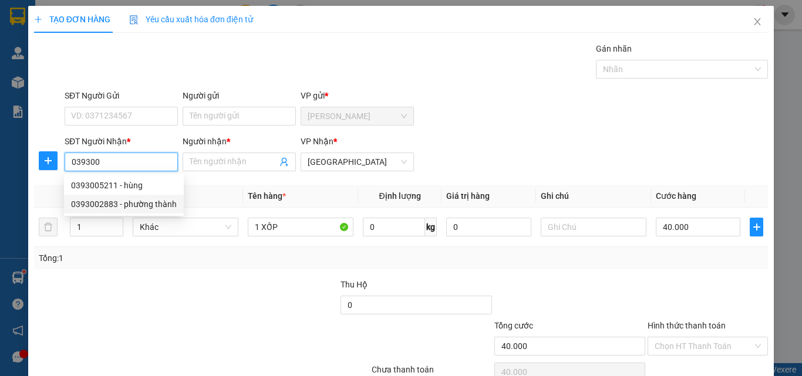
click at [108, 204] on div "0393002883 - phường thành" at bounding box center [124, 204] width 106 height 13
type input "0393002883"
type input "phường thành"
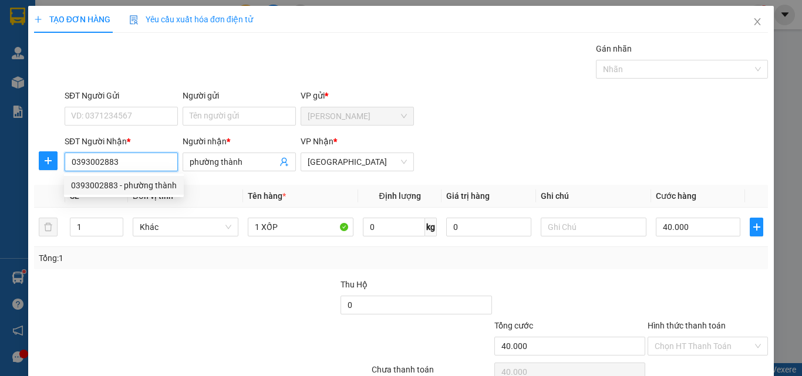
type input "20.000"
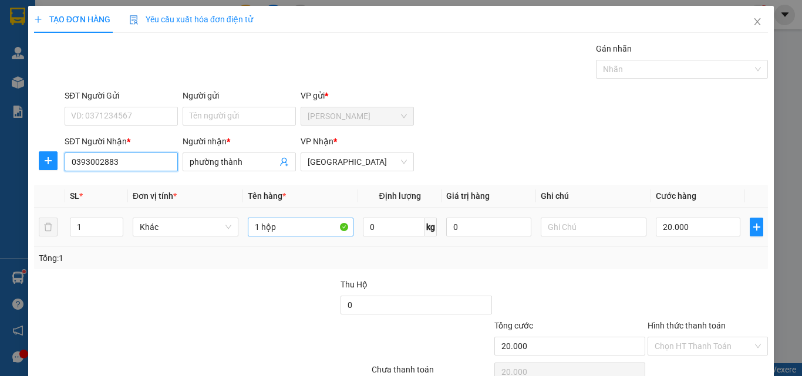
type input "0393002883"
click at [283, 228] on input "1 hộp" at bounding box center [301, 227] width 106 height 19
type input "1 XỐP"
click at [713, 220] on input "20.000" at bounding box center [698, 227] width 85 height 19
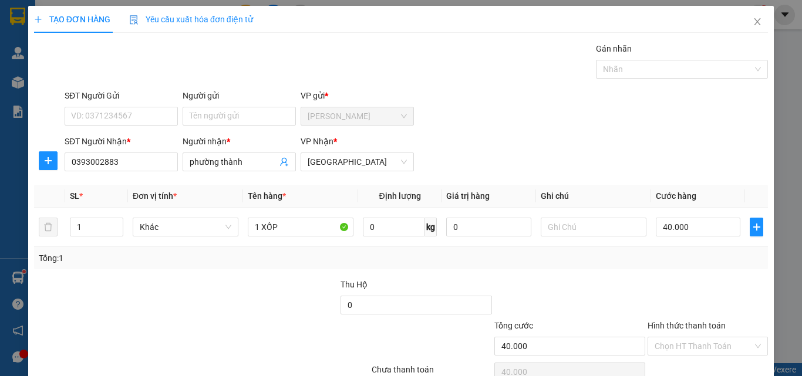
click at [679, 268] on div "Tổng: 1" at bounding box center [401, 258] width 734 height 22
drag, startPoint x: 699, startPoint y: 281, endPoint x: 693, endPoint y: 301, distance: 20.8
click at [698, 338] on input "Hình thức thanh toán" at bounding box center [704, 347] width 98 height 18
click at [692, 356] on div "Tại văn phòng" at bounding box center [700, 370] width 105 height 13
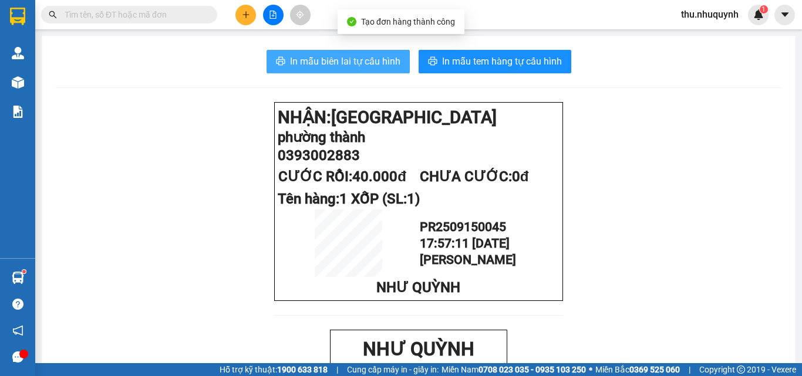
click at [363, 59] on span "In mẫu biên lai tự cấu hình" at bounding box center [345, 61] width 110 height 15
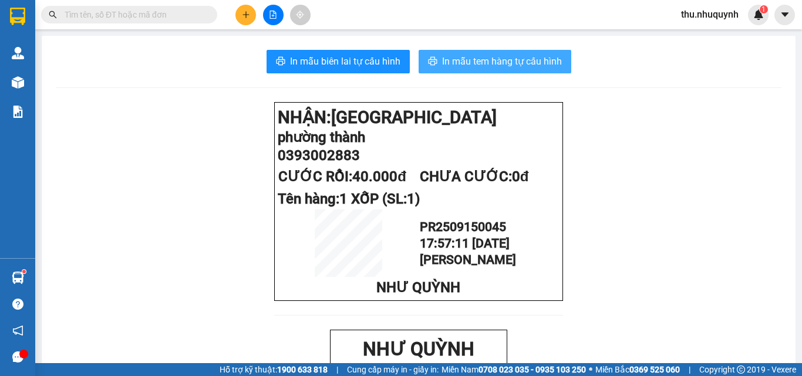
click at [452, 58] on span "In mẫu tem hàng tự cấu hình" at bounding box center [502, 61] width 120 height 15
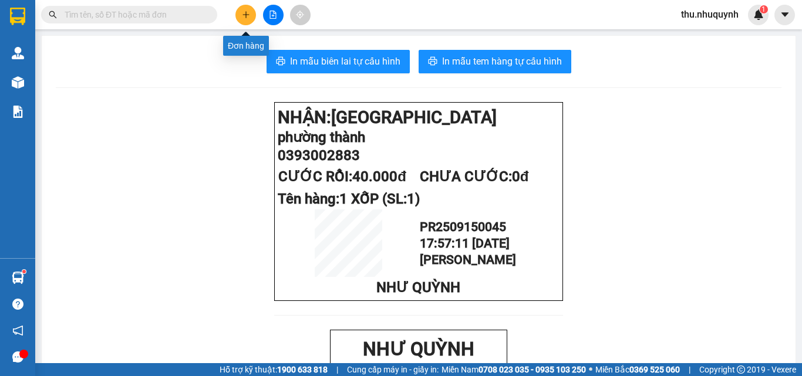
click at [239, 16] on button at bounding box center [245, 15] width 21 height 21
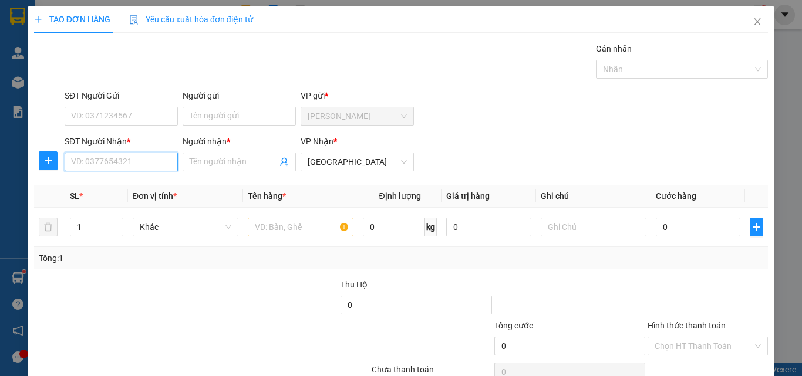
click at [106, 159] on input "SĐT Người Nhận *" at bounding box center [121, 162] width 113 height 19
click at [142, 188] on div "0835428383 - THẮNG" at bounding box center [120, 185] width 98 height 13
type input "0835428383"
type input "THẮNG"
type input "30.000"
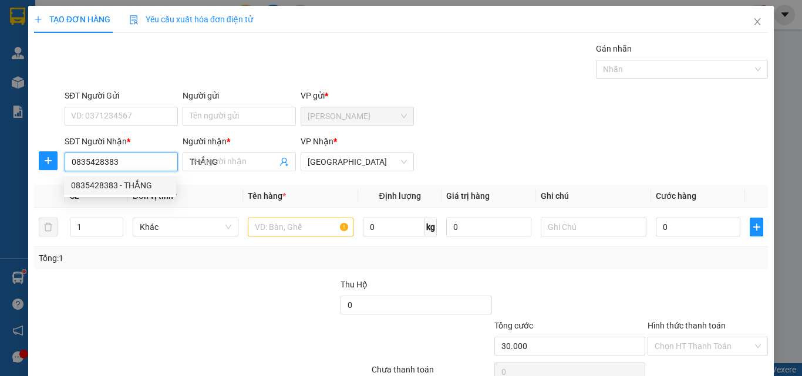
type input "30.000"
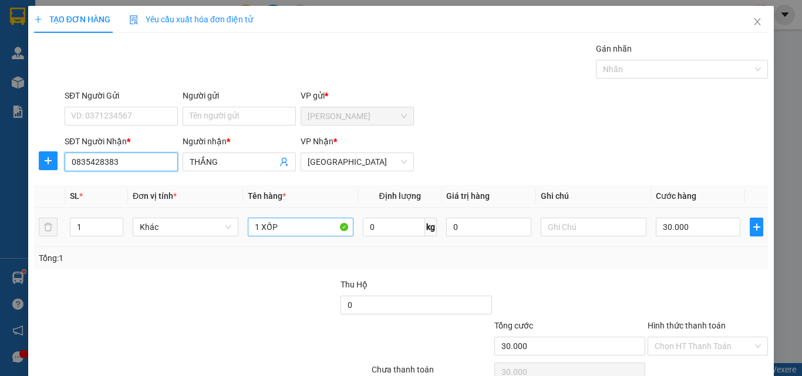
type input "0835428383"
click at [299, 230] on input "1 XỐP" at bounding box center [301, 227] width 106 height 19
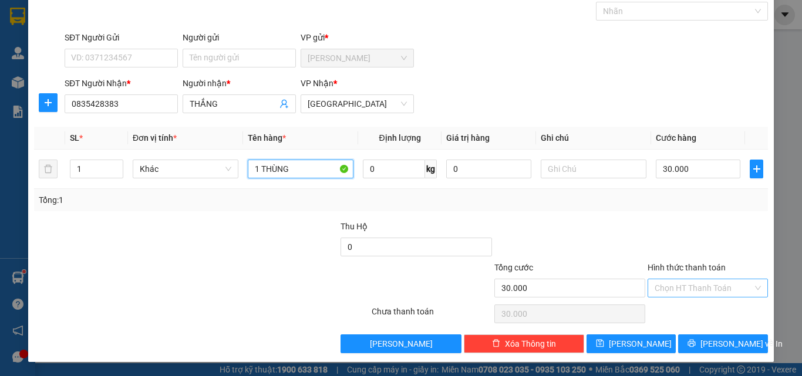
type input "1 THÙNG"
drag, startPoint x: 694, startPoint y: 290, endPoint x: 690, endPoint y: 298, distance: 9.2
click at [691, 296] on input "Hình thức thanh toán" at bounding box center [704, 289] width 98 height 18
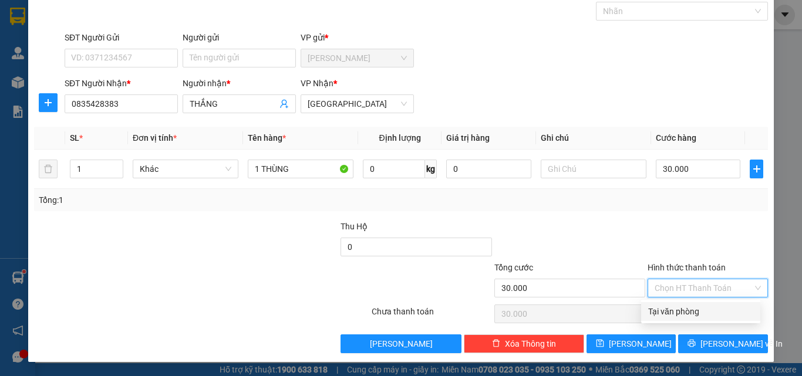
click at [686, 309] on div "Tại văn phòng" at bounding box center [700, 311] width 105 height 13
type input "0"
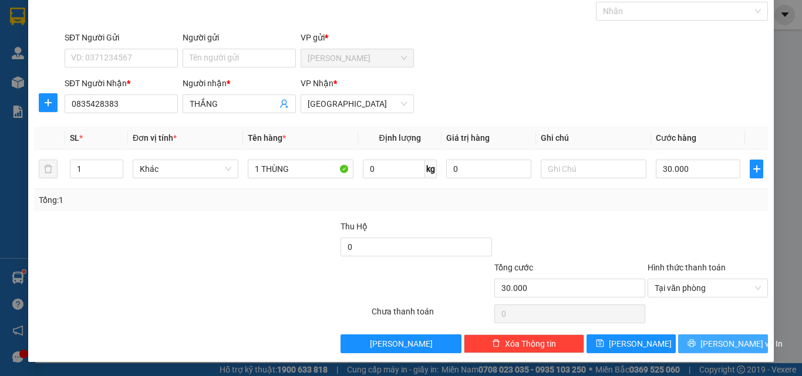
drag, startPoint x: 691, startPoint y: 352, endPoint x: 692, endPoint y: 332, distance: 20.6
click at [691, 352] on button "[PERSON_NAME] và In" at bounding box center [723, 344] width 90 height 19
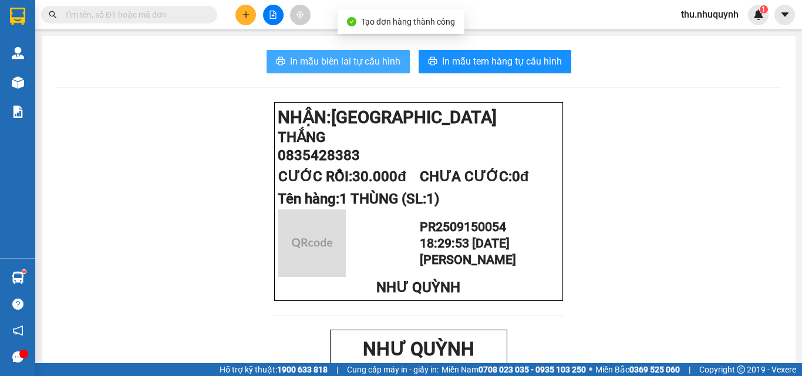
click at [338, 65] on span "In mẫu biên lai tự cấu hình" at bounding box center [345, 61] width 110 height 15
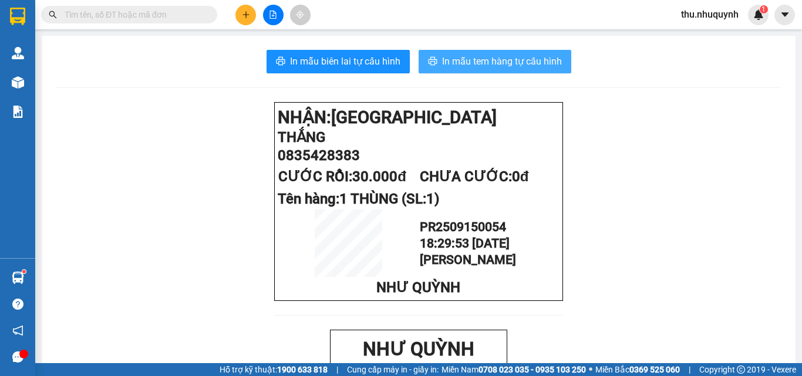
click at [506, 59] on span "In mẫu tem hàng tự cấu hình" at bounding box center [502, 61] width 120 height 15
click at [244, 19] on button at bounding box center [245, 15] width 21 height 21
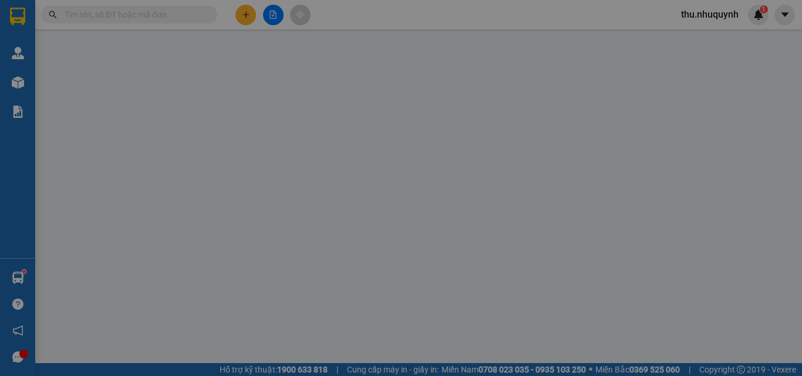
click at [244, 19] on span "Yêu cầu xuất hóa đơn điện tử" at bounding box center [191, 19] width 124 height 9
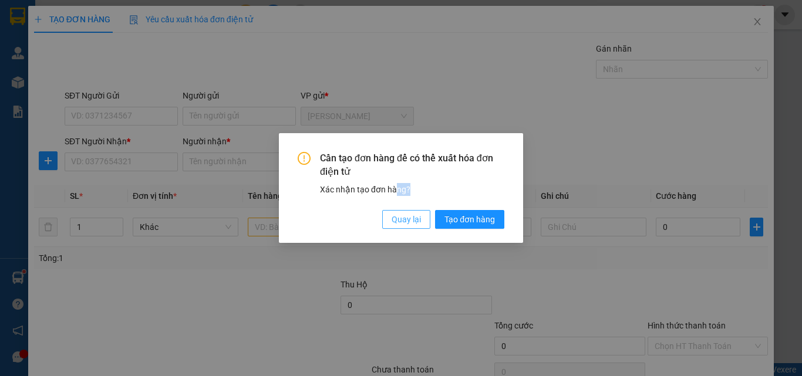
click at [397, 228] on div "Cần tạo đơn hàng để có thể xuất hóa đơn điện tử Xác nhận tạo đơn hàng? Quay lại…" at bounding box center [401, 188] width 244 height 110
click at [399, 223] on span "Quay lại" at bounding box center [406, 219] width 29 height 13
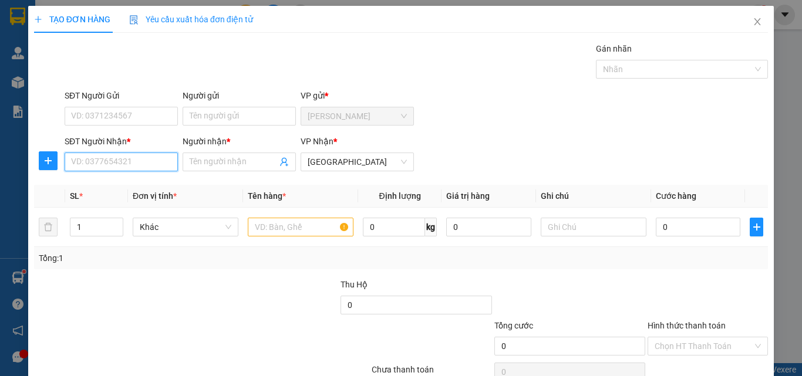
click at [138, 161] on input "SĐT Người Nhận *" at bounding box center [121, 162] width 113 height 19
type input "0"
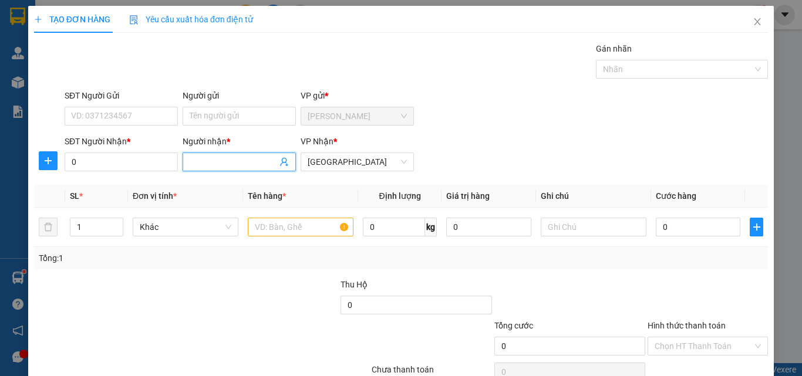
click at [240, 161] on input "Người nhận *" at bounding box center [233, 162] width 87 height 13
type input "[PERSON_NAME]"
click at [300, 224] on input "text" at bounding box center [301, 227] width 106 height 19
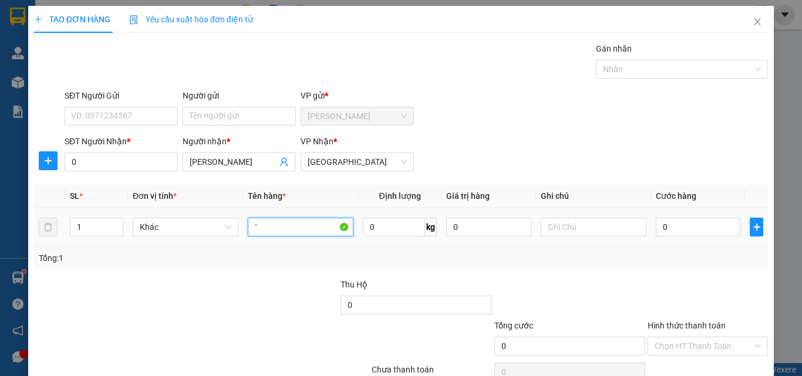
type input "`"
type input "1 XỐP"
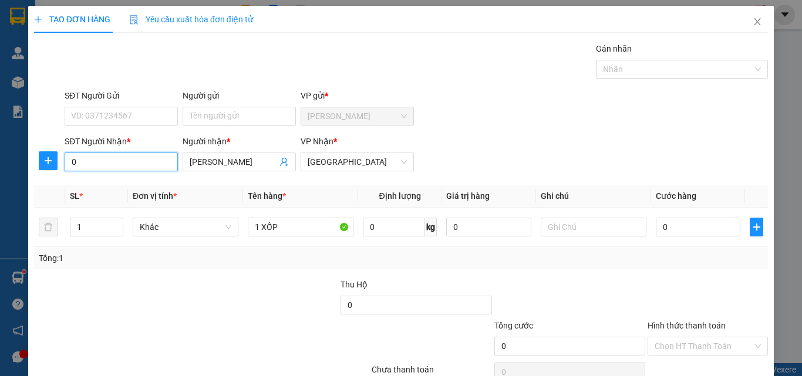
click at [151, 159] on input "0" at bounding box center [121, 162] width 113 height 19
type input "0336577402"
click at [573, 160] on div "SĐT Người Nhận * 0336577402 0336577402 Người nhận * [PERSON_NAME] VP Nhận * [GE…" at bounding box center [416, 155] width 708 height 41
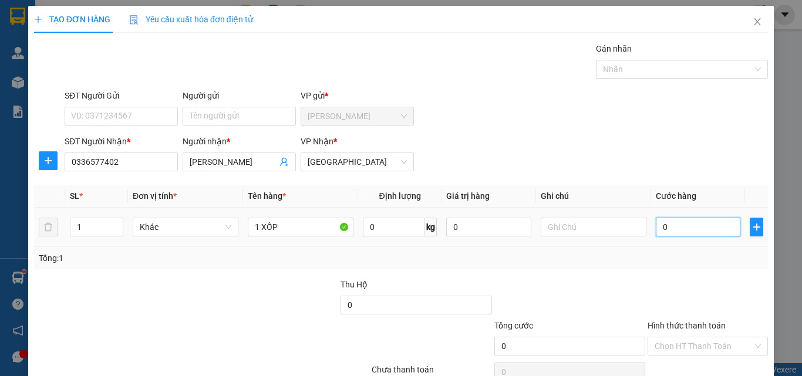
click at [694, 233] on input "0" at bounding box center [698, 227] width 85 height 19
type input "5"
type input "50"
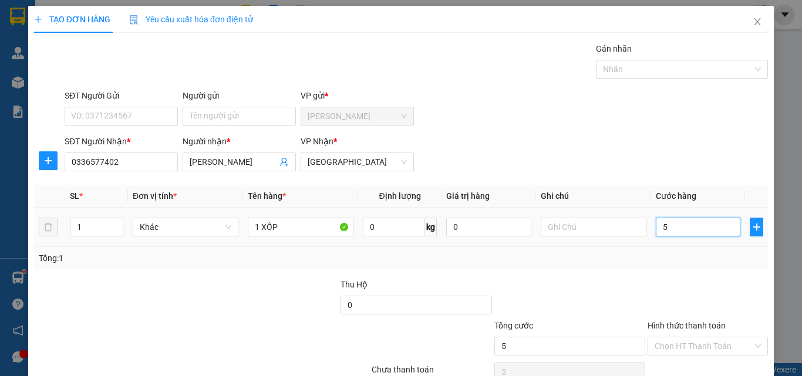
type input "50"
type input "50.000"
click at [661, 275] on div "Transit Pickup Surcharge Ids Transit Deliver Surcharge Ids Transit Deliver Surc…" at bounding box center [401, 226] width 734 height 369
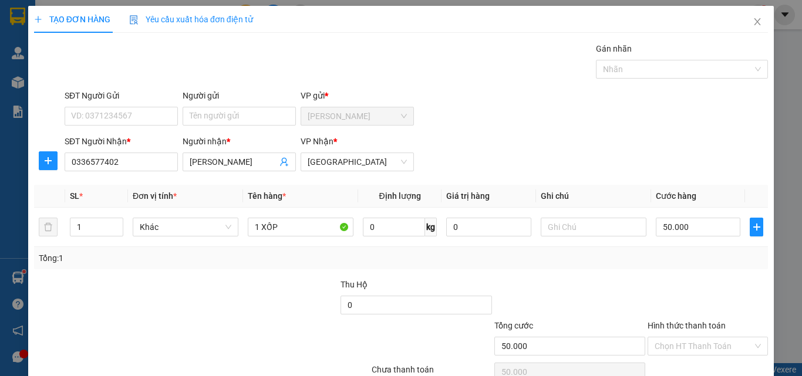
scroll to position [58, 0]
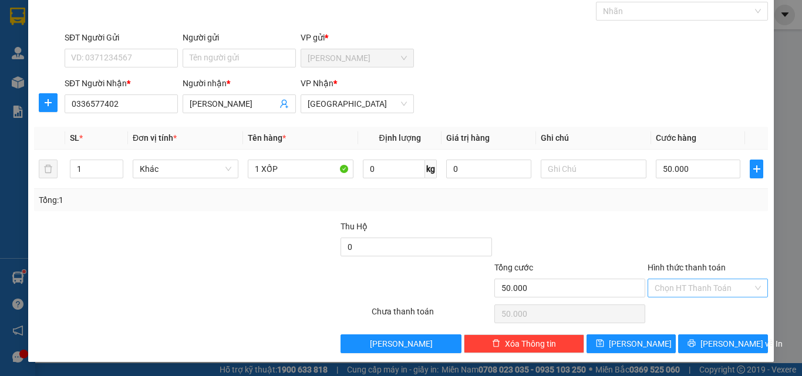
click at [695, 291] on input "Hình thức thanh toán" at bounding box center [704, 289] width 98 height 18
click at [681, 324] on div "Chọn HT Thanh Toán" at bounding box center [708, 313] width 123 height 23
drag, startPoint x: 689, startPoint y: 270, endPoint x: 688, endPoint y: 281, distance: 11.9
click at [688, 280] on div "Hình thức thanh toán Chọn HT Thanh Toán" at bounding box center [708, 281] width 120 height 41
click at [686, 292] on input "Hình thức thanh toán" at bounding box center [704, 289] width 98 height 18
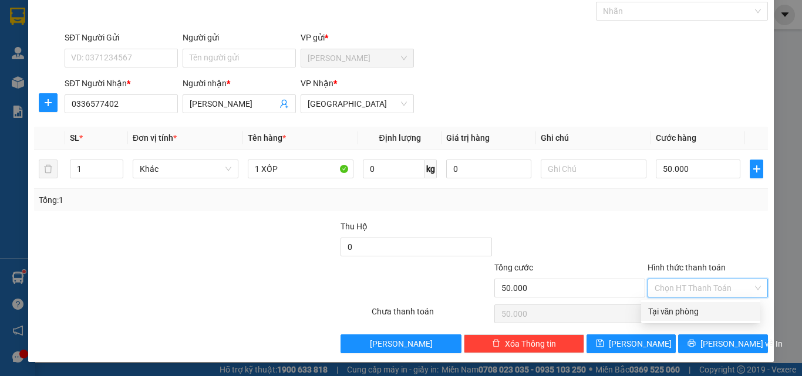
click at [684, 319] on div "Tại văn phòng" at bounding box center [700, 311] width 119 height 19
type input "0"
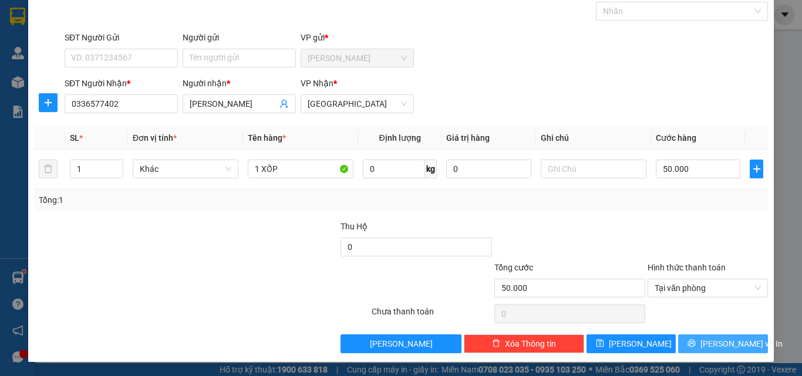
click at [686, 339] on button "[PERSON_NAME] và In" at bounding box center [723, 344] width 90 height 19
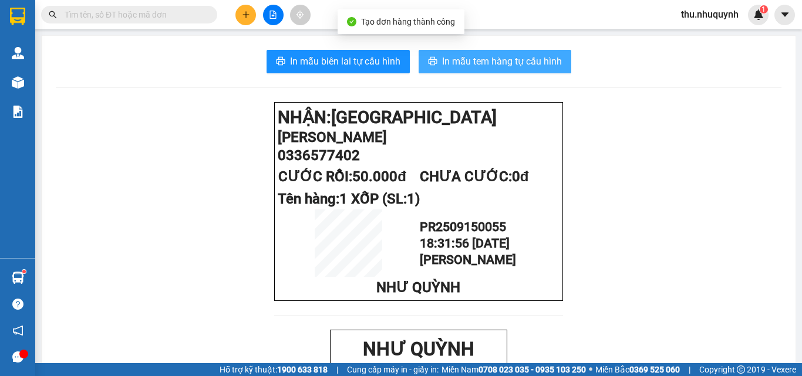
click at [473, 63] on span "In mẫu tem hàng tự cấu hình" at bounding box center [502, 61] width 120 height 15
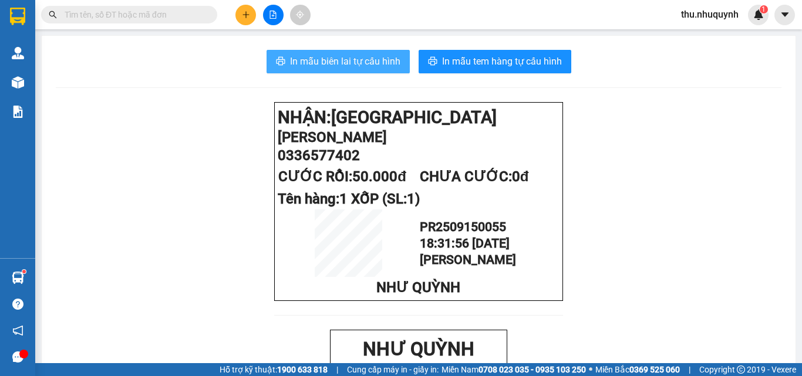
click at [349, 71] on button "In mẫu biên lai tự cấu hình" at bounding box center [338, 61] width 143 height 23
click at [109, 13] on input "text" at bounding box center [134, 14] width 139 height 13
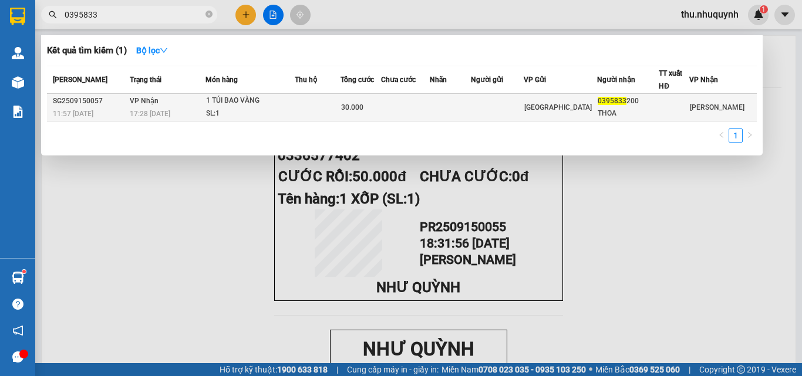
type input "0395833"
click at [362, 117] on td "30.000" at bounding box center [361, 108] width 41 height 28
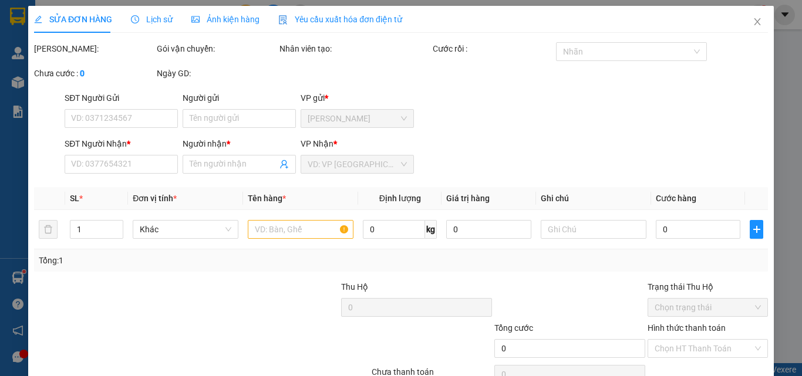
type input "0395833200"
type input "THOA"
type input "30.000"
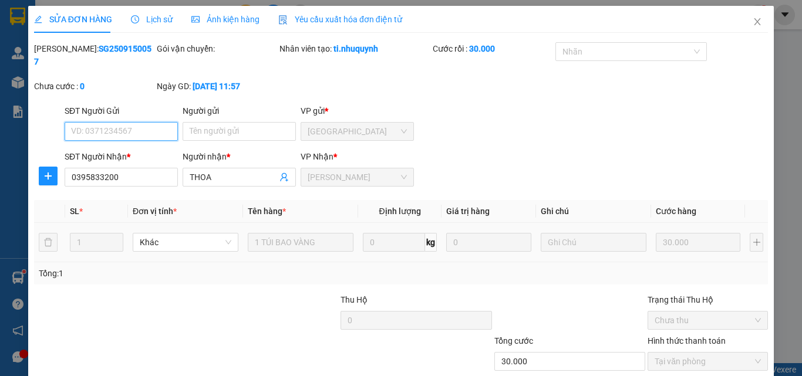
scroll to position [60, 0]
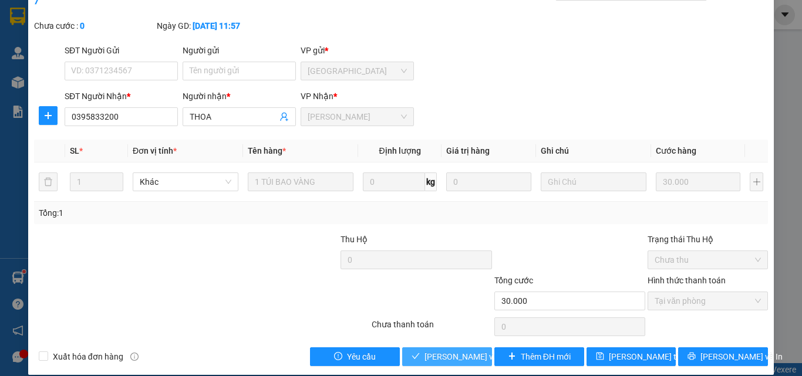
click at [458, 351] on span "[PERSON_NAME] và Giao hàng" at bounding box center [481, 357] width 113 height 13
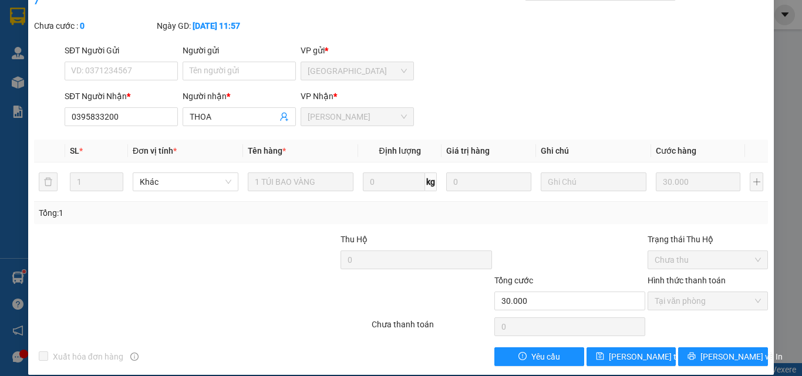
scroll to position [0, 0]
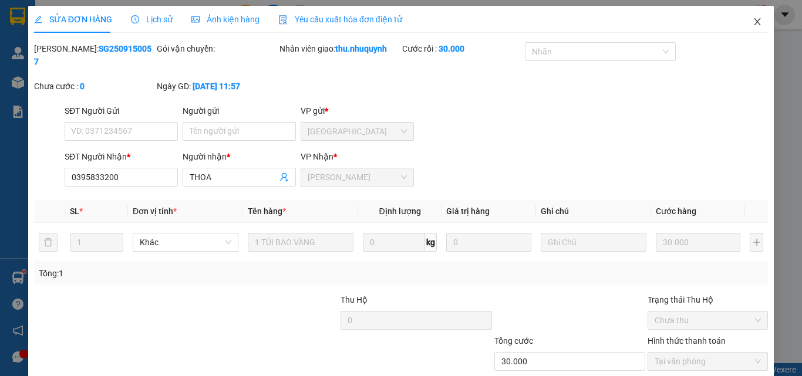
drag, startPoint x: 749, startPoint y: 24, endPoint x: 722, endPoint y: 12, distance: 29.2
click at [741, 24] on span "Close" at bounding box center [757, 22] width 33 height 33
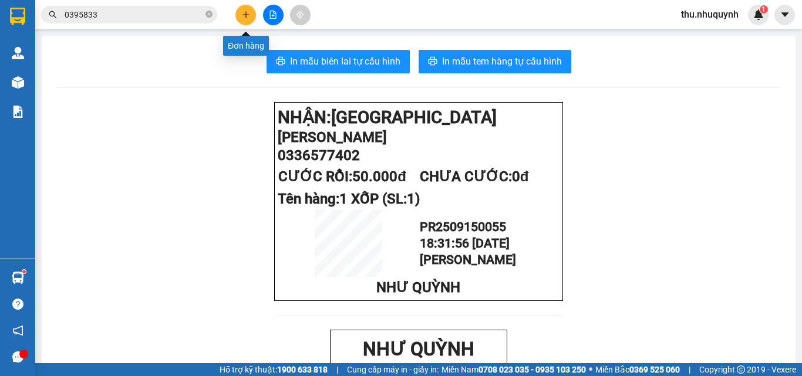
click at [245, 14] on icon "plus" at bounding box center [246, 15] width 8 height 8
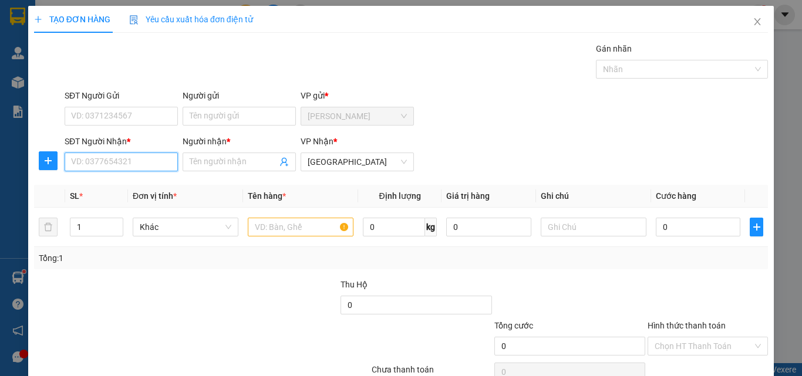
click at [154, 161] on input "SĐT Người Nhận *" at bounding box center [121, 162] width 113 height 19
type input "0909787755"
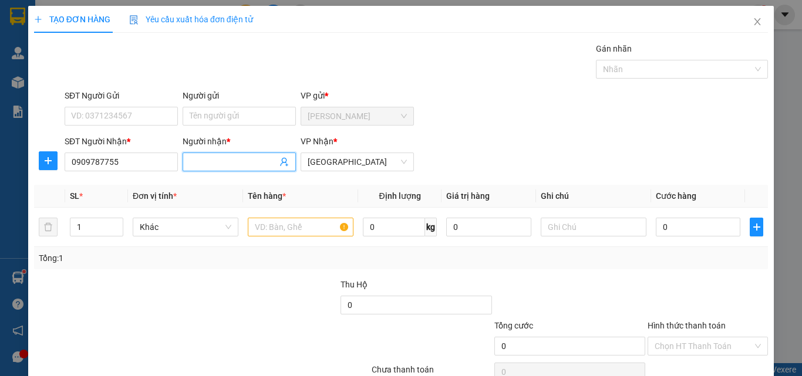
click at [249, 167] on input "Người nhận *" at bounding box center [233, 162] width 87 height 13
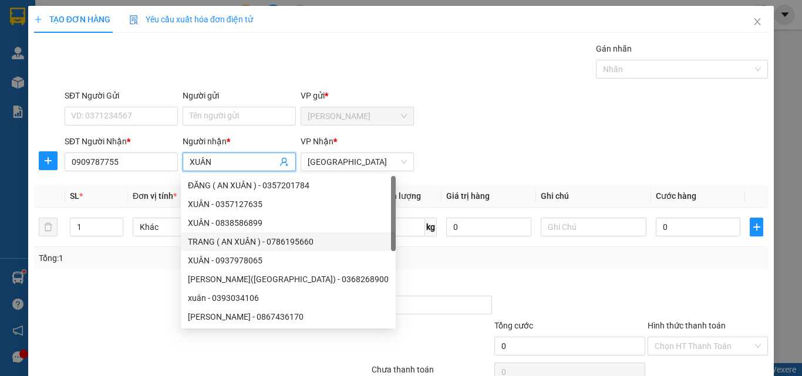
type input "XUÂN"
click at [460, 161] on div "SĐT Người Nhận * 0909787755 Người nhận * XUÂN VP Nhận * [GEOGRAPHIC_DATA]" at bounding box center [416, 155] width 708 height 41
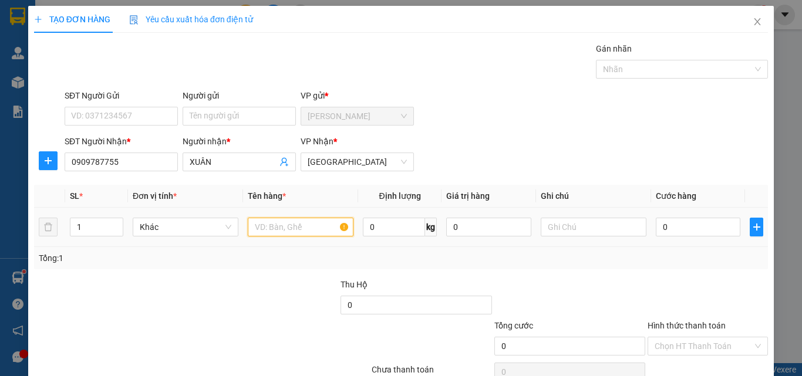
click at [342, 227] on input "text" at bounding box center [301, 227] width 106 height 19
type input "1 XỐP"
click at [686, 233] on input "0" at bounding box center [698, 227] width 85 height 19
type input "3"
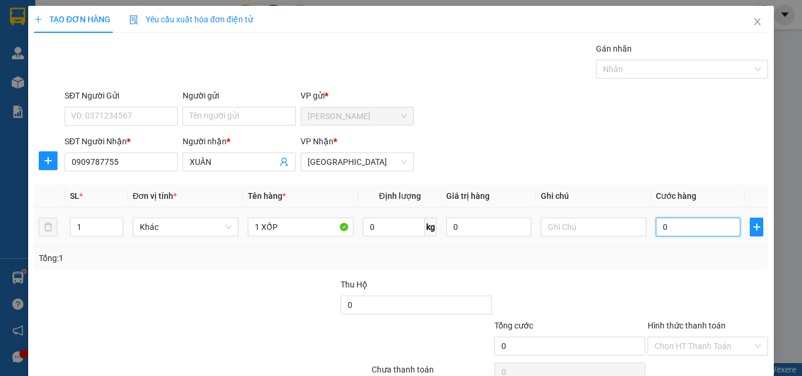
type input "3"
type input "30"
type input "30.000"
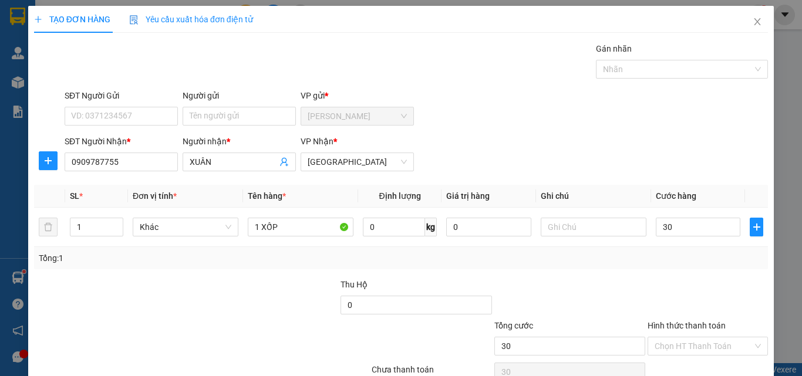
type input "30.000"
drag, startPoint x: 669, startPoint y: 285, endPoint x: 669, endPoint y: 303, distance: 18.2
click at [669, 287] on div at bounding box center [708, 298] width 123 height 41
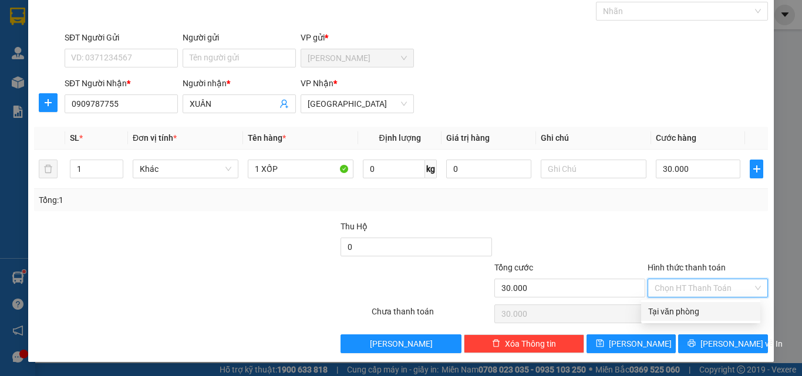
drag, startPoint x: 712, startPoint y: 288, endPoint x: 688, endPoint y: 314, distance: 35.4
click at [710, 290] on input "Hình thức thanh toán" at bounding box center [704, 289] width 98 height 18
click at [686, 316] on div "Tại văn phòng" at bounding box center [700, 311] width 105 height 13
type input "0"
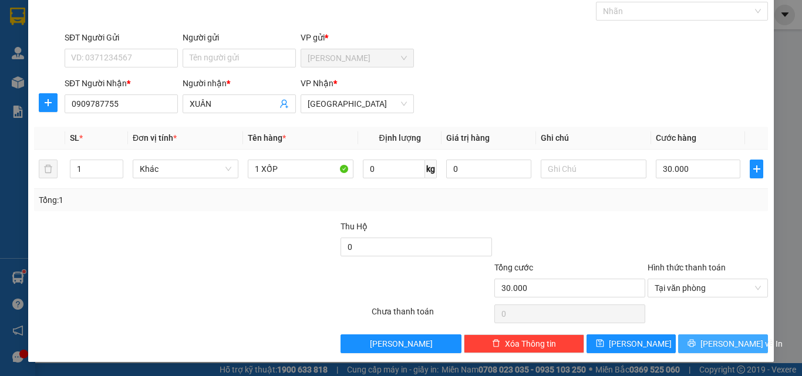
click at [696, 343] on icon "printer" at bounding box center [692, 343] width 8 height 8
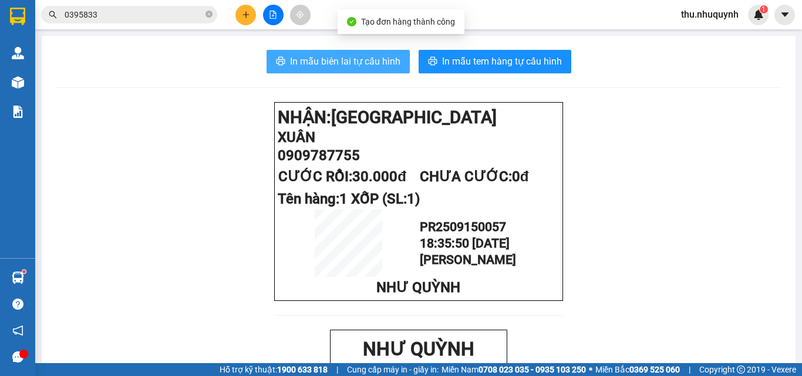
drag, startPoint x: 333, startPoint y: 51, endPoint x: 338, endPoint y: 63, distance: 12.9
click at [333, 53] on button "In mẫu biên lai tự cấu hình" at bounding box center [338, 61] width 143 height 23
click at [338, 63] on span "In mẫu biên lai tự cấu hình" at bounding box center [345, 61] width 110 height 15
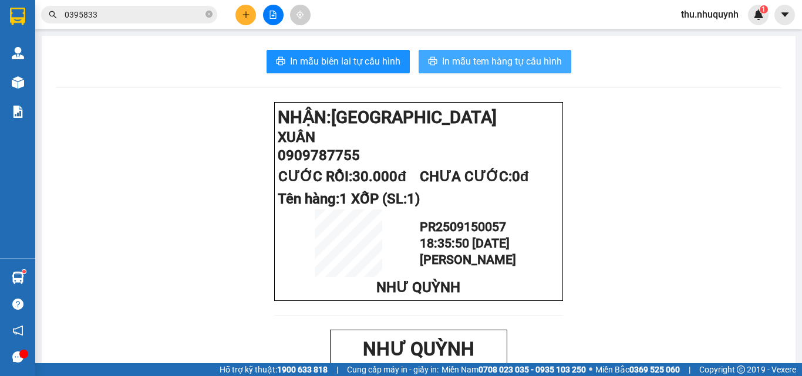
click at [523, 56] on span "In mẫu tem hàng tự cấu hình" at bounding box center [502, 61] width 120 height 15
click at [250, 16] on button at bounding box center [245, 15] width 21 height 21
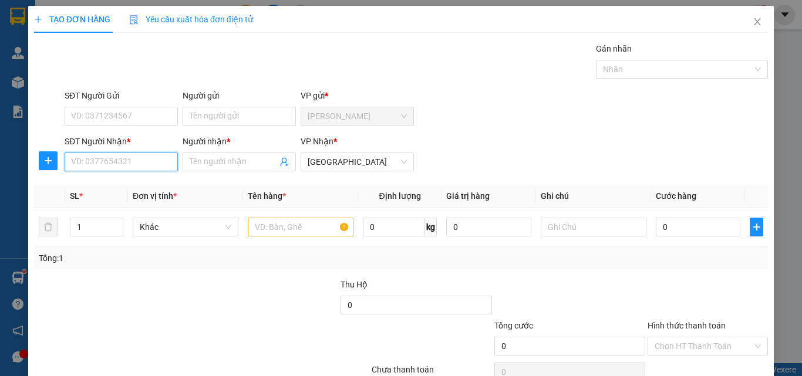
click at [143, 167] on input "SĐT Người Nhận *" at bounding box center [121, 162] width 113 height 19
type input "0936038026"
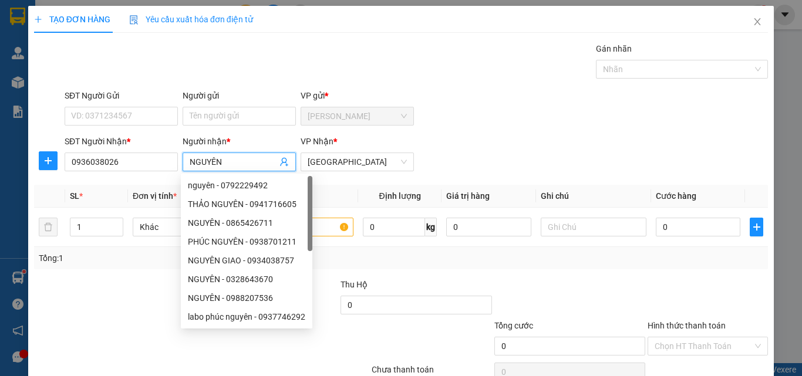
type input "NGUYÊN"
drag, startPoint x: 556, startPoint y: 139, endPoint x: 441, endPoint y: 176, distance: 120.9
click at [549, 140] on div "SĐT Người Nhận * 0936038026 Người nhận * NGUYÊN VP Nhận * [GEOGRAPHIC_DATA]" at bounding box center [416, 155] width 708 height 41
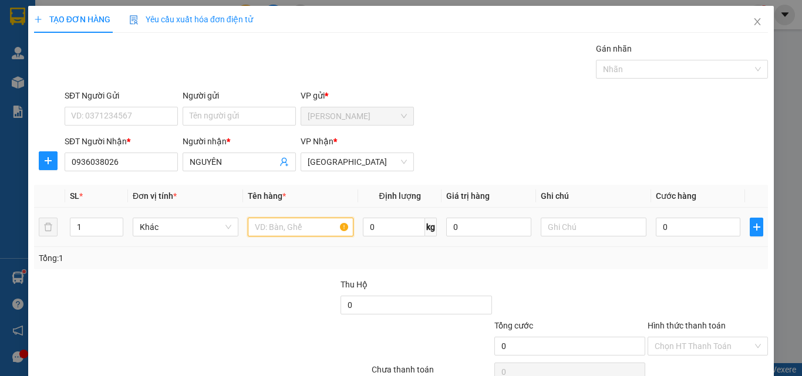
click at [333, 231] on input "text" at bounding box center [301, 227] width 106 height 19
type input "1 TÚI XANH"
click at [667, 223] on input "0" at bounding box center [698, 227] width 85 height 19
type input "2"
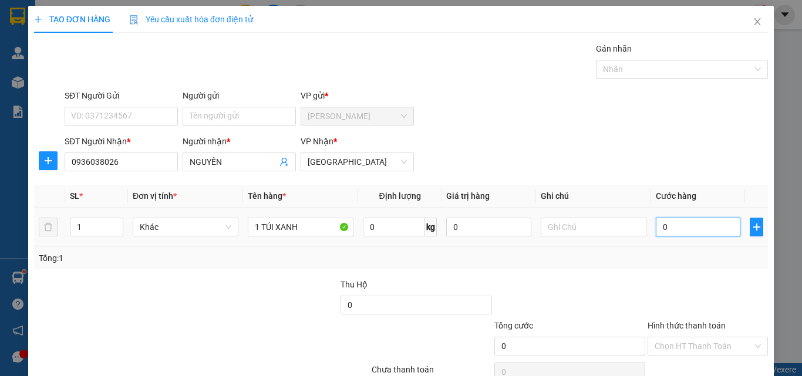
type input "2"
type input "20"
type input "20.000"
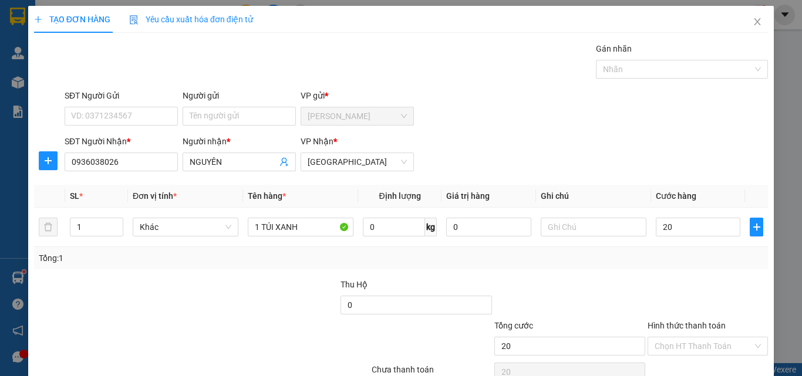
type input "20.000"
click at [621, 318] on div at bounding box center [569, 298] width 153 height 41
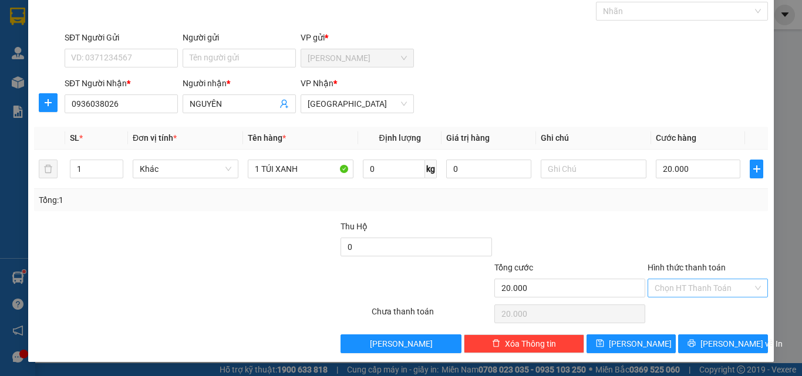
click at [694, 292] on input "Hình thức thanh toán" at bounding box center [704, 289] width 98 height 18
click at [689, 309] on div "Tại văn phòng" at bounding box center [700, 311] width 105 height 13
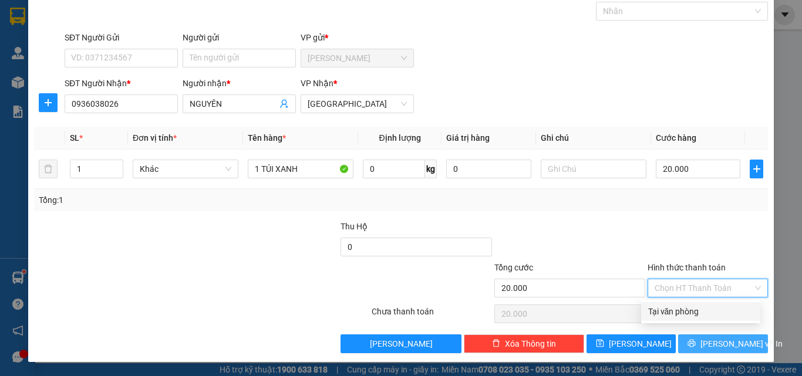
type input "0"
drag, startPoint x: 701, startPoint y: 342, endPoint x: 680, endPoint y: 336, distance: 21.9
click at [702, 342] on button "[PERSON_NAME] và In" at bounding box center [723, 344] width 90 height 19
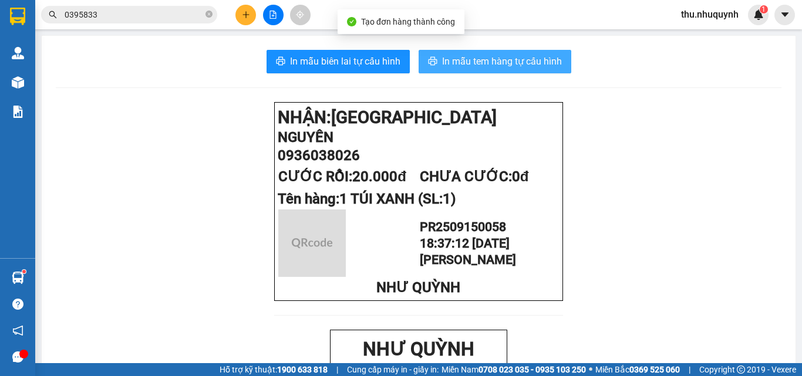
click at [490, 58] on span "In mẫu tem hàng tự cấu hình" at bounding box center [502, 61] width 120 height 15
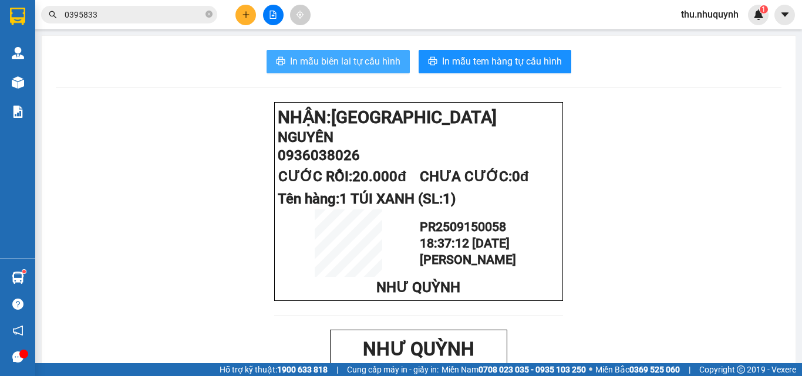
click at [356, 52] on button "In mẫu biên lai tự cấu hình" at bounding box center [338, 61] width 143 height 23
click at [248, 11] on icon "plus" at bounding box center [246, 15] width 8 height 8
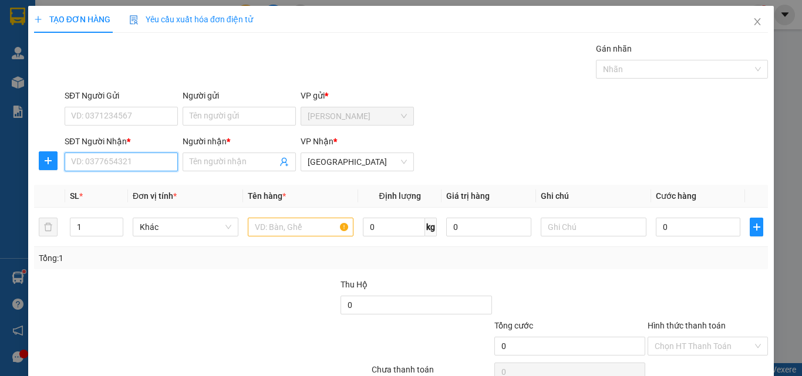
click at [89, 160] on input "SĐT Người Nhận *" at bounding box center [121, 162] width 113 height 19
click at [139, 186] on div "0000000235 - huyên" at bounding box center [120, 185] width 98 height 13
type input "0000000235"
type input "huyên"
type input "30.000"
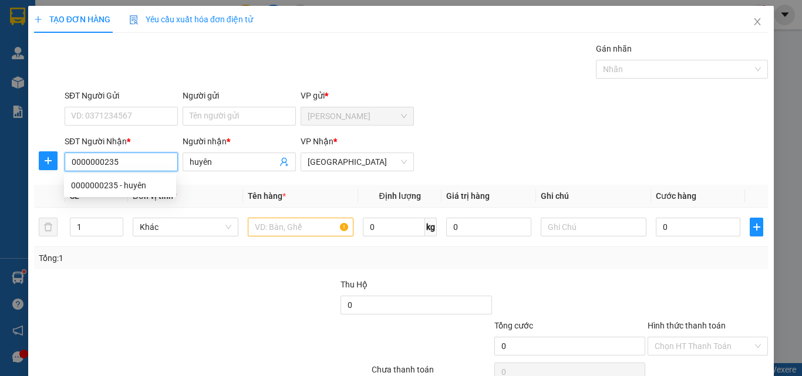
type input "30.000"
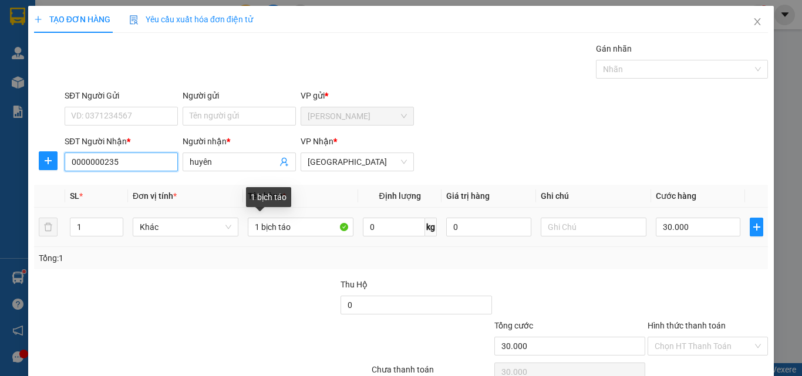
scroll to position [58, 0]
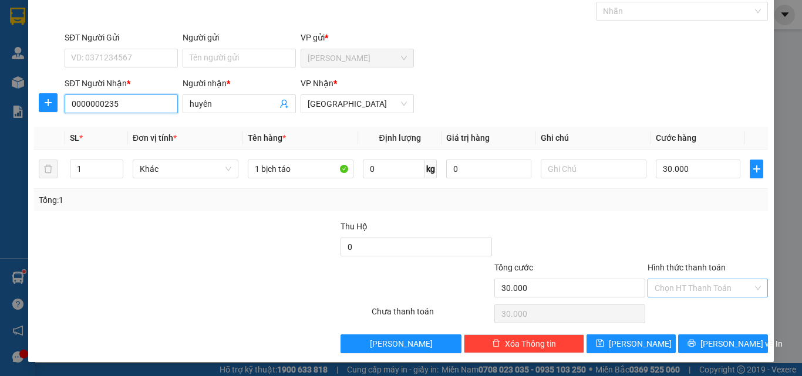
type input "0000000235"
click at [703, 291] on input "Hình thức thanh toán" at bounding box center [704, 289] width 98 height 18
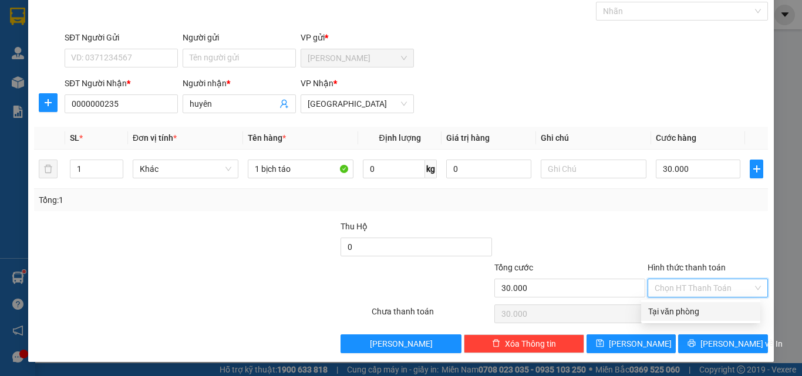
click at [696, 304] on div "Tại văn phòng" at bounding box center [700, 311] width 119 height 19
type input "0"
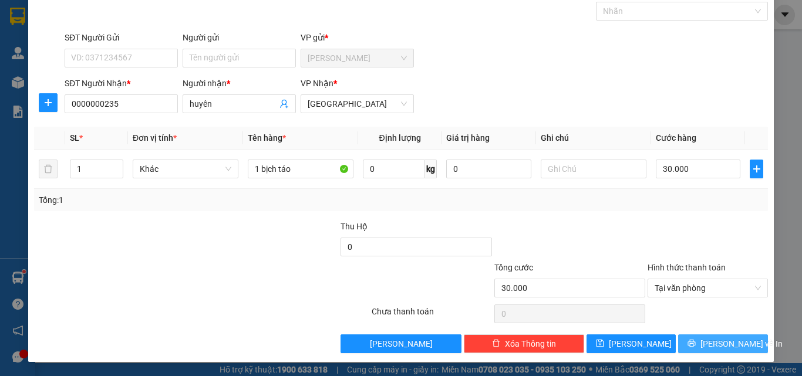
drag, startPoint x: 694, startPoint y: 349, endPoint x: 651, endPoint y: 265, distance: 94.0
click at [692, 342] on button "[PERSON_NAME] và In" at bounding box center [723, 344] width 90 height 19
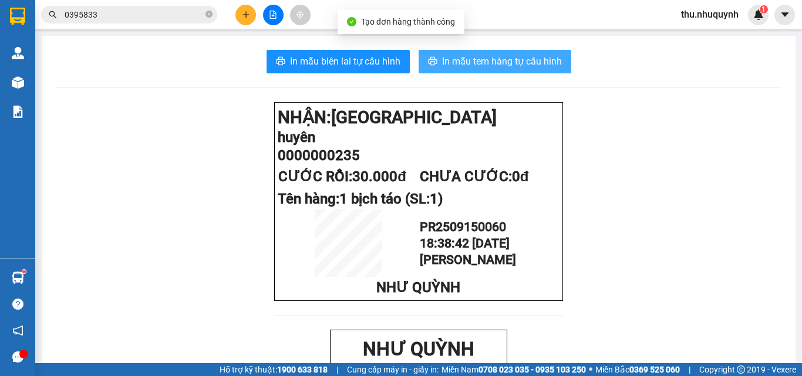
click at [478, 67] on span "In mẫu tem hàng tự cấu hình" at bounding box center [502, 61] width 120 height 15
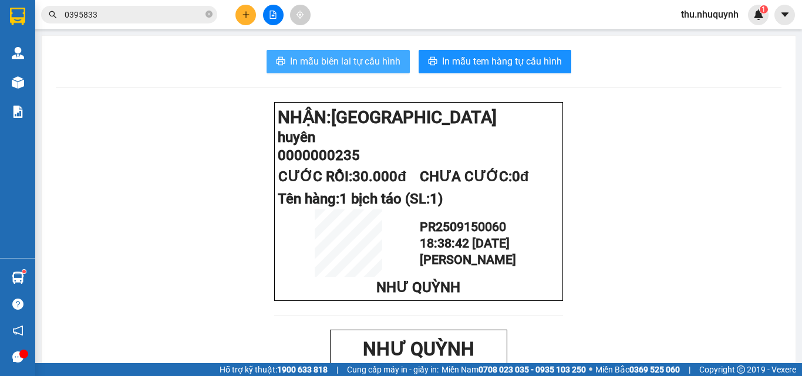
click at [342, 66] on span "In mẫu biên lai tự cấu hình" at bounding box center [345, 61] width 110 height 15
click at [183, 21] on span "0395833" at bounding box center [129, 15] width 176 height 18
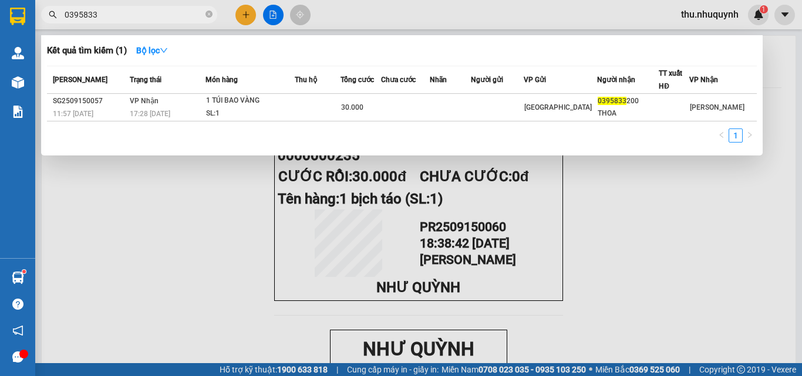
click at [188, 13] on input "0395833" at bounding box center [134, 14] width 139 height 13
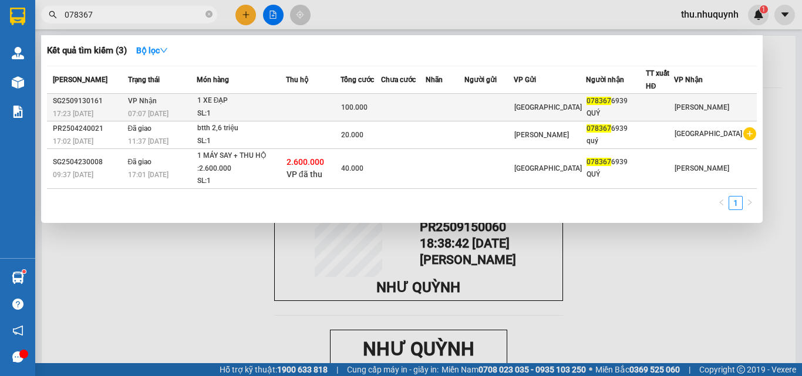
type input "078367"
click at [301, 106] on td at bounding box center [313, 108] width 55 height 28
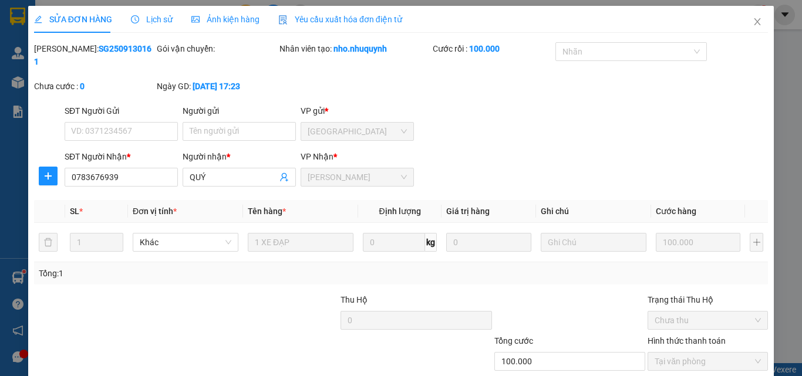
type input "0783676939"
type input "QUÝ"
type input "100.000"
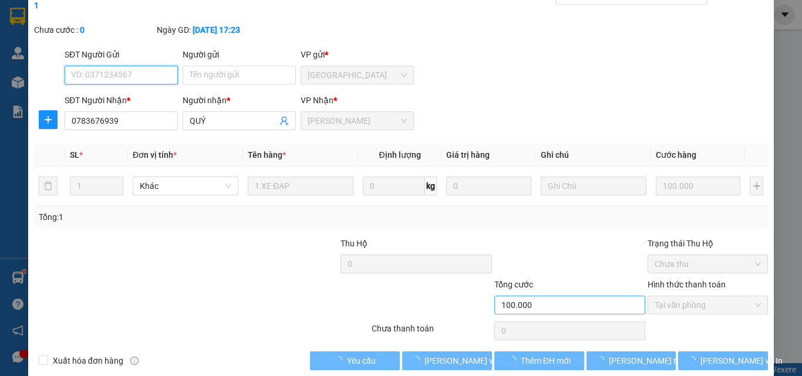
scroll to position [60, 0]
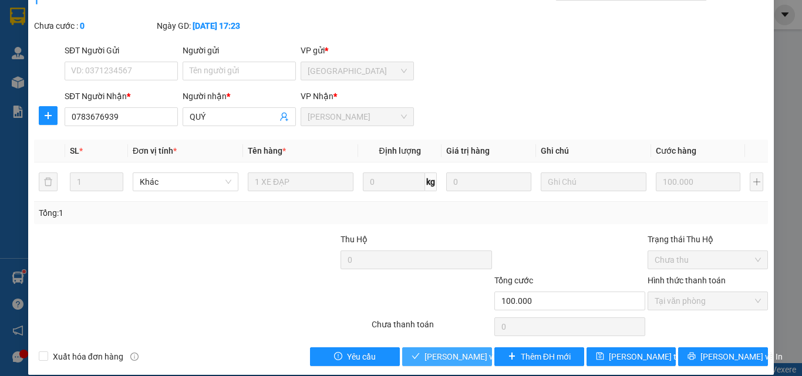
click at [438, 351] on span "[PERSON_NAME] và Giao hàng" at bounding box center [481, 357] width 113 height 13
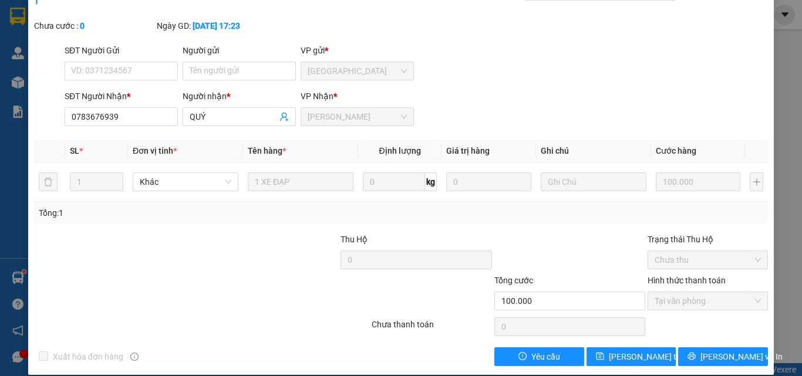
click at [26, 77] on div "SỬA ĐƠN HÀNG Lịch sử Ảnh kiện hàng Yêu cầu xuất hóa đơn điện tử Total Paid Fee …" at bounding box center [401, 188] width 802 height 376
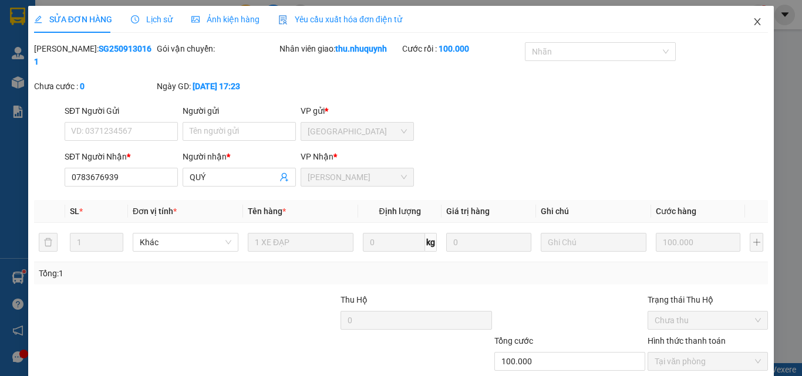
click at [755, 21] on icon "close" at bounding box center [758, 21] width 6 height 7
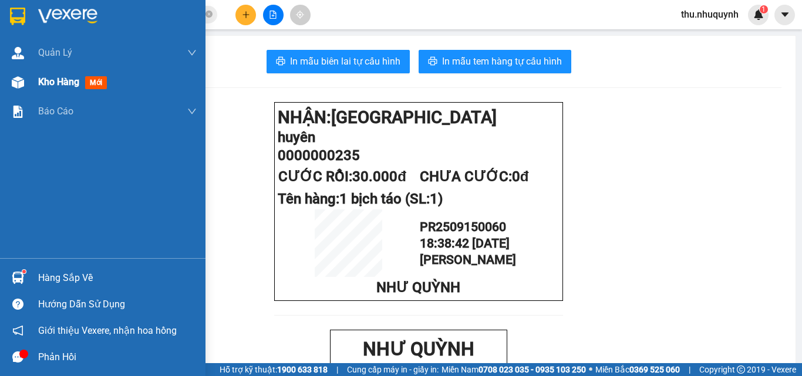
click at [75, 80] on span "Kho hàng" at bounding box center [58, 81] width 41 height 11
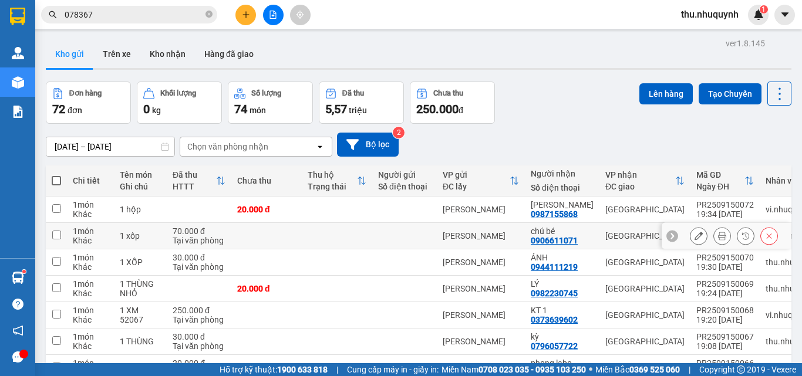
scroll to position [150, 0]
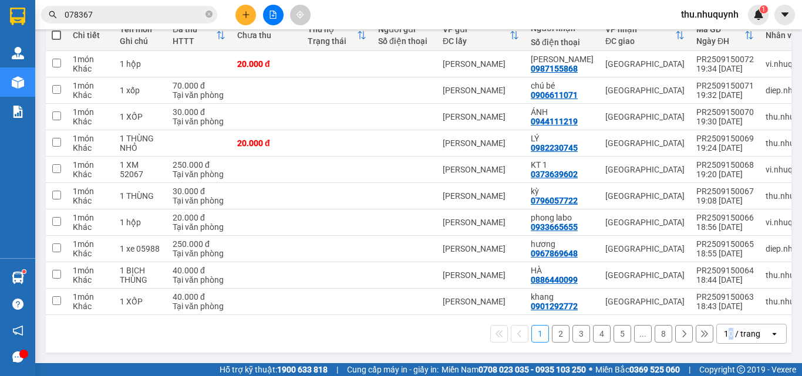
drag, startPoint x: 722, startPoint y: 348, endPoint x: 716, endPoint y: 331, distance: 18.2
click at [718, 343] on div "1 2 3 4 5 ... 8 10 / trang open" at bounding box center [419, 334] width 746 height 38
click at [724, 328] on div "10 / trang" at bounding box center [742, 334] width 36 height 12
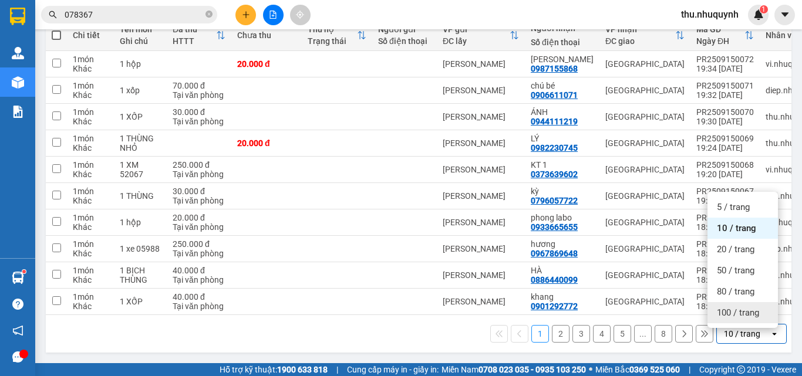
click at [724, 302] on div "100 / trang" at bounding box center [743, 312] width 70 height 21
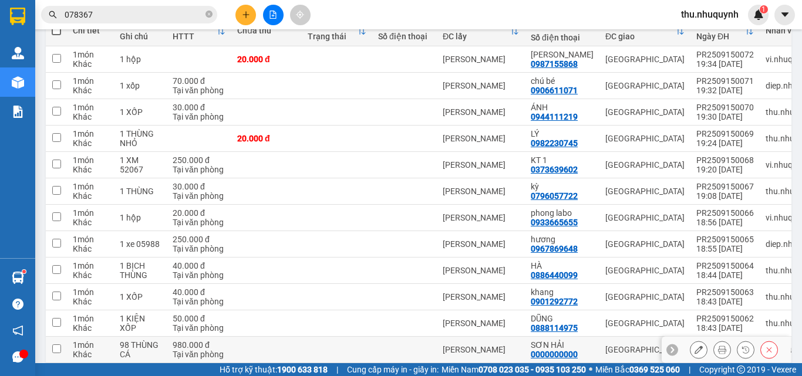
scroll to position [92, 0]
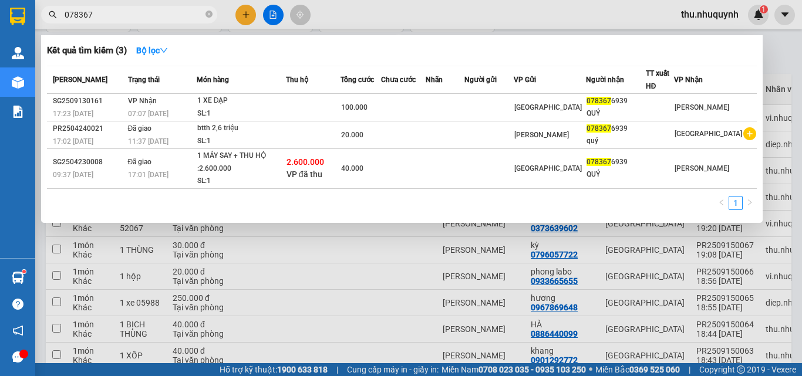
click at [152, 11] on input "078367" at bounding box center [134, 14] width 139 height 13
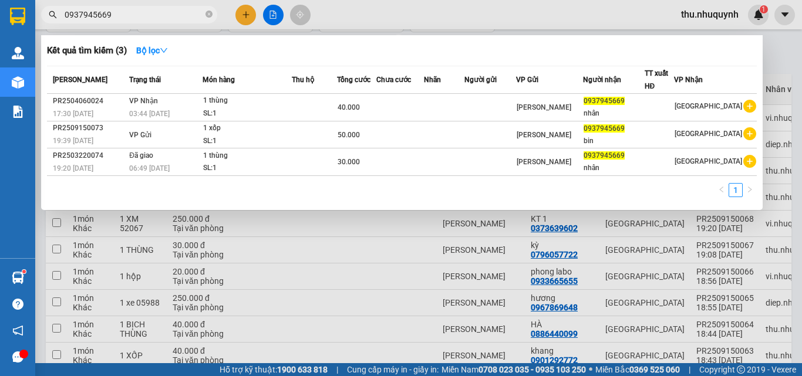
type input "0937945669"
click at [244, 21] on div at bounding box center [401, 188] width 802 height 376
click at [244, 21] on button at bounding box center [245, 15] width 21 height 21
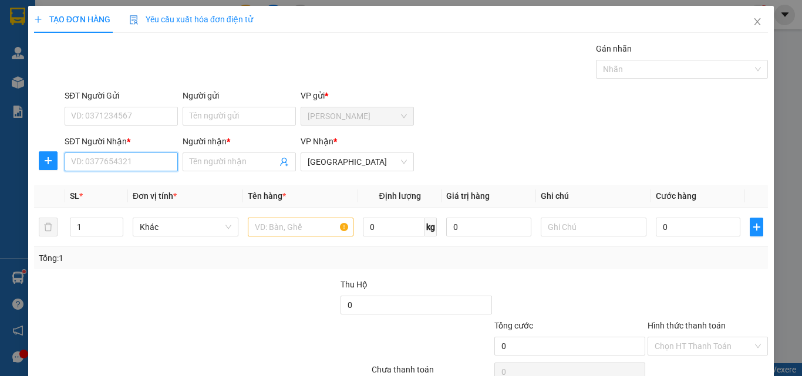
click at [133, 160] on input "SĐT Người Nhận *" at bounding box center [121, 162] width 113 height 19
type input "0395590440"
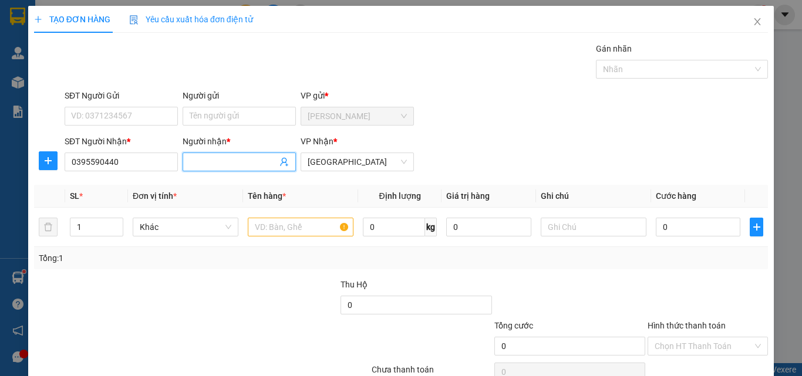
click at [217, 160] on input "Người nhận *" at bounding box center [233, 162] width 87 height 13
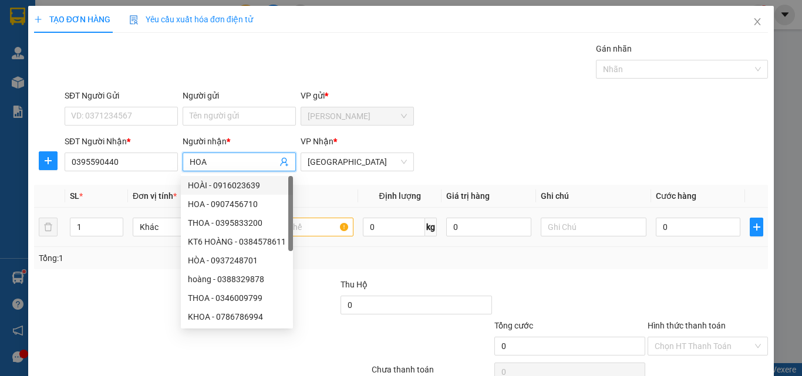
type input "HOA"
click at [333, 230] on input "text" at bounding box center [301, 227] width 106 height 19
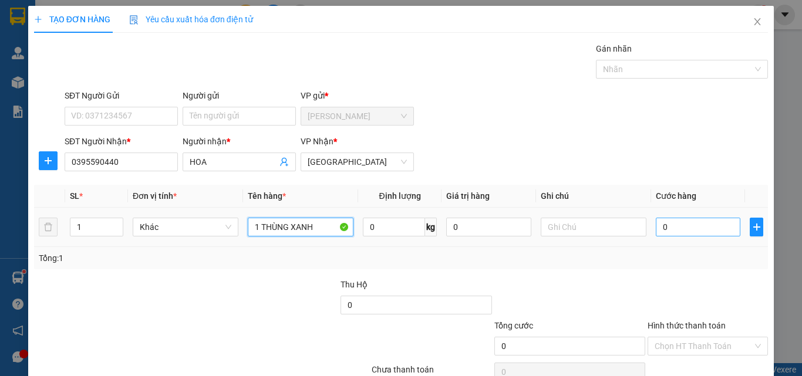
type input "1 THÙNG XANH"
click at [686, 231] on input "0" at bounding box center [698, 227] width 85 height 19
type input "3"
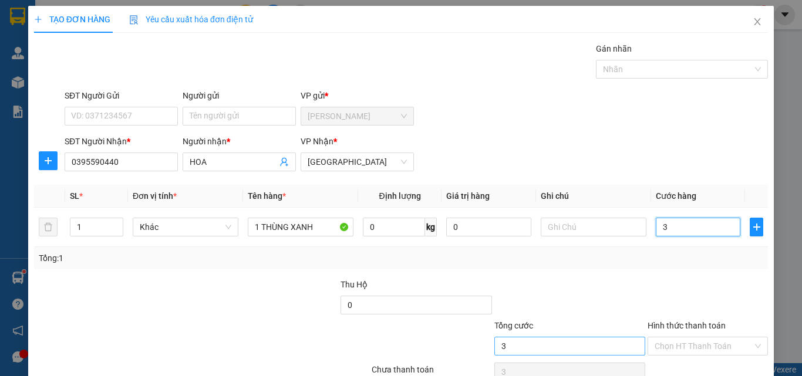
type input "30"
type input "30.000"
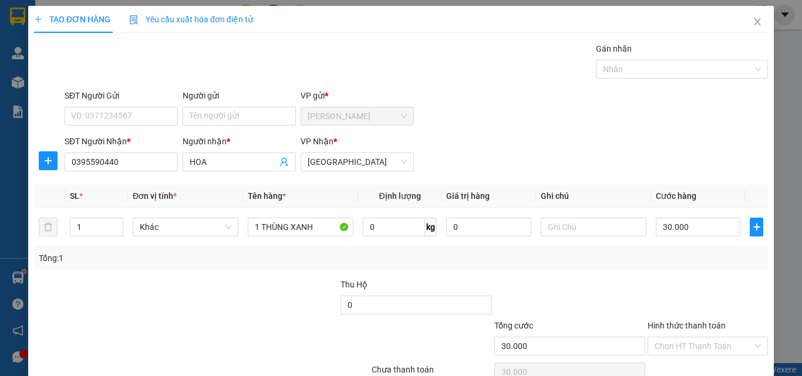
click at [638, 290] on div at bounding box center [569, 298] width 153 height 41
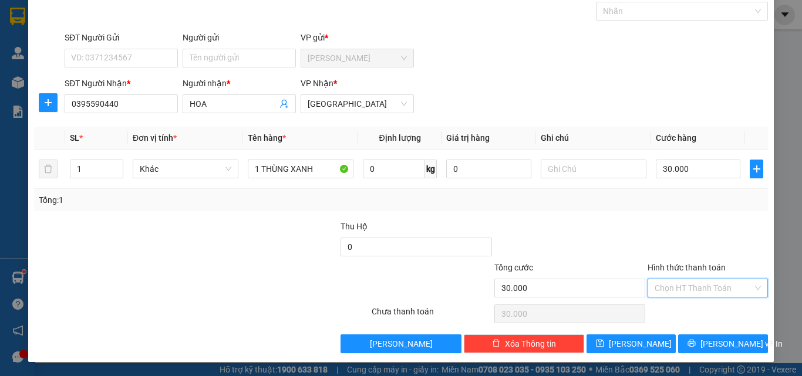
click at [669, 290] on input "Hình thức thanh toán" at bounding box center [704, 289] width 98 height 18
click at [668, 310] on div "Tại văn phòng" at bounding box center [700, 311] width 105 height 13
type input "0"
click at [704, 339] on button "[PERSON_NAME] và In" at bounding box center [723, 344] width 90 height 19
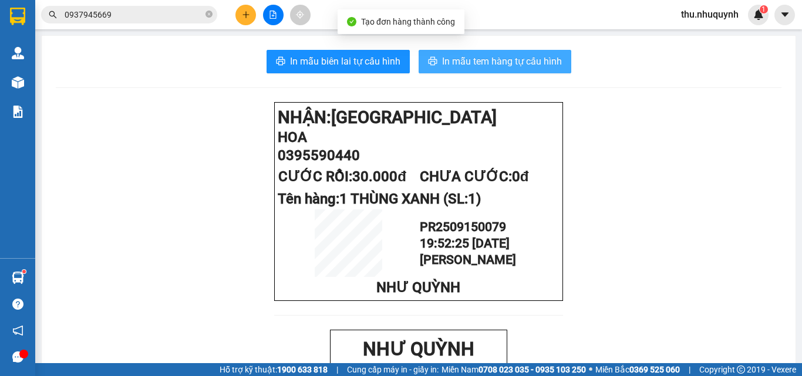
click at [486, 54] on span "In mẫu tem hàng tự cấu hình" at bounding box center [502, 61] width 120 height 15
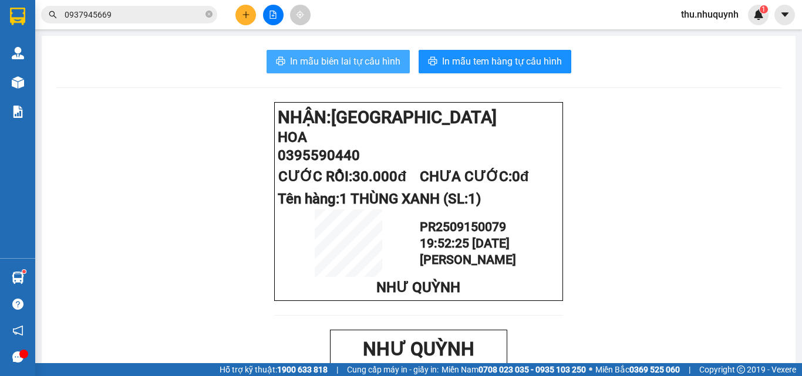
click at [324, 60] on span "In mẫu biên lai tự cấu hình" at bounding box center [345, 61] width 110 height 15
click at [344, 62] on span "In mẫu biên lai tự cấu hình" at bounding box center [345, 61] width 110 height 15
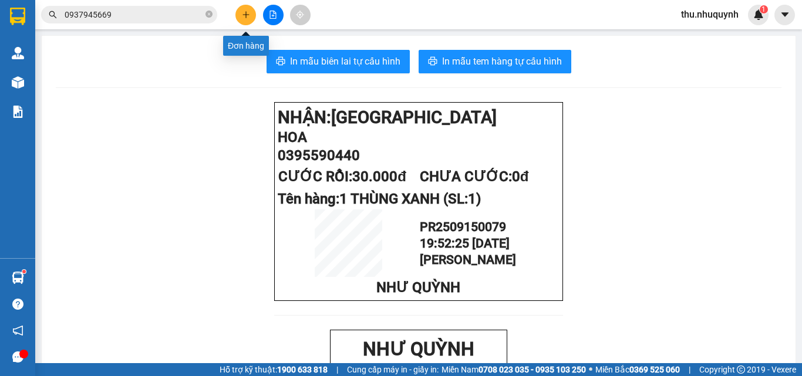
click at [247, 14] on icon "plus" at bounding box center [246, 15] width 8 height 8
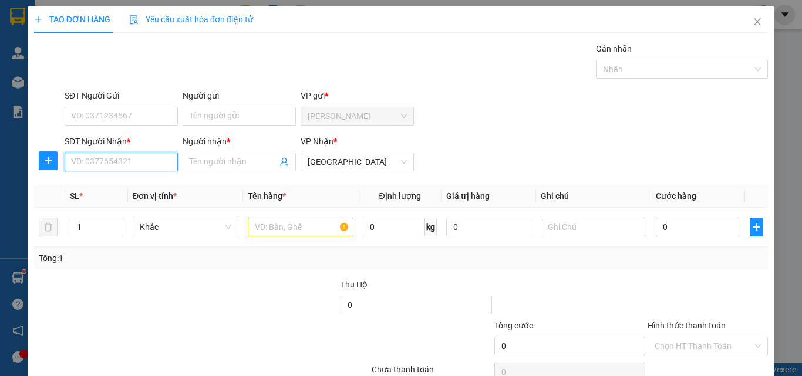
click at [107, 159] on input "SĐT Người Nhận *" at bounding box center [121, 162] width 113 height 19
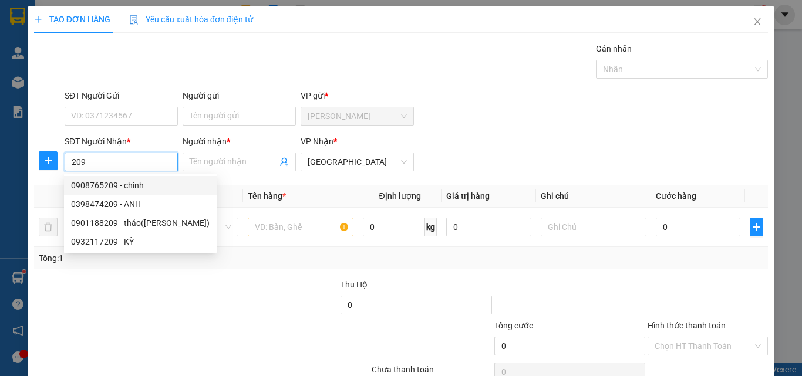
click at [157, 185] on div "0908765209 - chinh" at bounding box center [140, 185] width 139 height 13
type input "0908765209"
type input "chinh"
type input "20.000"
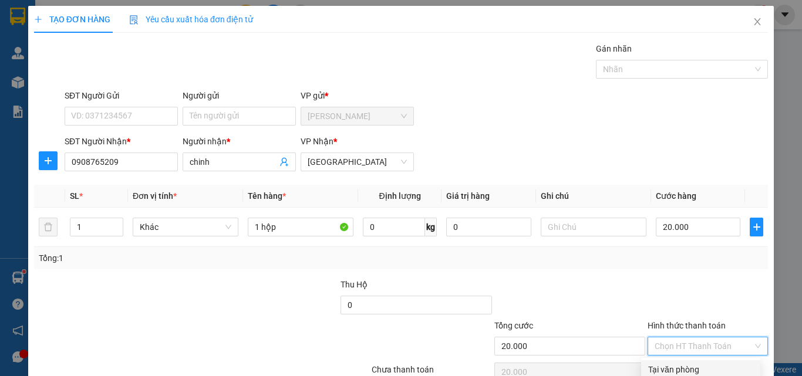
click at [686, 338] on input "Hình thức thanh toán" at bounding box center [704, 347] width 98 height 18
click at [682, 364] on div "Tại văn phòng" at bounding box center [700, 370] width 105 height 13
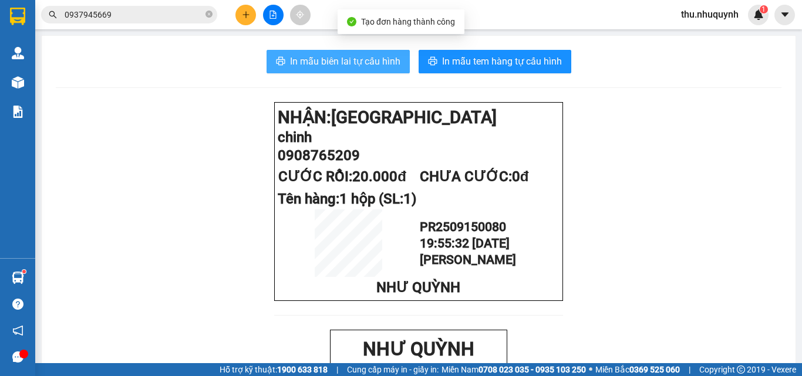
click at [356, 56] on span "In mẫu biên lai tự cấu hình" at bounding box center [345, 61] width 110 height 15
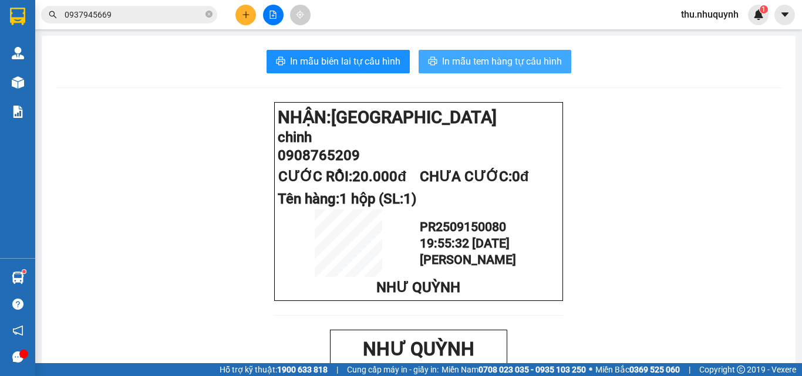
click at [497, 60] on span "In mẫu tem hàng tự cấu hình" at bounding box center [502, 61] width 120 height 15
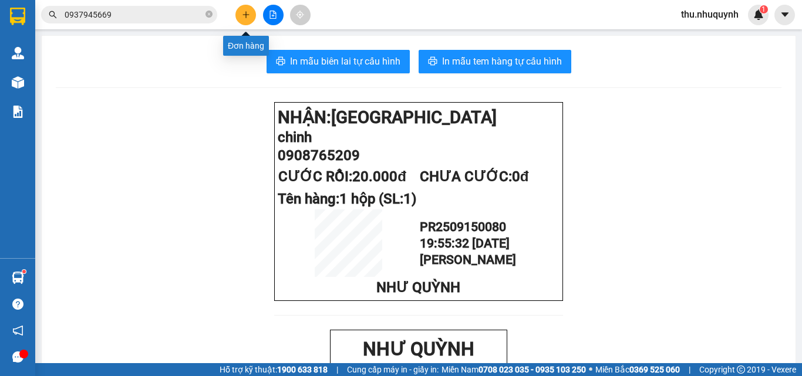
click at [242, 12] on icon "plus" at bounding box center [246, 15] width 8 height 8
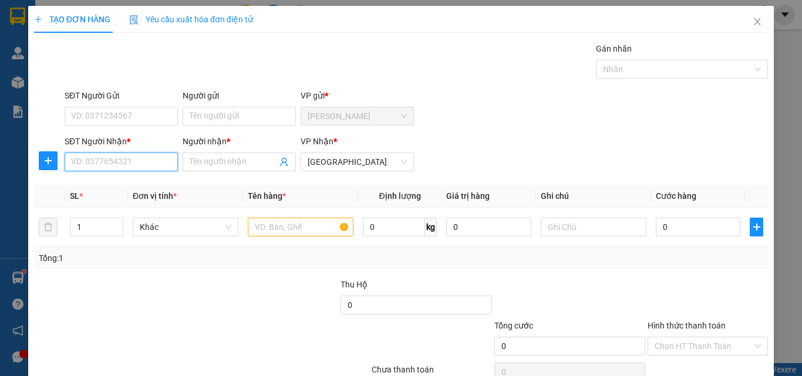
click at [155, 166] on input "SĐT Người Nhận *" at bounding box center [121, 162] width 113 height 19
type input "0942569917"
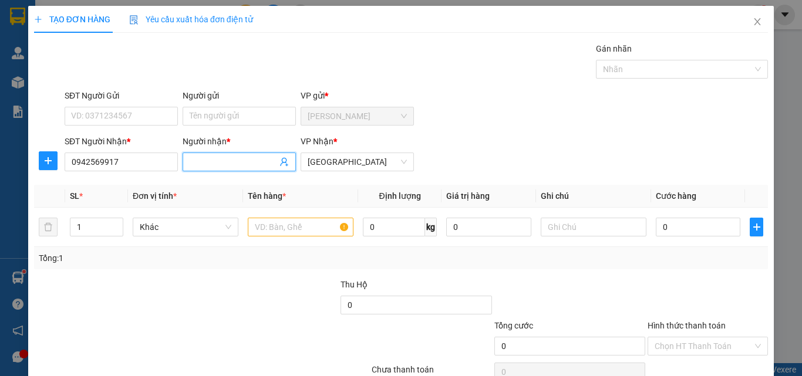
click at [238, 161] on input "Người nhận *" at bounding box center [233, 162] width 87 height 13
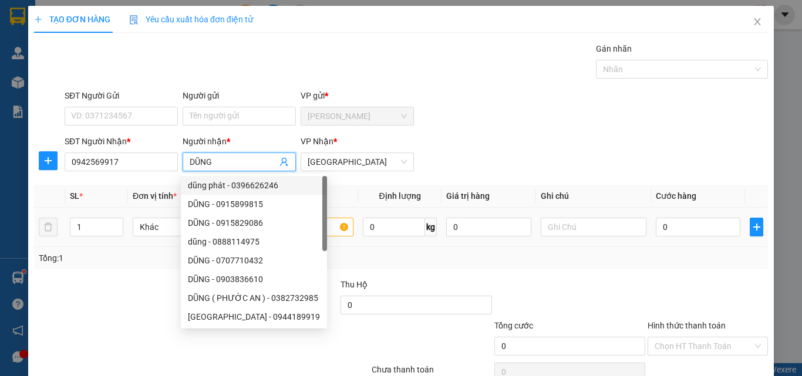
type input "DŨNG"
click at [341, 228] on input "text" at bounding box center [301, 227] width 106 height 19
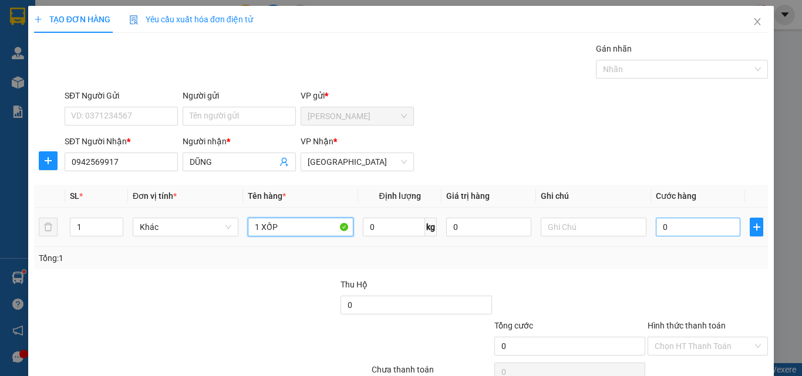
type input "1 XỐP"
click at [678, 220] on input "0" at bounding box center [698, 227] width 85 height 19
type input "4"
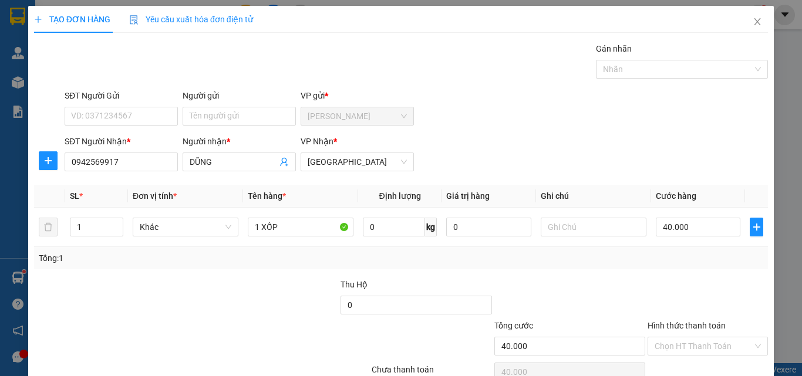
click at [647, 281] on div at bounding box center [708, 298] width 123 height 41
click at [694, 338] on input "Hình thức thanh toán" at bounding box center [704, 347] width 98 height 18
drag, startPoint x: 691, startPoint y: 328, endPoint x: 691, endPoint y: 320, distance: 7.6
click at [691, 326] on div "Transit Pickup Surcharge Ids Transit Deliver Surcharge Ids Transit Deliver Surc…" at bounding box center [401, 226] width 734 height 369
click at [698, 338] on input "Hình thức thanh toán" at bounding box center [704, 347] width 98 height 18
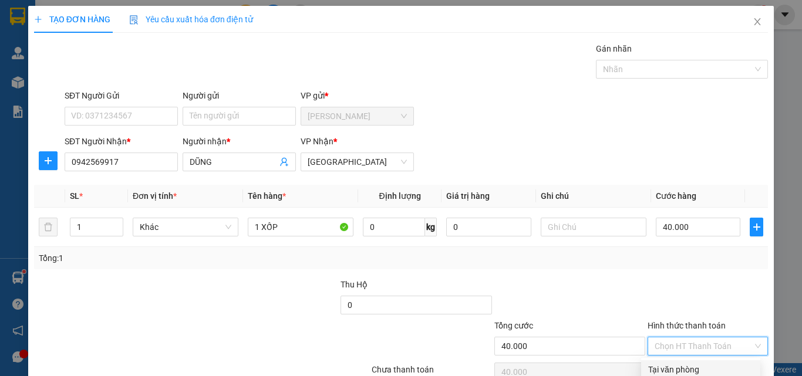
click at [694, 364] on div "Tại văn phòng" at bounding box center [700, 370] width 105 height 13
drag, startPoint x: 692, startPoint y: 337, endPoint x: 686, endPoint y: 310, distance: 27.6
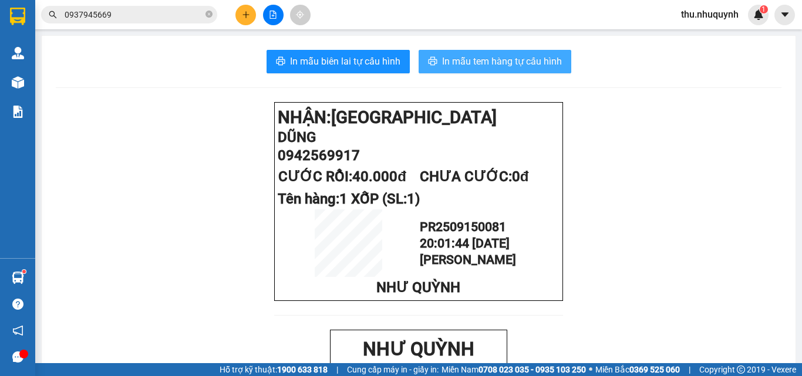
click at [497, 66] on span "In mẫu tem hàng tự cấu hình" at bounding box center [502, 61] width 120 height 15
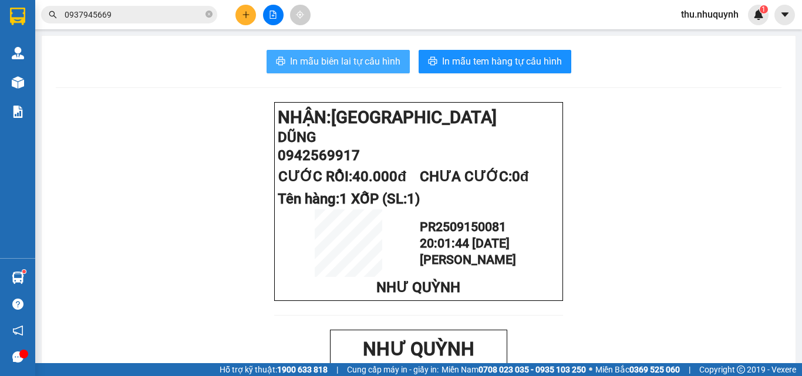
click at [378, 53] on button "In mẫu biên lai tự cấu hình" at bounding box center [338, 61] width 143 height 23
